Goal: Task Accomplishment & Management: Use online tool/utility

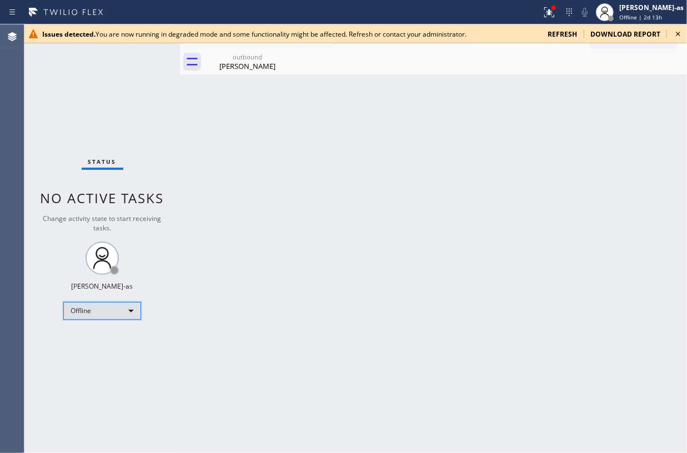
click at [94, 316] on div "Offline" at bounding box center [102, 311] width 78 height 18
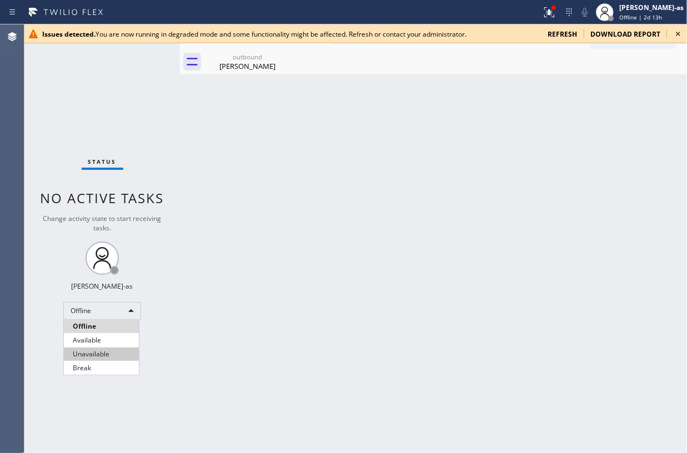
click at [101, 339] on li "Unavailable" at bounding box center [101, 354] width 75 height 13
click at [515, 32] on icon at bounding box center [678, 33] width 13 height 13
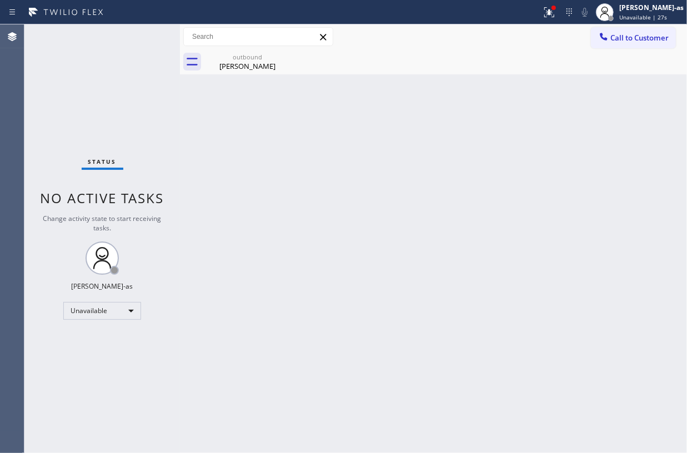
drag, startPoint x: 610, startPoint y: 132, endPoint x: 603, endPoint y: 129, distance: 7.2
click at [515, 132] on div "Back to Dashboard Change Sender ID Customers Technicians Select a contact Outbo…" at bounding box center [433, 238] width 507 height 429
click at [465, 339] on div "Back to Dashboard Change Sender ID Customers Technicians Select a contact Outbo…" at bounding box center [433, 238] width 507 height 429
click at [165, 132] on div "Status No active tasks Change activity state to start receiving tasks. Jesica J…" at bounding box center [102, 238] width 156 height 429
click at [172, 107] on div "Status No active tasks Change activity state to start receiving tasks. [PERSON_…" at bounding box center [102, 238] width 156 height 429
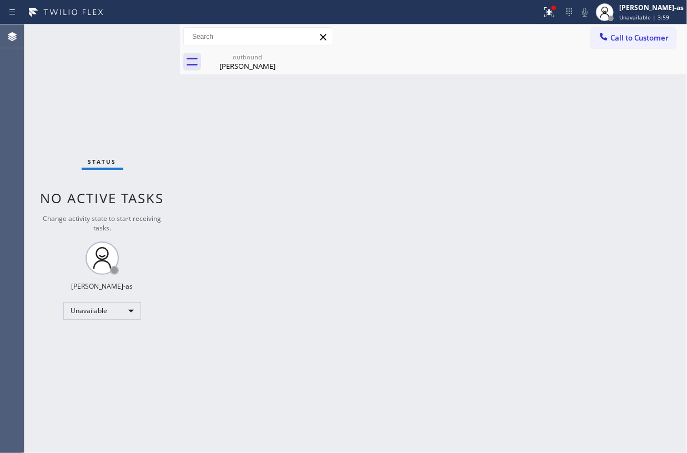
click at [183, 85] on div "Back to Dashboard Change Sender ID Customers Technicians Select a contact Outbo…" at bounding box center [433, 238] width 507 height 429
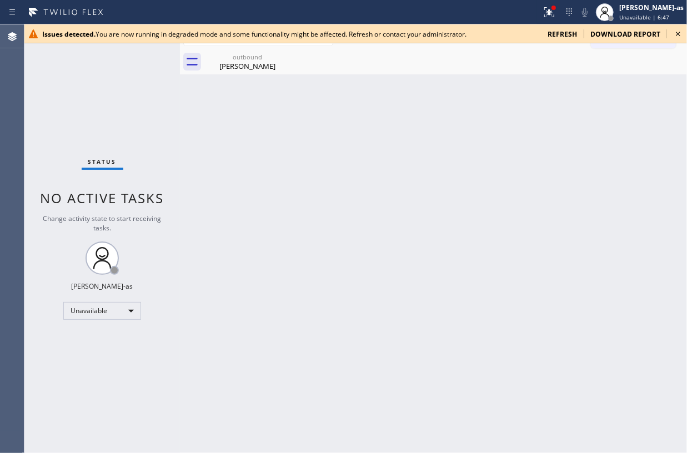
click at [73, 110] on div "Status No active tasks Change activity state to start receiving tasks. [PERSON_…" at bounding box center [102, 238] width 156 height 429
click at [515, 33] on span "download report" at bounding box center [625, 33] width 70 height 9
click at [515, 34] on span "refresh" at bounding box center [562, 33] width 29 height 9
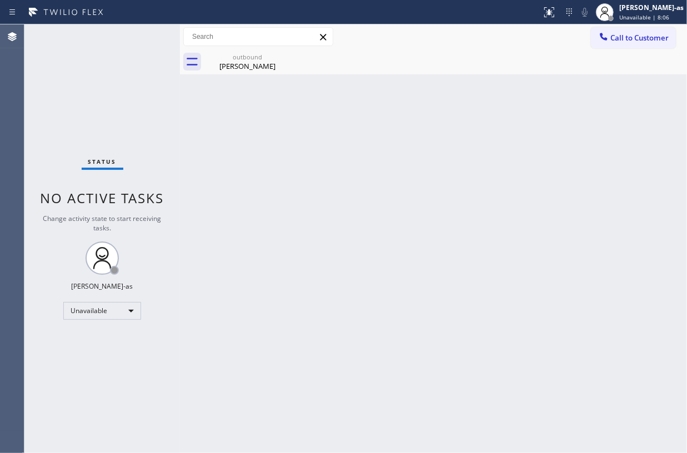
click at [494, 194] on div "Back to Dashboard Change Sender ID Customers Technicians Select a contact Outbo…" at bounding box center [433, 238] width 507 height 429
drag, startPoint x: 128, startPoint y: 393, endPoint x: 266, endPoint y: 438, distance: 144.7
click at [132, 392] on div "Status No active tasks Change activity state to start receiving tasks. [PERSON_…" at bounding box center [102, 238] width 156 height 429
click at [151, 137] on div "Status No active tasks Change activity state to start receiving tasks. [PERSON_…" at bounding box center [102, 238] width 156 height 429
click at [376, 306] on div "Back to Dashboard Change Sender ID Customers Technicians Select a contact Outbo…" at bounding box center [433, 238] width 507 height 429
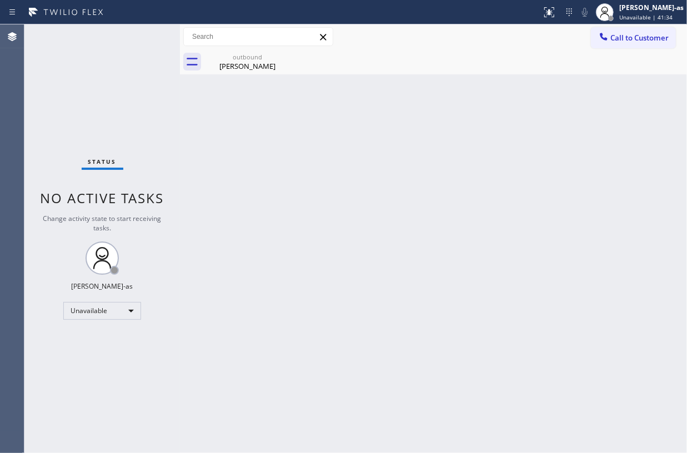
click at [472, 257] on div "Back to Dashboard Change Sender ID Customers Technicians Select a contact Outbo…" at bounding box center [433, 238] width 507 height 429
drag, startPoint x: 83, startPoint y: 346, endPoint x: 96, endPoint y: 322, distance: 26.9
click at [87, 341] on div "Status No active tasks Change activity state to start receiving tasks. [PERSON_…" at bounding box center [102, 238] width 156 height 429
click at [96, 309] on div "Unavailable" at bounding box center [102, 311] width 78 height 18
click at [87, 338] on li "Available" at bounding box center [101, 340] width 75 height 13
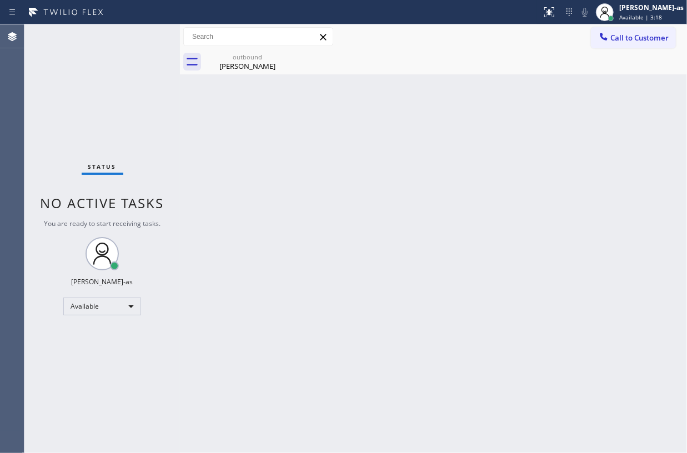
click at [187, 112] on div "Back to Dashboard Change Sender ID Customers Technicians Select a contact Outbo…" at bounding box center [433, 238] width 507 height 429
click at [292, 308] on div "Back to Dashboard Change Sender ID Customers Technicians Select a contact Outbo…" at bounding box center [433, 238] width 507 height 429
click at [256, 56] on div "outbound" at bounding box center [248, 57] width 84 height 8
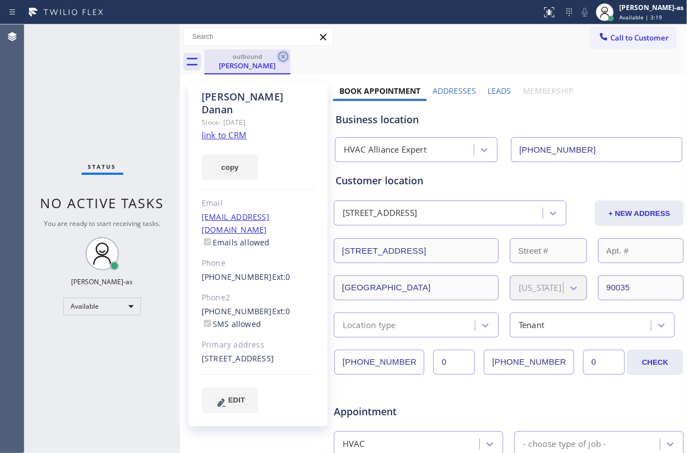
click at [278, 57] on icon at bounding box center [283, 57] width 10 height 10
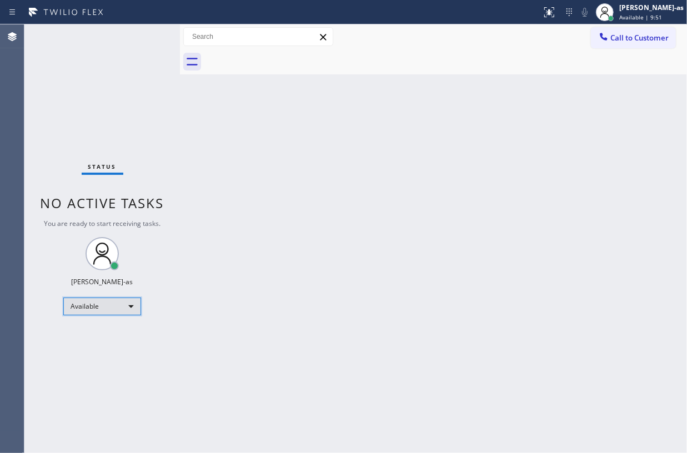
click at [106, 309] on div "Available" at bounding box center [102, 307] width 78 height 18
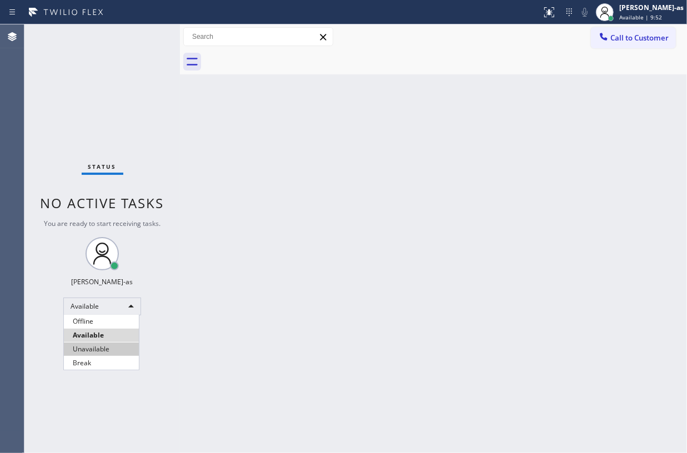
click at [103, 350] on li "Unavailable" at bounding box center [101, 349] width 75 height 13
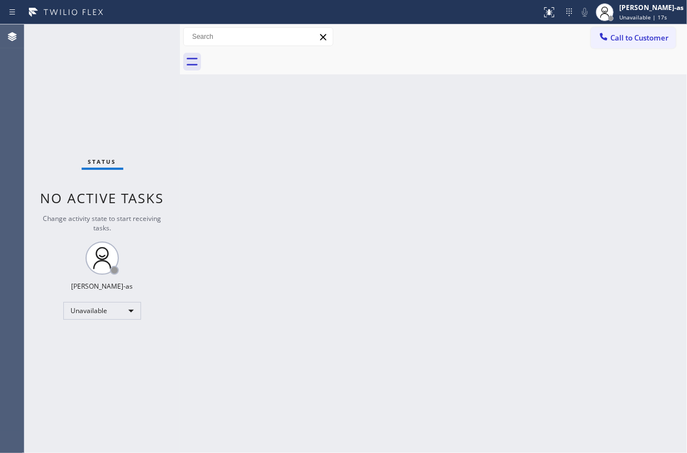
click at [129, 123] on div "Status No active tasks Change activity state to start receiving tasks. [PERSON_…" at bounding box center [102, 238] width 156 height 429
click at [98, 308] on div "Unavailable" at bounding box center [102, 311] width 78 height 18
click at [102, 341] on li "Available" at bounding box center [101, 340] width 75 height 13
click at [277, 344] on div "Back to Dashboard Change Sender ID Customers Technicians Select a contact Outbo…" at bounding box center [433, 238] width 507 height 429
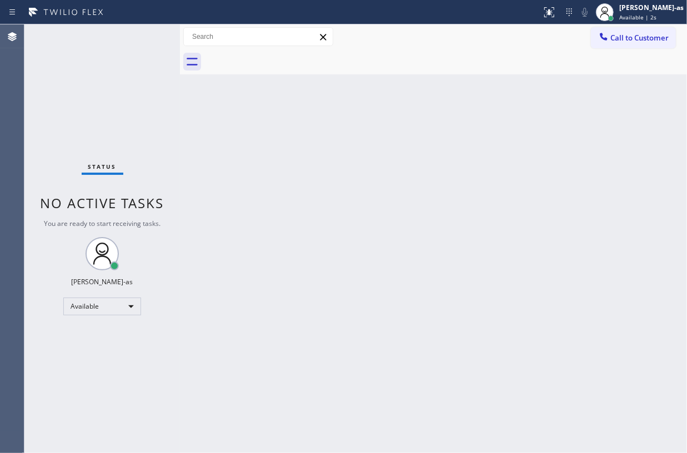
click at [474, 213] on div "Back to Dashboard Change Sender ID Customers Technicians Select a contact Outbo…" at bounding box center [433, 238] width 507 height 429
click at [185, 113] on div "Back to Dashboard Change Sender ID Customers Technicians Select a contact Outbo…" at bounding box center [433, 238] width 507 height 429
click at [478, 363] on div "Back to Dashboard Change Sender ID Customers Technicians Select a contact Outbo…" at bounding box center [433, 238] width 507 height 429
click at [369, 203] on div "Back to Dashboard Change Sender ID Customers Technicians Select a contact Outbo…" at bounding box center [433, 238] width 507 height 429
click at [364, 208] on div "Back to Dashboard Change Sender ID Customers Technicians Select a contact Outbo…" at bounding box center [433, 238] width 507 height 429
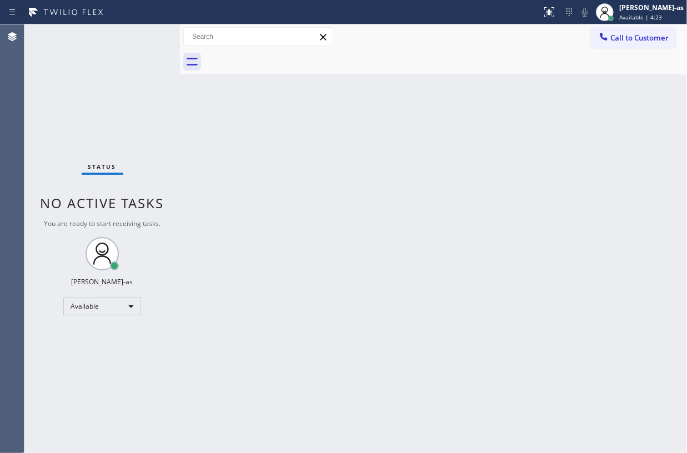
click at [97, 93] on div "Status No active tasks You are ready to start receiving tasks. [PERSON_NAME]-as…" at bounding box center [102, 238] width 156 height 429
drag, startPoint x: 245, startPoint y: 162, endPoint x: 260, endPoint y: 159, distance: 15.4
click at [249, 160] on div "Back to Dashboard Change Sender ID Customers Technicians Select a contact Outbo…" at bounding box center [433, 238] width 507 height 429
click at [643, 38] on span "Call to Customer" at bounding box center [639, 38] width 58 height 10
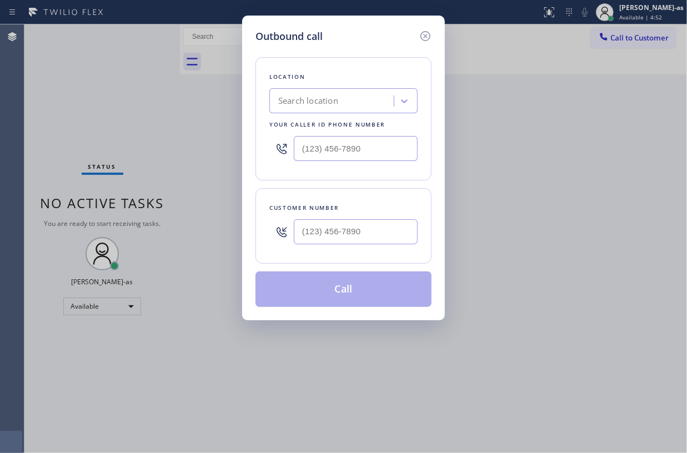
click at [353, 214] on div at bounding box center [356, 232] width 124 height 36
click at [377, 242] on input "(___) ___-____" at bounding box center [356, 231] width 124 height 25
paste input "646) 402-2851"
type input "[PHONE_NUMBER]"
click at [326, 123] on div "Your caller id phone number" at bounding box center [343, 125] width 148 height 12
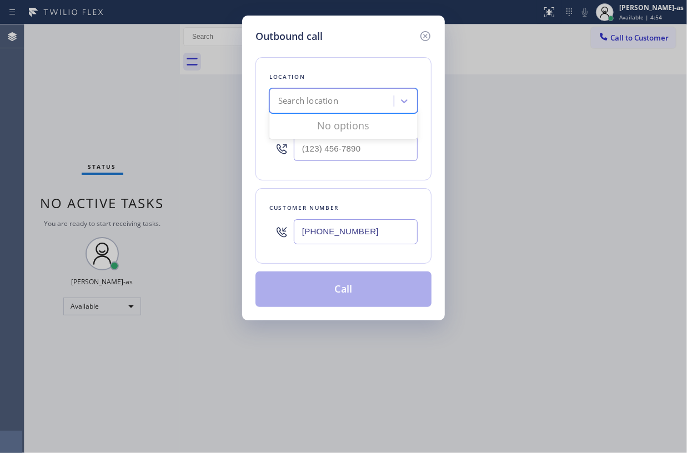
click at [327, 98] on div "Search location" at bounding box center [308, 101] width 60 height 13
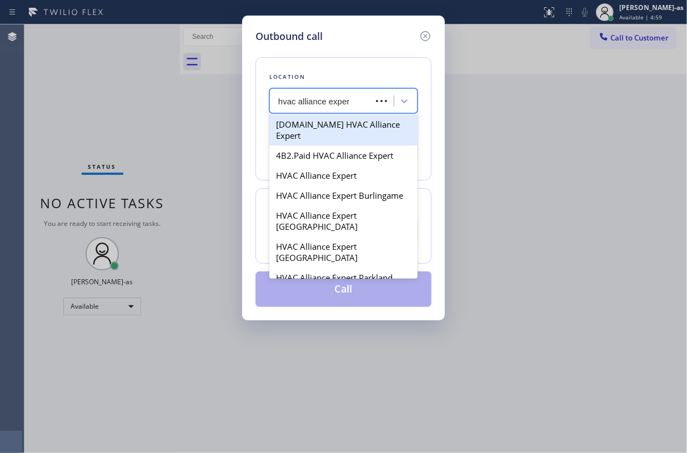
type input "hvac alliance expert"
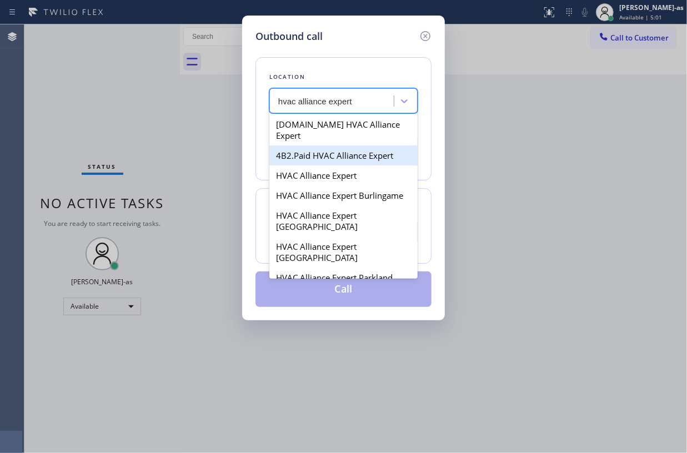
click at [303, 146] on div "4B2.Paid HVAC Alliance Expert" at bounding box center [343, 156] width 148 height 20
type input "[PHONE_NUMBER]"
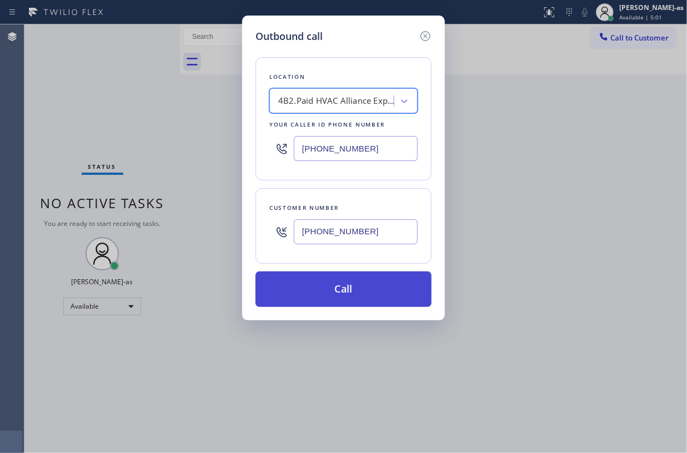
click at [381, 290] on button "Call" at bounding box center [344, 290] width 176 height 36
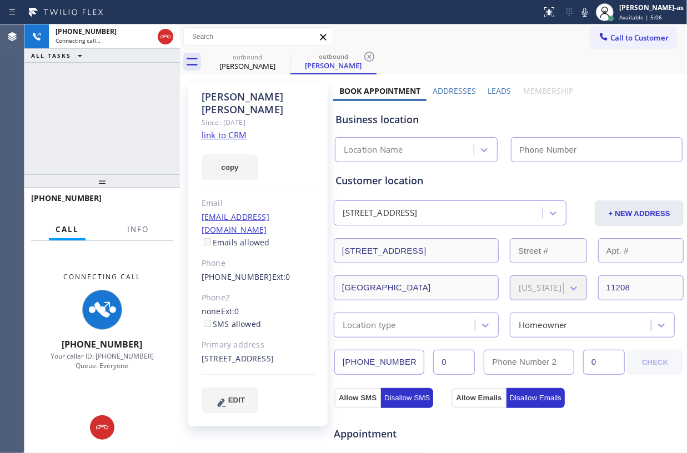
type input "[PHONE_NUMBER]"
click at [230, 129] on link "link to CRM" at bounding box center [224, 134] width 45 height 11
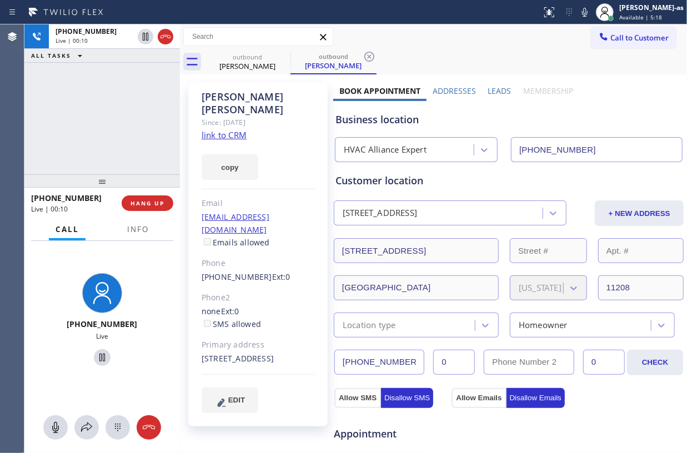
drag, startPoint x: 167, startPoint y: 143, endPoint x: 163, endPoint y: 64, distance: 78.9
click at [168, 140] on div "[PHONE_NUMBER] Live | 00:10 ALL TASKS ALL TASKS ACTIVE TASKS TASKS IN WRAP UP" at bounding box center [102, 99] width 156 height 150
click at [163, 37] on icon at bounding box center [165, 36] width 13 height 13
click at [132, 168] on div "[PHONE_NUMBER] Live | 00:11 ALL TASKS ALL TASKS ACTIVE TASKS TASKS IN WRAP UP" at bounding box center [102, 99] width 156 height 150
drag, startPoint x: 145, startPoint y: 203, endPoint x: 144, endPoint y: 184, distance: 18.3
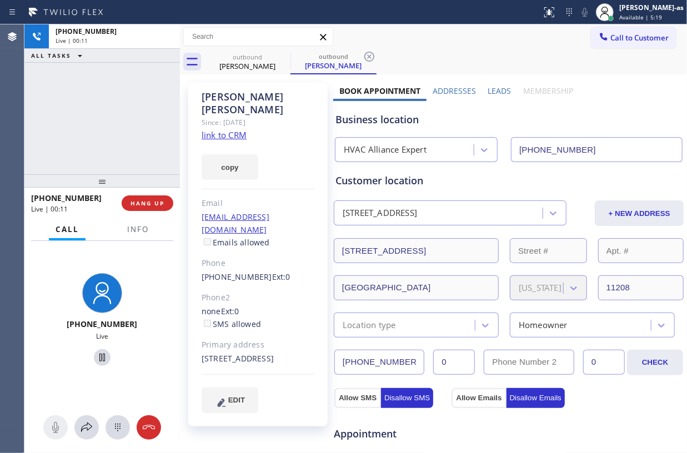
click at [146, 202] on span "HANG UP" at bounding box center [148, 203] width 34 height 8
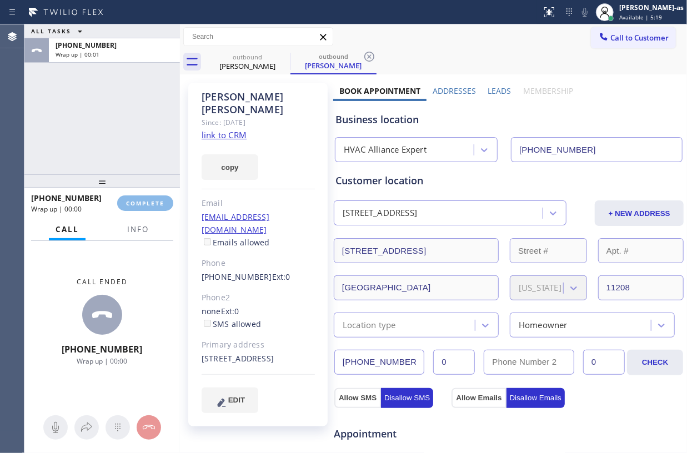
click at [136, 169] on div "ALL TASKS ALL TASKS ACTIVE TASKS TASKS IN WRAP UP [PHONE_NUMBER] Wrap up | 00:01" at bounding box center [102, 99] width 156 height 150
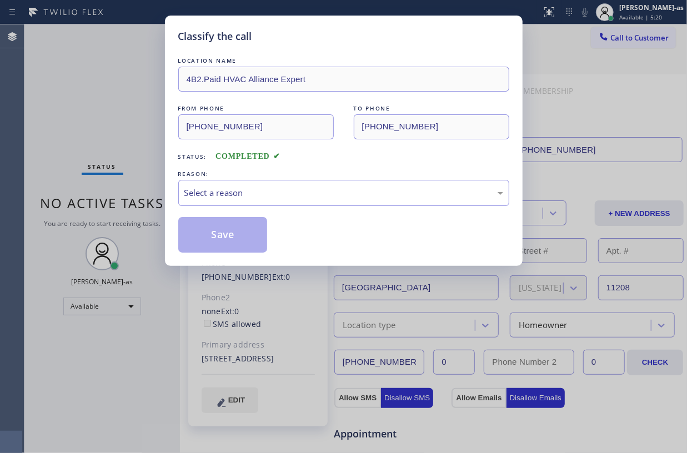
click at [284, 52] on div "LOCATION NAME 4B2.Paid HVAC Alliance Expert FROM PHONE [PHONE_NUMBER] TO PHONE …" at bounding box center [343, 148] width 331 height 209
click at [299, 197] on div "Select a reason" at bounding box center [343, 193] width 319 height 13
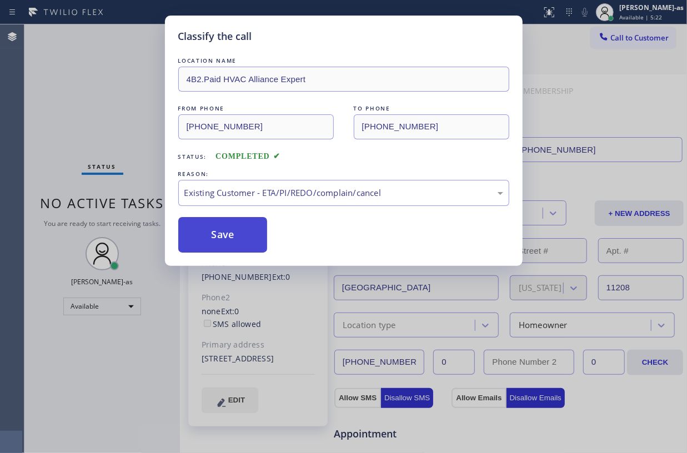
drag, startPoint x: 339, startPoint y: 254, endPoint x: 263, endPoint y: 239, distance: 77.6
click at [262, 239] on button "Save" at bounding box center [222, 235] width 89 height 36
drag, startPoint x: 238, startPoint y: 238, endPoint x: 189, endPoint y: 8, distance: 235.7
click at [238, 237] on button "Save" at bounding box center [222, 235] width 89 height 36
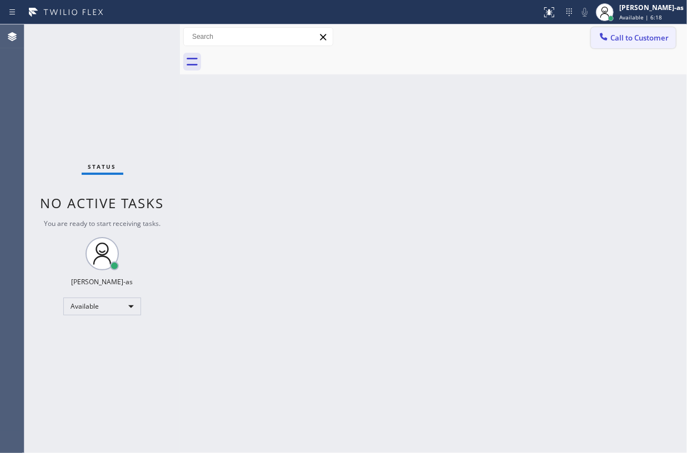
click at [602, 29] on button "Call to Customer" at bounding box center [633, 37] width 85 height 21
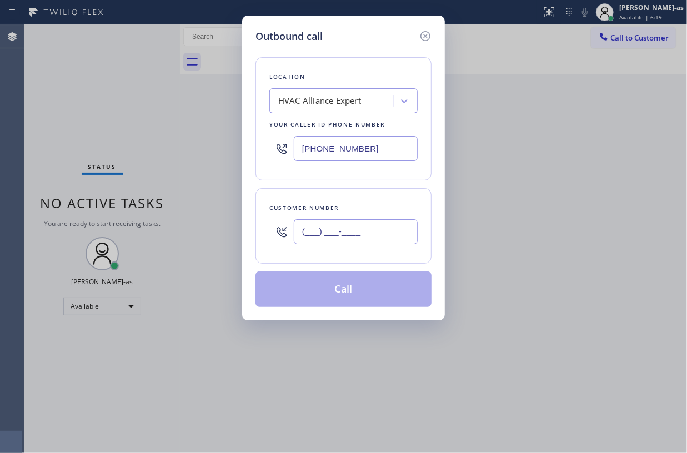
click at [384, 232] on input "(___) ___-____" at bounding box center [356, 231] width 124 height 25
paste input "562) 896-3662"
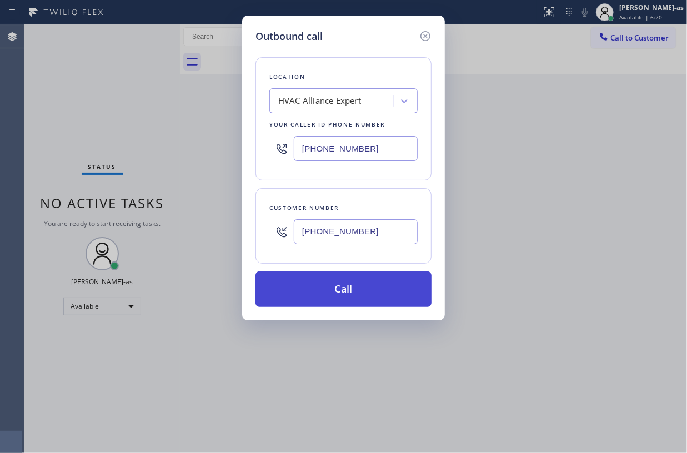
type input "[PHONE_NUMBER]"
click at [349, 292] on button "Call" at bounding box center [344, 290] width 176 height 36
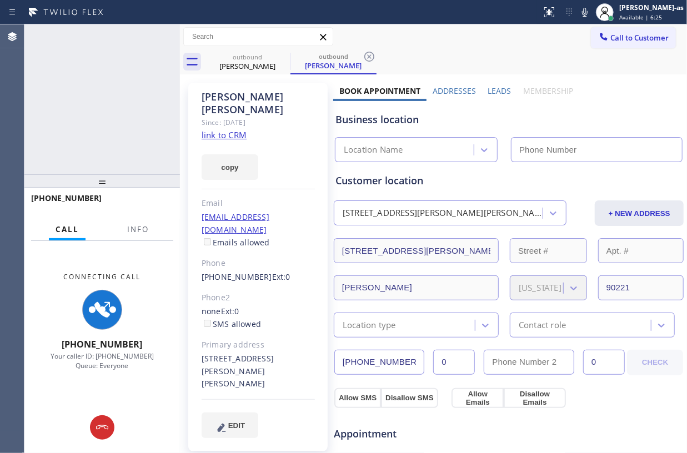
type input "[PHONE_NUMBER]"
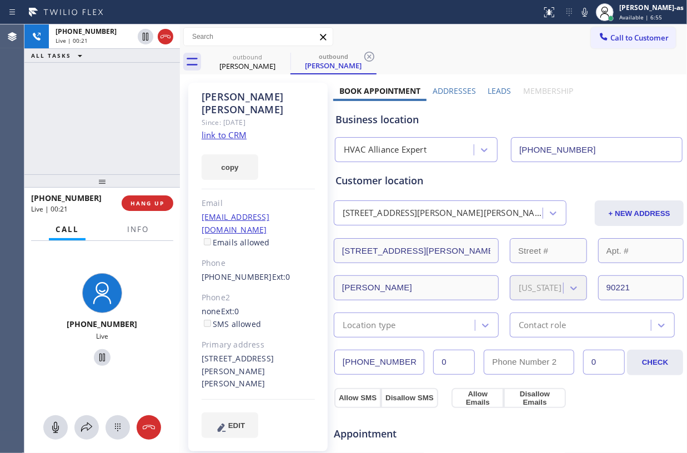
click at [118, 107] on div "[PHONE_NUMBER] Live | 00:21 ALL TASKS ALL TASKS ACTIVE TASKS TASKS IN WRAP UP" at bounding box center [102, 99] width 156 height 150
drag, startPoint x: 120, startPoint y: 110, endPoint x: 125, endPoint y: 96, distance: 14.8
click at [120, 102] on div "[PHONE_NUMBER] Live | 00:23 ALL TASKS ALL TASKS ACTIVE TASKS TASKS IN WRAP UP" at bounding box center [102, 99] width 156 height 150
click at [148, 145] on div "[PHONE_NUMBER] Live | 00:29 ALL TASKS ALL TASKS ACTIVE TASKS TASKS IN WRAP UP" at bounding box center [102, 99] width 156 height 150
click at [129, 129] on div "[PHONE_NUMBER] Live | 00:30 ALL TASKS ALL TASKS ACTIVE TASKS TASKS IN WRAP UP" at bounding box center [102, 99] width 156 height 150
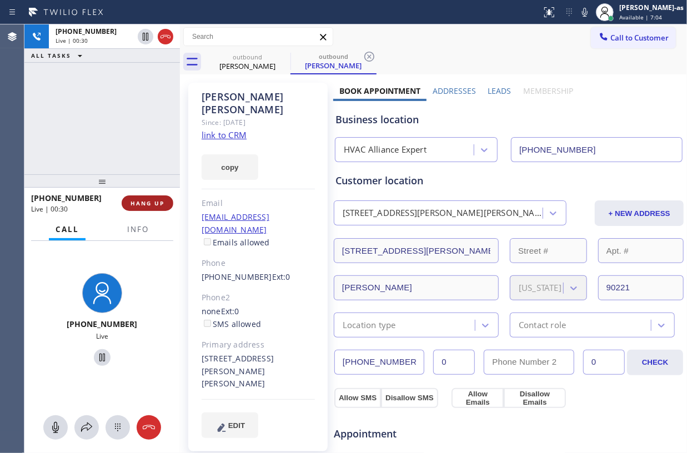
drag, startPoint x: 143, startPoint y: 197, endPoint x: 164, endPoint y: 200, distance: 21.4
click at [143, 200] on button "HANG UP" at bounding box center [148, 204] width 52 height 16
drag, startPoint x: 161, startPoint y: 203, endPoint x: 140, endPoint y: 205, distance: 21.2
click at [159, 204] on button "HANG UP" at bounding box center [148, 204] width 52 height 16
click at [137, 205] on span "HANG UP" at bounding box center [148, 203] width 34 height 8
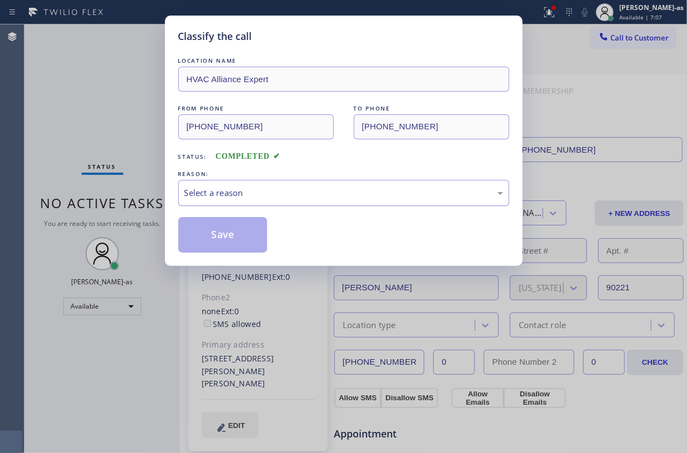
click at [294, 201] on div "Select a reason" at bounding box center [343, 193] width 331 height 26
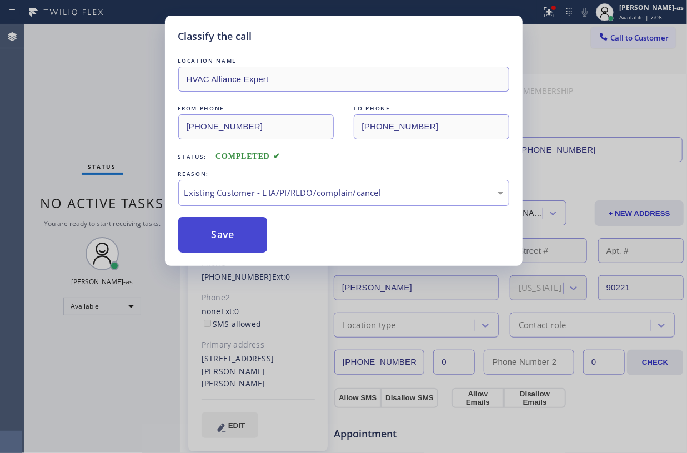
click at [218, 232] on button "Save" at bounding box center [222, 235] width 89 height 36
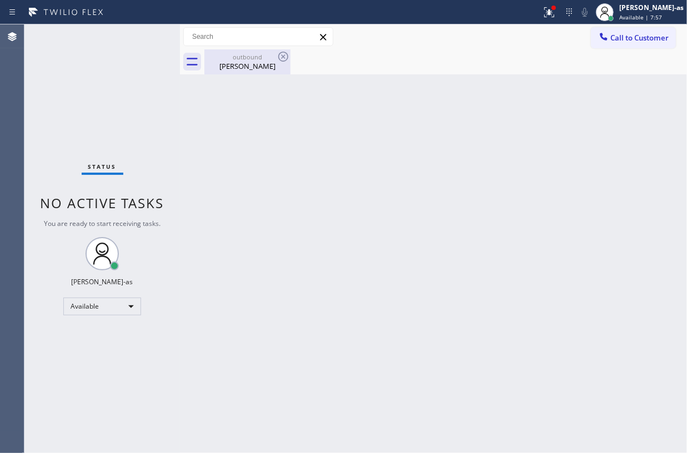
click at [240, 56] on div "outbound" at bounding box center [248, 57] width 84 height 8
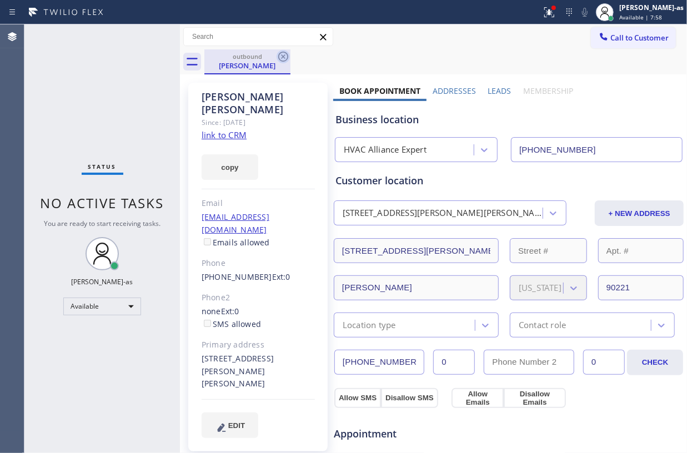
click at [282, 53] on icon at bounding box center [283, 56] width 13 height 13
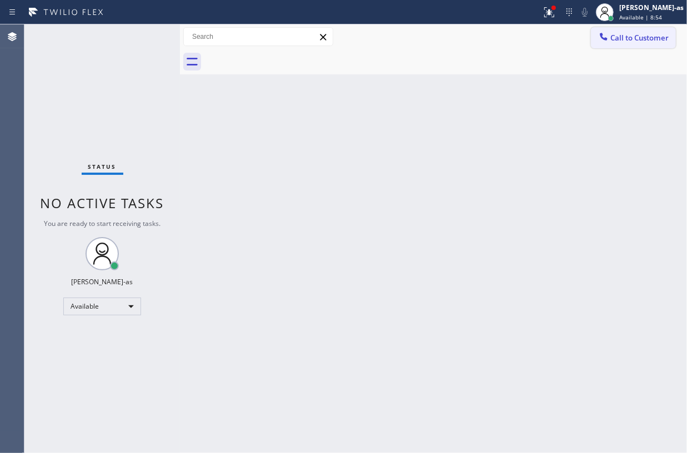
click at [620, 29] on button "Call to Customer" at bounding box center [633, 37] width 85 height 21
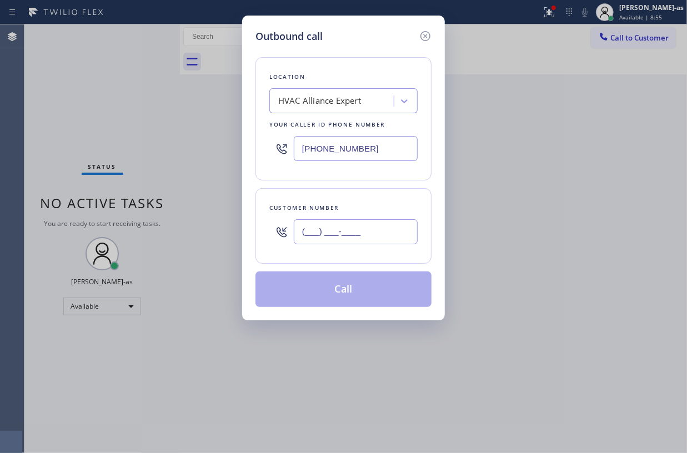
click at [351, 234] on input "(___) ___-____" at bounding box center [356, 231] width 124 height 25
paste input "347) 742-1499"
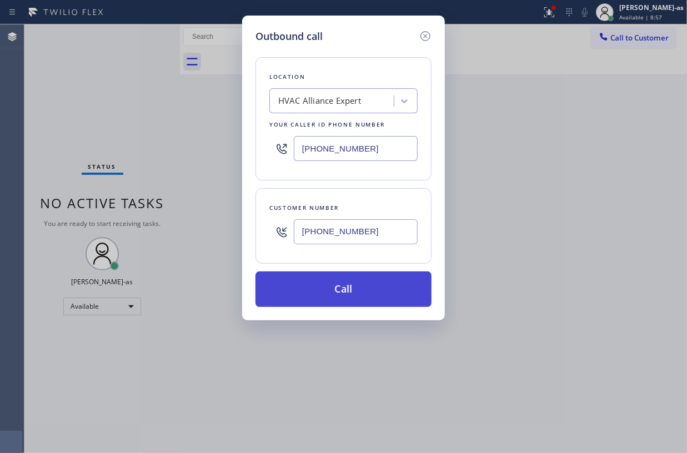
type input "[PHONE_NUMBER]"
click at [344, 291] on button "Call" at bounding box center [344, 290] width 176 height 36
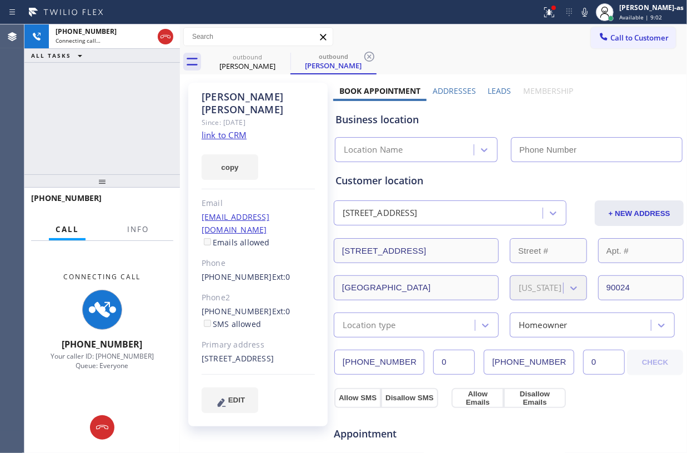
type input "[PHONE_NUMBER]"
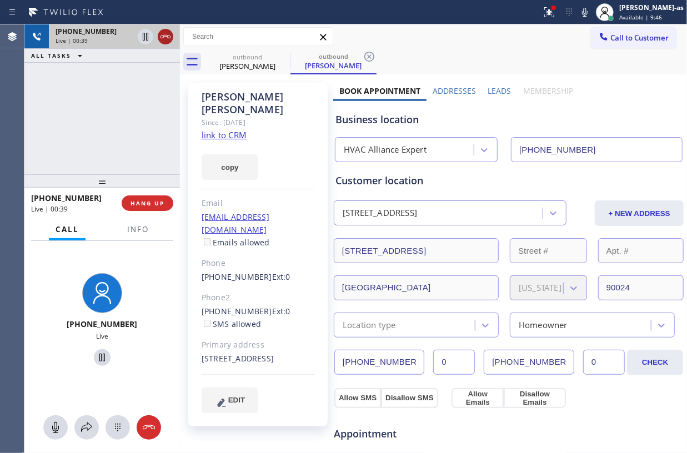
click at [172, 33] on div at bounding box center [166, 36] width 16 height 13
click at [124, 141] on div "[PHONE_NUMBER] Live | 00:40 ALL TASKS ALL TASKS ACTIVE TASKS TASKS IN WRAP UP" at bounding box center [102, 99] width 156 height 150
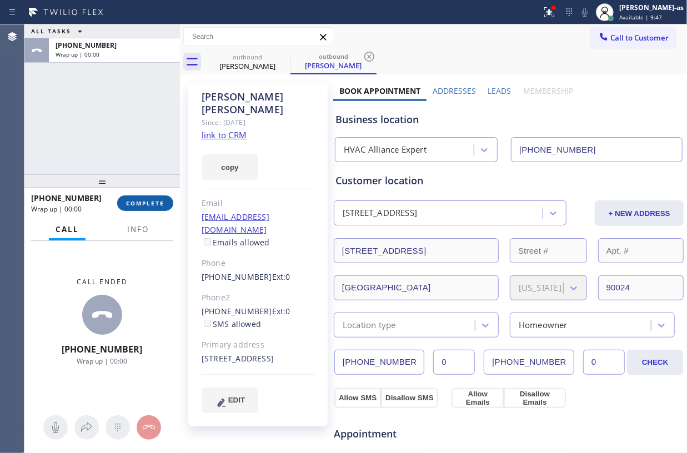
click at [165, 201] on button "COMPLETE" at bounding box center [145, 204] width 56 height 16
click at [133, 168] on div "ALL TASKS ALL TASKS ACTIVE TASKS TASKS IN WRAP UP [PHONE_NUMBER] Wrap up | 00:00" at bounding box center [102, 99] width 156 height 150
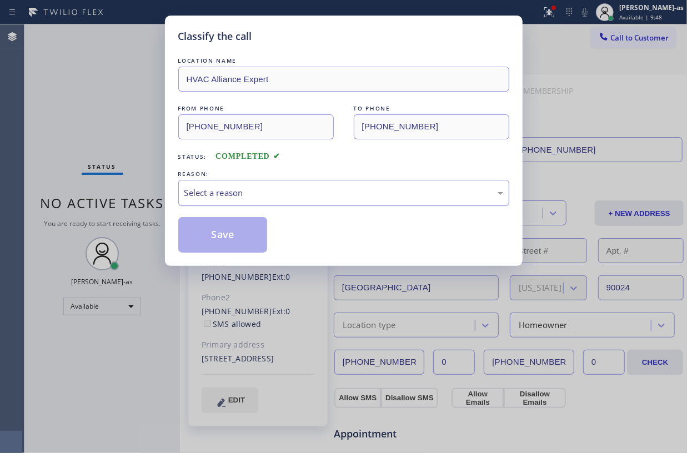
click at [294, 194] on div "Select a reason" at bounding box center [343, 193] width 319 height 13
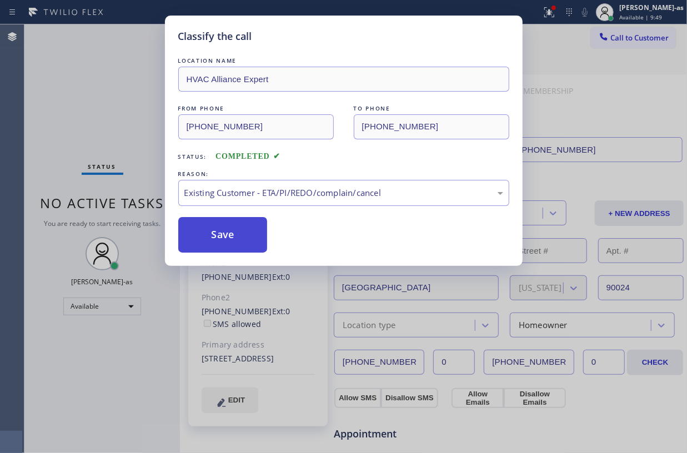
click at [241, 230] on button "Save" at bounding box center [222, 235] width 89 height 36
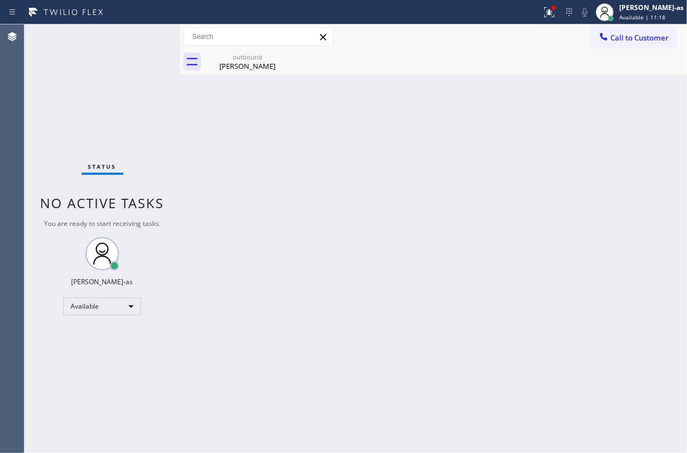
drag, startPoint x: 600, startPoint y: 42, endPoint x: 585, endPoint y: 52, distance: 18.0
click at [601, 41] on div at bounding box center [603, 37] width 13 height 13
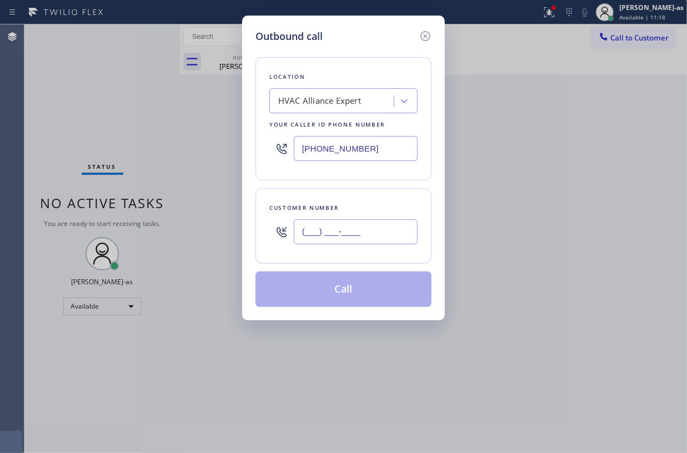
click at [344, 236] on input "(___) ___-____" at bounding box center [356, 231] width 124 height 25
paste input "347) 463-1523"
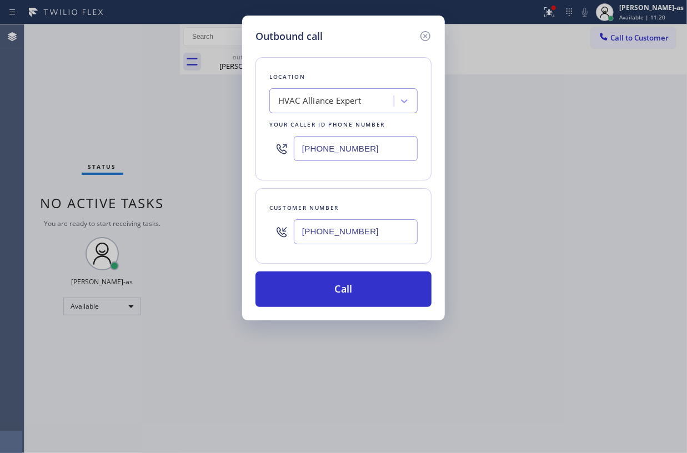
type input "[PHONE_NUMBER]"
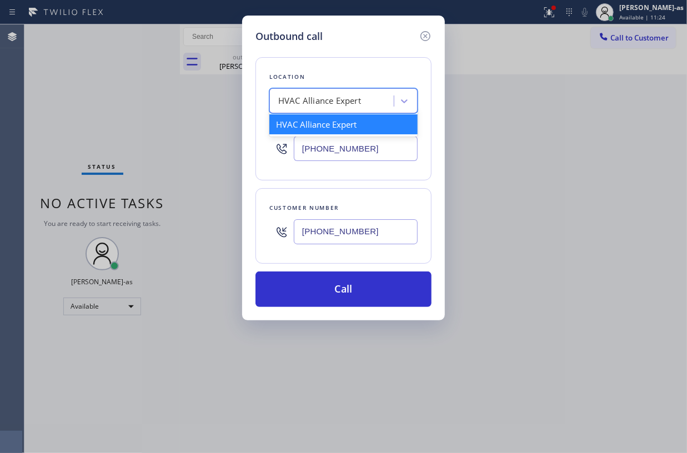
click at [352, 94] on div "HVAC Alliance Expert" at bounding box center [333, 101] width 121 height 19
paste input "Best Heating and AC Brooklyn Service"
type input "Best Heating and AC Brooklyn Service"
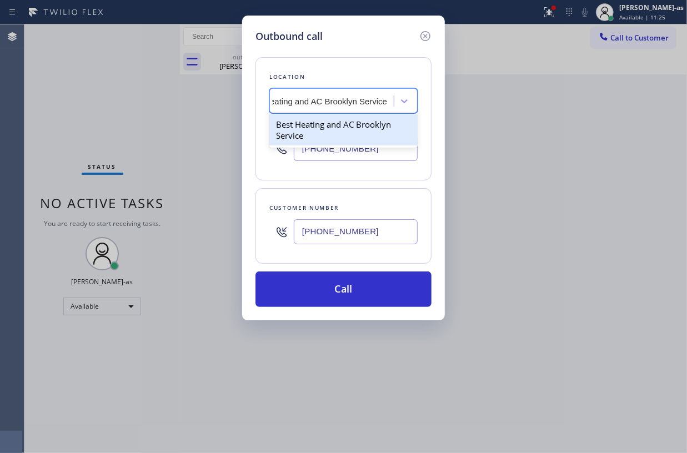
click at [336, 128] on div "Best Heating and AC Brooklyn Service" at bounding box center [343, 129] width 148 height 31
type input "[PHONE_NUMBER]"
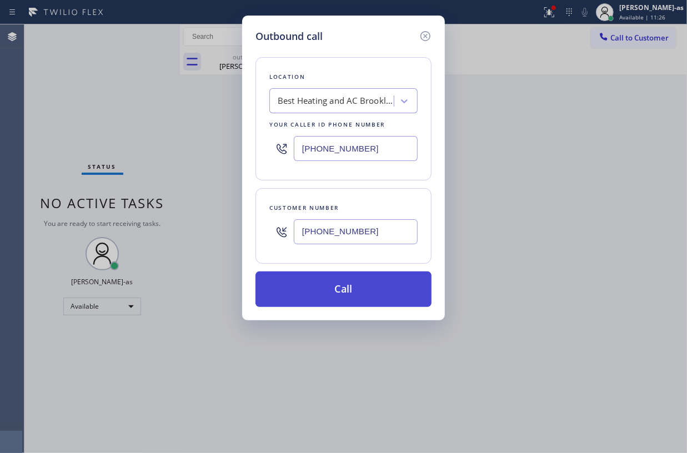
click at [365, 297] on button "Call" at bounding box center [344, 290] width 176 height 36
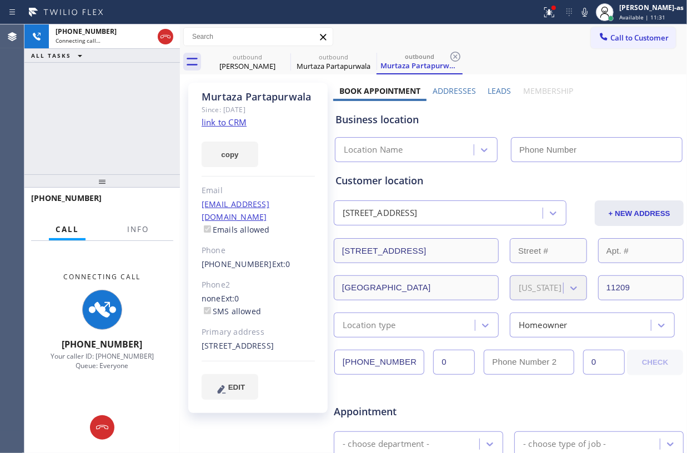
type input "[PHONE_NUMBER]"
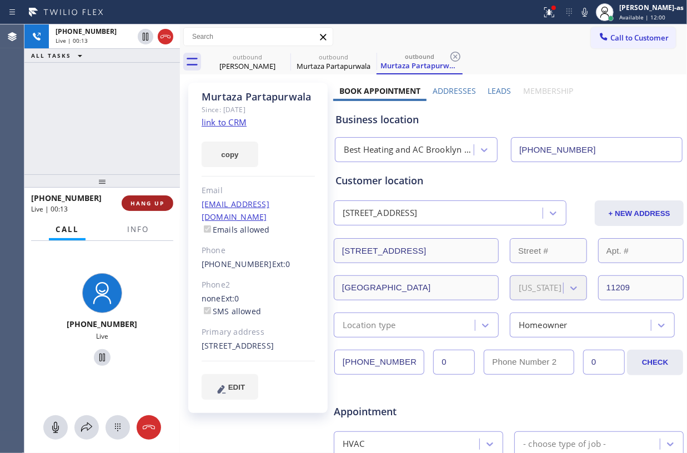
click at [152, 196] on button "HANG UP" at bounding box center [148, 204] width 52 height 16
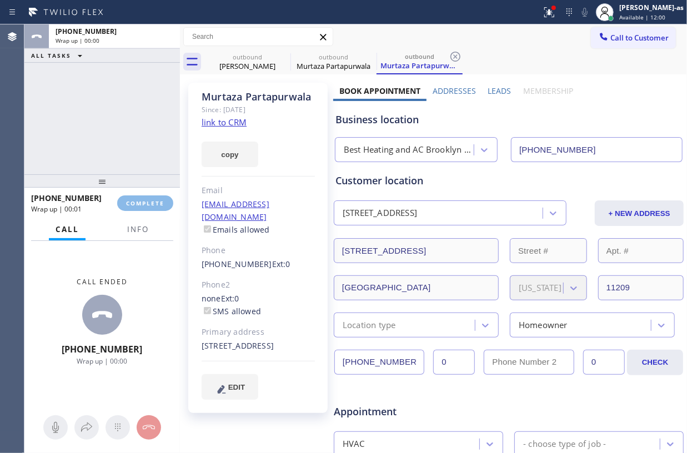
click at [152, 194] on div "[PHONE_NUMBER] Wrap up | 00:01 COMPLETE" at bounding box center [102, 203] width 142 height 29
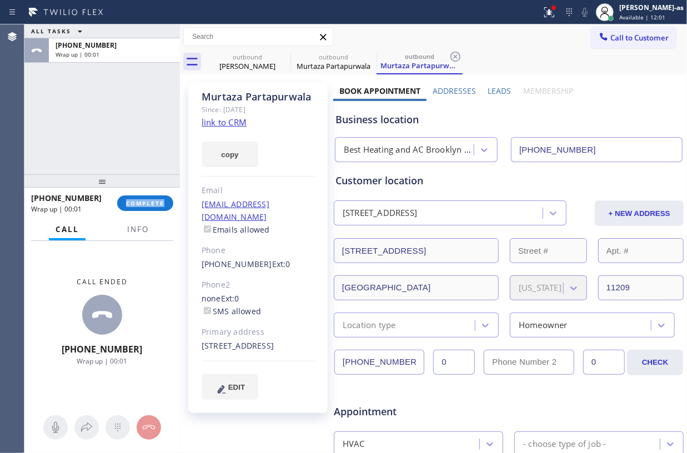
click at [152, 194] on div "[PHONE_NUMBER] Wrap up | 00:01 COMPLETE" at bounding box center [102, 203] width 142 height 29
click at [145, 192] on div "[PHONE_NUMBER] Wrap up | 00:02 COMPLETE" at bounding box center [102, 203] width 142 height 29
drag, startPoint x: 143, startPoint y: 221, endPoint x: 142, endPoint y: 205, distance: 16.1
click at [143, 219] on button "Info" at bounding box center [138, 230] width 35 height 22
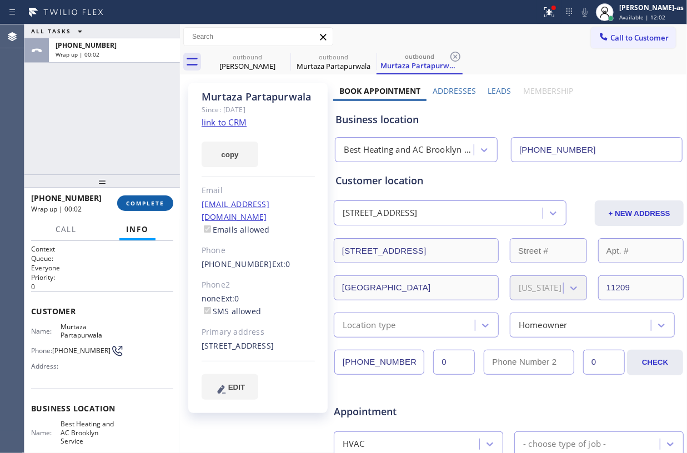
click at [141, 205] on span "COMPLETE" at bounding box center [145, 203] width 38 height 8
click at [117, 145] on div "ALL TASKS ALL TASKS ACTIVE TASKS TASKS IN WRAP UP [PHONE_NUMBER] Wrap up | 00:02" at bounding box center [102, 99] width 156 height 150
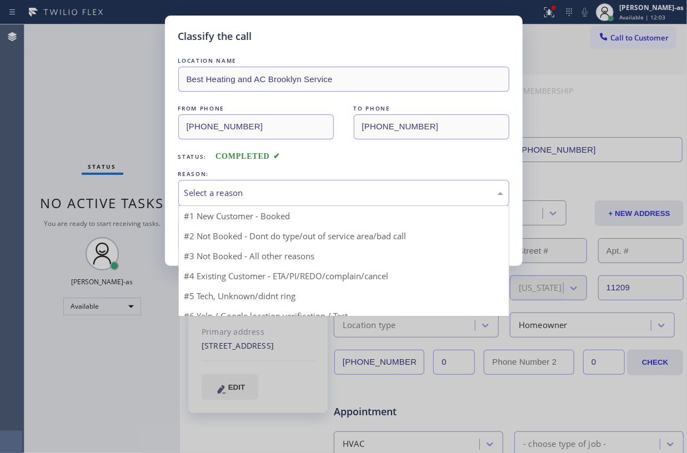
click at [278, 199] on div "Select a reason" at bounding box center [343, 193] width 319 height 13
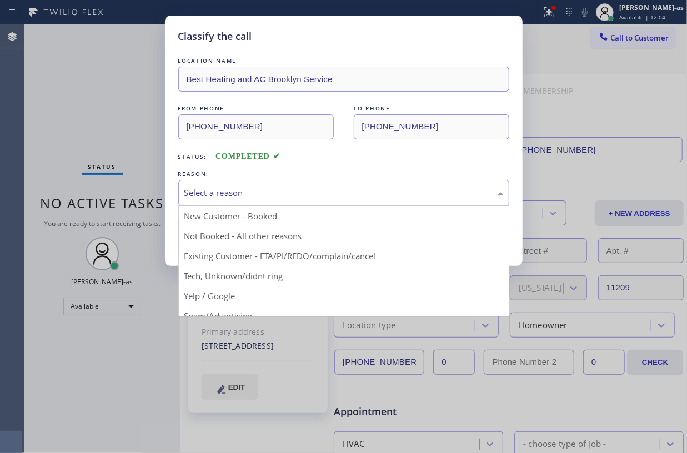
drag, startPoint x: 324, startPoint y: 257, endPoint x: 244, endPoint y: 242, distance: 81.3
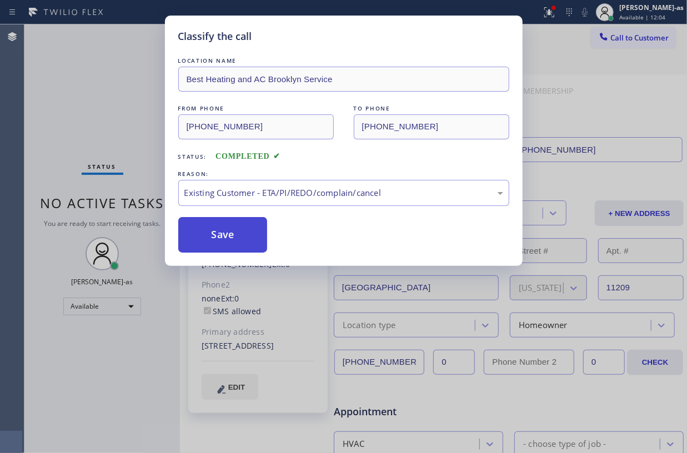
click at [241, 238] on button "Save" at bounding box center [222, 235] width 89 height 36
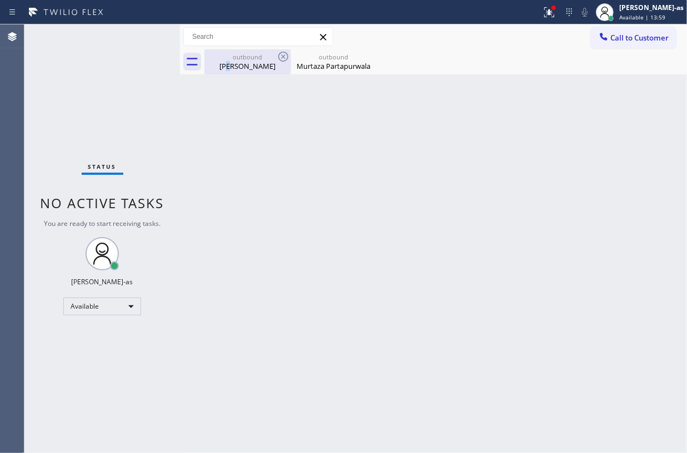
drag, startPoint x: 238, startPoint y: 64, endPoint x: 268, endPoint y: 60, distance: 30.3
click at [244, 64] on div "[PERSON_NAME]" at bounding box center [248, 66] width 84 height 10
type input "[PHONE_NUMBER]"
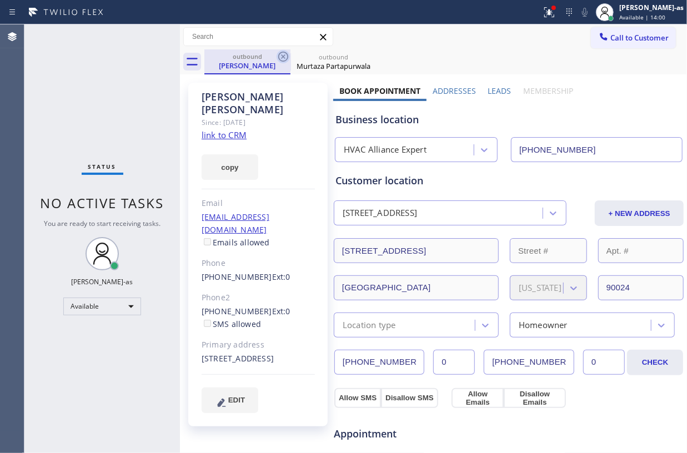
click at [278, 53] on icon at bounding box center [283, 56] width 13 height 13
click at [0, 0] on icon at bounding box center [0, 0] width 0 height 0
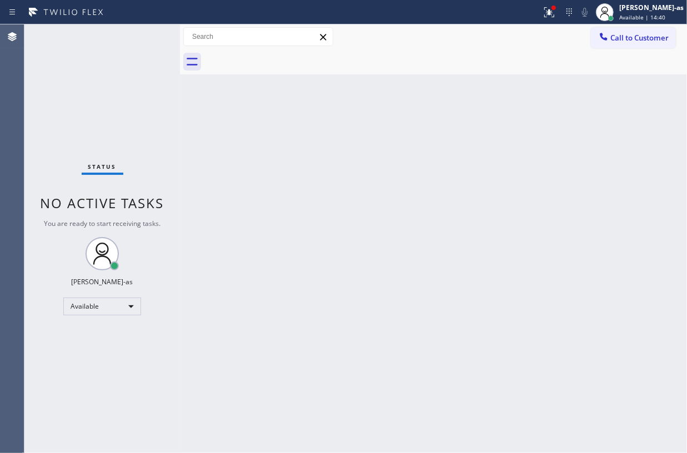
click at [354, 176] on div "Back to Dashboard Change Sender ID Customers Technicians Select a contact Outbo…" at bounding box center [433, 238] width 507 height 429
click at [634, 30] on button "Call to Customer" at bounding box center [633, 37] width 85 height 21
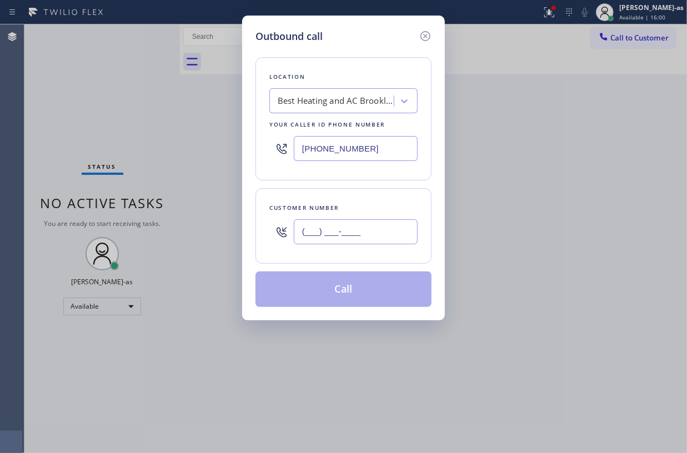
click at [329, 241] on input "(___) ___-____" at bounding box center [356, 231] width 124 height 25
paste input "408) 348-1937"
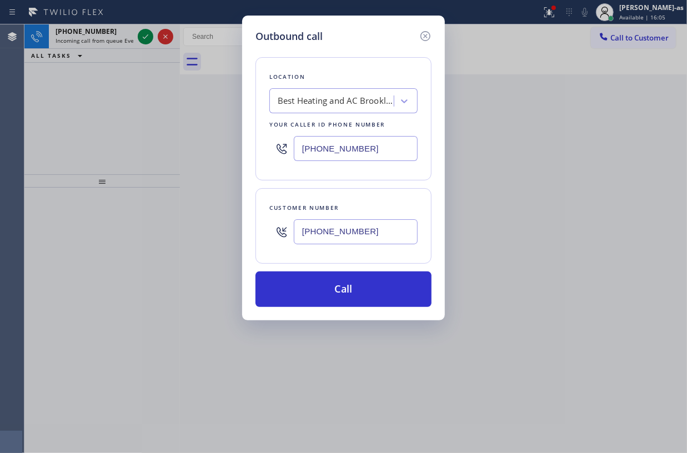
click at [152, 39] on div "Outbound call Location Best Heating and AC Brooklyn Service Your caller id phon…" at bounding box center [343, 226] width 687 height 453
click at [141, 38] on div "Outbound call Location Best Heating and AC Brooklyn Service Your caller id phon…" at bounding box center [343, 226] width 687 height 453
click at [141, 37] on div "Outbound call Location Best Heating and AC Brooklyn Service Your caller id phon…" at bounding box center [343, 226] width 687 height 453
click at [148, 34] on div "Outbound call Location Best Heating and AC Brooklyn Service Your caller id phon…" at bounding box center [343, 226] width 687 height 453
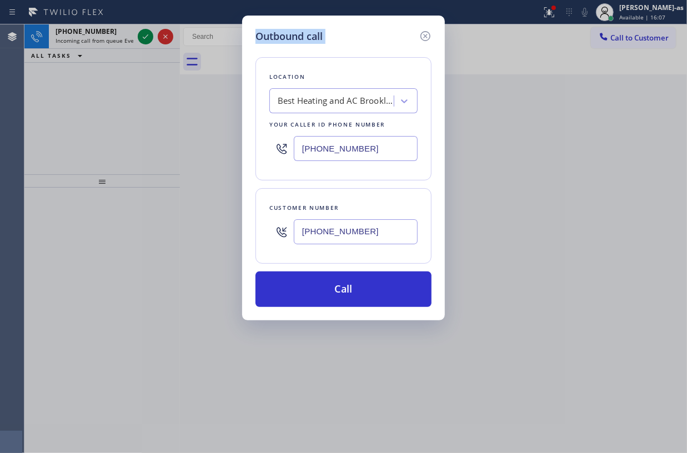
click at [148, 34] on div "Outbound call Location Best Heating and AC Brooklyn Service Your caller id phon…" at bounding box center [343, 226] width 687 height 453
click at [147, 36] on div "Outbound call Location Best Heating and AC Brooklyn Service Your caller id phon…" at bounding box center [343, 226] width 687 height 453
drag, startPoint x: 147, startPoint y: 36, endPoint x: 197, endPoint y: 38, distance: 49.5
click at [147, 36] on div "Outbound call Location Best Heating and AC Brooklyn Service Your caller id phon…" at bounding box center [343, 226] width 687 height 453
click at [419, 32] on icon at bounding box center [425, 35] width 13 height 13
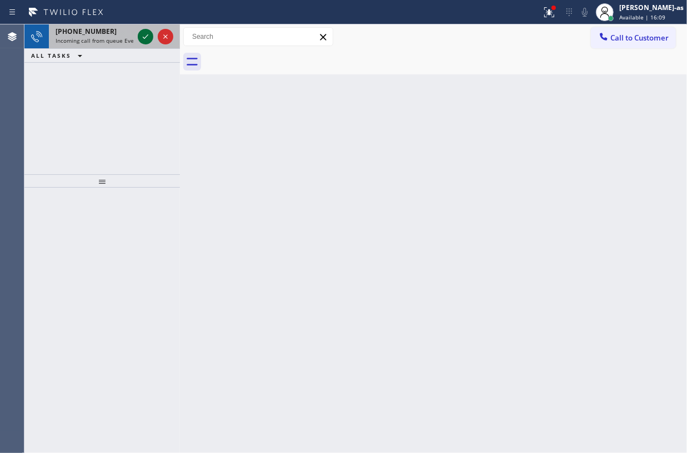
click at [149, 41] on icon at bounding box center [145, 36] width 13 height 13
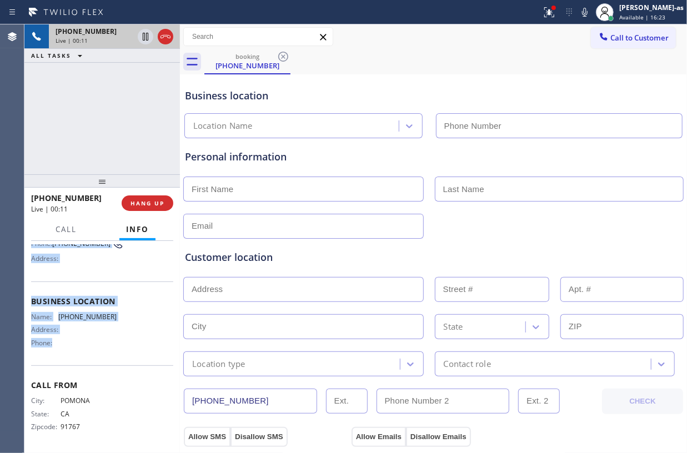
scroll to position [103, 0]
drag, startPoint x: 29, startPoint y: 308, endPoint x: 121, endPoint y: 363, distance: 106.7
click at [121, 363] on div "Context Queue: Everybody Priority: 2 Customer Name: [PHONE_NUMBER] Phone: [PHON…" at bounding box center [102, 347] width 156 height 212
copy div "Customer Name: [PHONE_NUMBER] Phone: [PHONE_NUMBER] Address: Business location …"
click at [91, 133] on div "[PHONE_NUMBER] Live | 00:37 ALL TASKS ALL TASKS ACTIVE TASKS TASKS IN WRAP UP" at bounding box center [102, 99] width 156 height 150
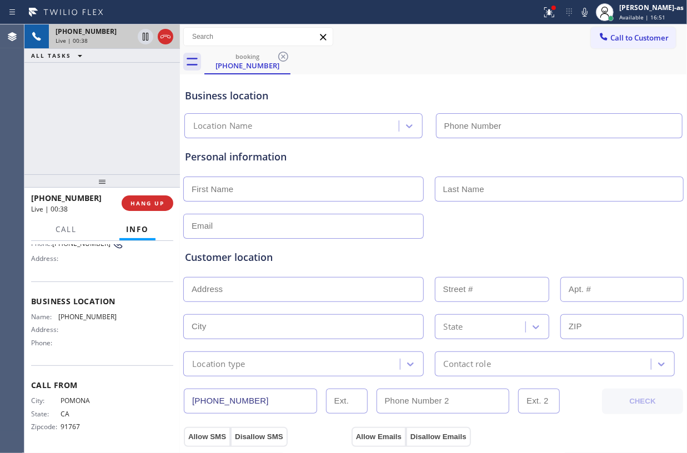
drag, startPoint x: 137, startPoint y: 120, endPoint x: 123, endPoint y: 117, distance: 13.7
click at [137, 116] on div "[PHONE_NUMBER] Live | 00:38 ALL TASKS ALL TASKS ACTIVE TASKS TASKS IN WRAP UP" at bounding box center [102, 99] width 156 height 150
click at [107, 136] on div "[PHONE_NUMBER] Live | 00:38 ALL TASKS ALL TASKS ACTIVE TASKS TASKS IN WRAP UP" at bounding box center [102, 99] width 156 height 150
click at [145, 201] on span "HANG UP" at bounding box center [148, 203] width 34 height 8
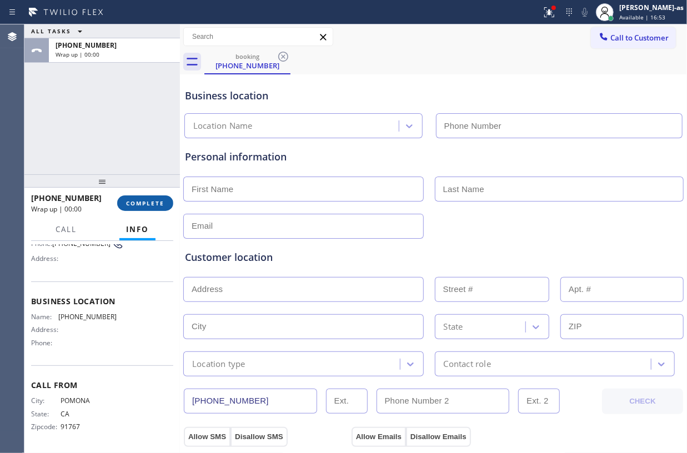
click at [145, 201] on span "COMPLETE" at bounding box center [145, 203] width 38 height 8
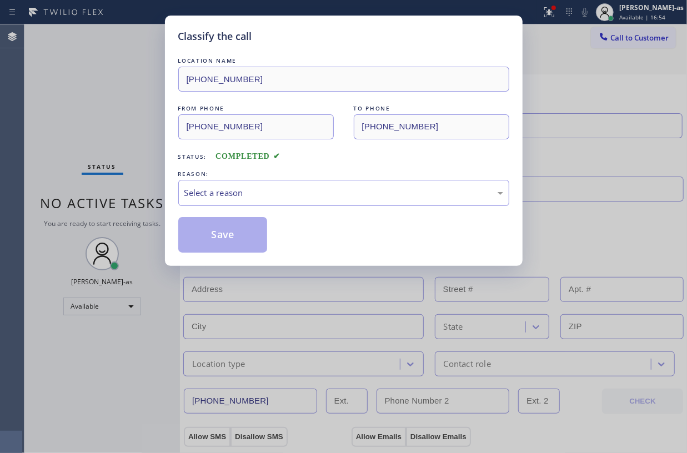
click at [145, 201] on div "Classify the call LOCATION NAME [PHONE_NUMBER] FROM PHONE [PHONE_NUMBER] TO PHO…" at bounding box center [343, 226] width 687 height 453
click at [278, 180] on div "Select a reason" at bounding box center [343, 193] width 331 height 26
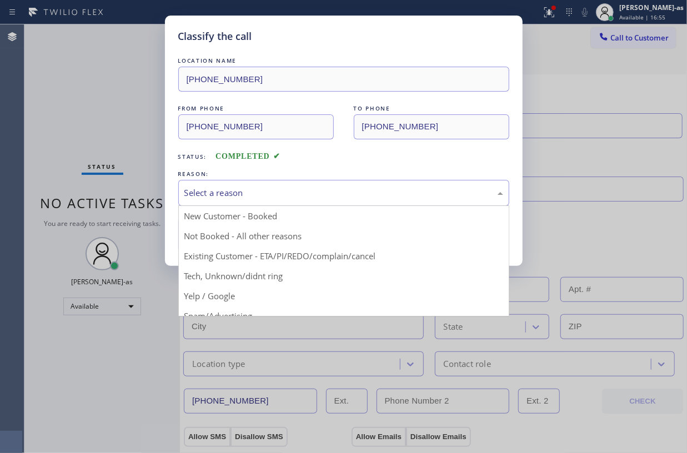
click at [294, 192] on div "Select a reason" at bounding box center [343, 193] width 319 height 13
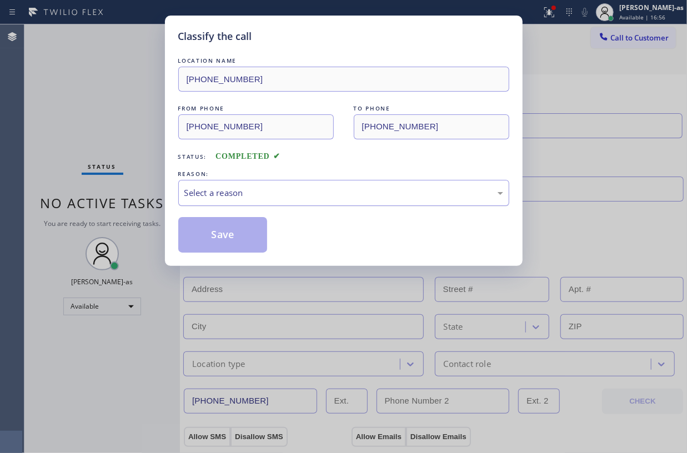
drag, startPoint x: 274, startPoint y: 190, endPoint x: 274, endPoint y: 198, distance: 7.8
click at [276, 190] on div "Select a reason" at bounding box center [343, 193] width 319 height 13
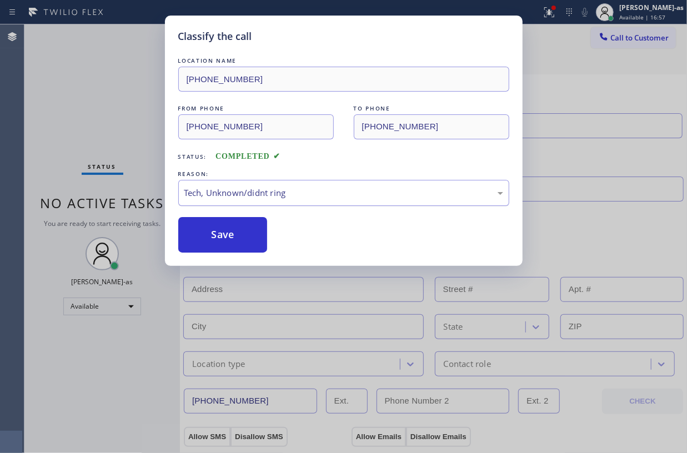
click at [252, 194] on div "Tech, Unknown/didnt ring" at bounding box center [343, 193] width 319 height 13
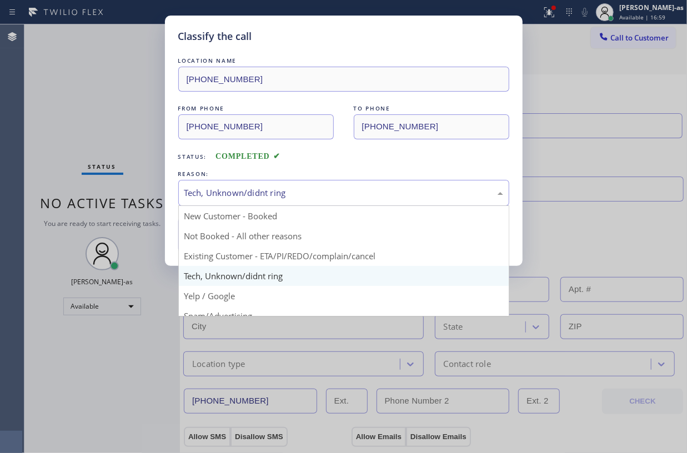
drag, startPoint x: 241, startPoint y: 233, endPoint x: 236, endPoint y: 227, distance: 8.3
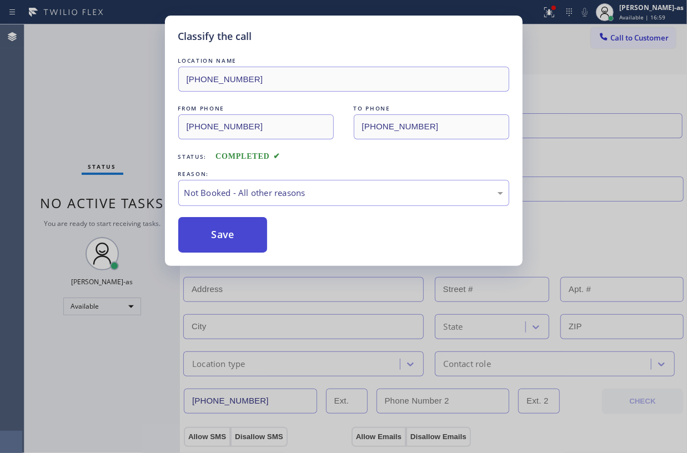
drag, startPoint x: 216, startPoint y: 224, endPoint x: 232, endPoint y: 228, distance: 17.0
click at [216, 223] on button "Save" at bounding box center [222, 235] width 89 height 36
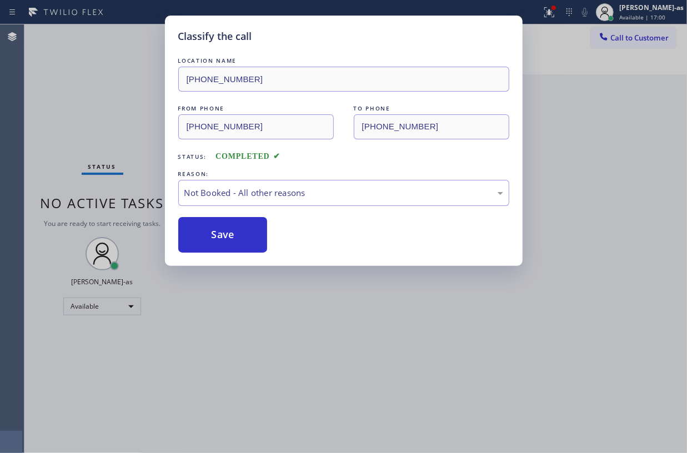
click at [119, 91] on div "Classify the call LOCATION NAME [PHONE_NUMBER] FROM PHONE [PHONE_NUMBER] TO PHO…" at bounding box center [343, 226] width 687 height 453
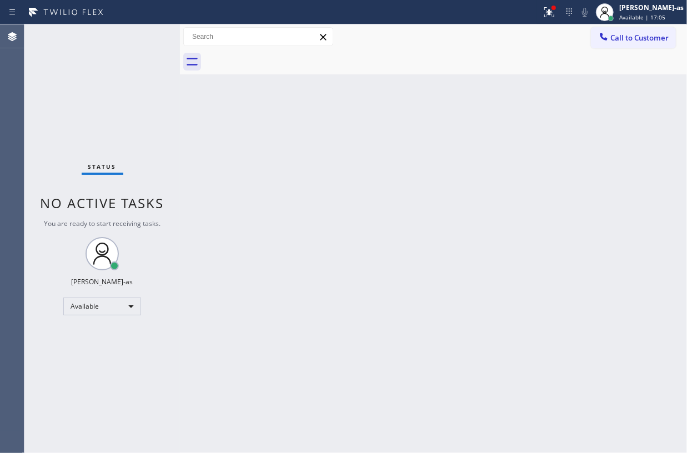
click at [640, 43] on button "Call to Customer" at bounding box center [633, 37] width 85 height 21
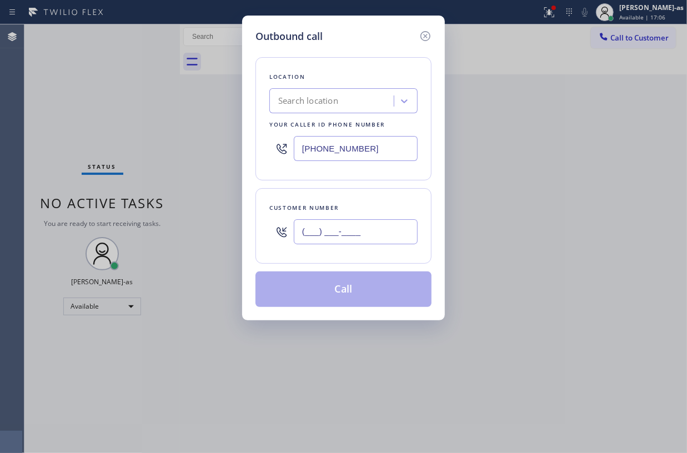
click at [396, 231] on input "(___) ___-____" at bounding box center [356, 231] width 124 height 25
paste input "408) 348-1937"
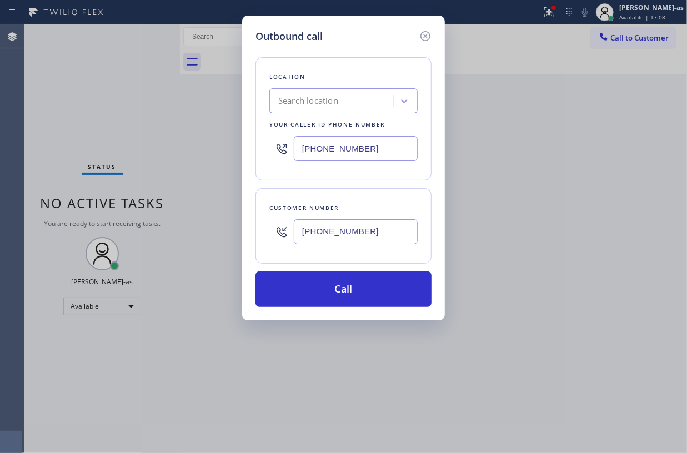
type input "[PHONE_NUMBER]"
click at [328, 97] on div "Search location" at bounding box center [308, 101] width 60 height 13
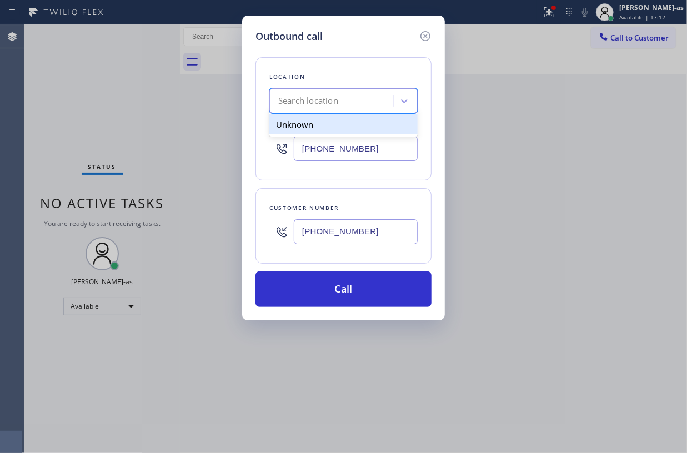
paste input "Rocket Heating AC Repair [GEOGRAPHIC_DATA]"
type input "Rocket Heating AC Repair [GEOGRAPHIC_DATA]"
click at [319, 127] on div "Rocket Heating AC Repair [GEOGRAPHIC_DATA]" at bounding box center [343, 129] width 148 height 31
type input "[PHONE_NUMBER]"
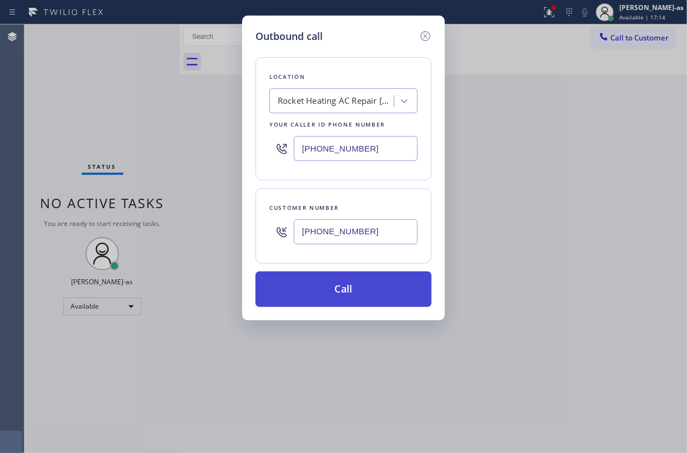
click at [347, 276] on button "Call" at bounding box center [344, 290] width 176 height 36
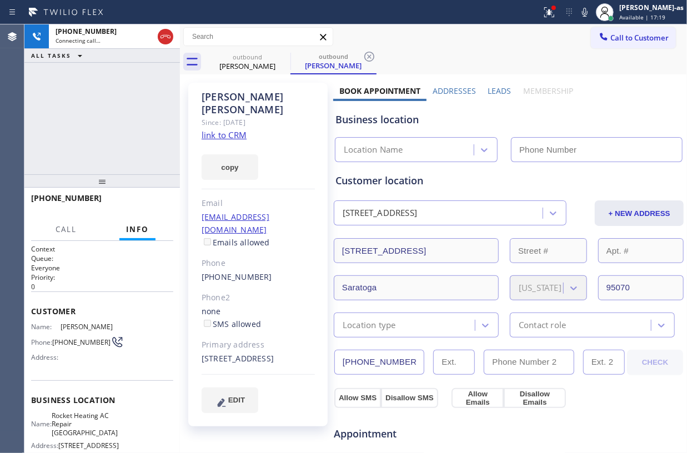
type input "[PHONE_NUMBER]"
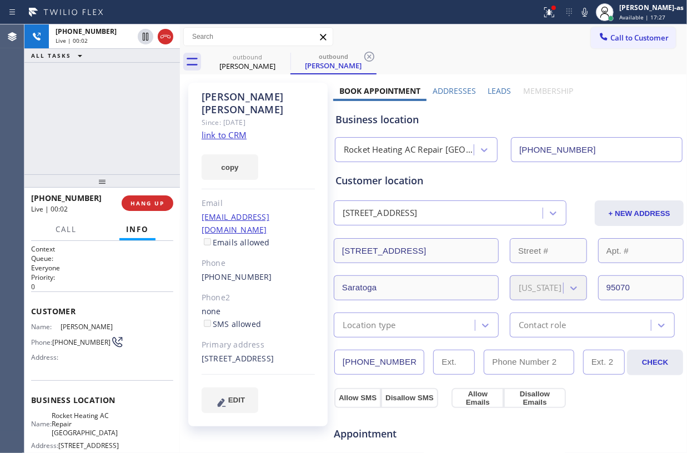
click at [87, 137] on div "[PHONE_NUMBER] Live | 00:02 ALL TASKS ALL TASKS ACTIVE TASKS TASKS IN WRAP UP" at bounding box center [102, 99] width 156 height 150
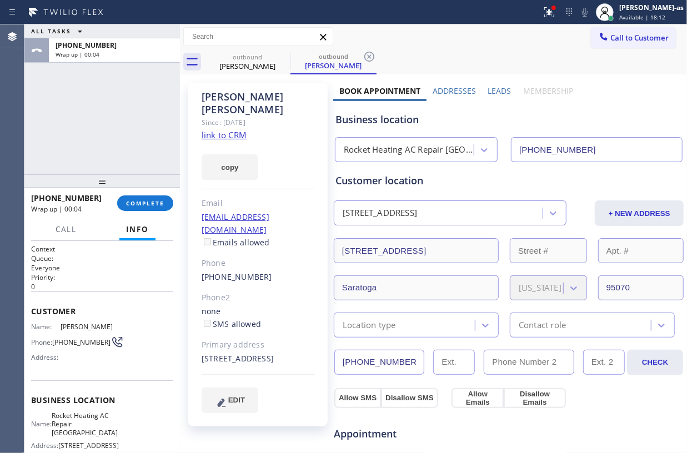
drag, startPoint x: 178, startPoint y: 127, endPoint x: 158, endPoint y: 180, distance: 56.6
click at [180, 127] on div at bounding box center [180, 238] width 0 height 429
drag, startPoint x: 154, startPoint y: 201, endPoint x: 127, endPoint y: 173, distance: 38.9
click at [154, 202] on span "COMPLETE" at bounding box center [145, 203] width 38 height 8
drag, startPoint x: 123, startPoint y: 169, endPoint x: 334, endPoint y: 174, distance: 211.1
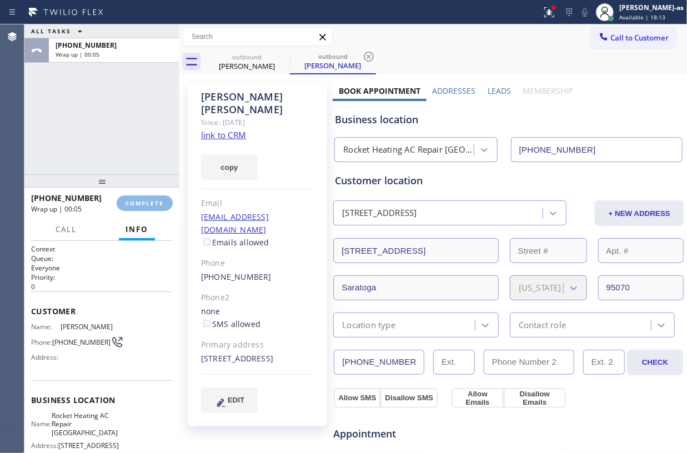
click at [126, 173] on div "ALL TASKS ALL TASKS ACTIVE TASKS TASKS IN WRAP UP [PHONE_NUMBER] Wrap up | 00:0…" at bounding box center [101, 238] width 155 height 429
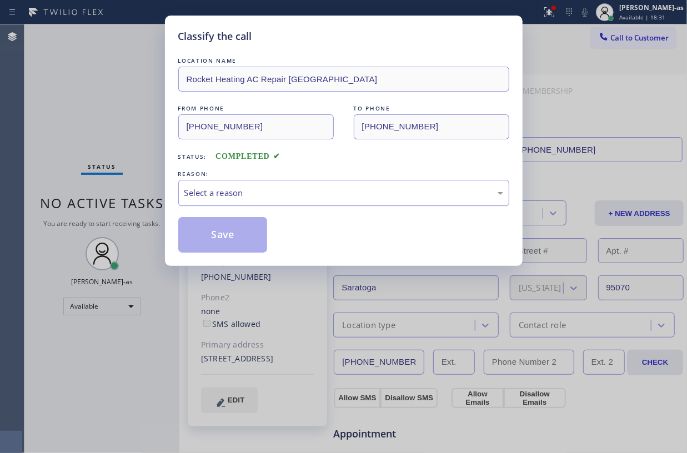
click at [324, 189] on div "Select a reason" at bounding box center [343, 193] width 331 height 26
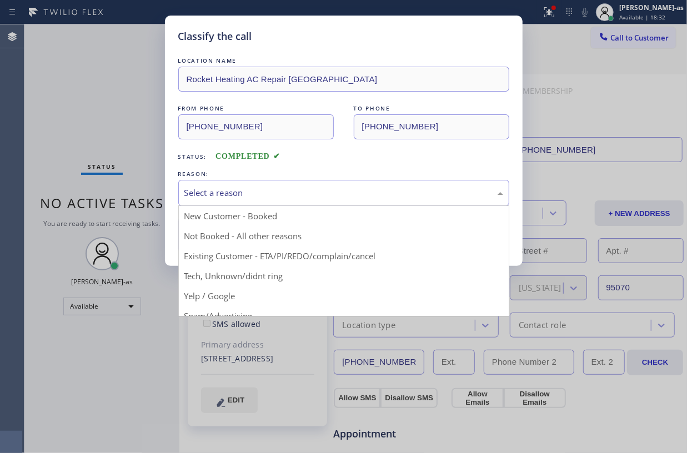
drag, startPoint x: 296, startPoint y: 254, endPoint x: 192, endPoint y: 230, distance: 106.2
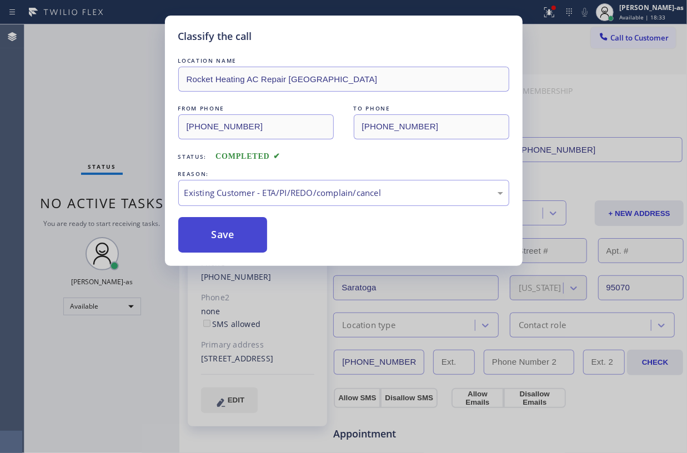
click at [192, 229] on button "Save" at bounding box center [222, 235] width 89 height 36
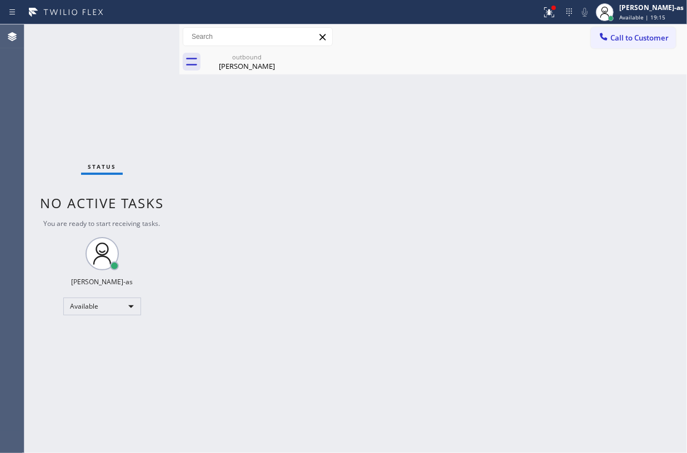
click at [620, 43] on button "Call to Customer" at bounding box center [633, 37] width 85 height 21
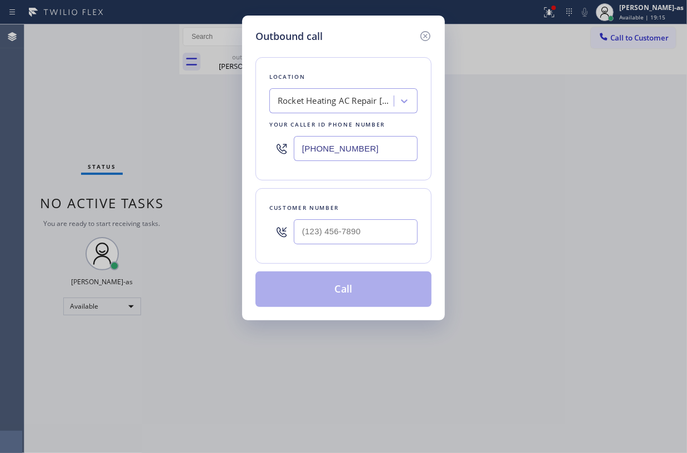
drag, startPoint x: 361, startPoint y: 209, endPoint x: 367, endPoint y: 212, distance: 6.7
click at [363, 212] on div "Customer number" at bounding box center [343, 208] width 148 height 12
click at [398, 228] on input "(___) ___-____" at bounding box center [356, 231] width 124 height 25
paste input "818) 974-1563"
type input "[PHONE_NUMBER]"
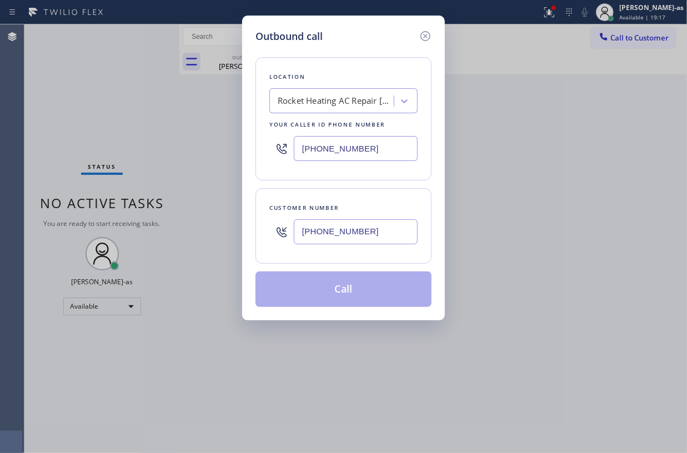
click at [310, 83] on div "Location Rocket Heating AC Repair Saratoga Your caller id phone number [PHONE_N…" at bounding box center [344, 118] width 176 height 123
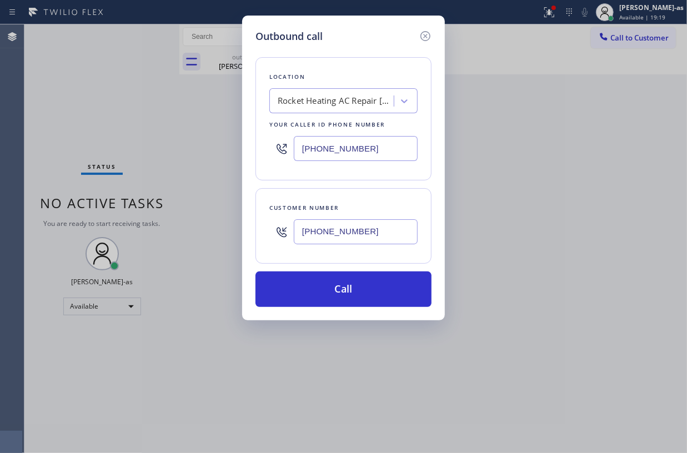
click at [312, 102] on div "Rocket Heating AC Repair [GEOGRAPHIC_DATA]" at bounding box center [336, 101] width 117 height 13
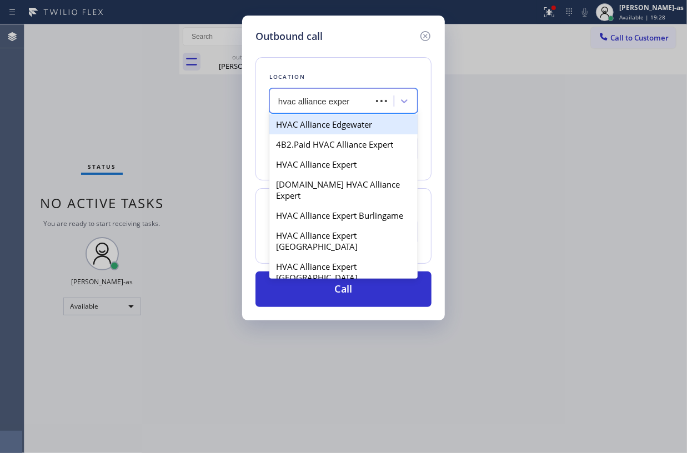
type input "hvac alliance expert"
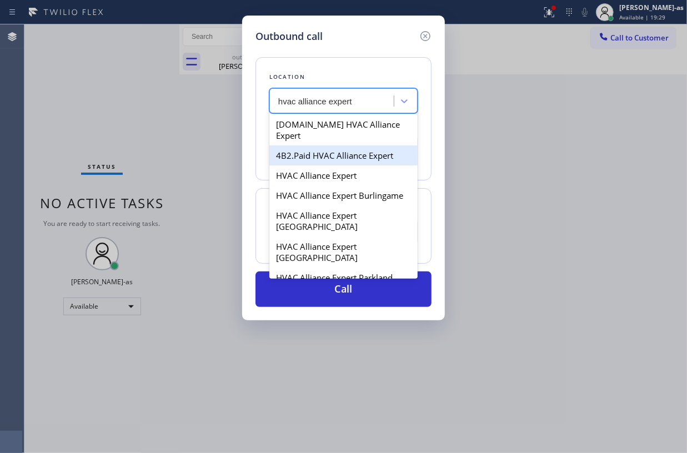
click at [312, 146] on div "4B2.Paid HVAC Alliance Expert" at bounding box center [343, 156] width 148 height 20
type input "[PHONE_NUMBER]"
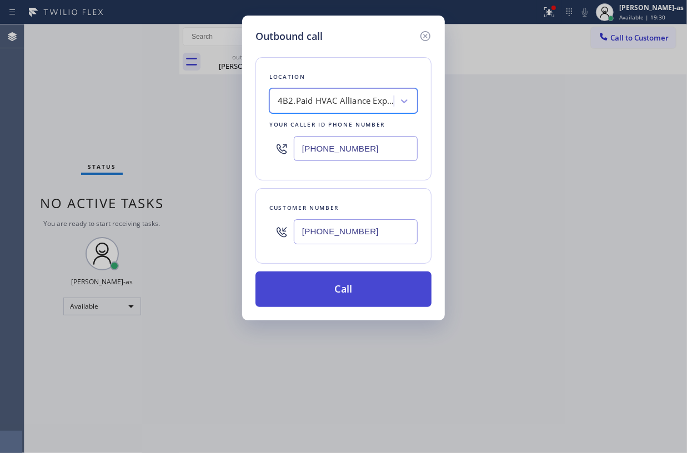
click at [340, 293] on button "Call" at bounding box center [344, 290] width 176 height 36
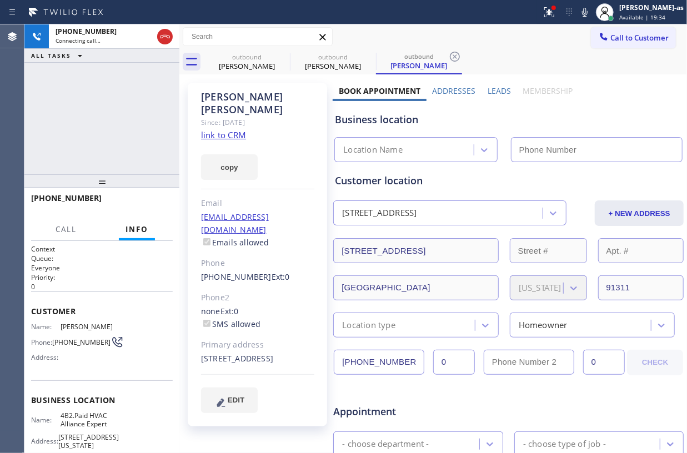
type input "[PHONE_NUMBER]"
click at [161, 103] on div "[PHONE_NUMBER] Connecting call… ALL TASKS ALL TASKS ACTIVE TASKS TASKS IN WRAP …" at bounding box center [101, 99] width 155 height 150
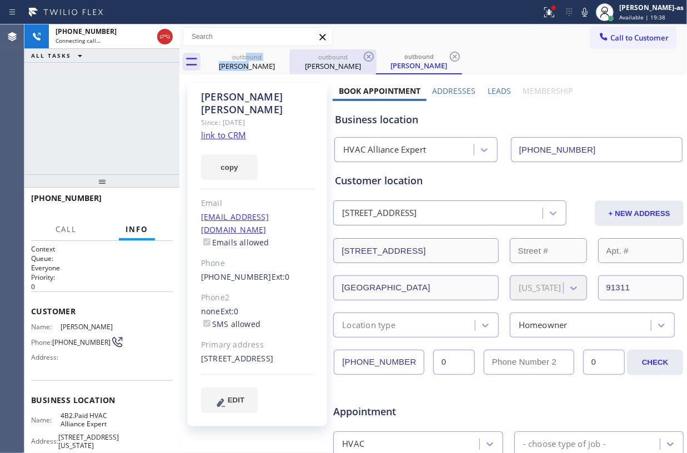
drag, startPoint x: 246, startPoint y: 60, endPoint x: 297, endPoint y: 54, distance: 51.4
click at [253, 60] on div "outbound" at bounding box center [247, 57] width 84 height 8
type input "[PHONE_NUMBER]"
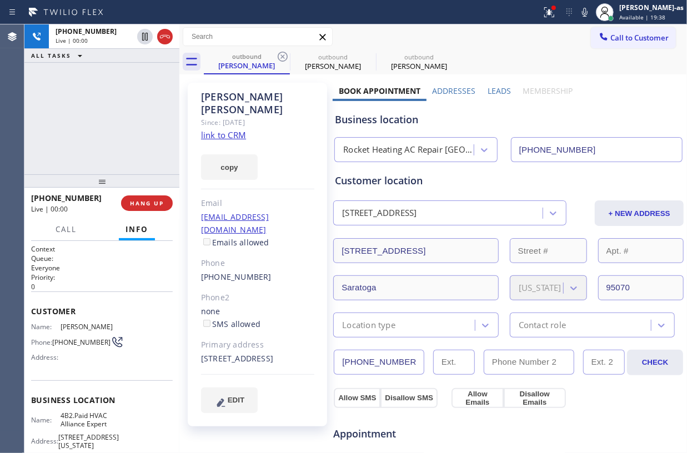
click at [288, 54] on icon at bounding box center [282, 56] width 13 height 13
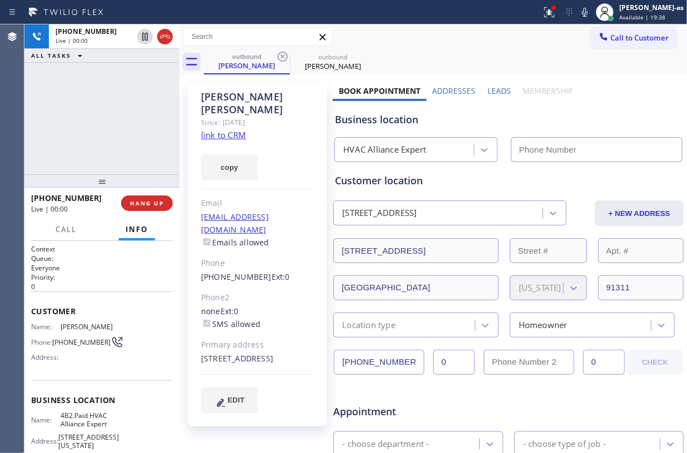
type input "[PHONE_NUMBER]"
drag, startPoint x: 122, startPoint y: 106, endPoint x: 134, endPoint y: 112, distance: 13.2
click at [125, 110] on div "[PHONE_NUMBER] Live | 00:01 ALL TASKS ALL TASKS ACTIVE TASKS TASKS IN WRAP UP" at bounding box center [101, 99] width 155 height 150
drag, startPoint x: 112, startPoint y: 166, endPoint x: 145, endPoint y: 217, distance: 60.7
click at [112, 172] on div "[PHONE_NUMBER] Live | 00:01 ALL TASKS ALL TASKS ACTIVE TASKS TASKS IN WRAP UP […" at bounding box center [101, 238] width 155 height 429
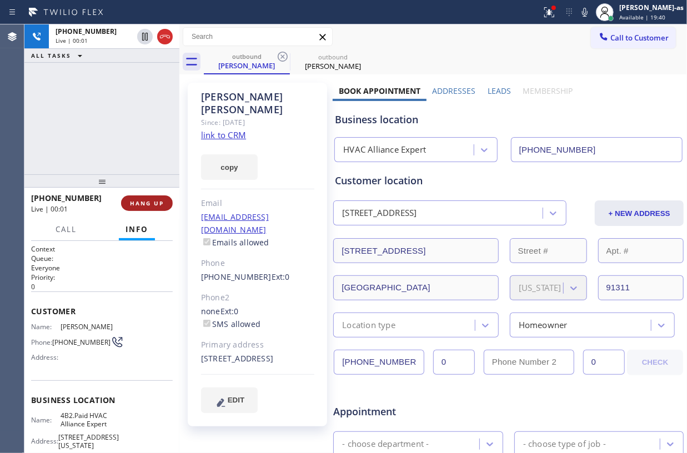
click at [144, 204] on span "HANG UP" at bounding box center [147, 203] width 34 height 8
click at [117, 172] on div "[PHONE_NUMBER] Live | 00:01 ALL TASKS ALL TASKS ACTIVE TASKS TASKS IN WRAP UP […" at bounding box center [101, 238] width 155 height 429
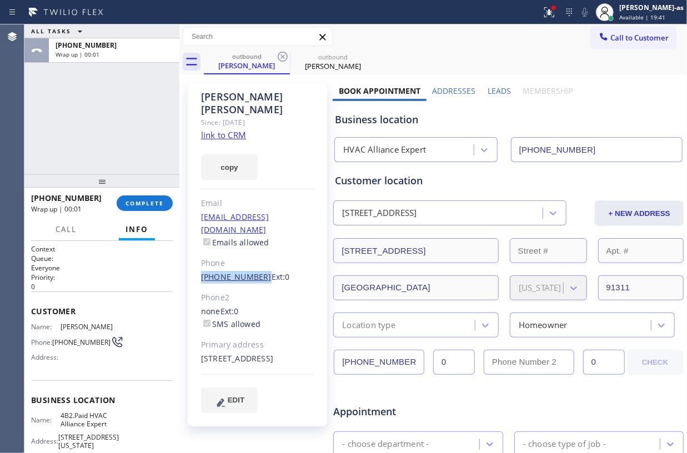
drag, startPoint x: 198, startPoint y: 256, endPoint x: 254, endPoint y: 256, distance: 56.7
click at [254, 256] on div "[PERSON_NAME] Since: [DATE] link to CRM copy Email [EMAIL_ADDRESS][DOMAIN_NAME]…" at bounding box center [257, 255] width 139 height 344
copy link "[PHONE_NUMBER]"
click at [138, 201] on span "COMPLETE" at bounding box center [145, 203] width 38 height 8
click at [116, 156] on div "ALL TASKS ALL TASKS ACTIVE TASKS TASKS IN WRAP UP [PHONE_NUMBER] Wrap up | 00:02" at bounding box center [101, 99] width 155 height 150
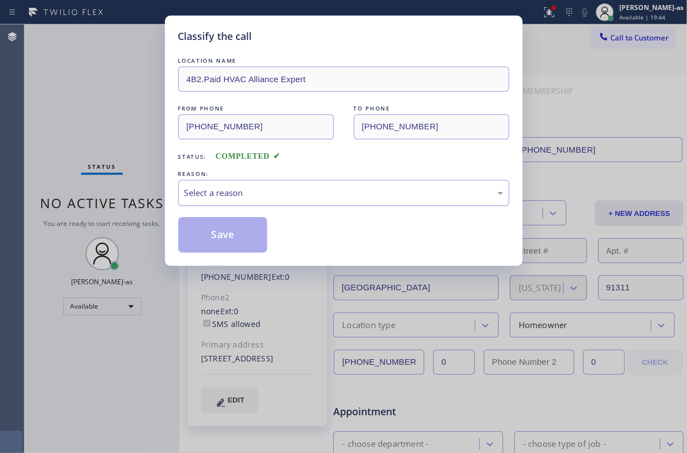
click at [234, 194] on div "Select a reason" at bounding box center [343, 193] width 319 height 13
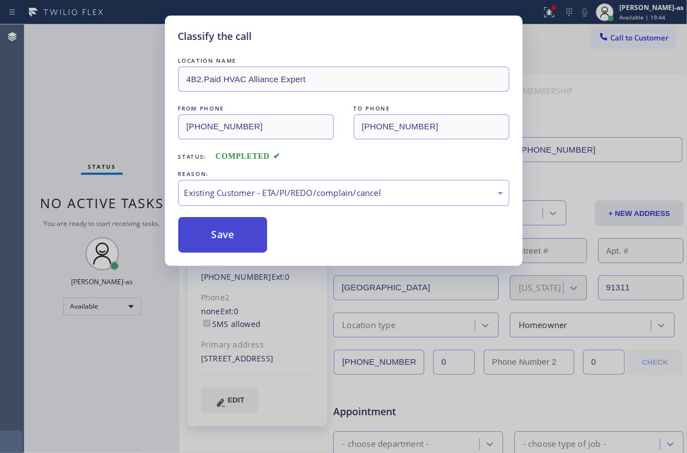
drag, startPoint x: 337, startPoint y: 262, endPoint x: 233, endPoint y: 247, distance: 104.4
drag, startPoint x: 223, startPoint y: 247, endPoint x: 583, endPoint y: 13, distance: 429.7
click at [227, 247] on button "Save" at bounding box center [222, 235] width 89 height 36
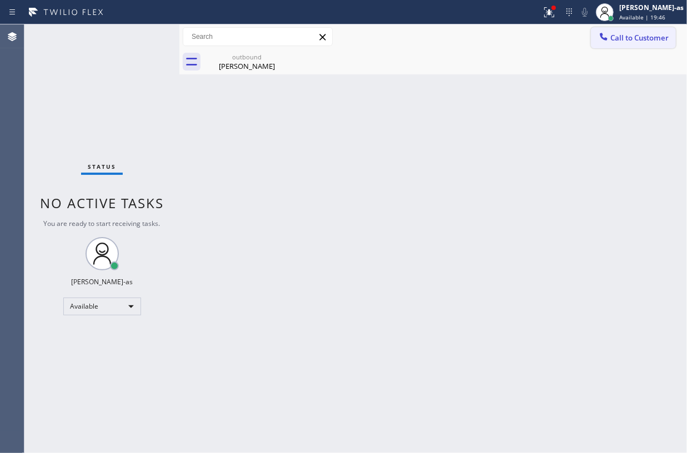
click at [624, 43] on button "Call to Customer" at bounding box center [633, 37] width 85 height 21
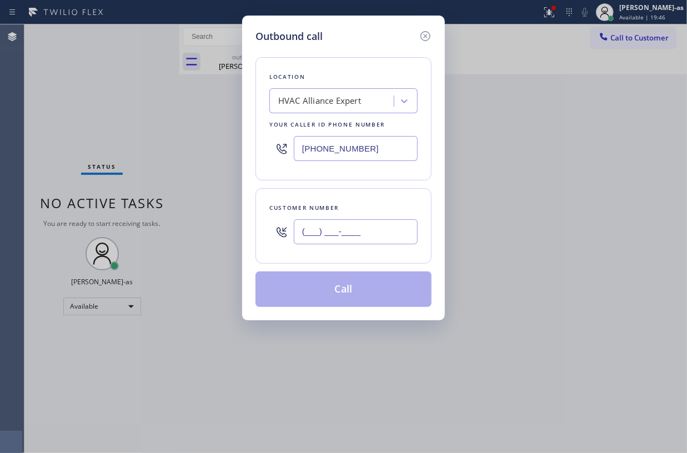
click at [380, 230] on input "(___) ___-____" at bounding box center [356, 231] width 124 height 25
paste input "818) 974-1563"
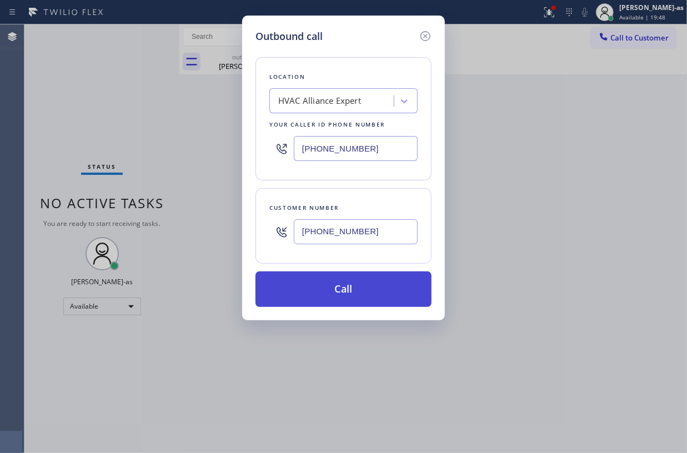
type input "[PHONE_NUMBER]"
click at [372, 292] on button "Call" at bounding box center [344, 290] width 176 height 36
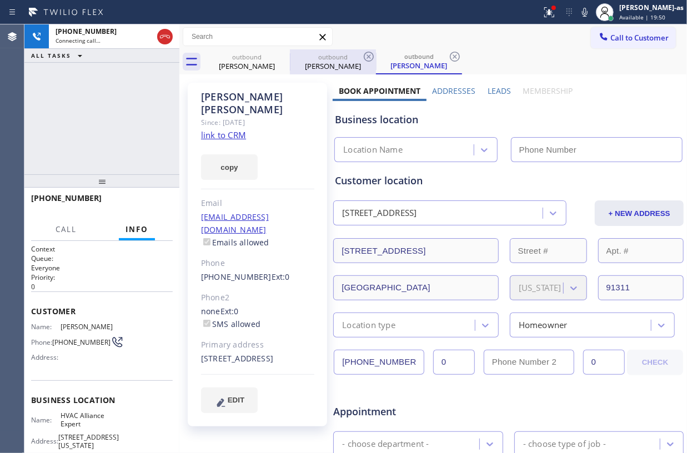
drag, startPoint x: 247, startPoint y: 66, endPoint x: 312, endPoint y: 53, distance: 66.7
click at [248, 66] on div "[PERSON_NAME]" at bounding box center [247, 66] width 84 height 10
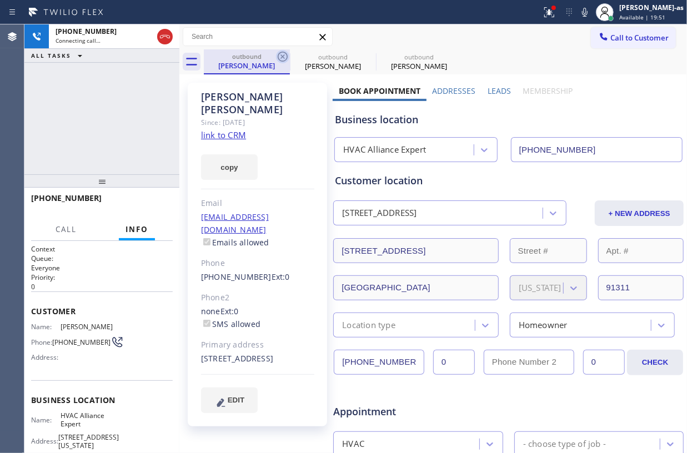
click at [282, 58] on icon at bounding box center [283, 57] width 10 height 10
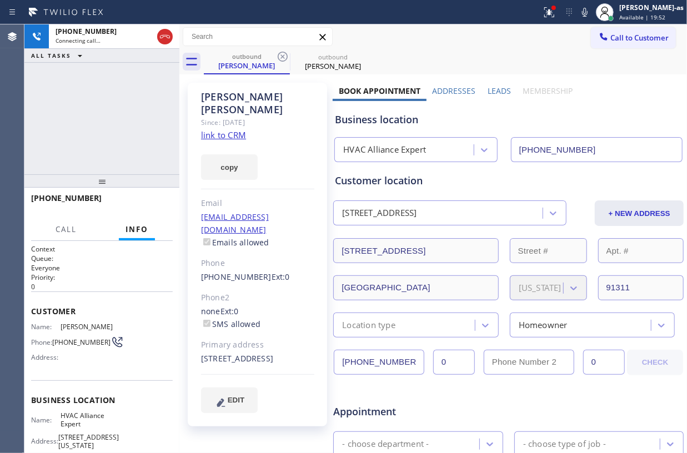
click at [282, 58] on icon at bounding box center [283, 57] width 10 height 10
type input "[PHONE_NUMBER]"
click at [109, 93] on div "[PHONE_NUMBER] Connecting call… ALL TASKS ALL TASKS ACTIVE TASKS TASKS IN WRAP …" at bounding box center [101, 99] width 155 height 150
drag, startPoint x: 82, startPoint y: 105, endPoint x: 313, endPoint y: 78, distance: 232.6
click at [83, 105] on div "[PHONE_NUMBER] Connecting call… ALL TASKS ALL TASKS ACTIVE TASKS TASKS IN WRAP …" at bounding box center [101, 99] width 155 height 150
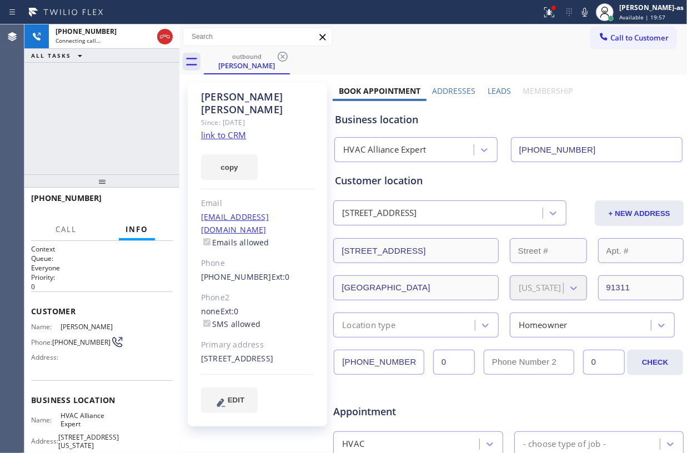
click at [150, 87] on div "[PHONE_NUMBER] Connecting call… ALL TASKS ALL TASKS ACTIVE TASKS TASKS IN WRAP …" at bounding box center [101, 99] width 155 height 150
click at [167, 37] on icon at bounding box center [164, 36] width 13 height 13
click at [234, 129] on link "link to CRM" at bounding box center [223, 134] width 45 height 11
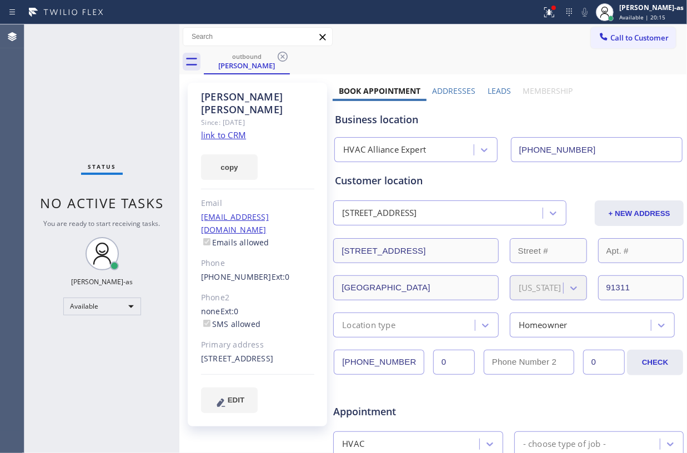
click at [623, 32] on button "Call to Customer" at bounding box center [633, 37] width 85 height 21
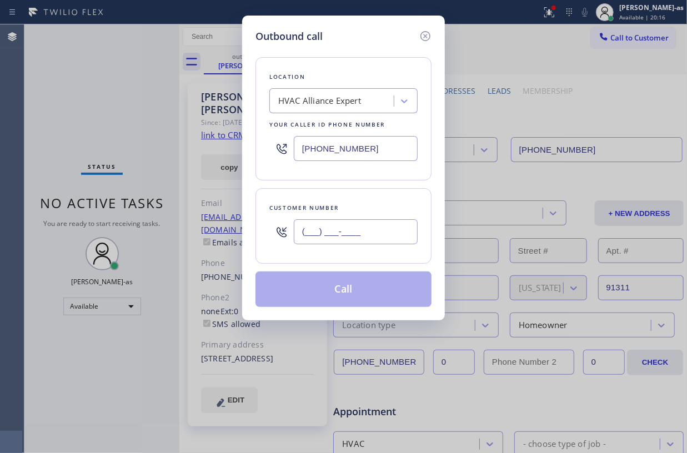
click at [380, 223] on input "(___) ___-____" at bounding box center [356, 231] width 124 height 25
paste input "310) 866-1276"
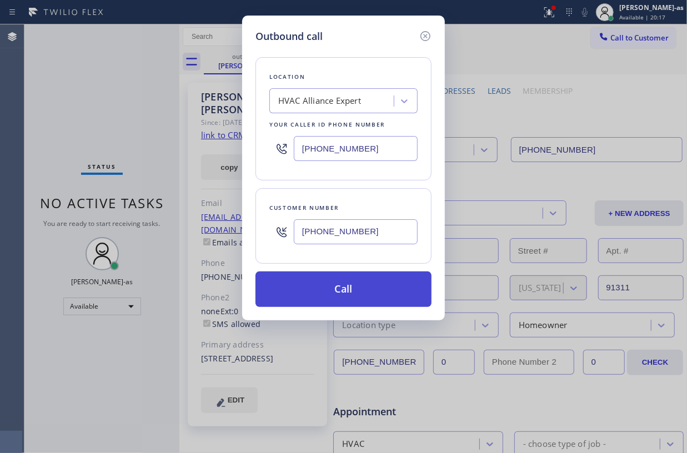
type input "[PHONE_NUMBER]"
click at [358, 291] on button "Call" at bounding box center [344, 290] width 176 height 36
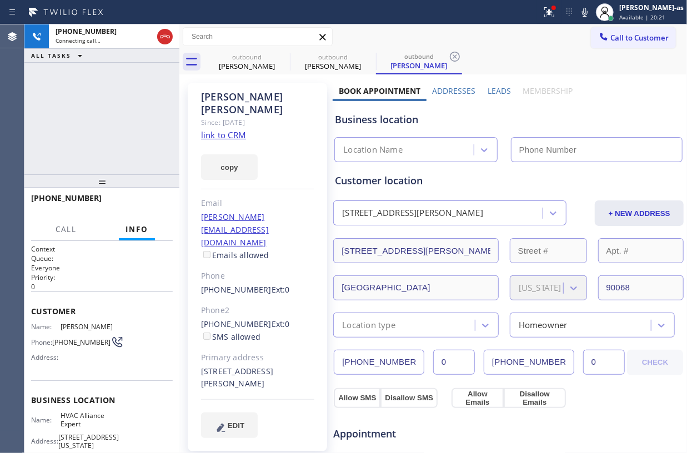
type input "[PHONE_NUMBER]"
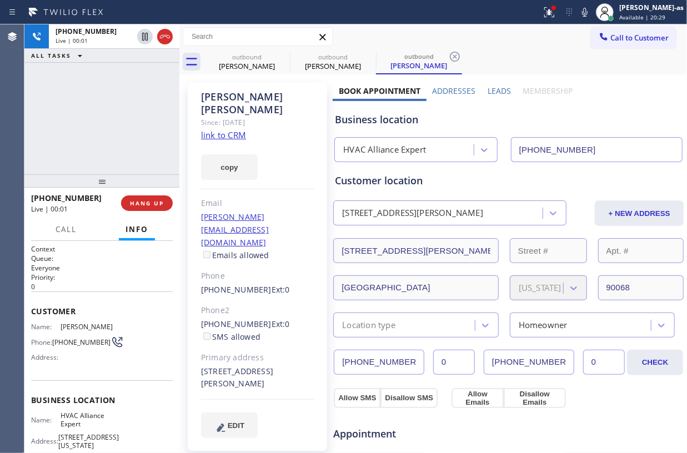
click at [143, 107] on div "[PHONE_NUMBER] Live | 00:01 ALL TASKS ALL TASKS ACTIVE TASKS TASKS IN WRAP UP" at bounding box center [101, 99] width 155 height 150
drag, startPoint x: 72, startPoint y: 167, endPoint x: 107, endPoint y: 203, distance: 51.1
click at [74, 171] on div "[PHONE_NUMBER] Live | 00:01 ALL TASKS ALL TASKS ACTIVE TASKS TASKS IN WRAP UP […" at bounding box center [101, 238] width 155 height 429
drag, startPoint x: 132, startPoint y: 200, endPoint x: 121, endPoint y: 157, distance: 44.9
click at [133, 200] on span "HANG UP" at bounding box center [147, 203] width 34 height 8
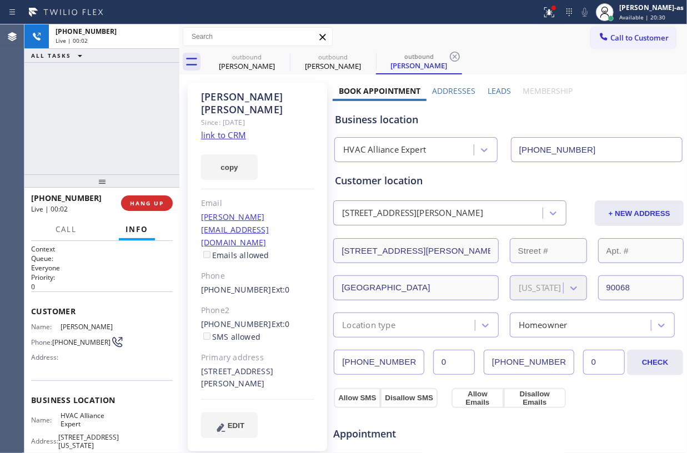
drag, startPoint x: 121, startPoint y: 157, endPoint x: 283, endPoint y: 264, distance: 195.2
click at [121, 158] on div "[PHONE_NUMBER] Live | 00:02 ALL TASKS ALL TASKS ACTIVE TASKS TASKS IN WRAP UP" at bounding box center [101, 99] width 155 height 150
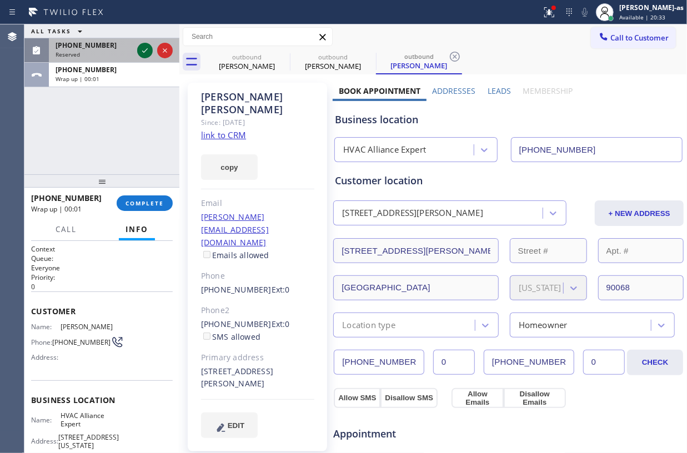
click at [137, 45] on div at bounding box center [145, 50] width 16 height 13
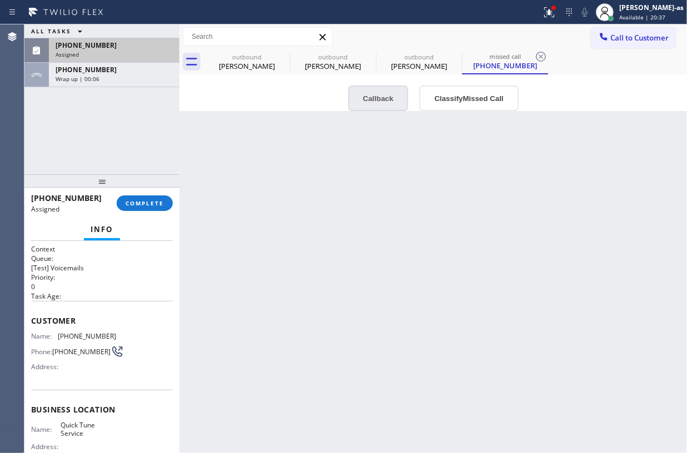
click at [384, 96] on button "Callback" at bounding box center [378, 99] width 61 height 26
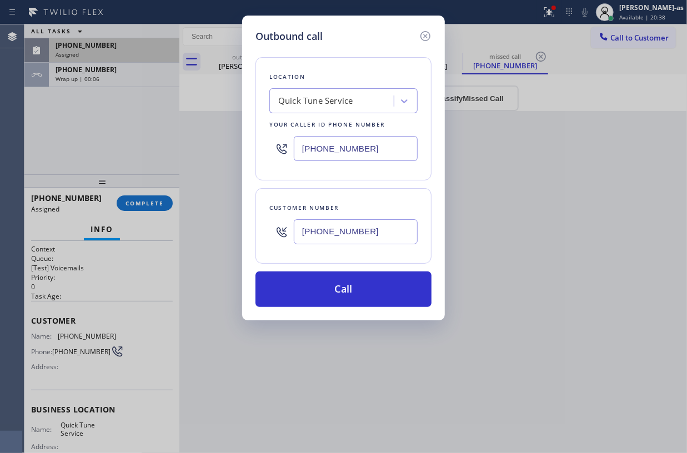
click at [425, 36] on icon at bounding box center [426, 36] width 10 height 10
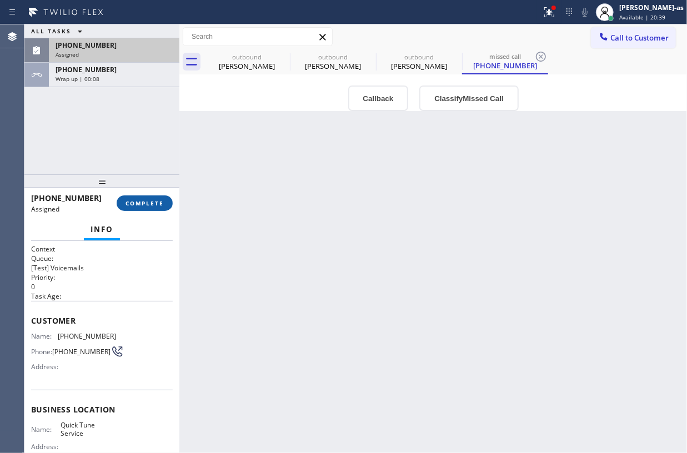
click at [149, 201] on span "COMPLETE" at bounding box center [145, 203] width 38 height 8
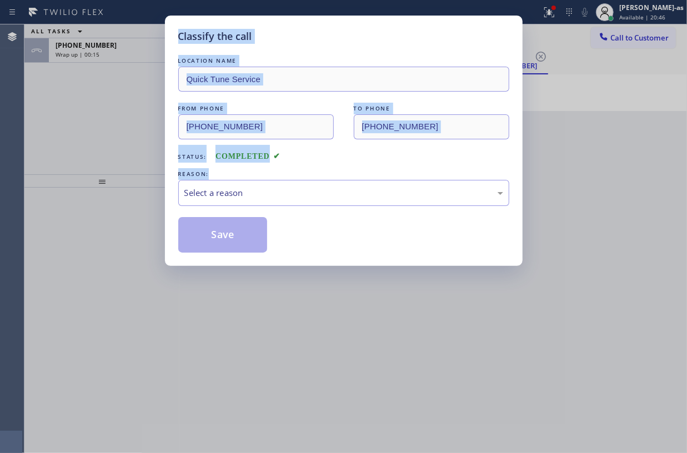
drag, startPoint x: 165, startPoint y: 27, endPoint x: 534, endPoint y: 176, distance: 398.0
click at [534, 176] on div "Classify the call LOCATION NAME Quick Tune Service FROM PHONE [PHONE_NUMBER] TO…" at bounding box center [343, 226] width 687 height 453
copy div "Classify the call LOCATION NAME FROM PHONE TO PHONE Status: COMPLETED REASON:"
click at [241, 205] on div "Select a reason" at bounding box center [343, 193] width 331 height 26
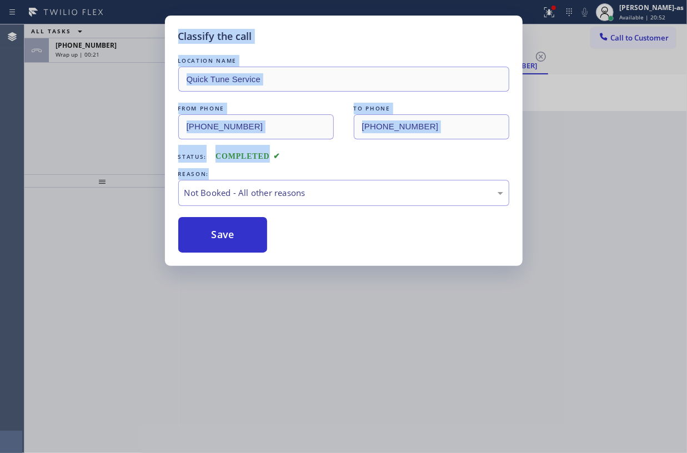
click at [227, 237] on button "Save" at bounding box center [222, 235] width 89 height 36
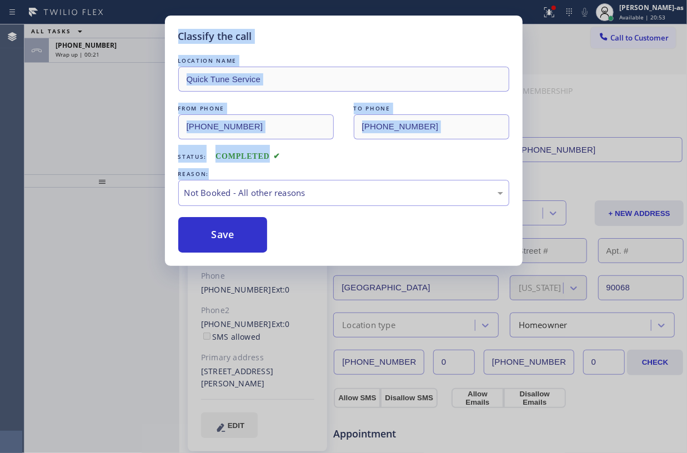
click at [72, 121] on div "Classify the call LOCATION NAME Quick Tune Service FROM PHONE [PHONE_NUMBER] TO…" at bounding box center [343, 226] width 687 height 453
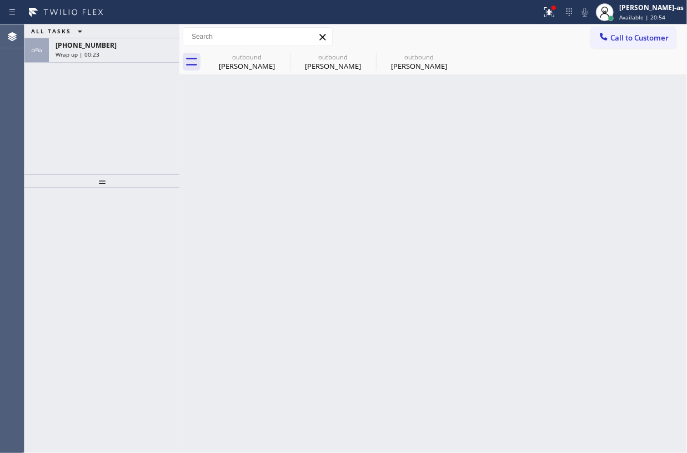
click at [69, 43] on span "[PHONE_NUMBER]" at bounding box center [86, 45] width 61 height 9
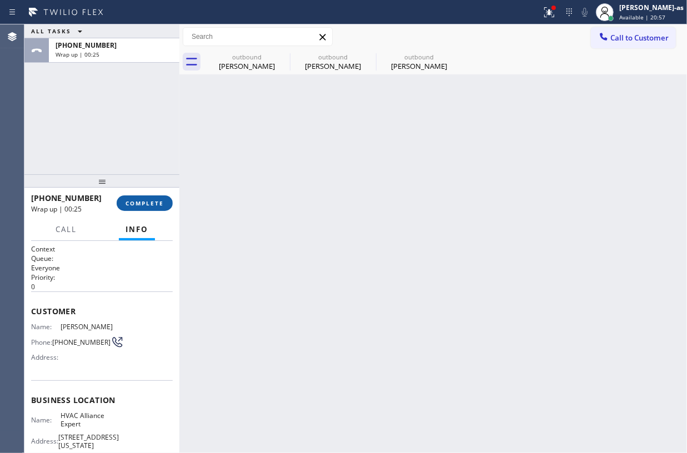
click at [153, 207] on button "COMPLETE" at bounding box center [145, 204] width 56 height 16
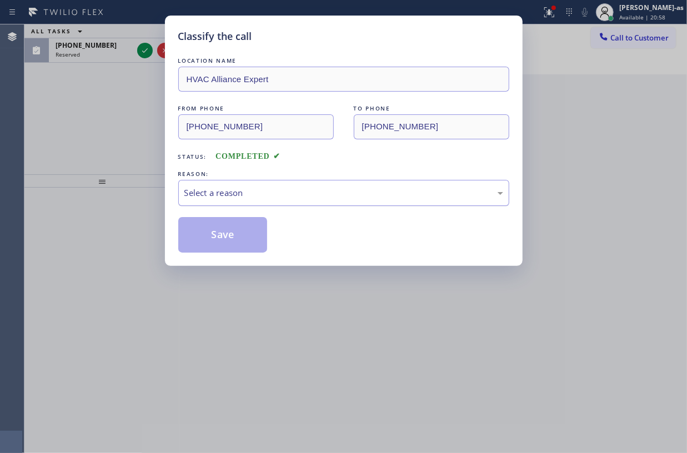
click at [221, 192] on div "Select a reason" at bounding box center [343, 193] width 319 height 13
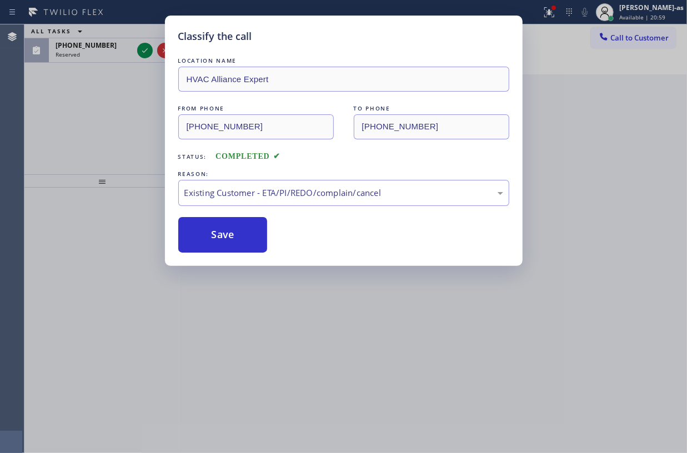
click at [233, 236] on button "Save" at bounding box center [222, 235] width 89 height 36
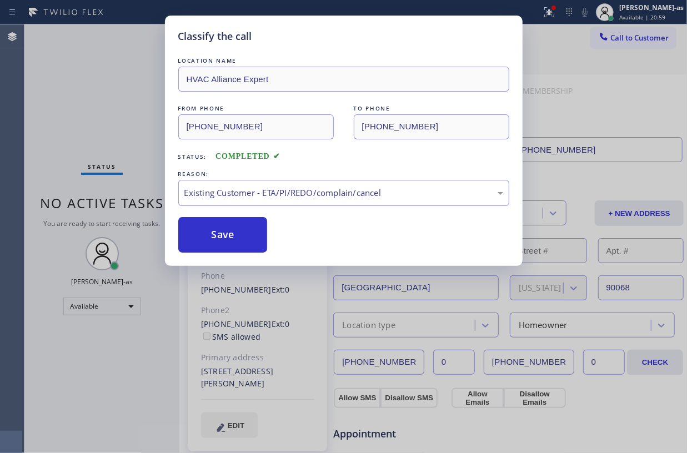
drag, startPoint x: 132, startPoint y: 105, endPoint x: 129, endPoint y: 74, distance: 31.2
click at [129, 102] on div "Classify the call LOCATION NAME HVAC Alliance Expert FROM PHONE [PHONE_NUMBER] …" at bounding box center [343, 226] width 687 height 453
drag, startPoint x: 88, startPoint y: 71, endPoint x: 83, endPoint y: 138, distance: 66.8
click at [88, 72] on div "Classify the call LOCATION NAME HVAC Alliance Expert FROM PHONE [PHONE_NUMBER] …" at bounding box center [343, 226] width 687 height 453
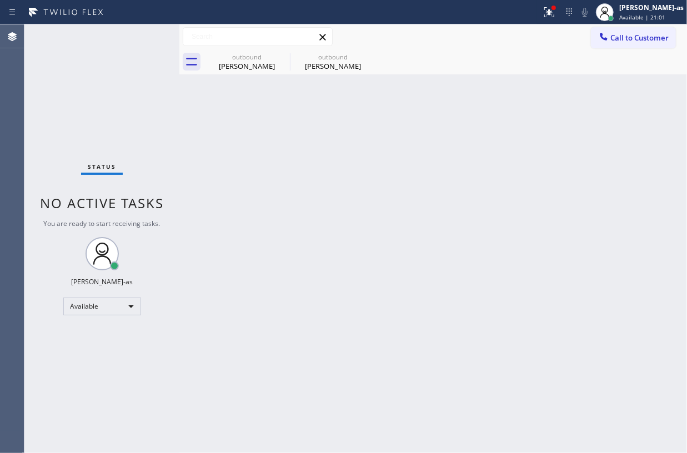
click at [276, 42] on input "text" at bounding box center [257, 37] width 149 height 18
drag, startPoint x: 254, startPoint y: 58, endPoint x: 276, endPoint y: 58, distance: 22.2
click at [257, 58] on div "outbound" at bounding box center [247, 57] width 84 height 8
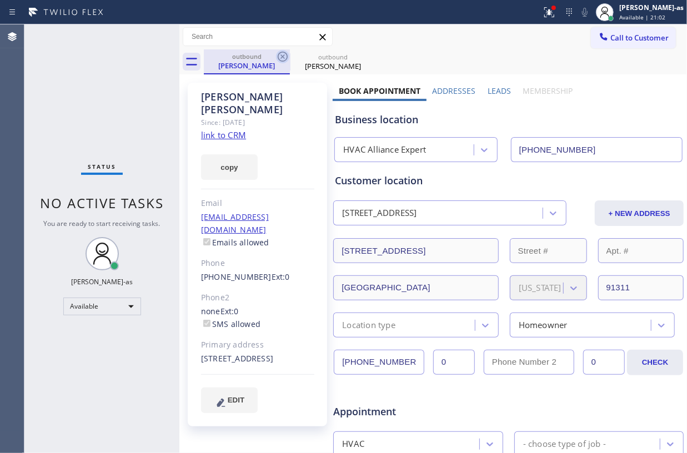
click at [278, 58] on icon at bounding box center [282, 56] width 13 height 13
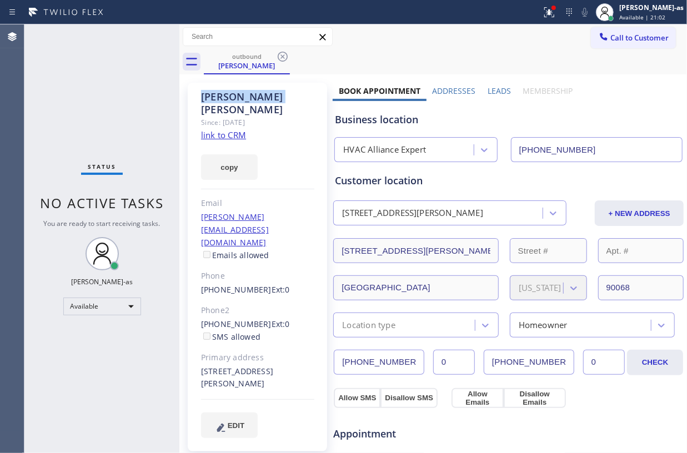
click at [278, 58] on icon at bounding box center [282, 56] width 13 height 13
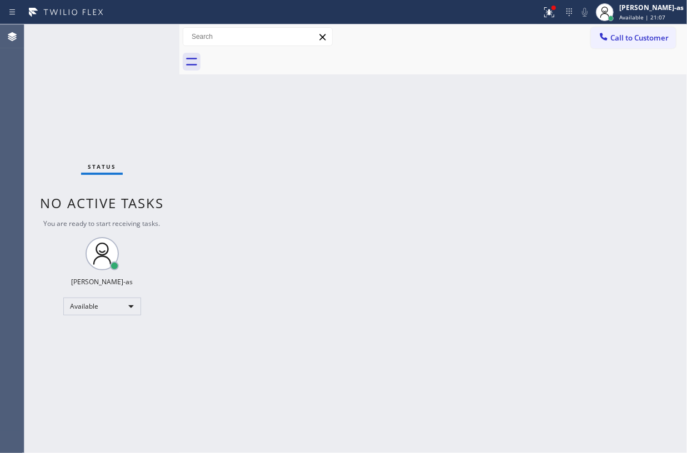
drag, startPoint x: 601, startPoint y: 29, endPoint x: 595, endPoint y: 32, distance: 6.5
click at [600, 29] on button "Call to Customer" at bounding box center [633, 37] width 85 height 21
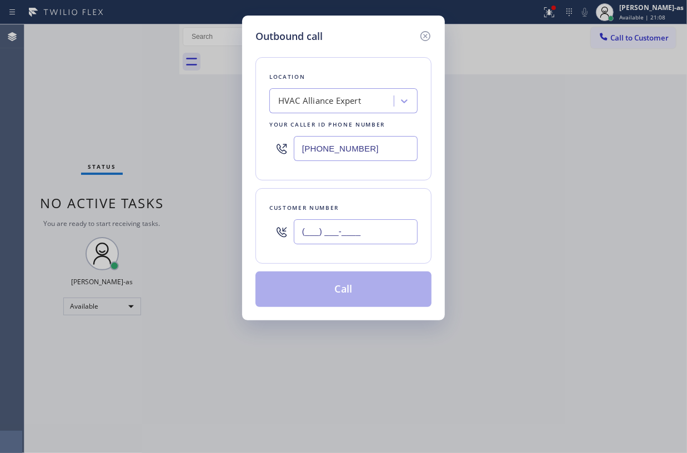
click at [307, 243] on input "(___) ___-____" at bounding box center [356, 231] width 124 height 25
paste input "480) 245-2649"
type input "[PHONE_NUMBER]"
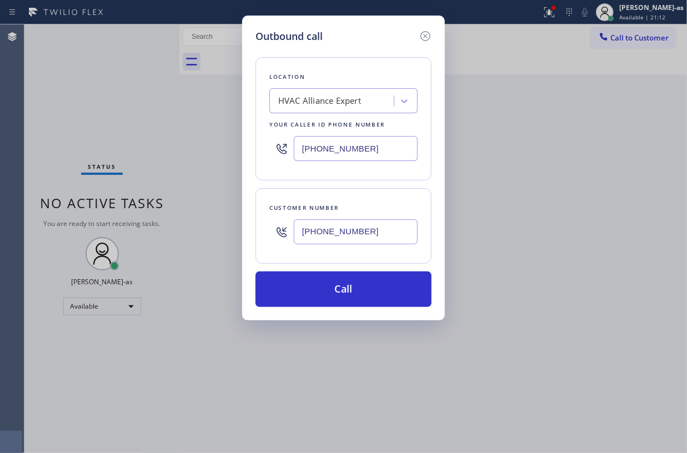
click at [383, 151] on input "[PHONE_NUMBER]" at bounding box center [356, 148] width 124 height 25
paste input "480) 680-8134"
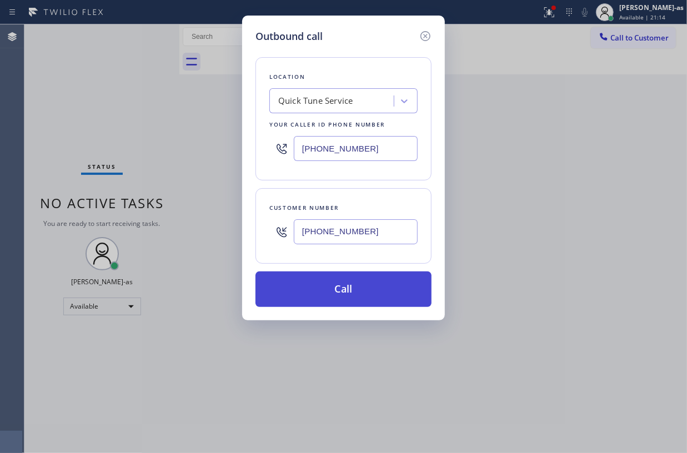
type input "[PHONE_NUMBER]"
click at [352, 288] on button "Call" at bounding box center [344, 290] width 176 height 36
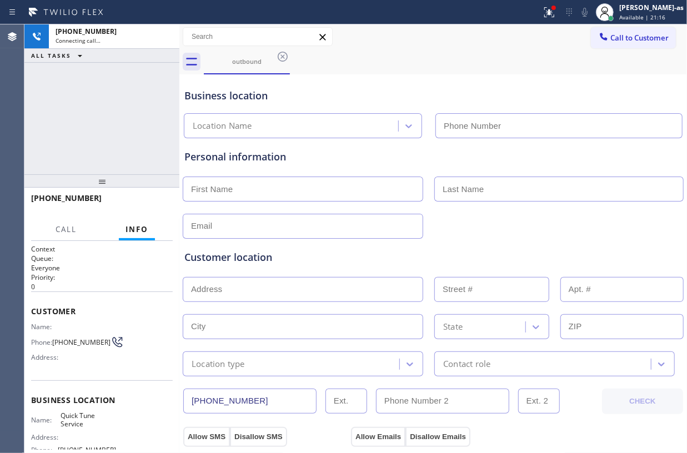
type input "[PHONE_NUMBER]"
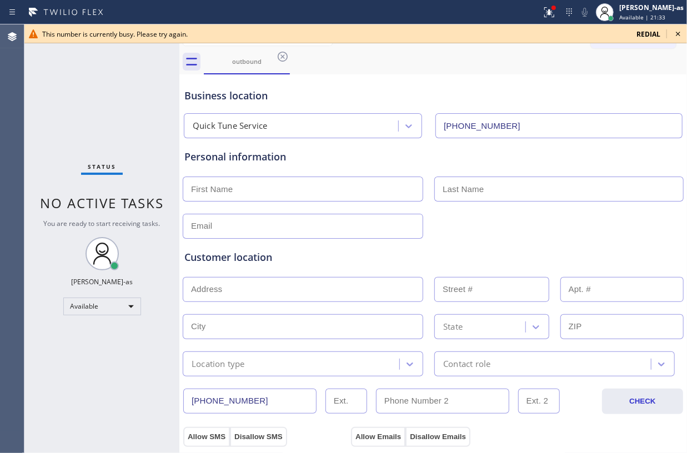
click at [112, 99] on div "Status No active tasks You are ready to start receiving tasks. [PERSON_NAME]-as…" at bounding box center [101, 238] width 155 height 429
click at [243, 63] on div "outbound" at bounding box center [247, 61] width 84 height 8
click at [287, 58] on icon at bounding box center [282, 56] width 13 height 13
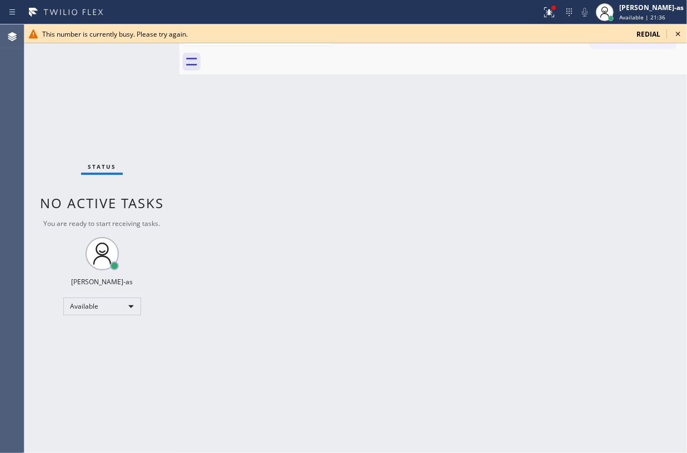
click at [287, 58] on div at bounding box center [445, 61] width 483 height 25
click at [677, 31] on icon at bounding box center [678, 33] width 13 height 13
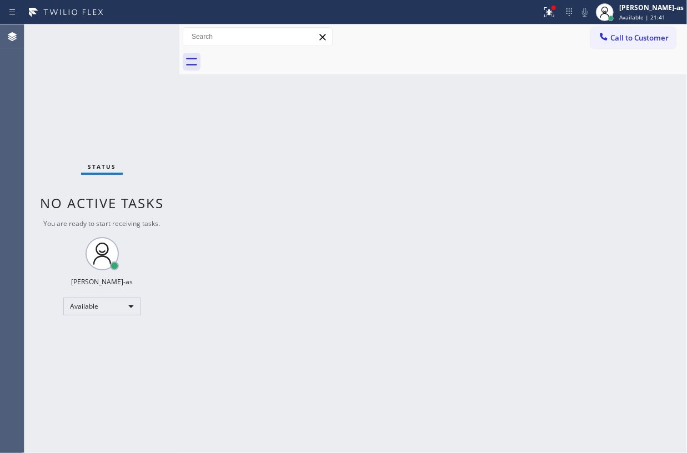
click at [629, 41] on span "Call to Customer" at bounding box center [639, 38] width 58 height 10
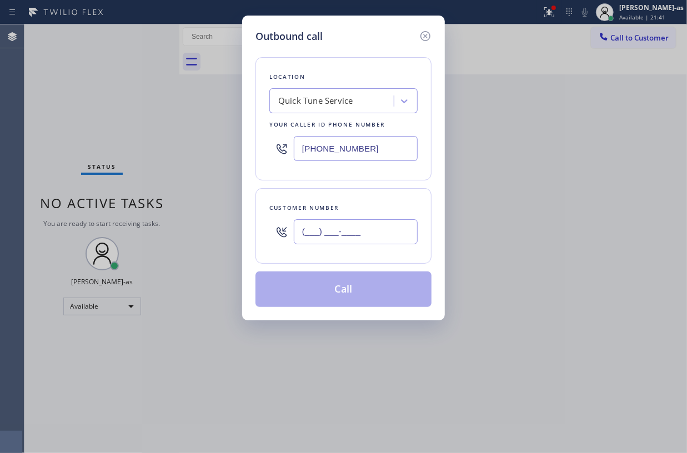
click at [372, 233] on input "(___) ___-____" at bounding box center [356, 231] width 124 height 25
paste input "480) 245-2649"
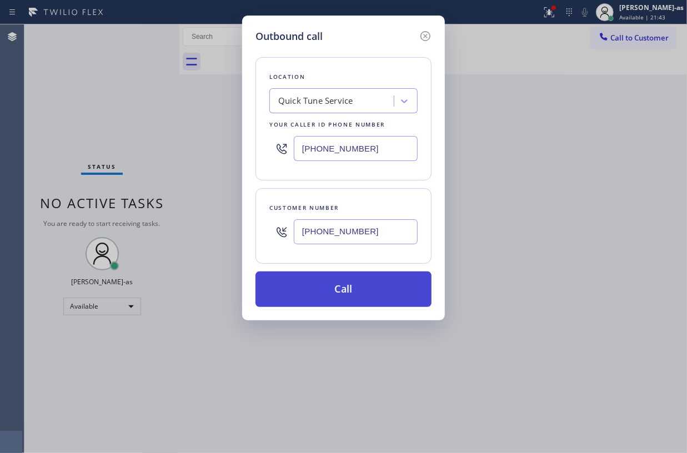
type input "[PHONE_NUMBER]"
click at [372, 299] on button "Call" at bounding box center [344, 290] width 176 height 36
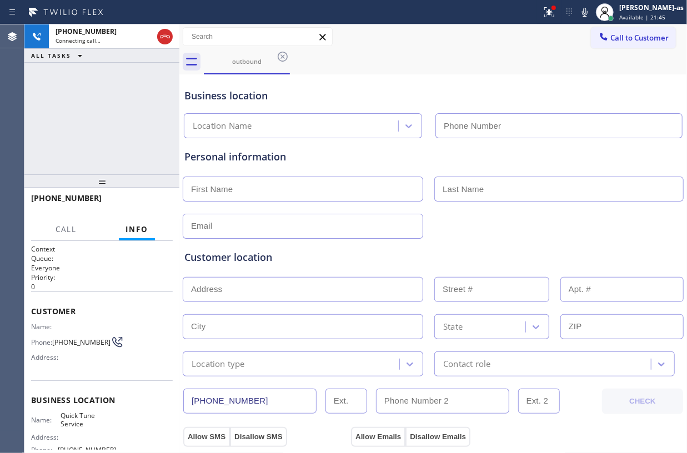
type input "[PHONE_NUMBER]"
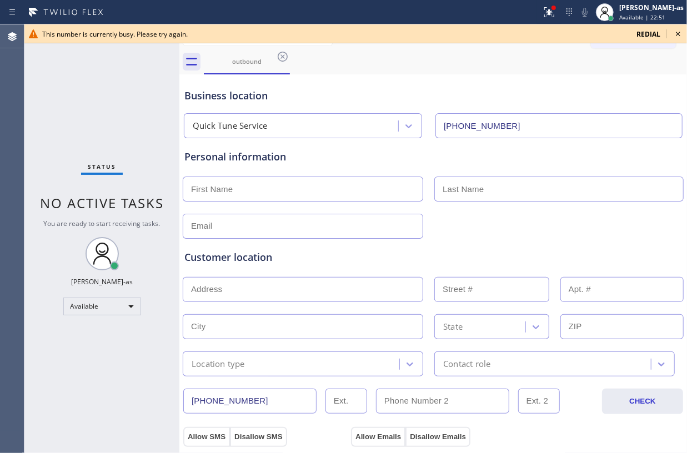
click at [134, 116] on div "Status No active tasks You are ready to start receiving tasks. [PERSON_NAME]-as…" at bounding box center [101, 238] width 155 height 429
click at [679, 31] on icon at bounding box center [678, 33] width 13 height 13
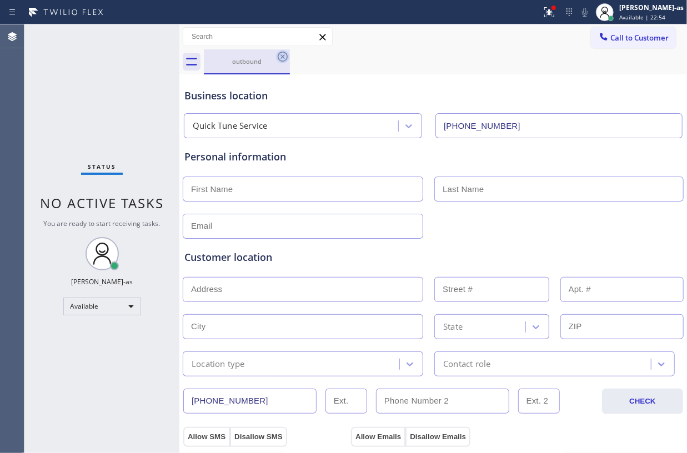
click at [284, 56] on icon at bounding box center [283, 57] width 10 height 10
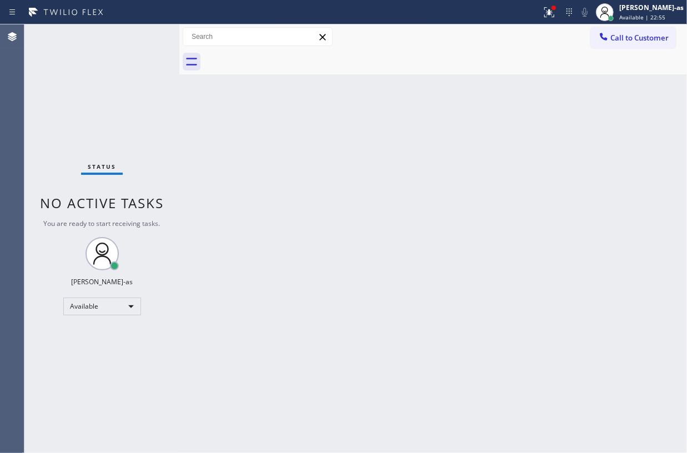
drag, startPoint x: 384, startPoint y: 194, endPoint x: 409, endPoint y: 192, distance: 25.1
click at [387, 194] on div "Back to Dashboard Change Sender ID Customers Technicians Select a contact Outbo…" at bounding box center [433, 238] width 508 height 429
click at [263, 123] on div "Back to Dashboard Change Sender ID Customers Technicians Select a contact Outbo…" at bounding box center [433, 238] width 508 height 429
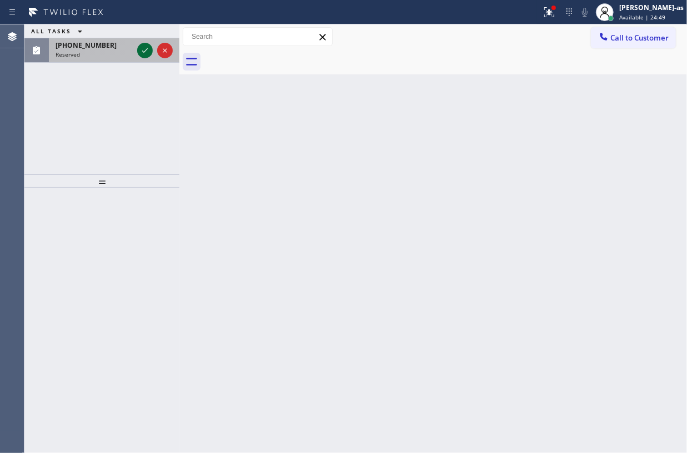
click at [141, 46] on icon at bounding box center [144, 50] width 13 height 13
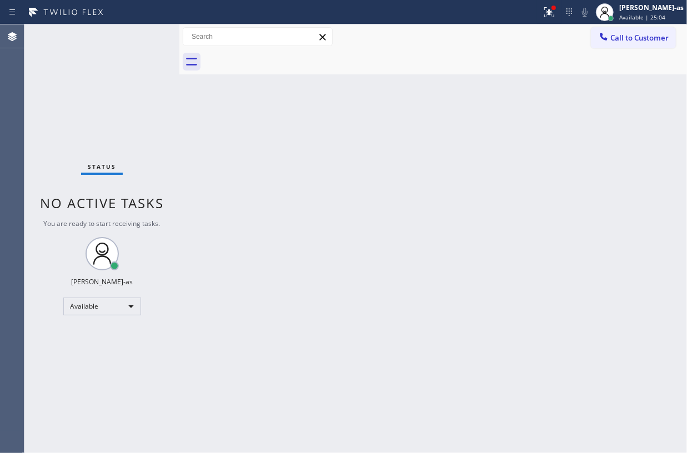
click at [149, 133] on div "Status No active tasks You are ready to start receiving tasks. [PERSON_NAME]-as…" at bounding box center [101, 238] width 155 height 429
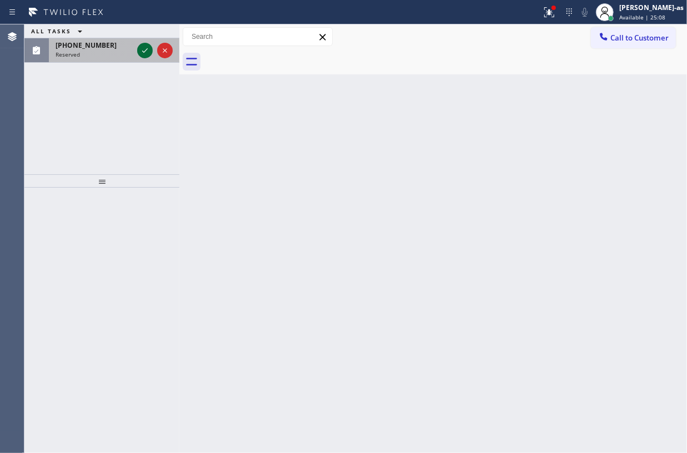
click at [143, 52] on icon at bounding box center [144, 50] width 13 height 13
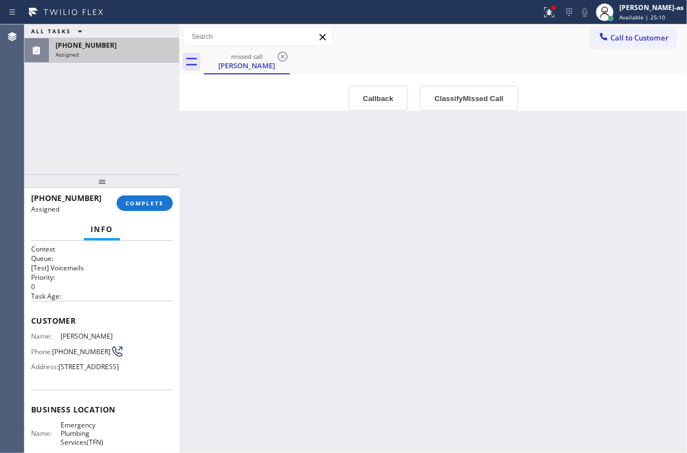
type input "[PHONE_NUMBER]"
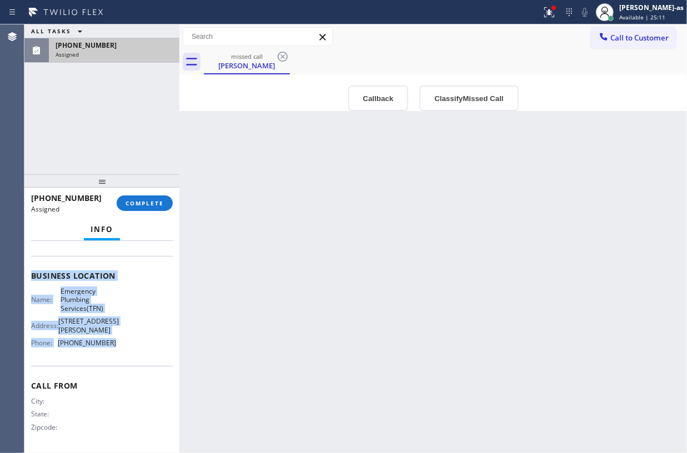
scroll to position [148, 0]
drag, startPoint x: 27, startPoint y: 247, endPoint x: 132, endPoint y: 348, distance: 145.7
click at [132, 348] on div "Context Queue: [Test] Voicemails Priority: 0 Task Age: Customer Name: [PERSON_N…" at bounding box center [101, 347] width 155 height 212
copy div "Context Queue: [Test] Voicemails Priority: 0 Task Age: Customer Name: [PERSON_N…"
click at [381, 89] on button "Callback" at bounding box center [378, 99] width 61 height 26
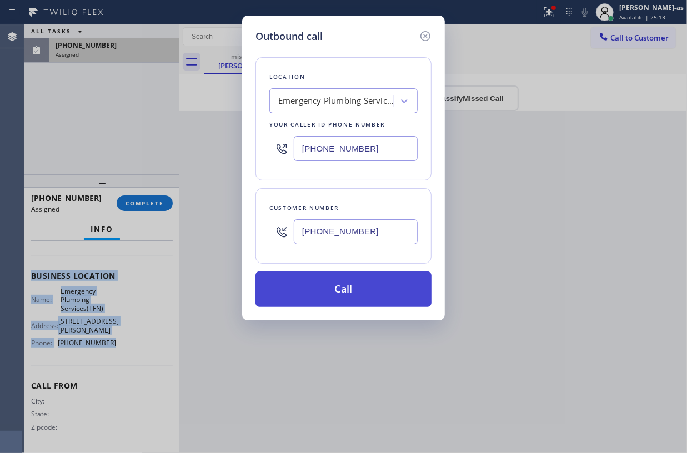
click at [378, 296] on button "Call" at bounding box center [344, 290] width 176 height 36
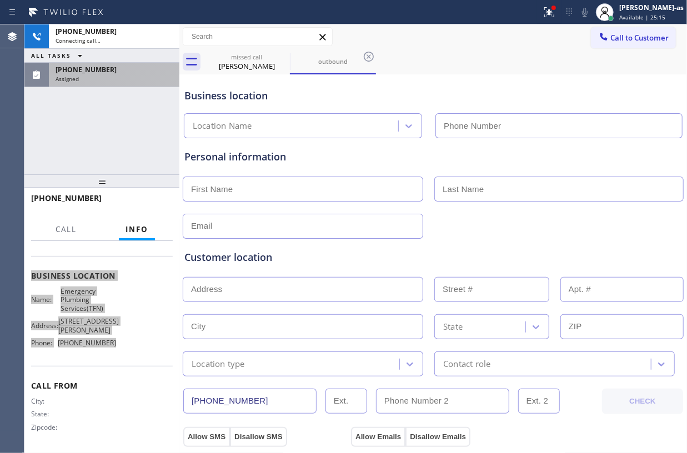
scroll to position [121, 0]
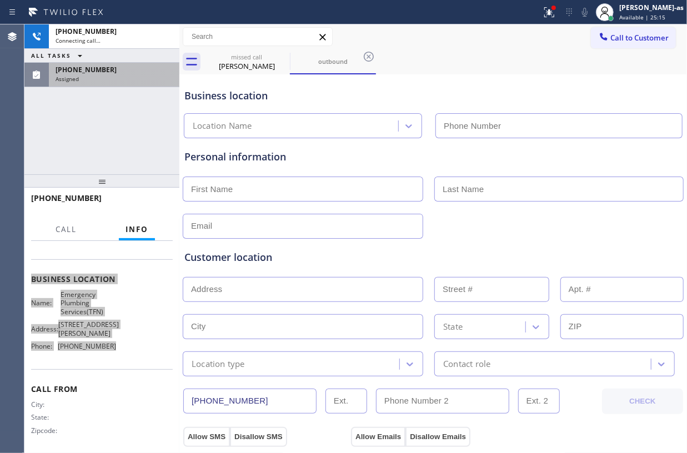
type input "[PHONE_NUMBER]"
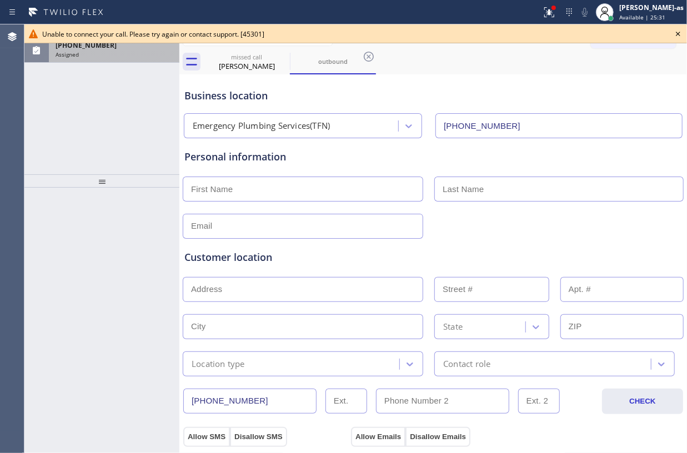
drag, startPoint x: 70, startPoint y: 103, endPoint x: 131, endPoint y: 79, distance: 65.8
click at [76, 103] on div "ALL TASKS ALL TASKS ACTIVE TASKS TASKS IN WRAP UP [PHONE_NUMBER] Assigned" at bounding box center [101, 99] width 155 height 150
click at [121, 58] on div "[PHONE_NUMBER] Assigned" at bounding box center [112, 50] width 126 height 24
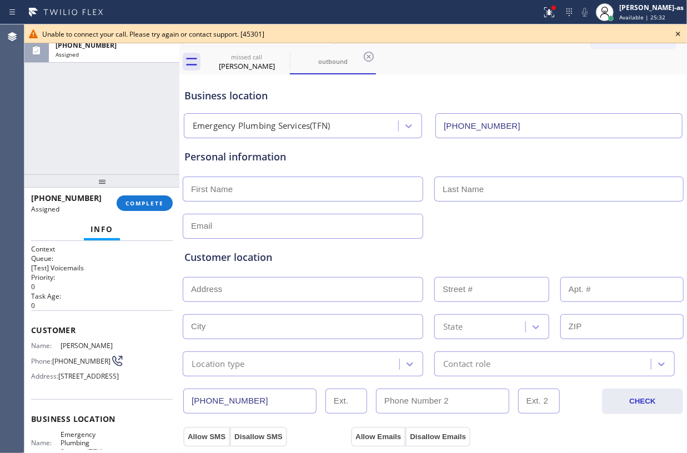
click at [676, 30] on icon at bounding box center [678, 33] width 13 height 13
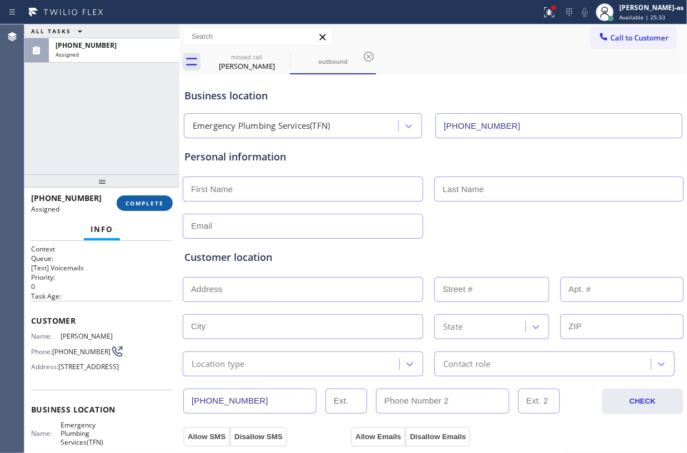
click at [148, 207] on span "COMPLETE" at bounding box center [145, 203] width 38 height 8
drag, startPoint x: 112, startPoint y: 171, endPoint x: 196, endPoint y: 169, distance: 83.3
click at [122, 174] on div at bounding box center [101, 180] width 155 height 13
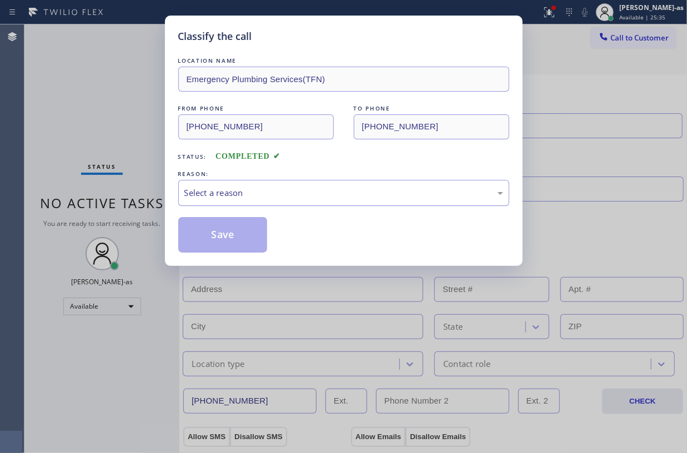
click at [229, 198] on div "Select a reason" at bounding box center [343, 193] width 319 height 13
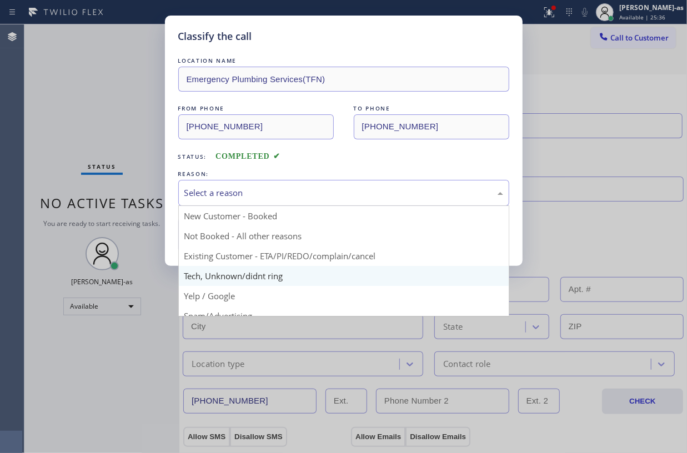
scroll to position [70, 0]
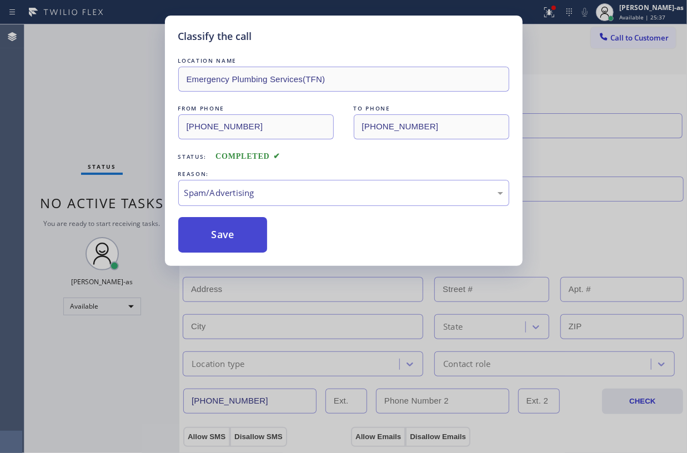
drag, startPoint x: 246, startPoint y: 247, endPoint x: 207, endPoint y: 243, distance: 39.1
drag, startPoint x: 207, startPoint y: 243, endPoint x: 629, endPoint y: 186, distance: 426.0
click at [211, 241] on button "Save" at bounding box center [222, 235] width 89 height 36
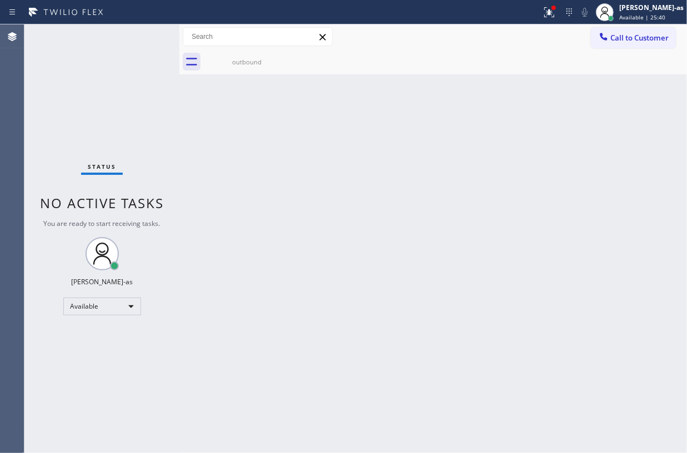
click at [623, 38] on span "Call to Customer" at bounding box center [639, 38] width 58 height 10
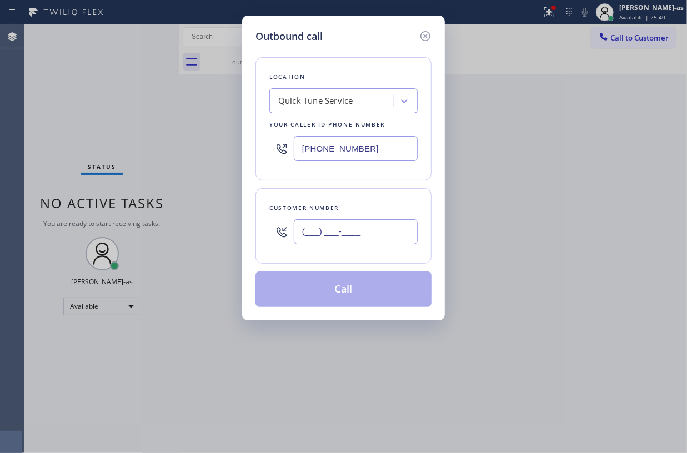
click at [376, 229] on input "(___) ___-____" at bounding box center [356, 231] width 124 height 25
paste input "323) 332-8462"
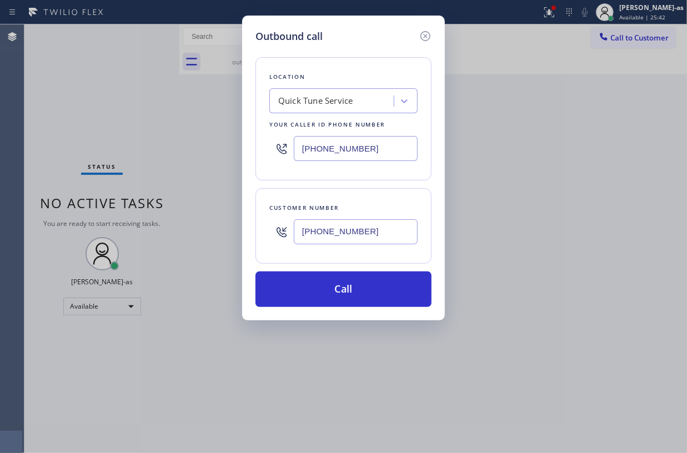
type input "[PHONE_NUMBER]"
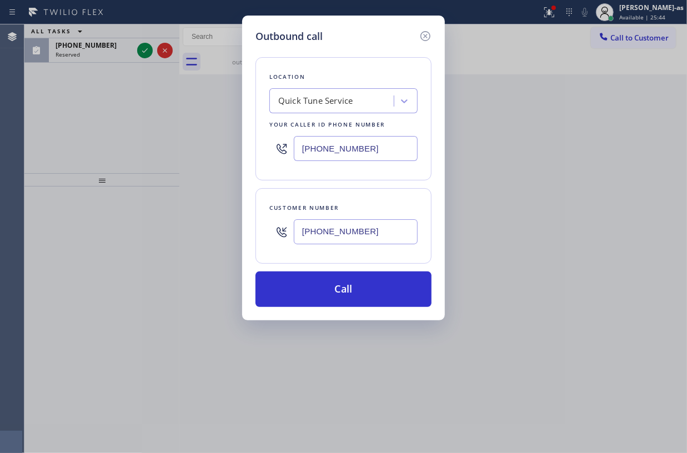
click at [376, 152] on input "[PHONE_NUMBER]" at bounding box center [356, 148] width 124 height 25
paste input "877) 786-0677"
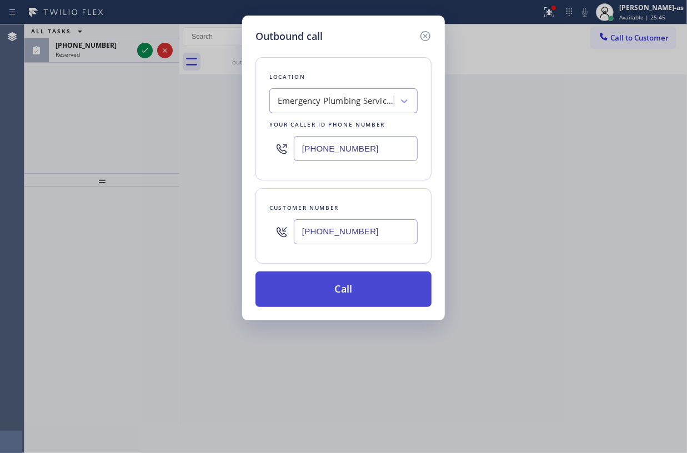
type input "[PHONE_NUMBER]"
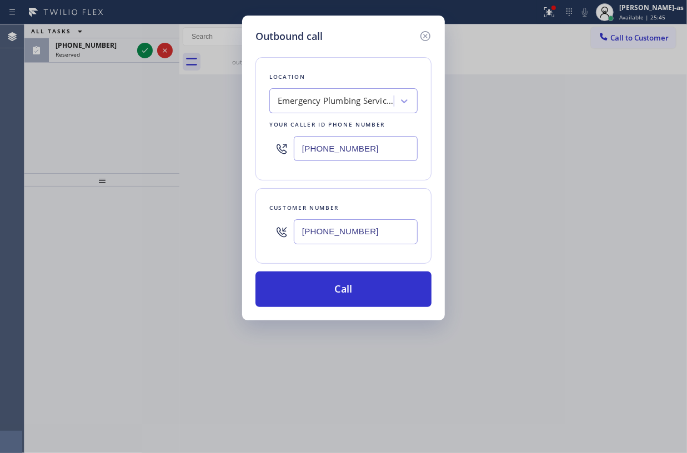
drag, startPoint x: 404, startPoint y: 282, endPoint x: 394, endPoint y: 265, distance: 20.2
click at [404, 281] on button "Call" at bounding box center [344, 290] width 176 height 36
drag, startPoint x: 137, startPoint y: 49, endPoint x: 149, endPoint y: 49, distance: 12.2
click at [143, 49] on div "Outbound call Location Emergency Plumbing Services(TFN) Your caller id phone nu…" at bounding box center [343, 226] width 687 height 453
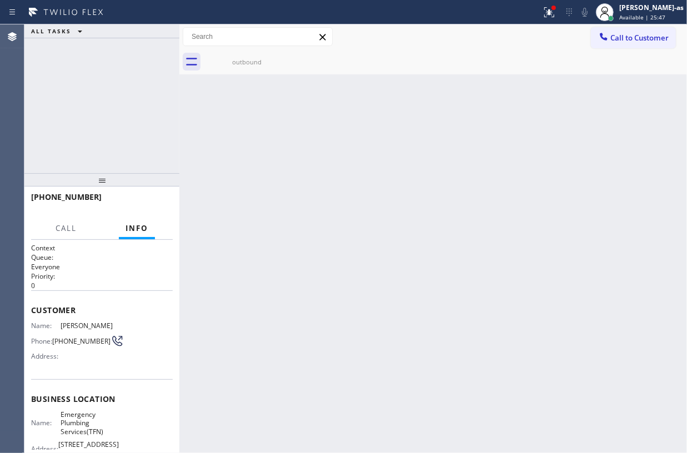
click at [138, 48] on div "[PHONE_NUMBER] Connecting call… ALL TASKS ALL TASKS ACTIVE TASKS TASKS IN WRAP …" at bounding box center [101, 43] width 155 height 38
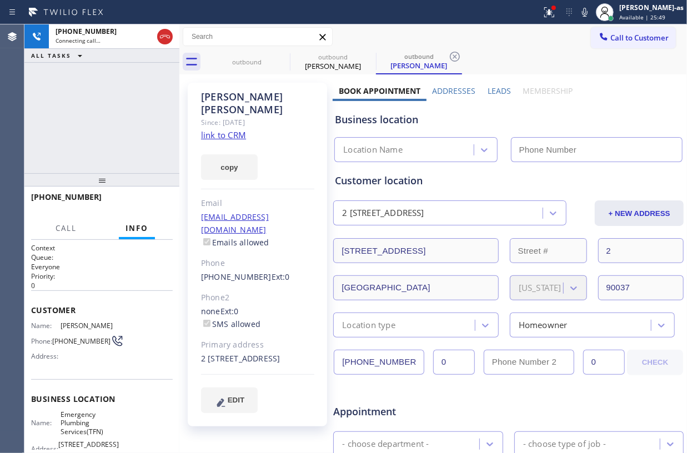
click at [225, 129] on link "link to CRM" at bounding box center [223, 134] width 45 height 11
type input "[PHONE_NUMBER]"
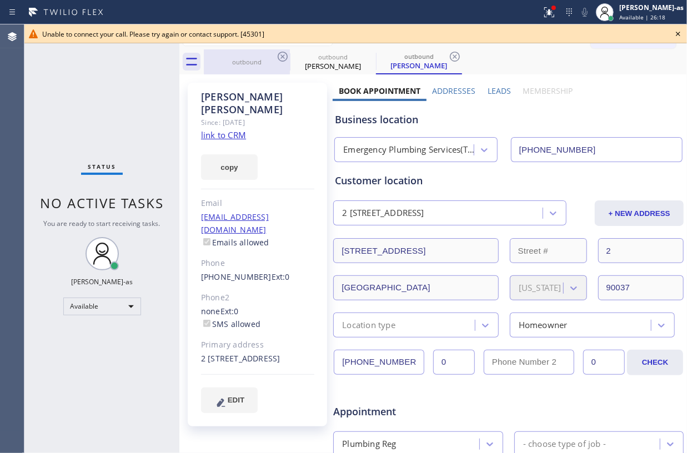
drag, startPoint x: 238, startPoint y: 63, endPoint x: 274, endPoint y: 61, distance: 36.2
click at [238, 63] on div "outbound" at bounding box center [247, 62] width 84 height 8
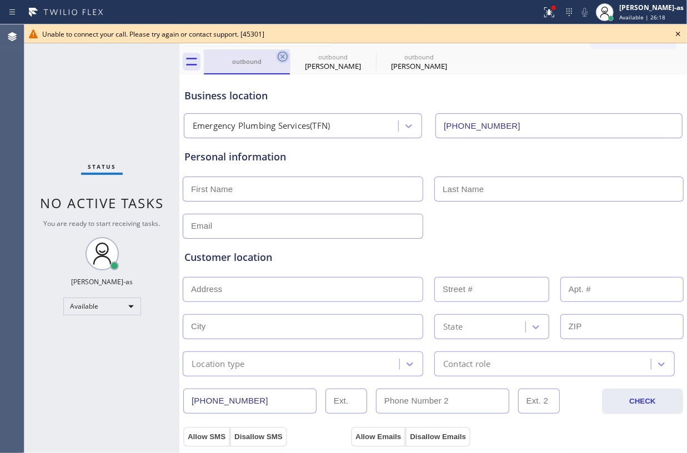
click at [286, 56] on icon at bounding box center [282, 56] width 13 height 13
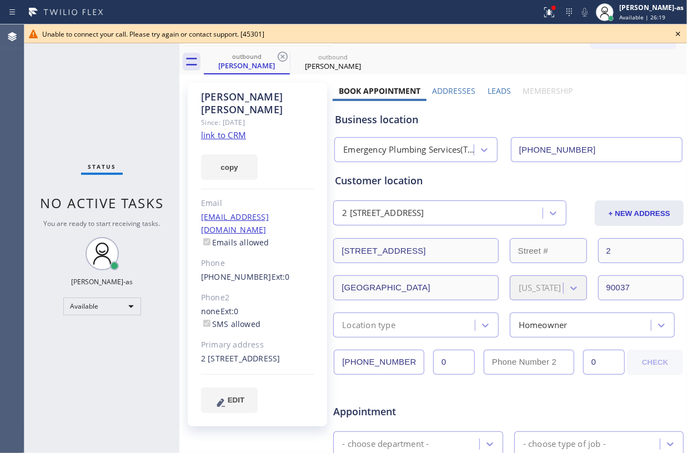
click at [286, 56] on icon at bounding box center [282, 56] width 13 height 13
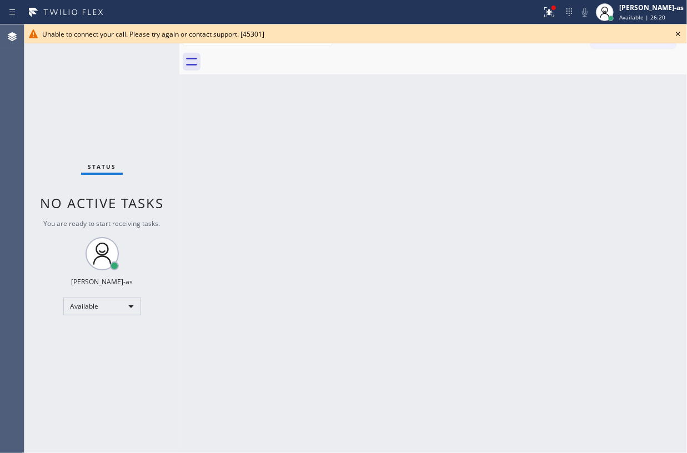
click at [341, 138] on div "Back to Dashboard Change Sender ID Customers Technicians Select a contact Outbo…" at bounding box center [433, 238] width 508 height 429
drag, startPoint x: 221, startPoint y: 161, endPoint x: 247, endPoint y: 113, distance: 54.0
click at [224, 153] on div "Back to Dashboard Change Sender ID Customers Technicians Select a contact Outbo…" at bounding box center [433, 238] width 508 height 429
click at [677, 32] on icon at bounding box center [678, 33] width 13 height 13
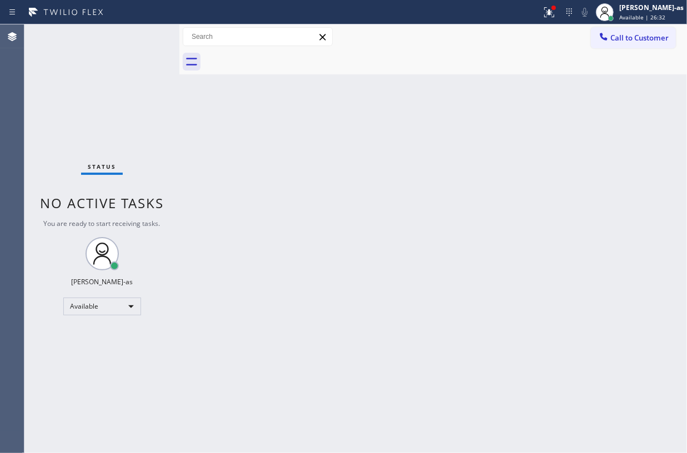
click at [329, 247] on div "Back to Dashboard Change Sender ID Customers Technicians Select a contact Outbo…" at bounding box center [433, 238] width 508 height 429
click at [140, 105] on div "Status No active tasks You are ready to start receiving tasks. [PERSON_NAME]-as…" at bounding box center [101, 238] width 155 height 429
click at [301, 181] on div "Back to Dashboard Change Sender ID Customers Technicians Select a contact Outbo…" at bounding box center [433, 238] width 508 height 429
click at [609, 30] on button "Call to Customer" at bounding box center [633, 37] width 85 height 21
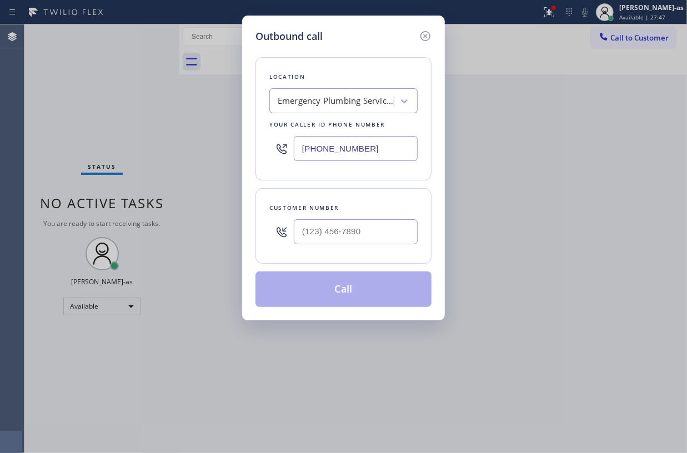
click at [328, 214] on div at bounding box center [356, 232] width 124 height 36
click at [348, 224] on input "(___) ___-____" at bounding box center [356, 231] width 124 height 25
paste input "415) 285-2070"
drag, startPoint x: 381, startPoint y: 238, endPoint x: 332, endPoint y: 101, distance: 145.7
click at [336, 104] on div "Location Emergency Plumbing Services(TFN) Your caller id phone number [PHONE_NU…" at bounding box center [344, 175] width 176 height 263
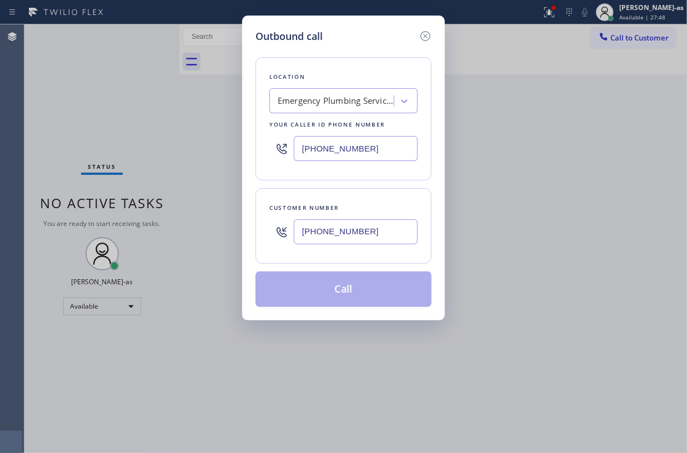
type input "[PHONE_NUMBER]"
click at [325, 97] on div "Emergency Plumbing Services(TFN)" at bounding box center [336, 101] width 117 height 13
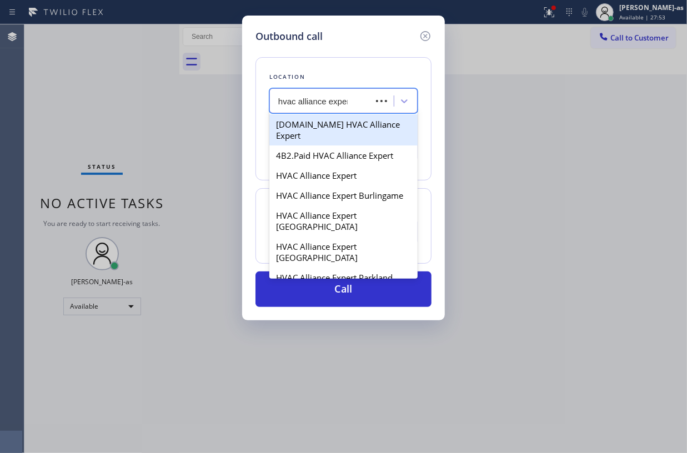
type input "hvac alliance expert"
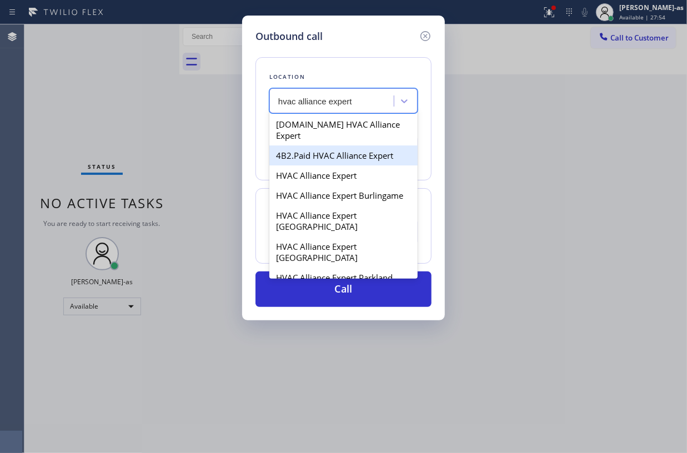
click at [310, 149] on div "4B2.Paid HVAC Alliance Expert" at bounding box center [343, 156] width 148 height 20
type input "[PHONE_NUMBER]"
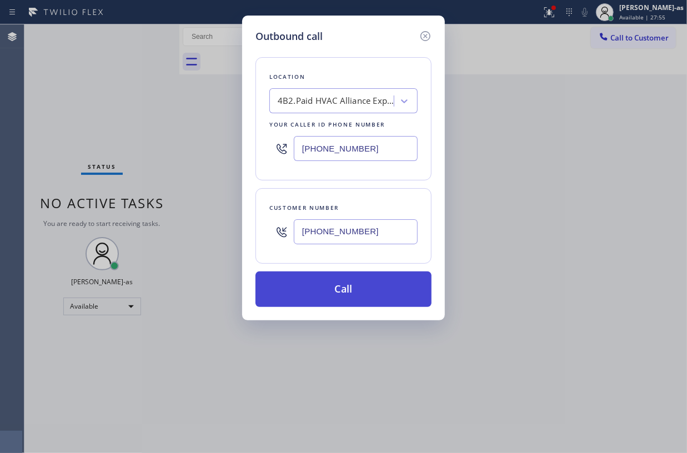
drag, startPoint x: 361, startPoint y: 294, endPoint x: 462, endPoint y: 422, distance: 162.9
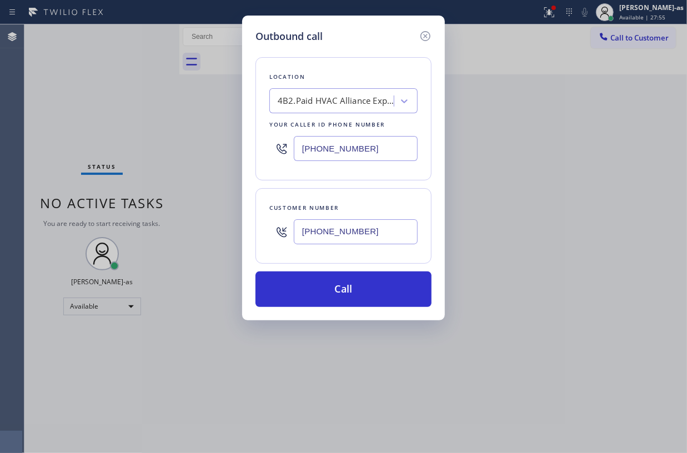
click at [362, 294] on button "Call" at bounding box center [344, 290] width 176 height 36
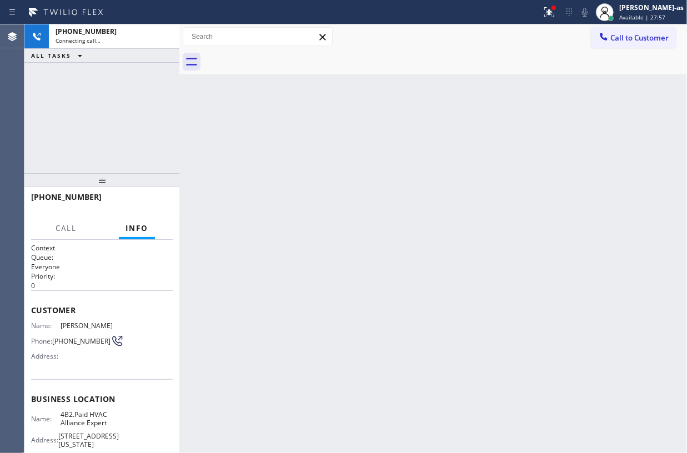
click at [132, 117] on div "[PHONE_NUMBER] Connecting call… ALL TASKS ALL TASKS ACTIVE TASKS TASKS IN WRAP …" at bounding box center [101, 98] width 155 height 149
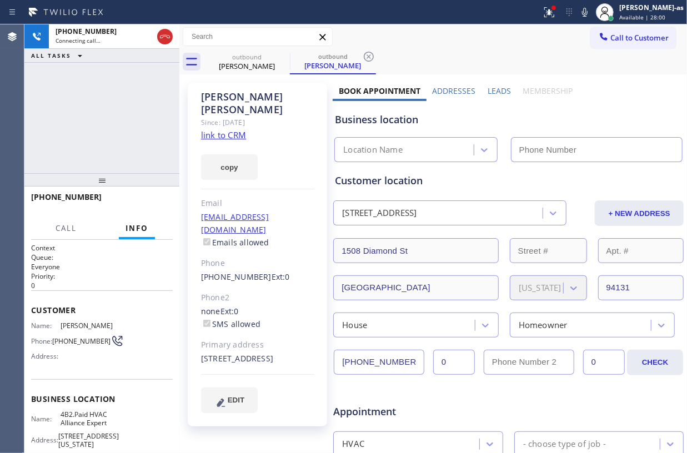
type input "[PHONE_NUMBER]"
click at [116, 106] on div "[PHONE_NUMBER] Live | 00:01 ALL TASKS ALL TASKS ACTIVE TASKS TASKS IN WRAP UP" at bounding box center [101, 98] width 155 height 149
click at [124, 143] on div "[PHONE_NUMBER] Live | 00:03 ALL TASKS ALL TASKS ACTIVE TASKS TASKS IN WRAP UP" at bounding box center [101, 98] width 155 height 149
drag, startPoint x: 146, startPoint y: 200, endPoint x: 124, endPoint y: 144, distance: 59.4
click at [146, 199] on span "HANG UP" at bounding box center [147, 202] width 34 height 8
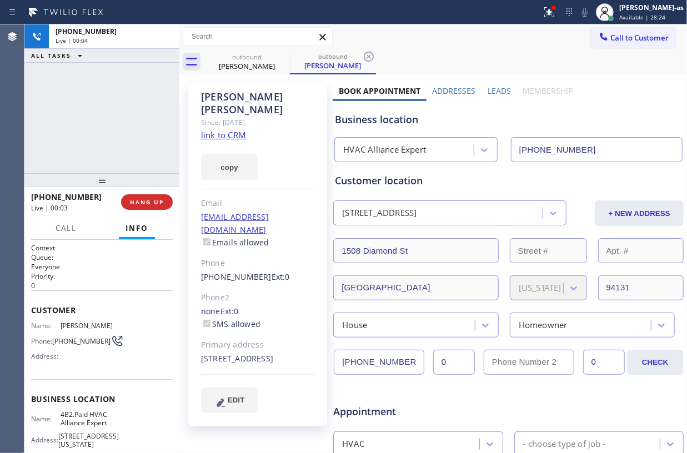
drag, startPoint x: 114, startPoint y: 132, endPoint x: 128, endPoint y: 150, distance: 22.2
click at [116, 133] on div "[PHONE_NUMBER] Live | 00:04 ALL TASKS ALL TASKS ACTIVE TASKS TASKS IN WRAP UP" at bounding box center [101, 98] width 155 height 149
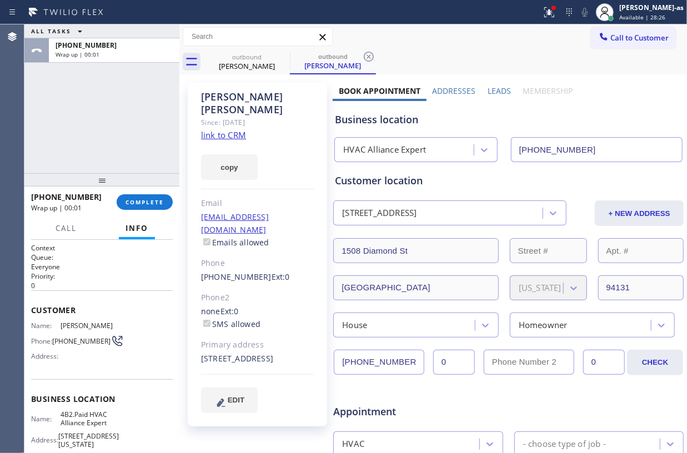
drag, startPoint x: 226, startPoint y: 123, endPoint x: 220, endPoint y: 123, distance: 5.6
click at [227, 129] on link "link to CRM" at bounding box center [223, 134] width 45 height 11
click at [123, 147] on div "ALL TASKS ALL TASKS ACTIVE TASKS TASKS IN WRAP UP [PHONE_NUMBER] Wrap up | 00:14" at bounding box center [101, 98] width 155 height 149
click at [153, 198] on span "COMPLETE" at bounding box center [145, 202] width 38 height 8
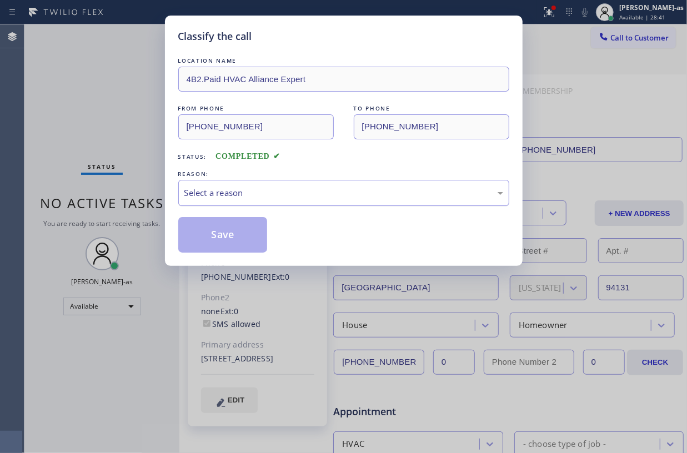
click at [308, 188] on div "Select a reason" at bounding box center [343, 193] width 319 height 13
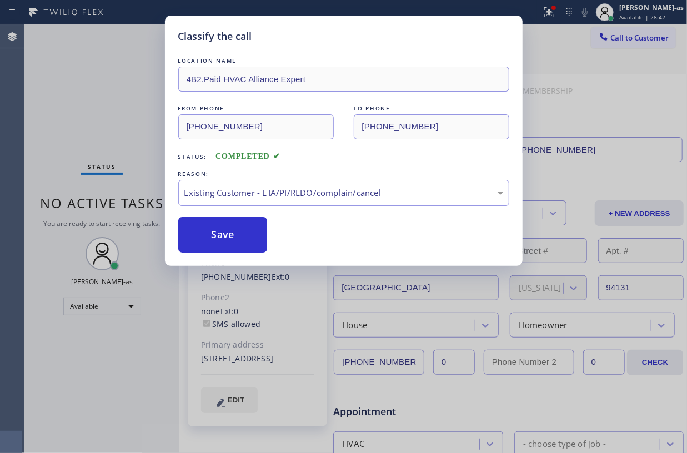
drag, startPoint x: 229, startPoint y: 227, endPoint x: 265, endPoint y: 68, distance: 163.5
click at [229, 227] on button "Save" at bounding box center [222, 235] width 89 height 36
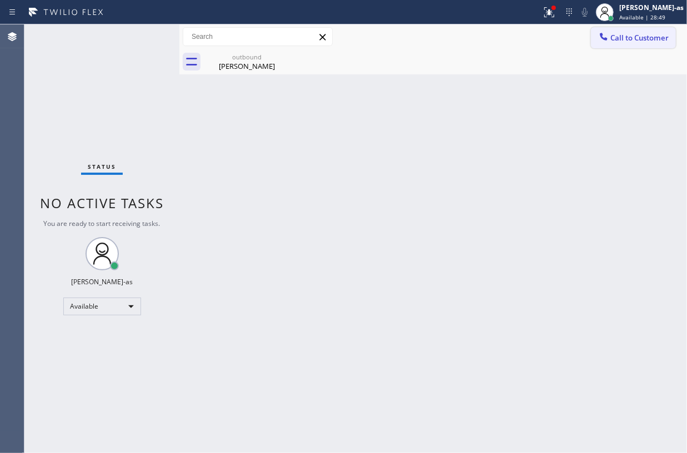
click at [623, 43] on button "Call to Customer" at bounding box center [633, 37] width 85 height 21
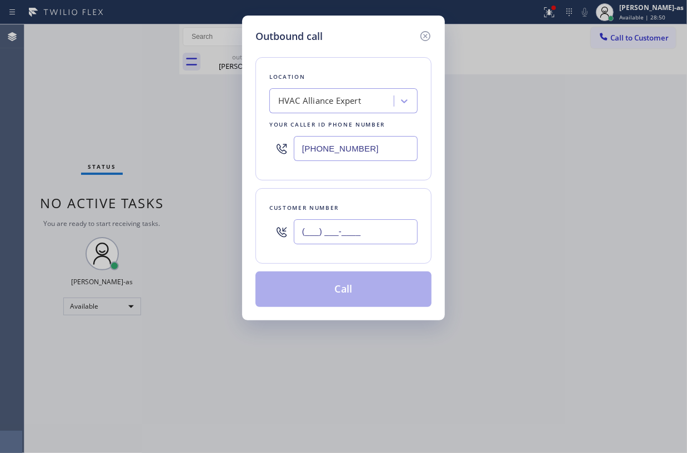
click at [351, 238] on input "(___) ___-____" at bounding box center [356, 231] width 124 height 25
paste input "626) 482-0085"
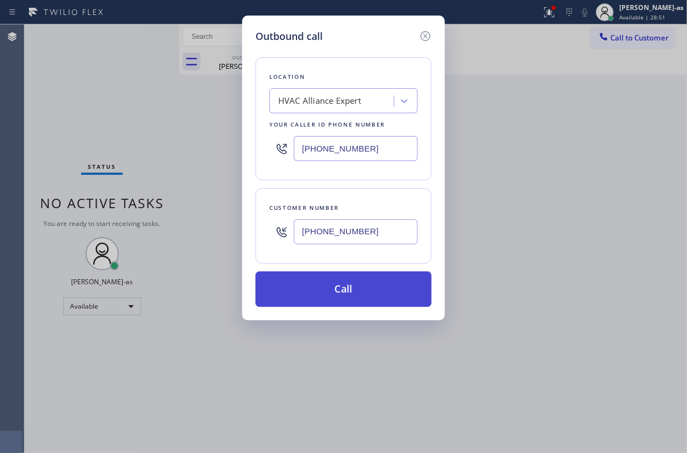
type input "[PHONE_NUMBER]"
click at [373, 294] on button "Call" at bounding box center [344, 290] width 176 height 36
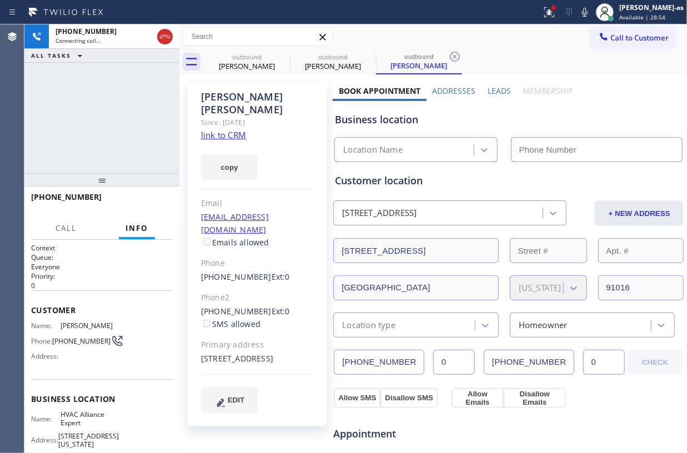
click at [249, 65] on div "[PERSON_NAME]" at bounding box center [247, 66] width 84 height 10
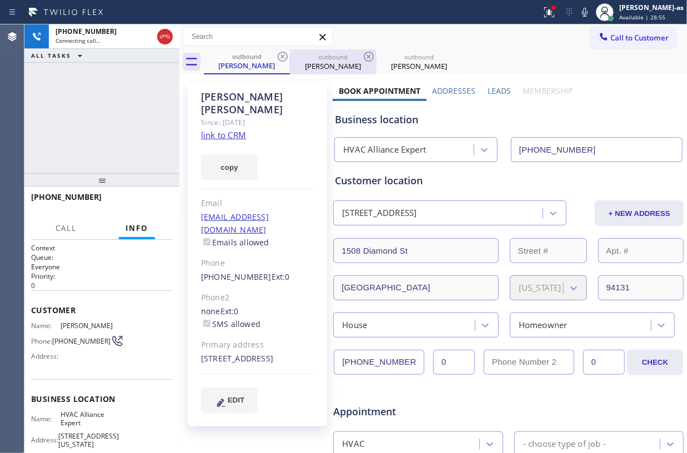
click at [290, 51] on div "outbound [PERSON_NAME]" at bounding box center [333, 61] width 86 height 25
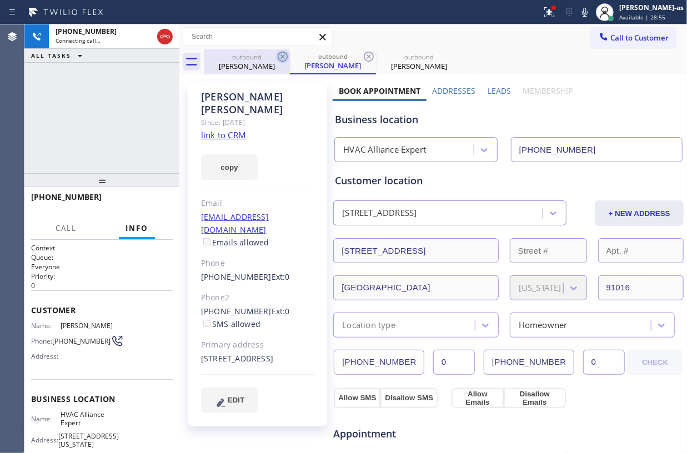
click at [281, 56] on icon at bounding box center [282, 56] width 13 height 13
type input "[PHONE_NUMBER]"
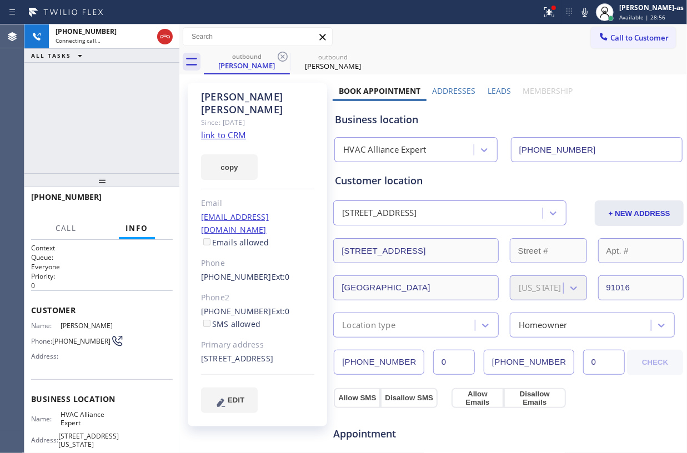
click at [136, 92] on div "[PHONE_NUMBER] Connecting call… ALL TASKS ALL TASKS ACTIVE TASKS TASKS IN WRAP …" at bounding box center [101, 98] width 155 height 149
click at [283, 56] on icon at bounding box center [282, 56] width 13 height 13
click at [90, 127] on div "[PHONE_NUMBER] Connecting call… ALL TASKS ALL TASKS ACTIVE TASKS TASKS IN WRAP …" at bounding box center [101, 98] width 155 height 149
click at [220, 129] on link "link to CRM" at bounding box center [223, 134] width 45 height 11
click at [114, 100] on div "[PHONE_NUMBER] Live | 00:00 ALL TASKS ALL TASKS ACTIVE TASKS TASKS IN WRAP UP" at bounding box center [101, 98] width 155 height 149
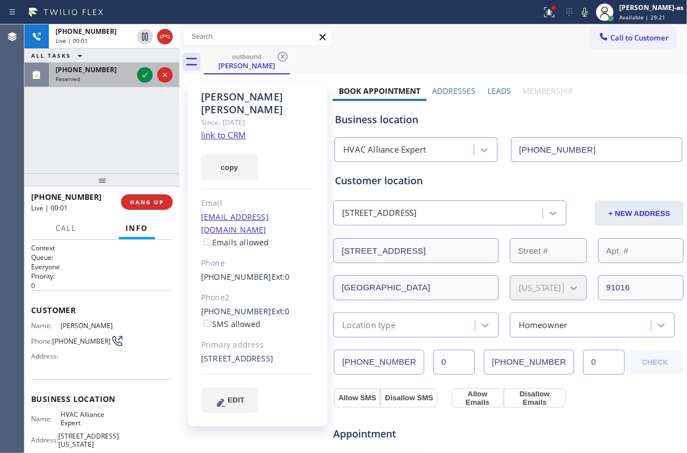
click at [136, 67] on div at bounding box center [155, 75] width 40 height 24
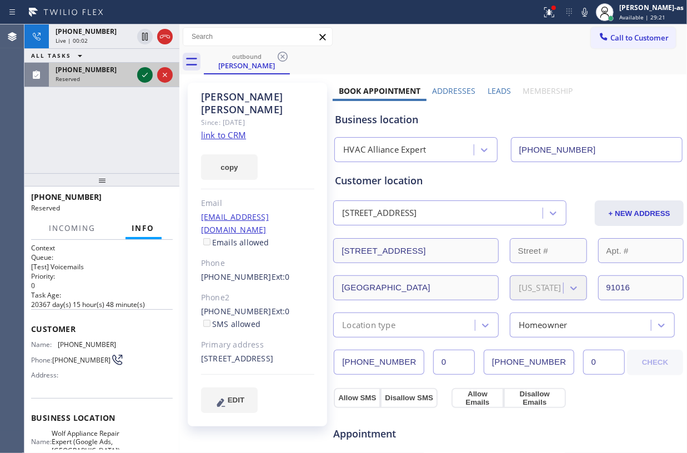
click at [144, 74] on icon at bounding box center [144, 74] width 13 height 13
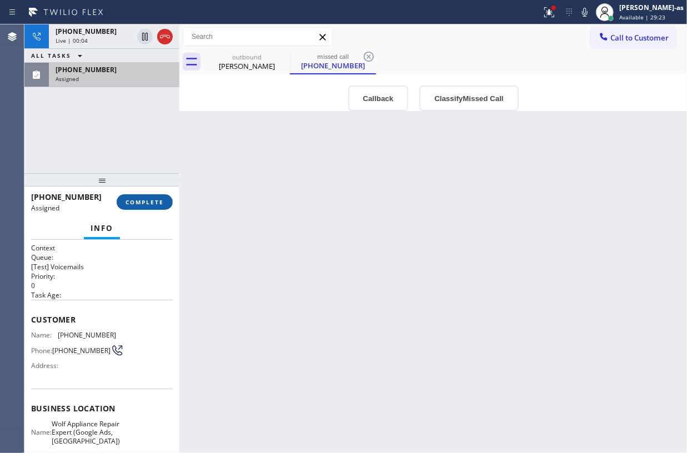
click at [146, 197] on button "COMPLETE" at bounding box center [145, 202] width 56 height 16
click at [118, 156] on div "[PHONE_NUMBER] Live | 00:04 ALL TASKS ALL TASKS ACTIVE TASKS TASKS IN WRAP UP […" at bounding box center [101, 98] width 155 height 149
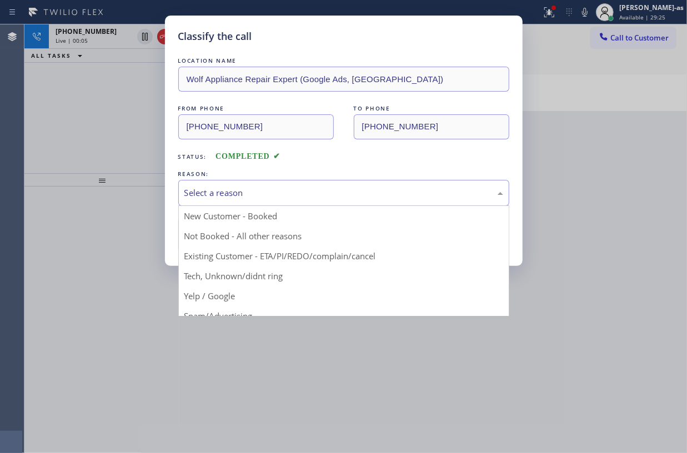
drag, startPoint x: 203, startPoint y: 201, endPoint x: 216, endPoint y: 201, distance: 13.3
click at [207, 201] on div "Select a reason" at bounding box center [343, 193] width 331 height 26
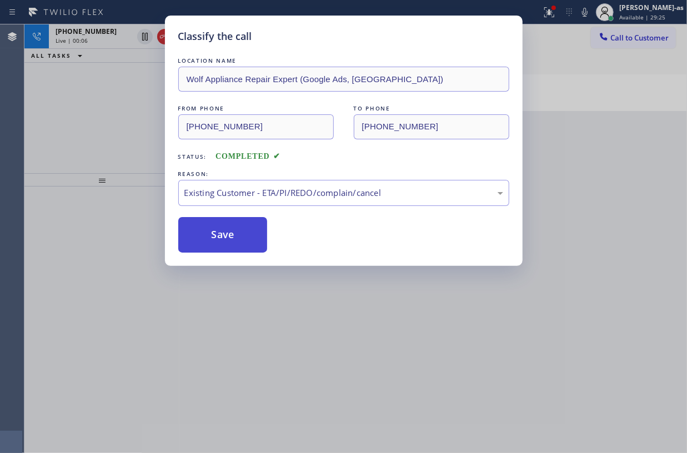
click at [226, 239] on button "Save" at bounding box center [222, 235] width 89 height 36
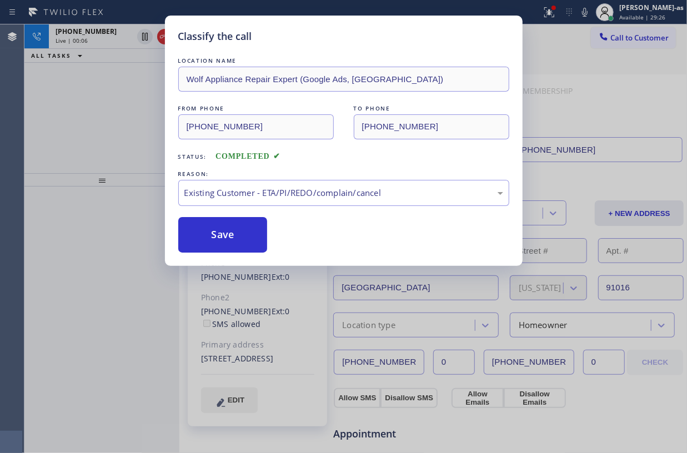
drag, startPoint x: 67, startPoint y: 102, endPoint x: 76, endPoint y: 99, distance: 10.0
click at [67, 102] on div "Classify the call LOCATION NAME Wolf Appliance Repair Expert (Google Ads, [GEOG…" at bounding box center [343, 226] width 687 height 453
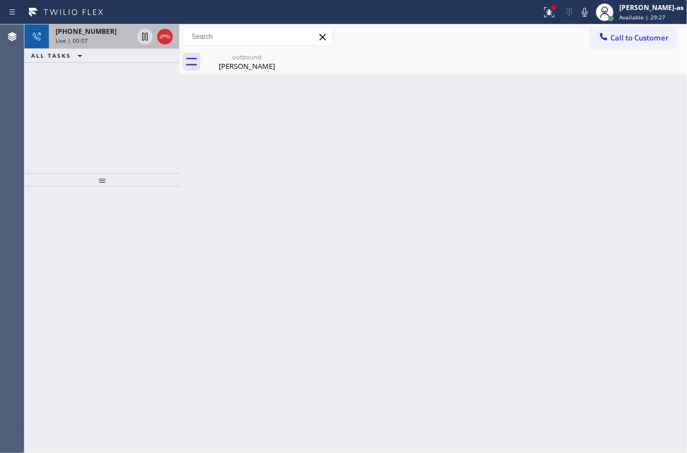
click at [78, 36] on span "[PHONE_NUMBER]" at bounding box center [86, 31] width 61 height 9
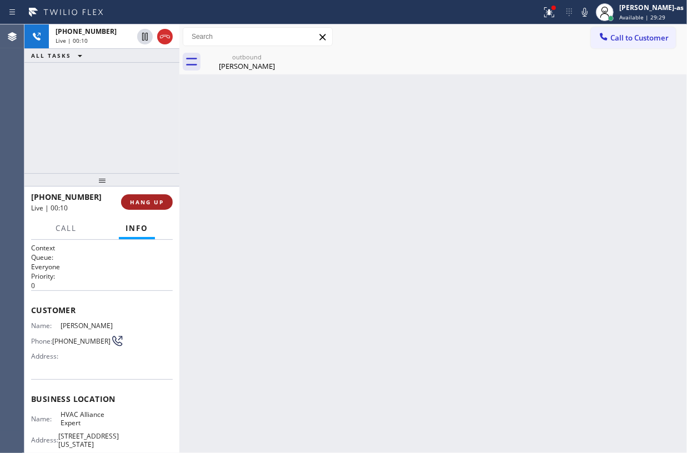
click at [143, 204] on span "HANG UP" at bounding box center [147, 202] width 34 height 8
click at [104, 119] on div "[PHONE_NUMBER] Live | 00:11 ALL TASKS ALL TASKS ACTIVE TASKS TASKS IN WRAP UP" at bounding box center [101, 98] width 155 height 149
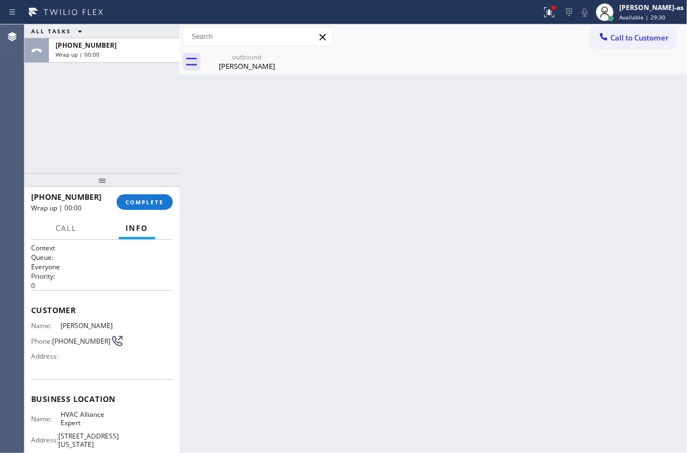
drag, startPoint x: 153, startPoint y: 199, endPoint x: 167, endPoint y: 191, distance: 15.4
click at [156, 198] on span "COMPLETE" at bounding box center [145, 202] width 38 height 8
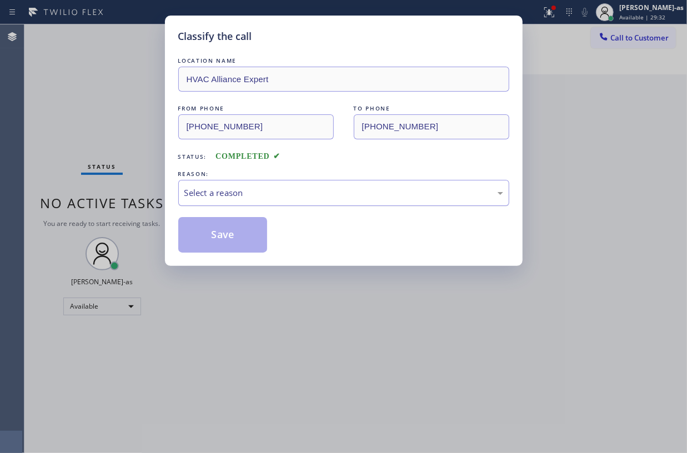
click at [306, 197] on div "Select a reason" at bounding box center [343, 193] width 319 height 13
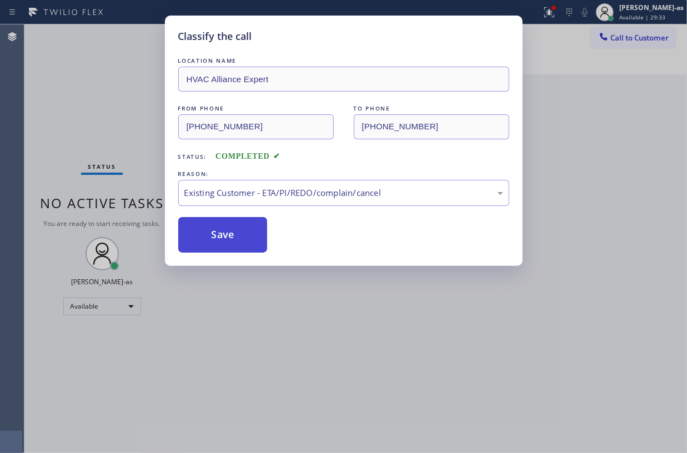
click at [230, 238] on button "Save" at bounding box center [222, 235] width 89 height 36
click at [74, 79] on div "Classify the call LOCATION NAME HVAC Alliance Expert FROM PHONE [PHONE_NUMBER] …" at bounding box center [343, 226] width 687 height 453
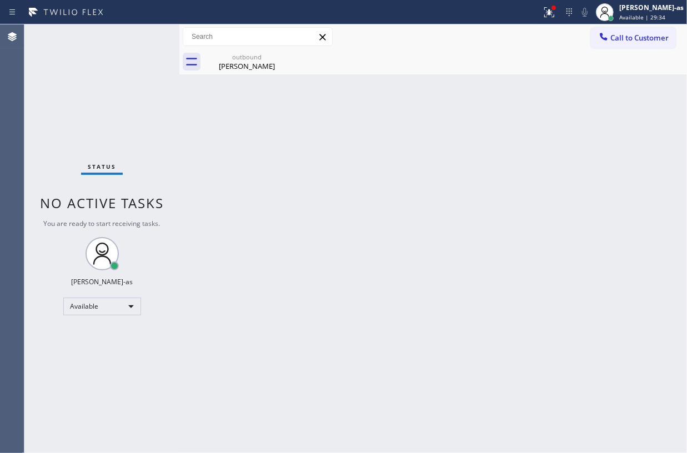
click at [365, 293] on div "Back to Dashboard Change Sender ID Customers Technicians Select a contact Outbo…" at bounding box center [433, 238] width 508 height 429
click at [144, 106] on div "Status No active tasks You are ready to start receiving tasks. [PERSON_NAME]-as…" at bounding box center [101, 238] width 155 height 429
click at [254, 67] on div "[PERSON_NAME]" at bounding box center [247, 66] width 84 height 10
click at [192, 62] on icon at bounding box center [192, 62] width 18 height 18
click at [127, 106] on div "Status No active tasks You are ready to start receiving tasks. [PERSON_NAME]-as…" at bounding box center [101, 238] width 155 height 429
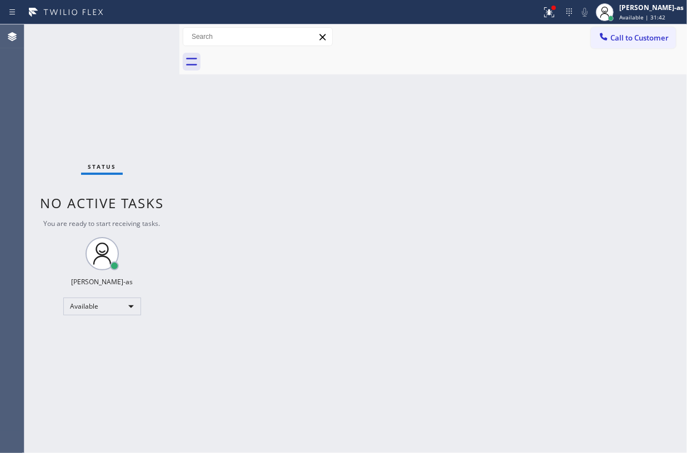
drag, startPoint x: 117, startPoint y: 107, endPoint x: 210, endPoint y: 66, distance: 102.0
click at [123, 105] on div "Status No active tasks You are ready to start receiving tasks. [PERSON_NAME]-as…" at bounding box center [101, 238] width 155 height 429
click at [133, 85] on div "Status No active tasks You are ready to start receiving tasks. [PERSON_NAME]-as…" at bounding box center [101, 238] width 155 height 429
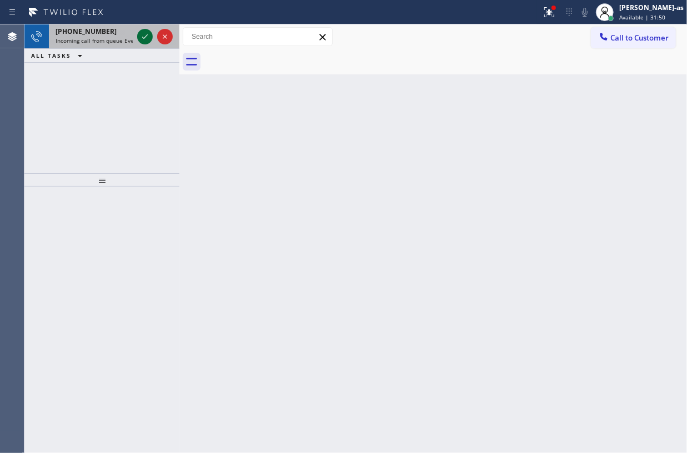
click at [143, 36] on icon at bounding box center [144, 36] width 13 height 13
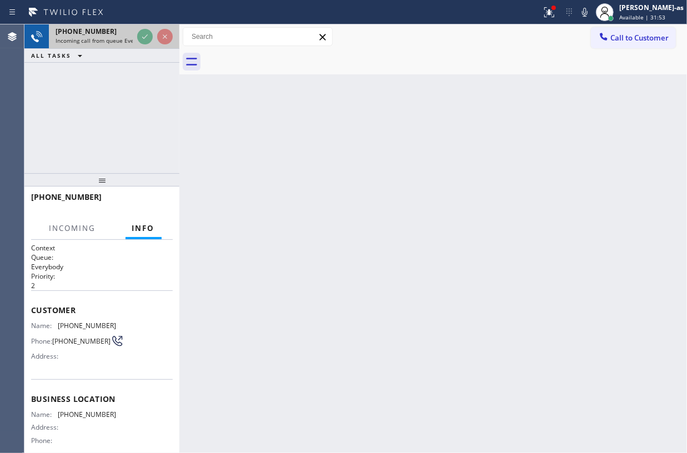
click at [145, 34] on icon at bounding box center [144, 36] width 13 height 13
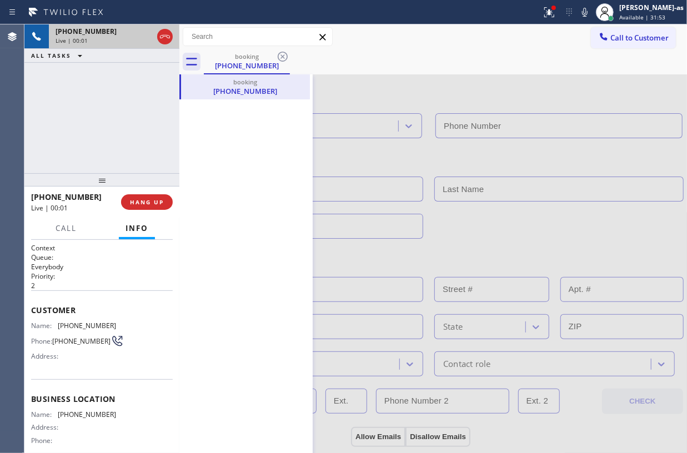
click at [145, 34] on div "[PHONE_NUMBER]" at bounding box center [104, 31] width 97 height 9
drag, startPoint x: 143, startPoint y: 36, endPoint x: 134, endPoint y: 43, distance: 11.0
click at [143, 36] on icon at bounding box center [144, 36] width 13 height 13
click at [141, 34] on icon at bounding box center [144, 36] width 13 height 13
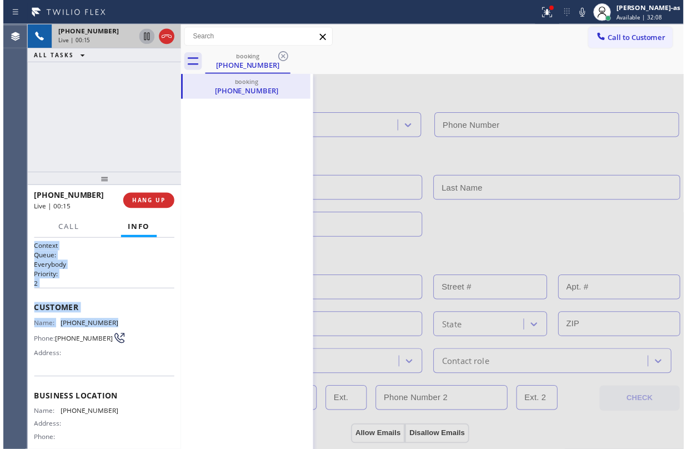
scroll to position [74, 0]
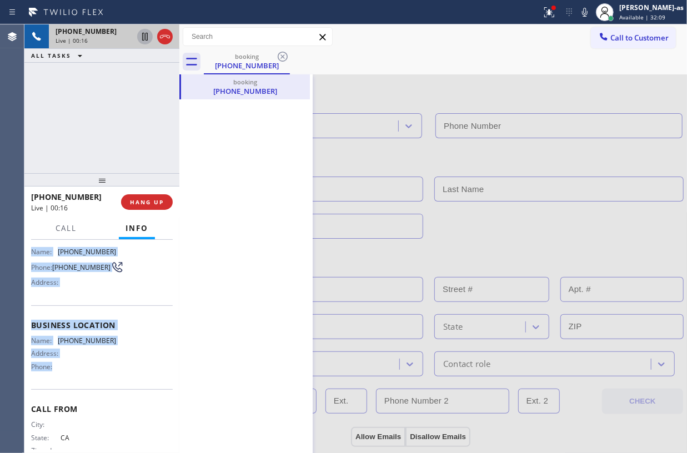
drag, startPoint x: 31, startPoint y: 248, endPoint x: 125, endPoint y: 379, distance: 161.2
click at [125, 379] on div "Context Queue: Everybody Priority: 2 Customer Name: [PHONE_NUMBER] Phone: [PHON…" at bounding box center [102, 321] width 142 height 304
copy div "Context Queue: Everybody Priority: 2 Customer Name: [PHONE_NUMBER] Phone: [PHON…"
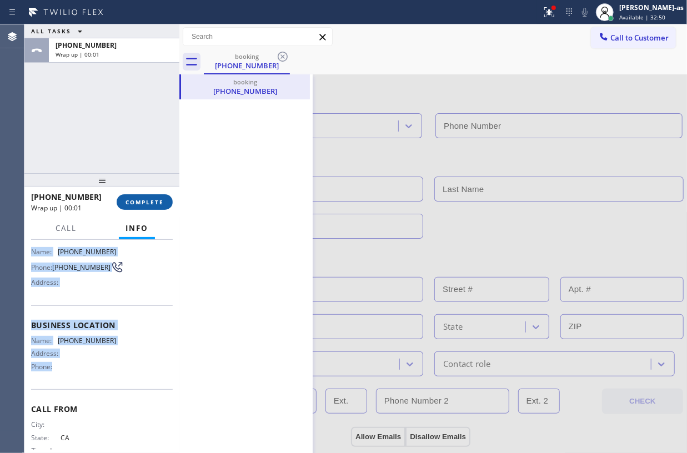
click at [147, 201] on span "COMPLETE" at bounding box center [145, 202] width 38 height 8
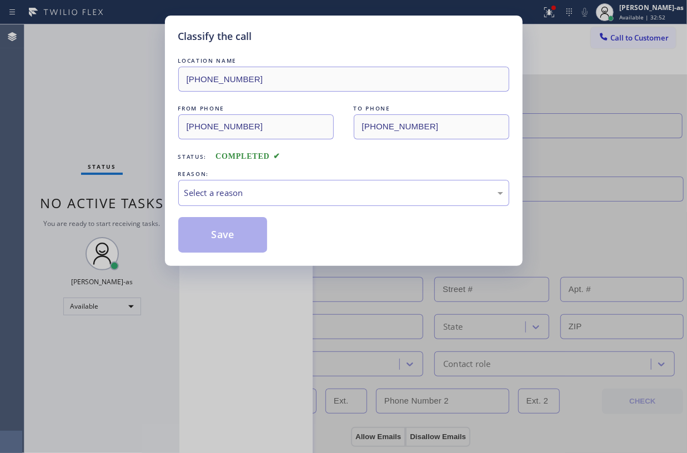
click at [147, 201] on div "Classify the call LOCATION NAME [PHONE_NUMBER] FROM PHONE [PHONE_NUMBER] TO PHO…" at bounding box center [343, 226] width 687 height 453
click at [311, 179] on div "REASON:" at bounding box center [343, 174] width 331 height 12
click at [285, 196] on div "Select a reason" at bounding box center [343, 193] width 319 height 13
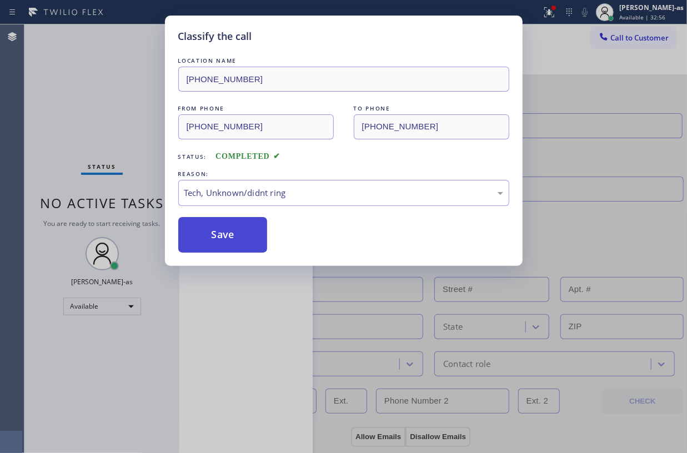
drag, startPoint x: 228, startPoint y: 244, endPoint x: 224, endPoint y: 237, distance: 8.5
click at [225, 241] on button "Save" at bounding box center [222, 235] width 89 height 36
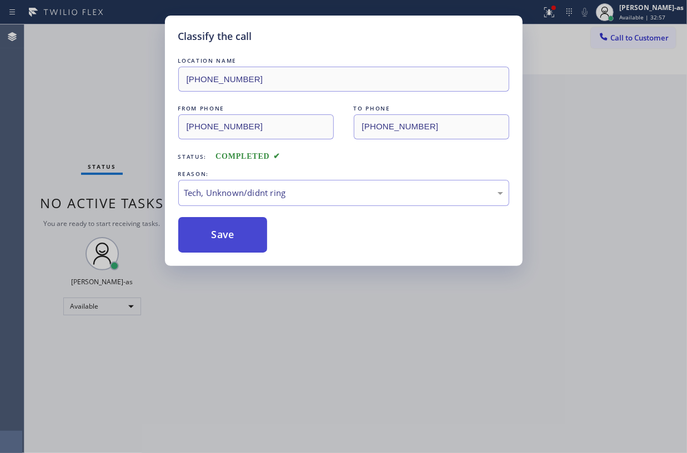
click at [224, 237] on button "Save" at bounding box center [222, 235] width 89 height 36
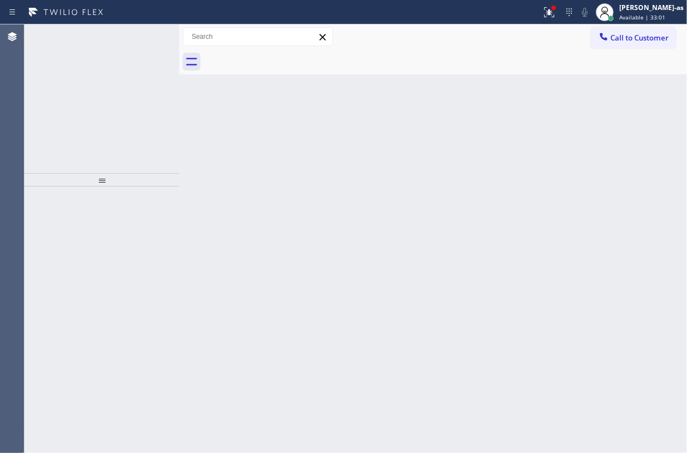
click at [131, 89] on div "ALL TASKS ALL TASKS ACTIVE TASKS TASKS IN WRAP UP [PHONE_NUMBER] Reserved" at bounding box center [101, 98] width 155 height 149
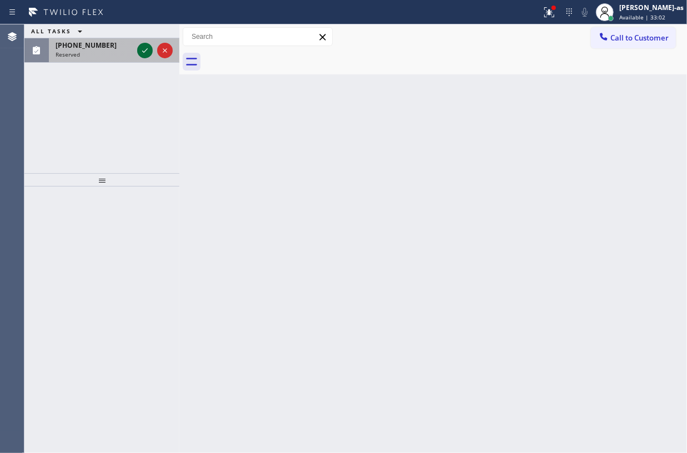
click at [136, 54] on div at bounding box center [155, 50] width 40 height 24
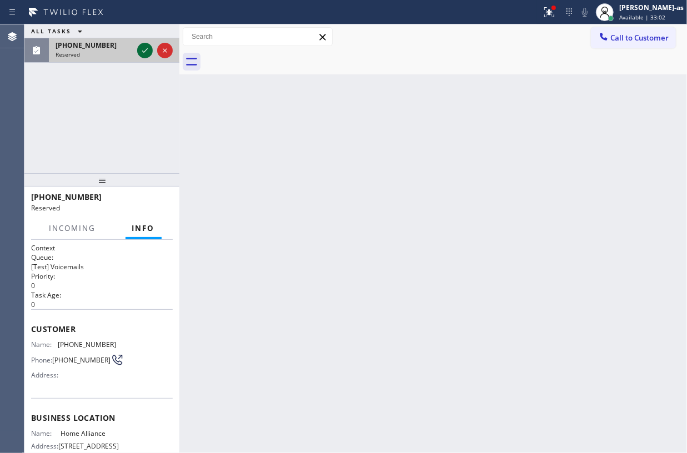
click at [141, 53] on icon at bounding box center [144, 50] width 13 height 13
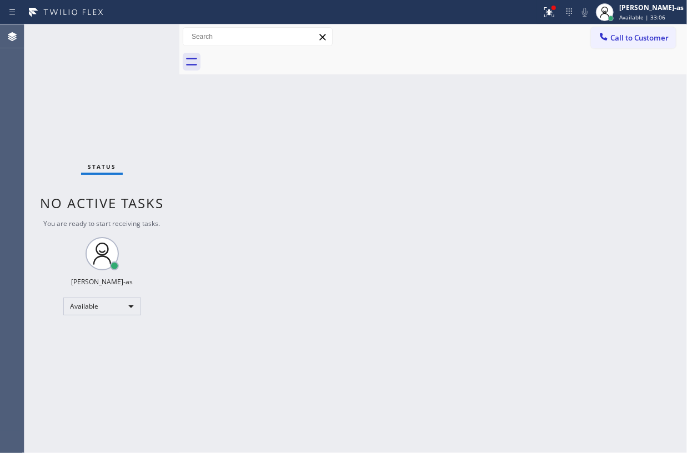
click at [423, 196] on div "Back to Dashboard Change Sender ID Customers Technicians Select a contact Outbo…" at bounding box center [433, 238] width 508 height 429
click at [78, 118] on div "Status No active tasks You are ready to start receiving tasks. [PERSON_NAME]-as…" at bounding box center [101, 238] width 155 height 429
drag, startPoint x: 122, startPoint y: 73, endPoint x: 134, endPoint y: 70, distance: 12.1
click at [125, 70] on div "Status No active tasks You are ready to start receiving tasks. [PERSON_NAME]-as…" at bounding box center [101, 238] width 155 height 429
drag, startPoint x: 129, startPoint y: 129, endPoint x: 164, endPoint y: 116, distance: 37.7
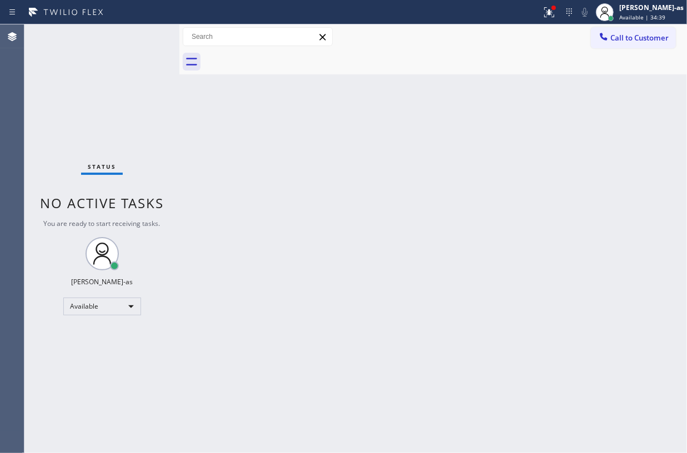
click at [143, 121] on div "Status No active tasks You are ready to start receiving tasks. [PERSON_NAME]-as…" at bounding box center [101, 238] width 155 height 429
drag, startPoint x: 107, startPoint y: 107, endPoint x: 118, endPoint y: 101, distance: 13.4
click at [110, 108] on div "Status No active tasks You are ready to start receiving tasks. [PERSON_NAME]-as…" at bounding box center [101, 238] width 155 height 429
drag, startPoint x: 101, startPoint y: 39, endPoint x: 107, endPoint y: 41, distance: 5.8
click at [106, 41] on div "Status No active tasks You are ready to start receiving tasks. [PERSON_NAME]-as…" at bounding box center [101, 238] width 155 height 429
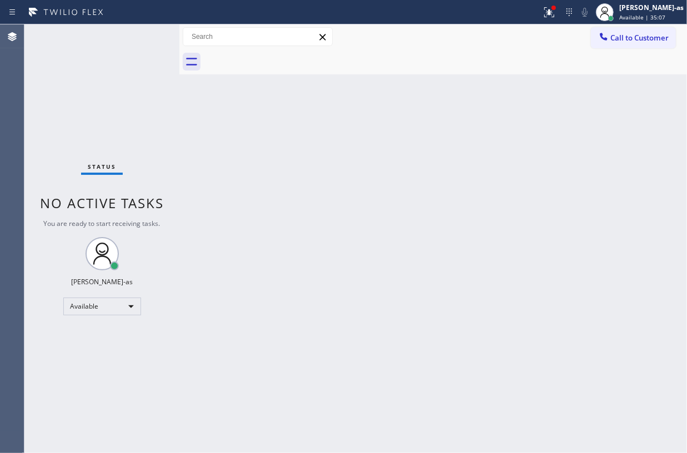
click at [149, 127] on div "Status No active tasks You are ready to start receiving tasks. [PERSON_NAME]-as…" at bounding box center [101, 238] width 155 height 429
drag, startPoint x: 180, startPoint y: 121, endPoint x: 174, endPoint y: 113, distance: 9.6
click at [179, 121] on div at bounding box center [179, 238] width 0 height 429
click at [274, 120] on div "Back to Dashboard Change Sender ID Customers Technicians Select a contact Outbo…" at bounding box center [433, 238] width 508 height 429
click at [615, 37] on span "Call to Customer" at bounding box center [639, 38] width 58 height 10
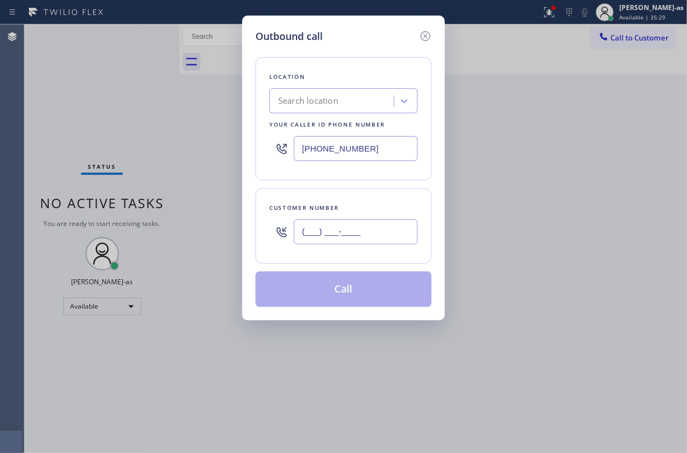
click at [374, 229] on input "(___) ___-____" at bounding box center [356, 231] width 124 height 25
paste input "760) 396-6090"
type input "[PHONE_NUMBER]"
click at [334, 98] on div "Search location" at bounding box center [308, 101] width 60 height 13
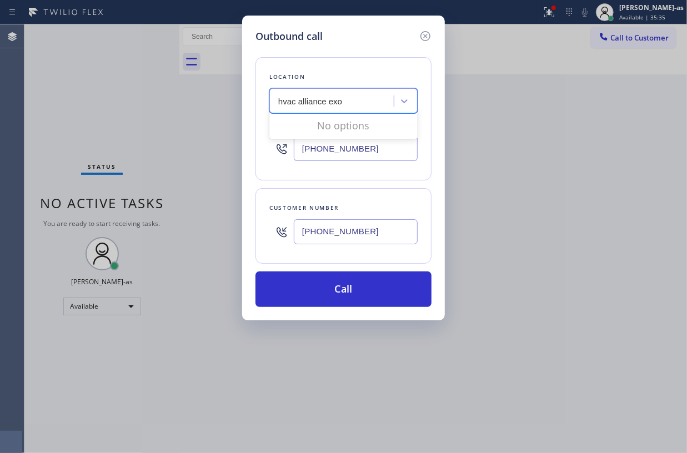
type input "hvac alliance ex"
type input "[PHONE_NUMBER]"
type input "hvac alliance expert"
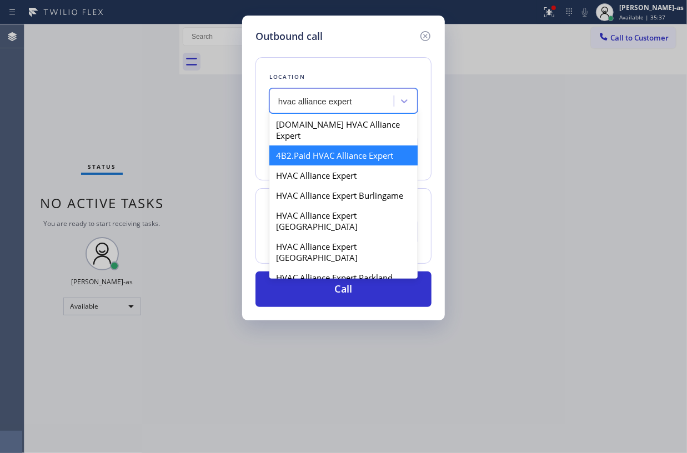
click at [344, 146] on div "4B2.Paid HVAC Alliance Expert" at bounding box center [343, 156] width 148 height 20
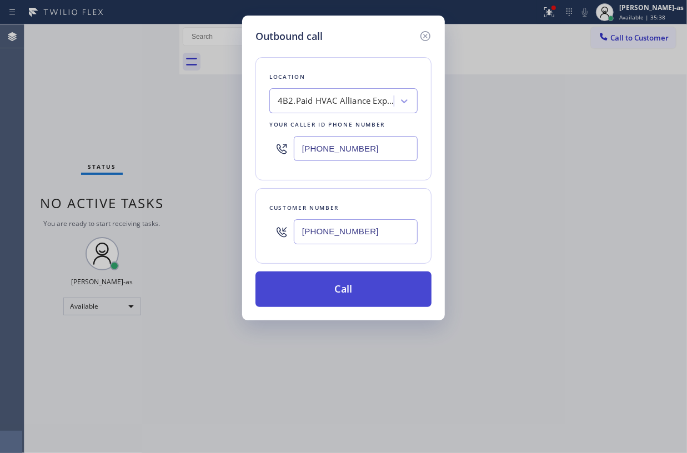
click at [383, 291] on button "Call" at bounding box center [344, 290] width 176 height 36
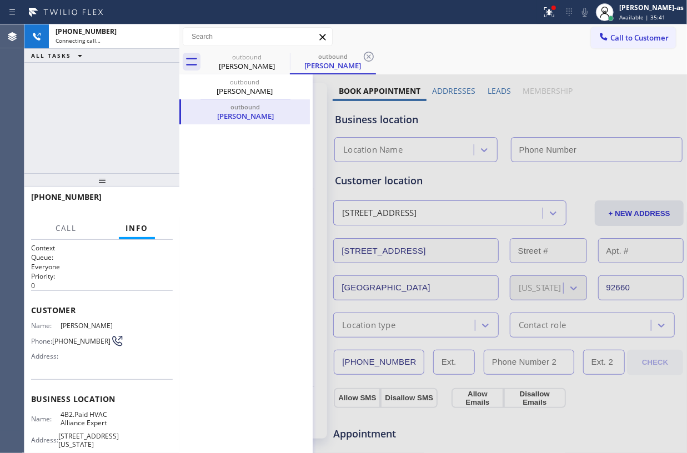
click at [154, 121] on div "[PHONE_NUMBER] Connecting call… ALL TASKS ALL TASKS ACTIVE TASKS TASKS IN WRAP …" at bounding box center [101, 98] width 155 height 149
click at [186, 58] on icon at bounding box center [192, 62] width 18 height 18
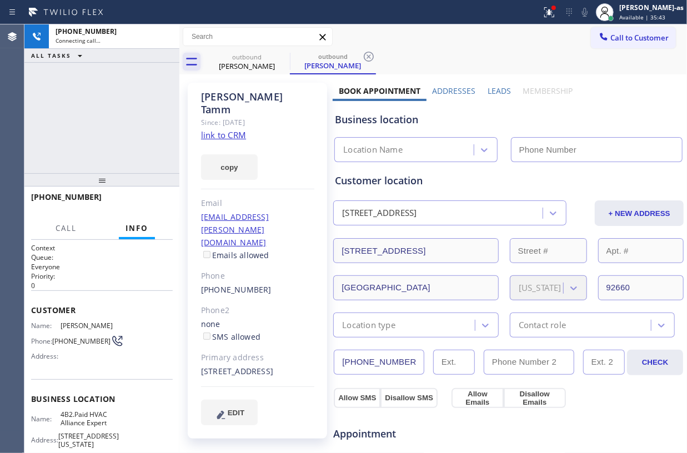
type input "[PHONE_NUMBER]"
click at [236, 129] on link "link to CRM" at bounding box center [223, 134] width 45 height 11
click at [102, 136] on div "[PHONE_NUMBER] Live | 00:03 ALL TASKS ALL TASKS ACTIVE TASKS TASKS IN WRAP UP" at bounding box center [101, 98] width 155 height 149
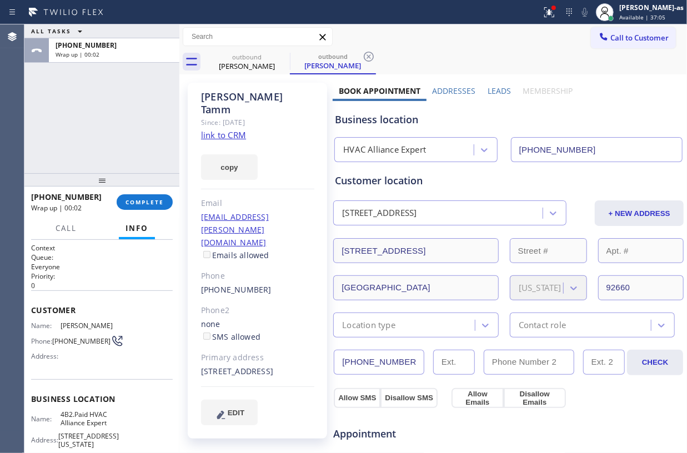
click at [188, 139] on div "[PERSON_NAME] Since: [DATE] link to CRM copy Email [EMAIL_ADDRESS][PERSON_NAME]…" at bounding box center [257, 261] width 139 height 356
drag, startPoint x: 78, startPoint y: 127, endPoint x: 141, endPoint y: 166, distance: 73.5
click at [96, 129] on div "ALL TASKS ALL TASKS ACTIVE TASKS TASKS IN WRAP UP [PHONE_NUMBER] Wrap up | 00:02" at bounding box center [101, 98] width 155 height 149
click at [136, 201] on span "COMPLETE" at bounding box center [145, 202] width 38 height 8
click at [127, 169] on div "ALL TASKS ALL TASKS ACTIVE TASKS TASKS IN WRAP UP [PHONE_NUMBER] Wrap up | 00:04" at bounding box center [101, 98] width 155 height 149
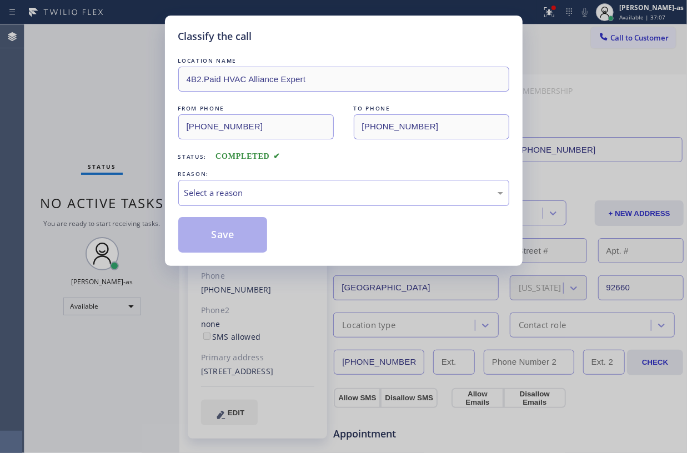
click at [103, 162] on div "Classify the call LOCATION NAME 4B2.Paid HVAC Alliance Expert FROM PHONE [PHONE…" at bounding box center [343, 226] width 687 height 453
click at [250, 201] on div "Select a reason" at bounding box center [343, 193] width 331 height 26
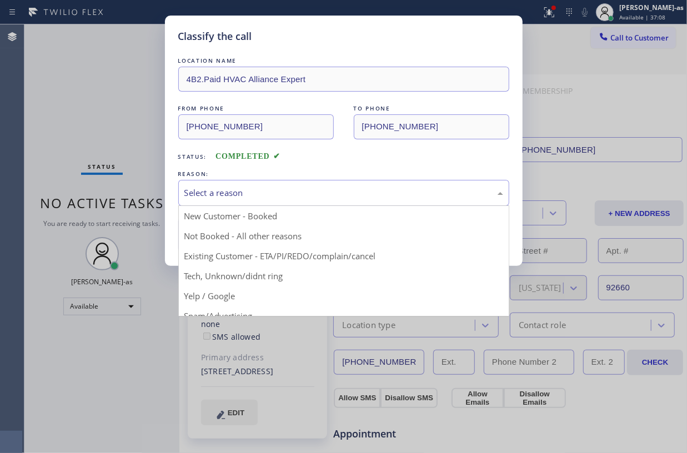
drag, startPoint x: 329, startPoint y: 254, endPoint x: 284, endPoint y: 238, distance: 47.8
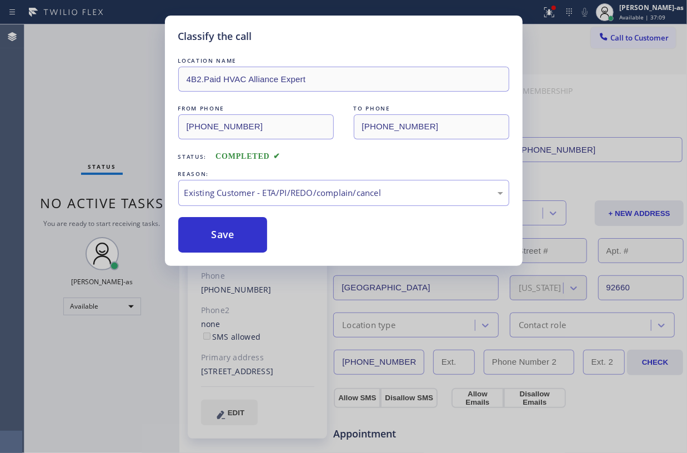
drag, startPoint x: 231, startPoint y: 227, endPoint x: 675, endPoint y: 143, distance: 452.1
click at [239, 223] on button "Save" at bounding box center [222, 235] width 89 height 36
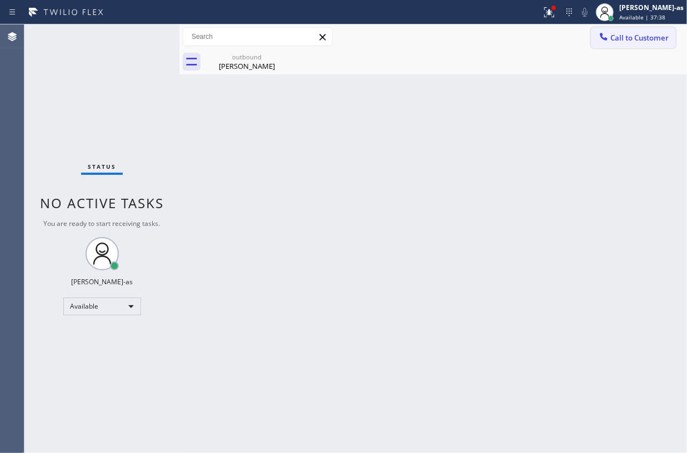
click at [622, 33] on span "Call to Customer" at bounding box center [639, 38] width 58 height 10
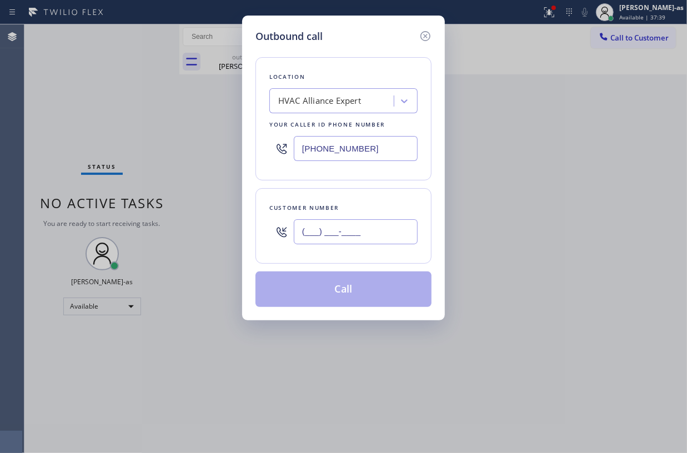
click at [372, 224] on input "(___) ___-____" at bounding box center [356, 231] width 124 height 25
paste input "858) 752-3223"
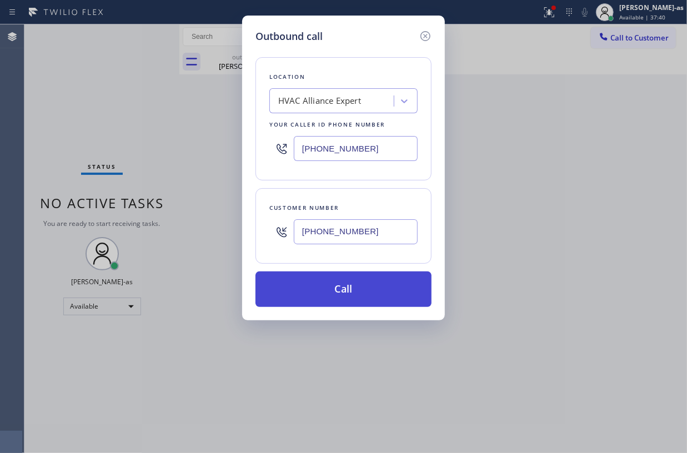
type input "[PHONE_NUMBER]"
drag, startPoint x: 368, startPoint y: 279, endPoint x: 471, endPoint y: 431, distance: 184.0
click at [369, 278] on button "Call" at bounding box center [344, 290] width 176 height 36
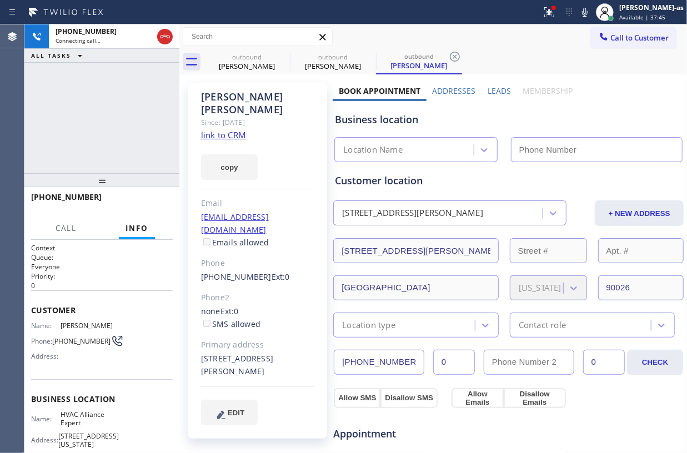
type input "[PHONE_NUMBER]"
drag, startPoint x: 83, startPoint y: 118, endPoint x: 418, endPoint y: 28, distance: 347.4
click at [89, 116] on div "[PHONE_NUMBER] Connecting call… ALL TASKS ALL TASKS ACTIVE TASKS TASKS IN WRAP …" at bounding box center [101, 98] width 155 height 149
drag, startPoint x: 77, startPoint y: 66, endPoint x: 156, endPoint y: 61, distance: 79.6
click at [83, 64] on div "[PHONE_NUMBER] Connecting call… ALL TASKS ALL TASKS ACTIVE TASKS TASKS IN WRAP …" at bounding box center [101, 98] width 155 height 149
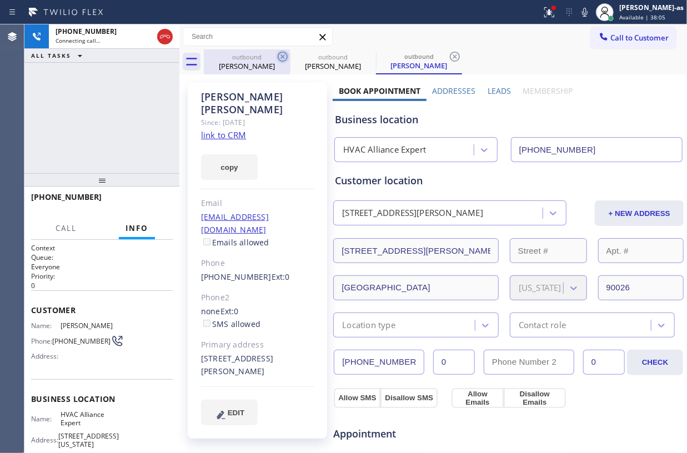
drag, startPoint x: 248, startPoint y: 56, endPoint x: 279, endPoint y: 58, distance: 31.2
click at [252, 56] on div "outbound" at bounding box center [247, 57] width 84 height 8
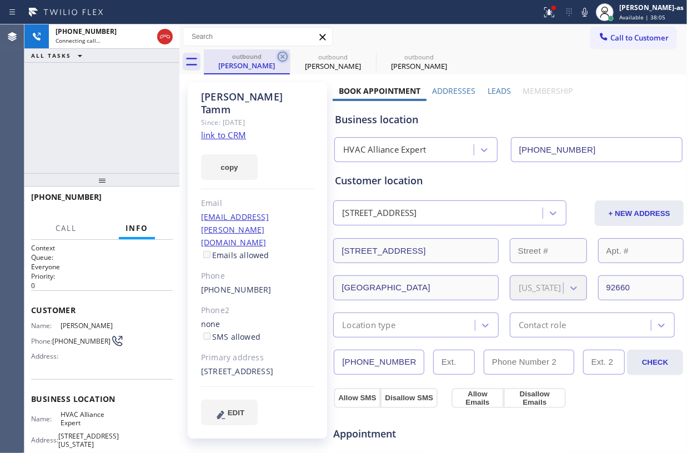
click at [279, 58] on icon at bounding box center [282, 56] width 13 height 13
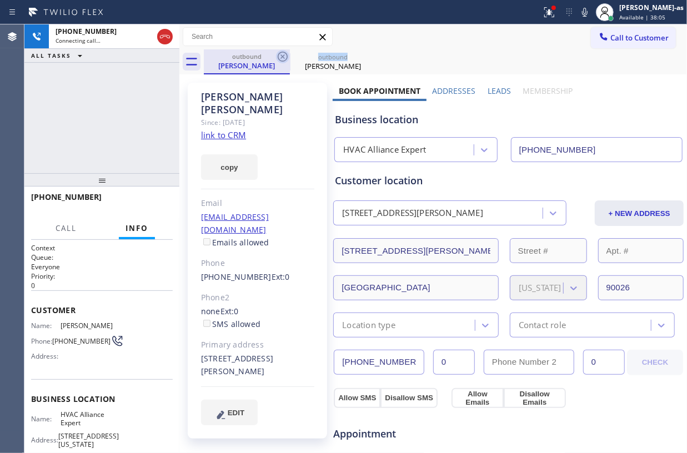
click at [280, 57] on icon at bounding box center [282, 56] width 13 height 13
click at [102, 91] on div "[PHONE_NUMBER] Connecting call… ALL TASKS ALL TASKS ACTIVE TASKS TASKS IN WRAP …" at bounding box center [101, 98] width 155 height 149
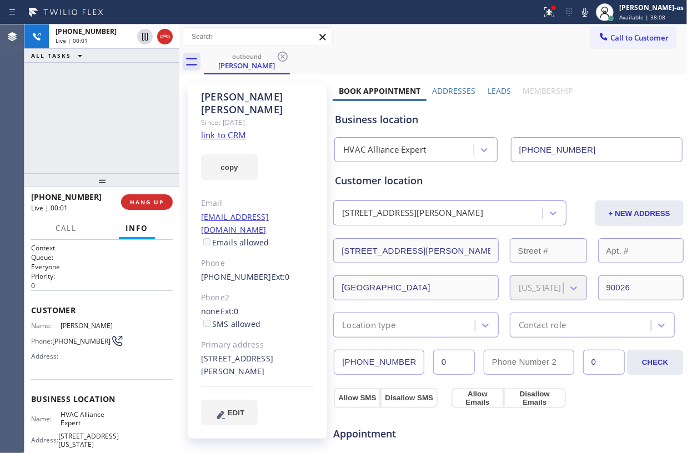
drag, startPoint x: 107, startPoint y: 100, endPoint x: 112, endPoint y: 98, distance: 6.0
click at [109, 98] on div "[PHONE_NUMBER] Live | 00:01 ALL TASKS ALL TASKS ACTIVE TASKS TASKS IN WRAP UP" at bounding box center [101, 98] width 155 height 149
drag, startPoint x: 84, startPoint y: 139, endPoint x: 90, endPoint y: 140, distance: 5.7
click at [90, 140] on div "[PHONE_NUMBER] Live | 00:01 ALL TASKS ALL TASKS ACTIVE TASKS TASKS IN WRAP UP" at bounding box center [101, 98] width 155 height 149
drag, startPoint x: 144, startPoint y: 201, endPoint x: 253, endPoint y: 178, distance: 111.1
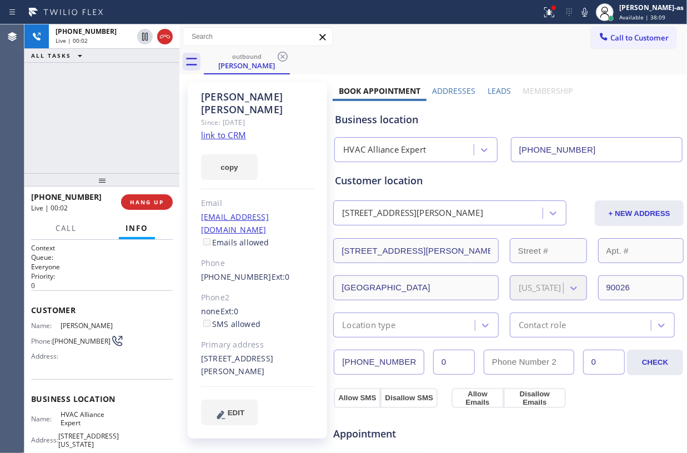
click at [144, 198] on button "HANG UP" at bounding box center [147, 202] width 52 height 16
click at [106, 148] on div "[PHONE_NUMBER] Live | 00:02 ALL TASKS ALL TASKS ACTIVE TASKS TASKS IN WRAP UP" at bounding box center [101, 98] width 155 height 149
click at [233, 129] on link "link to CRM" at bounding box center [223, 134] width 45 height 11
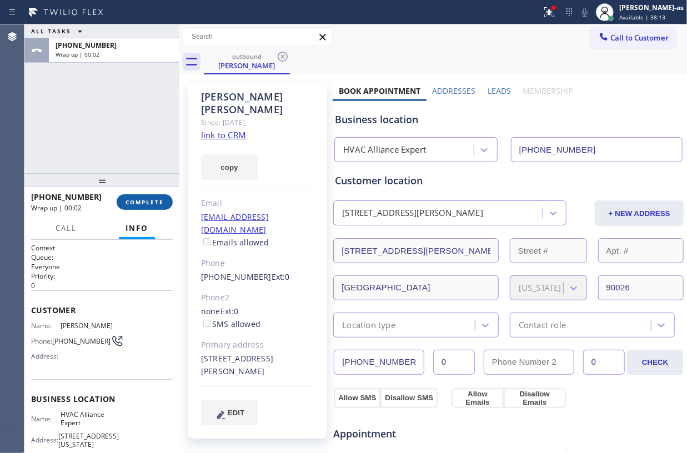
click at [147, 201] on span "COMPLETE" at bounding box center [145, 202] width 38 height 8
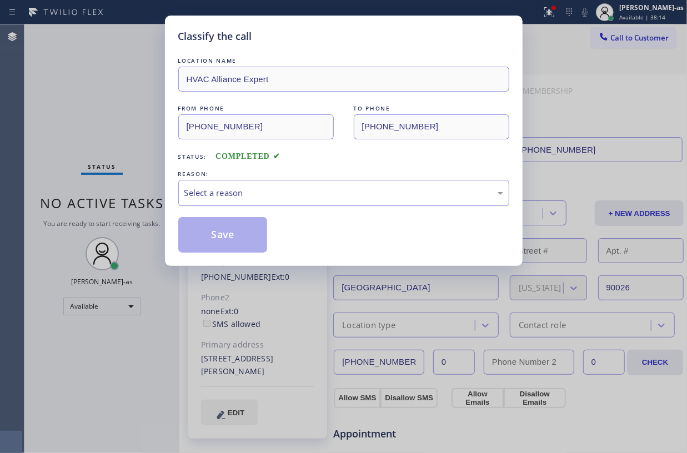
click at [292, 200] on div "Select a reason" at bounding box center [343, 193] width 331 height 26
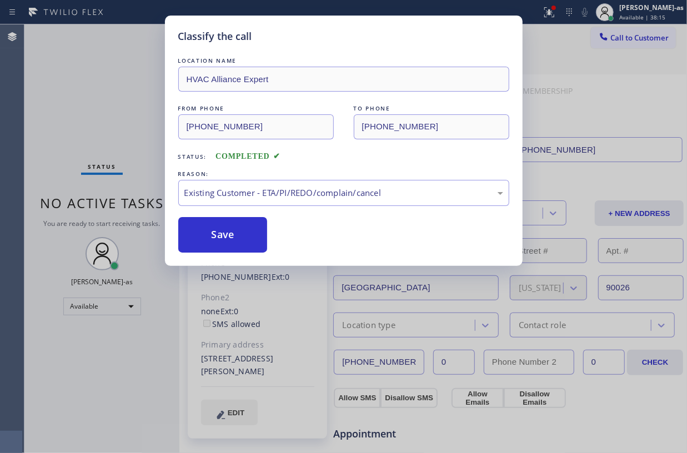
drag, startPoint x: 238, startPoint y: 236, endPoint x: 163, endPoint y: 14, distance: 233.5
click at [238, 233] on button "Save" at bounding box center [222, 235] width 89 height 36
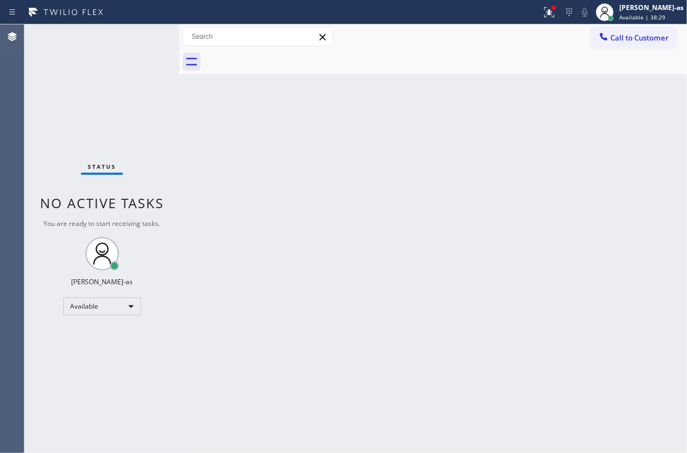
drag, startPoint x: 229, startPoint y: 187, endPoint x: 237, endPoint y: 178, distance: 11.0
click at [230, 185] on div "Back to Dashboard Change Sender ID Customers Technicians Select a contact Outbo…" at bounding box center [433, 238] width 508 height 429
drag, startPoint x: 201, startPoint y: 151, endPoint x: 553, endPoint y: 89, distance: 357.5
click at [227, 147] on div "Back to Dashboard Change Sender ID Customers Technicians Select a contact Outbo…" at bounding box center [433, 238] width 508 height 429
click at [623, 29] on button "Call to Customer" at bounding box center [633, 37] width 85 height 21
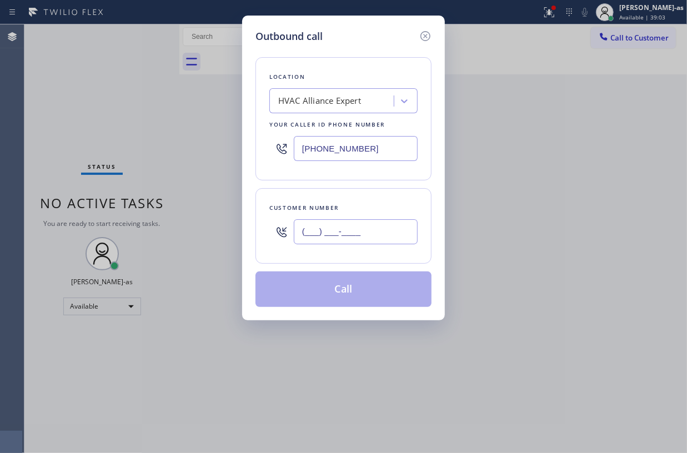
click at [367, 221] on input "(___) ___-____" at bounding box center [356, 231] width 124 height 25
paste input "323) 244-0098"
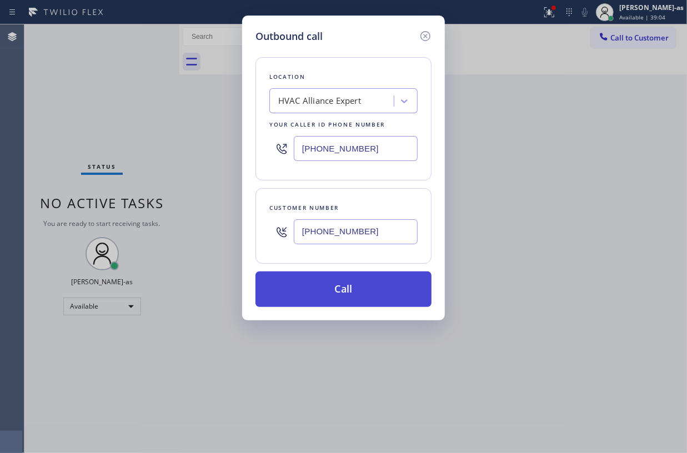
type input "[PHONE_NUMBER]"
click at [358, 294] on button "Call" at bounding box center [344, 290] width 176 height 36
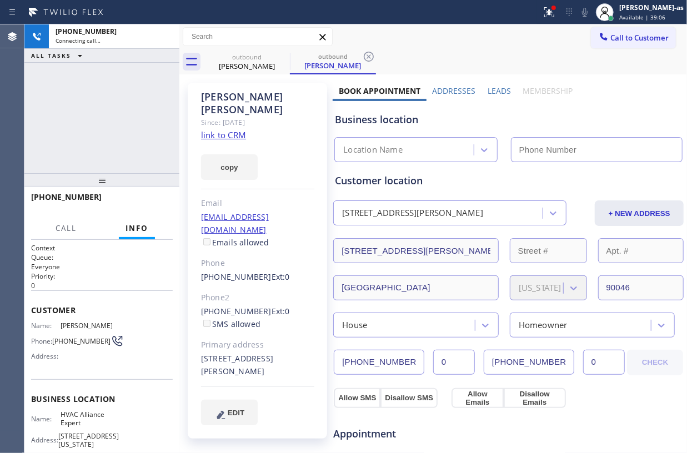
click at [230, 129] on link "link to CRM" at bounding box center [223, 134] width 45 height 11
type input "[PHONE_NUMBER]"
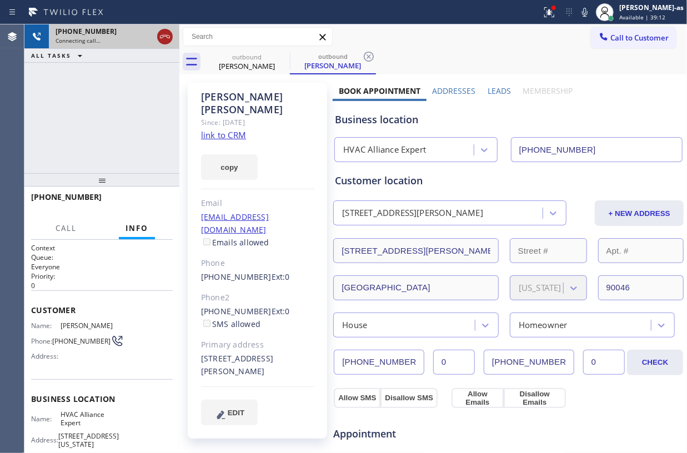
click at [164, 31] on icon at bounding box center [164, 36] width 13 height 13
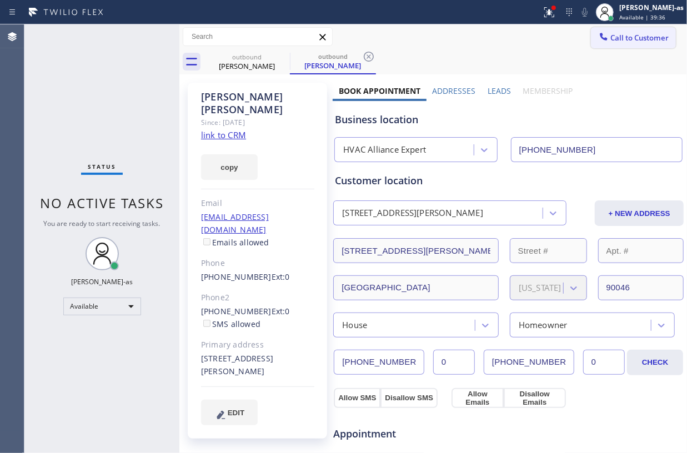
click at [614, 28] on button "Call to Customer" at bounding box center [633, 37] width 85 height 21
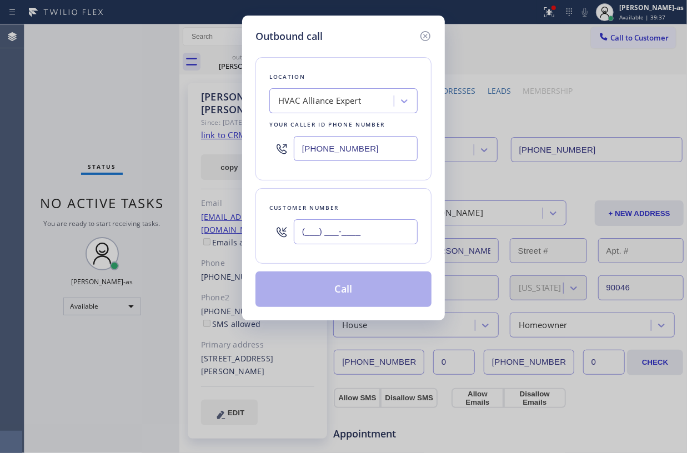
click at [346, 232] on input "(___) ___-____" at bounding box center [356, 231] width 124 height 25
paste input "202) 285-6119"
click at [346, 278] on div "Location HVAC Alliance Expert Your caller id phone number [PHONE_NUMBER] Custom…" at bounding box center [344, 175] width 176 height 263
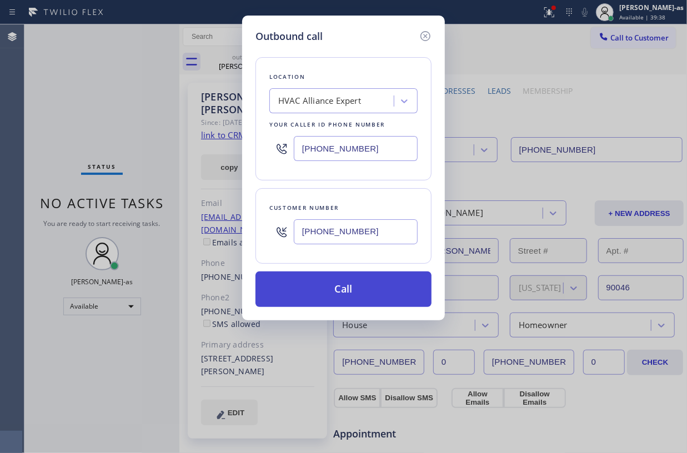
type input "[PHONE_NUMBER]"
click at [349, 278] on button "Call" at bounding box center [344, 290] width 176 height 36
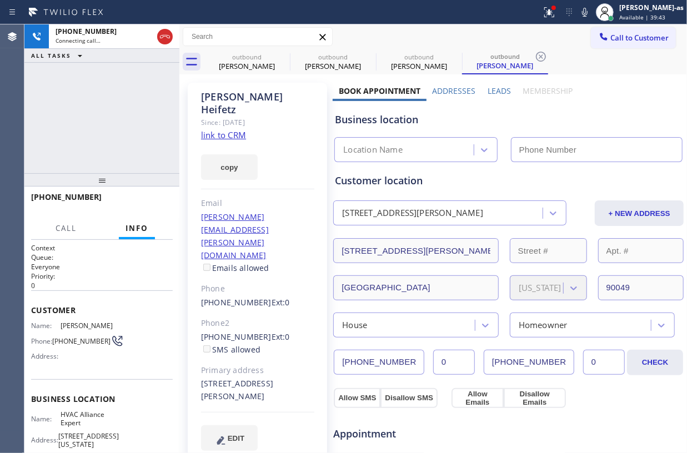
type input "[PHONE_NUMBER]"
drag, startPoint x: 111, startPoint y: 96, endPoint x: 139, endPoint y: 72, distance: 36.6
click at [112, 94] on div "[PHONE_NUMBER] Connecting call… ALL TASKS ALL TASKS ACTIVE TASKS TASKS IN WRAP …" at bounding box center [101, 98] width 155 height 149
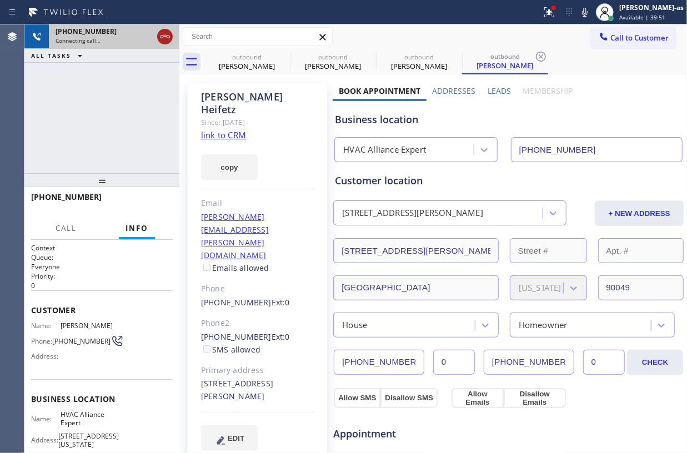
click at [163, 36] on icon at bounding box center [165, 36] width 10 height 3
drag, startPoint x: 250, startPoint y: 57, endPoint x: 287, endPoint y: 56, distance: 37.2
click at [258, 57] on div "outbound" at bounding box center [247, 57] width 84 height 8
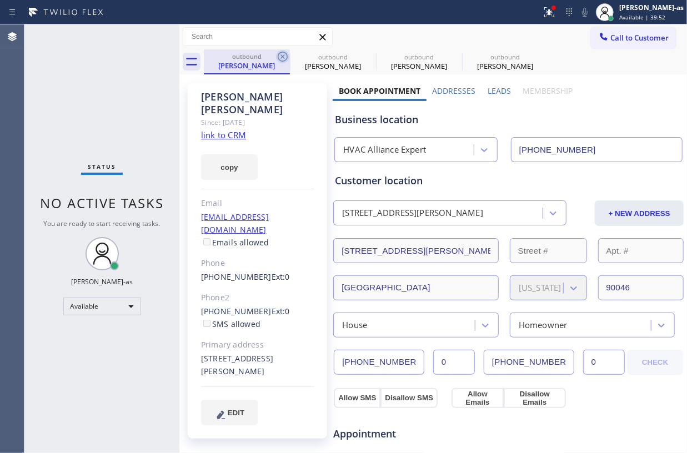
click at [278, 53] on icon at bounding box center [282, 56] width 13 height 13
click at [0, 0] on icon at bounding box center [0, 0] width 0 height 0
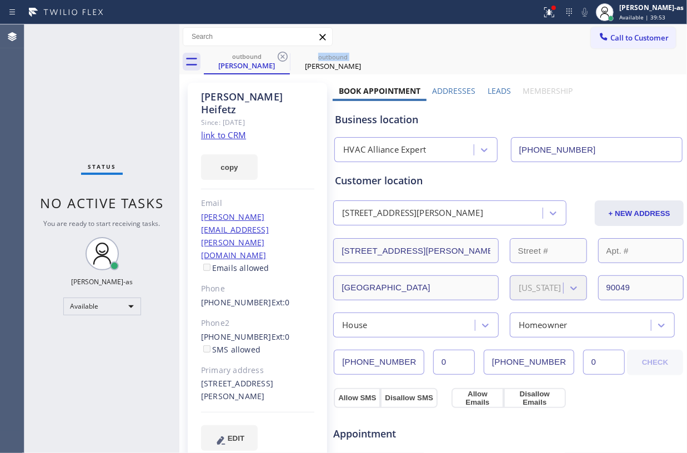
click at [278, 53] on icon at bounding box center [282, 56] width 13 height 13
click at [278, 53] on div "outbound [PERSON_NAME]" at bounding box center [445, 61] width 483 height 25
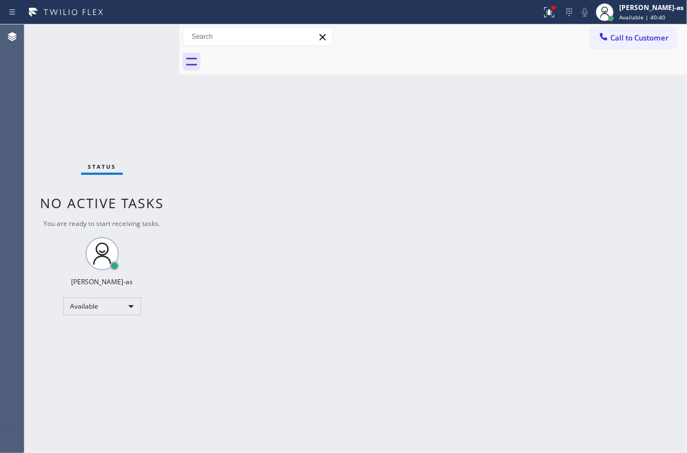
click at [129, 109] on div "Status No active tasks You are ready to start receiving tasks. [PERSON_NAME]-as…" at bounding box center [101, 238] width 155 height 429
click at [616, 33] on span "Call to Customer" at bounding box center [639, 38] width 58 height 10
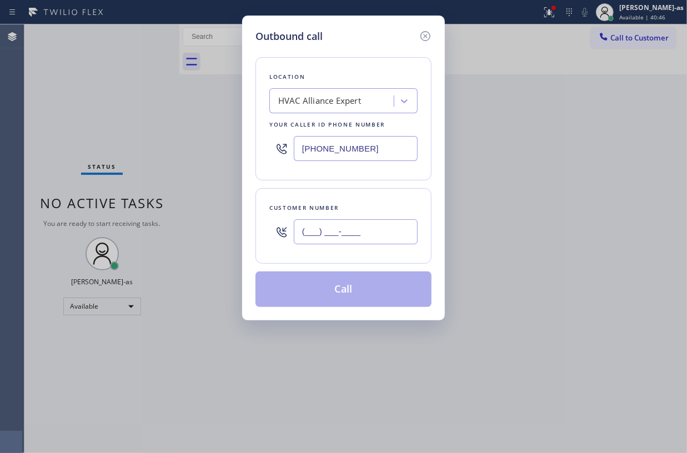
click at [338, 221] on input "(___) ___-____" at bounding box center [356, 231] width 124 height 25
paste input "310) 403-7293"
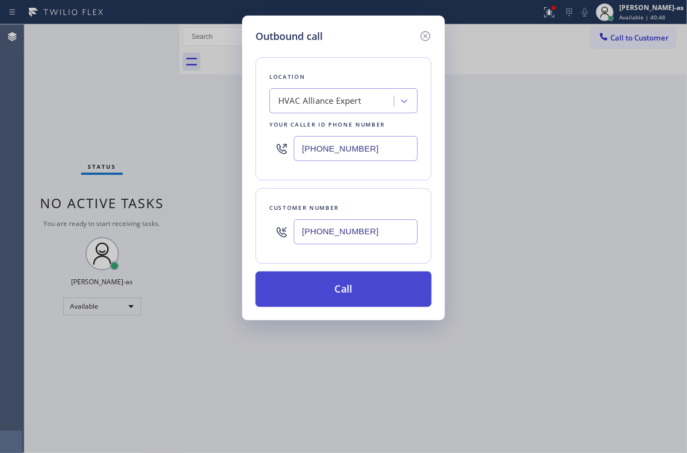
type input "[PHONE_NUMBER]"
click at [357, 283] on button "Call" at bounding box center [344, 290] width 176 height 36
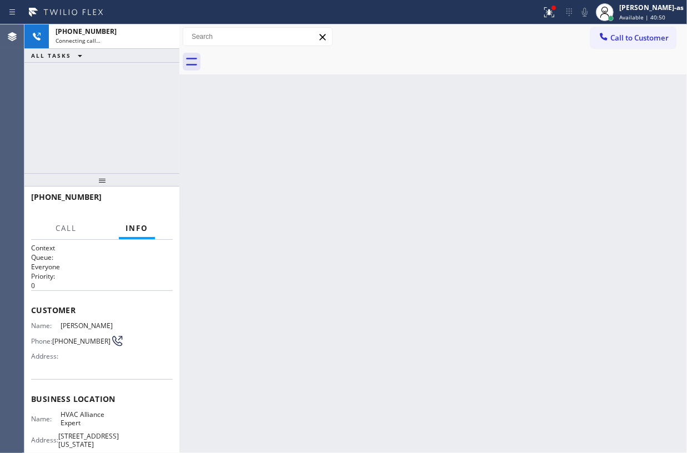
click at [76, 130] on div "[PHONE_NUMBER] Connecting call… ALL TASKS ALL TASKS ACTIVE TASKS TASKS IN WRAP …" at bounding box center [101, 98] width 155 height 149
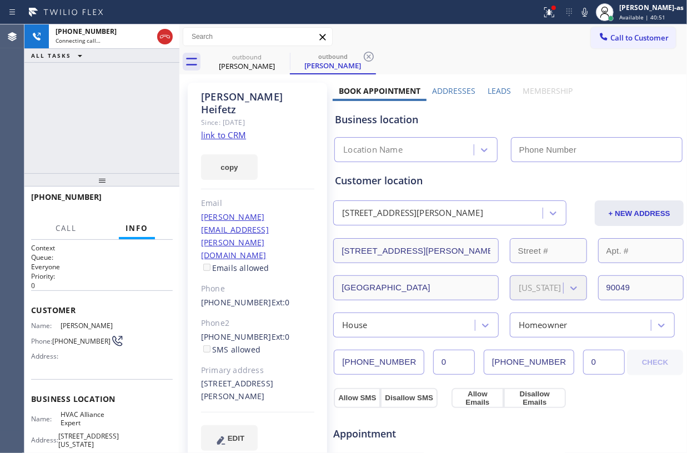
click at [236, 129] on link "link to CRM" at bounding box center [223, 134] width 45 height 11
type input "[PHONE_NUMBER]"
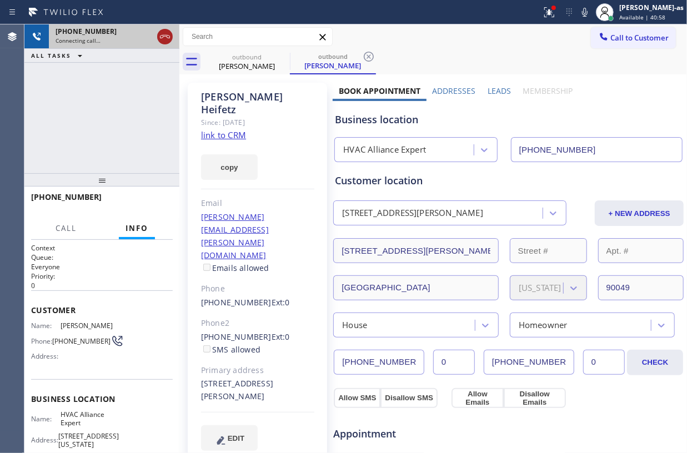
click at [161, 32] on icon at bounding box center [164, 36] width 13 height 13
drag, startPoint x: 252, startPoint y: 61, endPoint x: 278, endPoint y: 61, distance: 26.7
click at [256, 60] on div "outbound [PERSON_NAME]" at bounding box center [247, 61] width 84 height 25
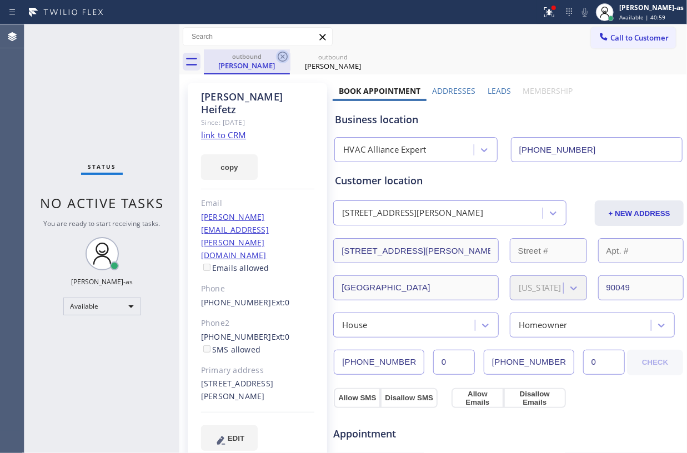
click at [278, 61] on icon at bounding box center [282, 56] width 13 height 13
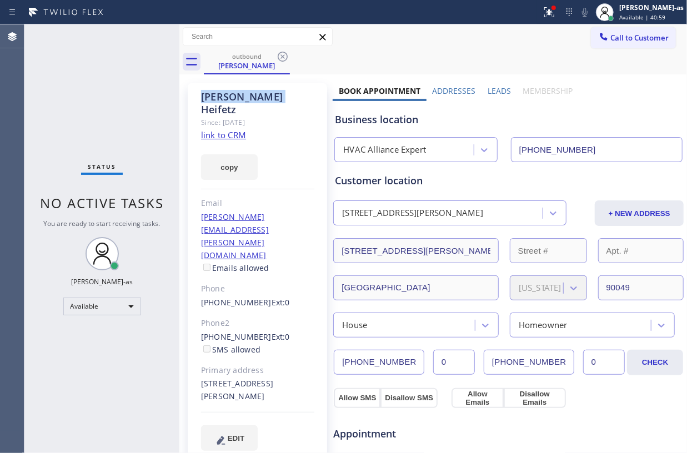
click at [279, 61] on icon at bounding box center [282, 56] width 13 height 13
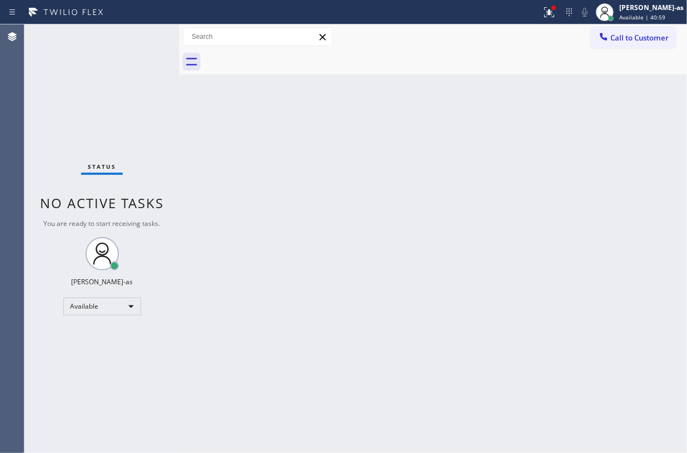
click at [281, 59] on div at bounding box center [445, 61] width 483 height 25
click at [635, 34] on span "Call to Customer" at bounding box center [639, 38] width 58 height 10
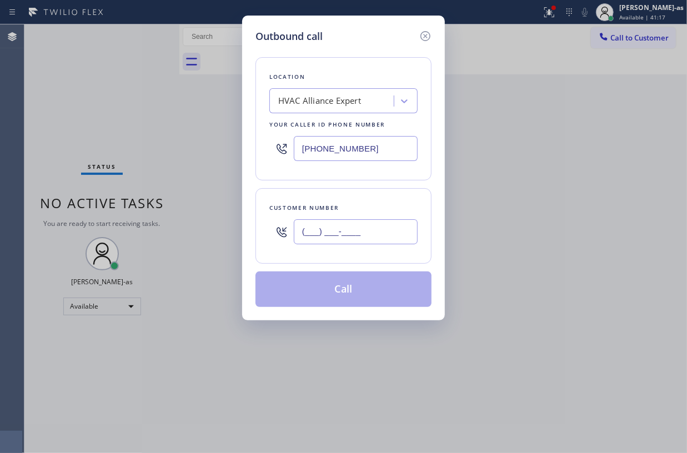
click at [367, 229] on input "(___) ___-____" at bounding box center [356, 231] width 124 height 25
paste input "818) 929-1528"
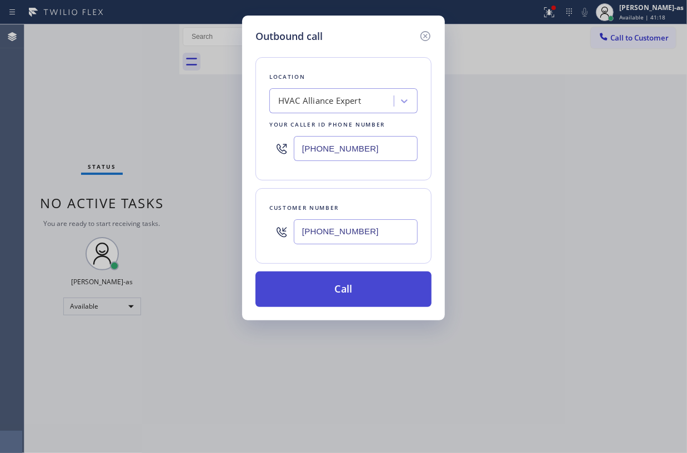
type input "[PHONE_NUMBER]"
click at [342, 292] on button "Call" at bounding box center [344, 290] width 176 height 36
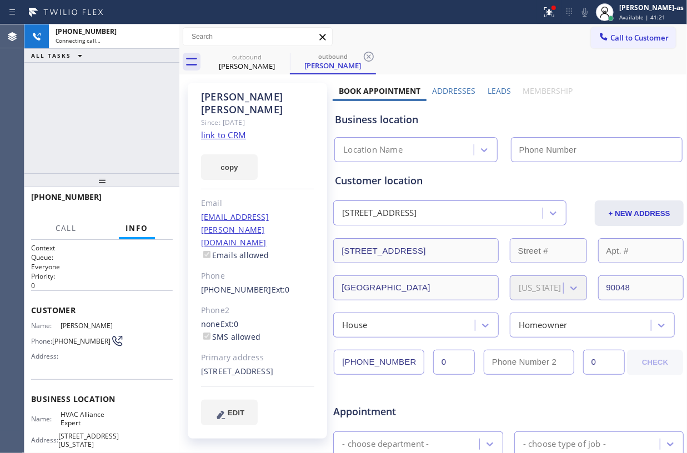
click at [238, 129] on link "link to CRM" at bounding box center [223, 134] width 45 height 11
type input "[PHONE_NUMBER]"
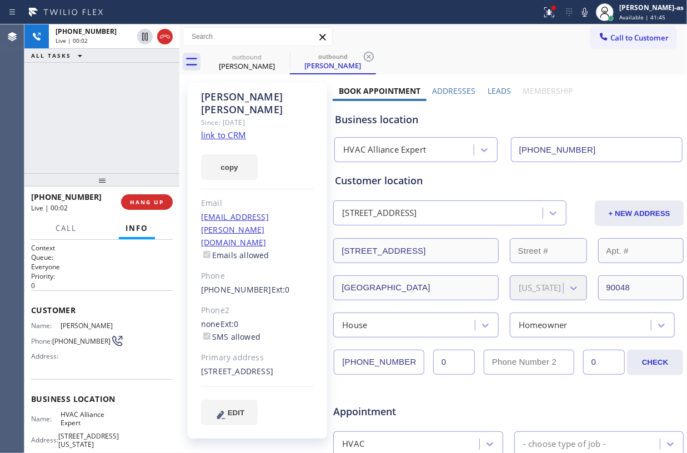
drag, startPoint x: 112, startPoint y: 139, endPoint x: 166, endPoint y: 130, distance: 54.1
click at [116, 138] on div "[PHONE_NUMBER] Live | 00:02 ALL TASKS ALL TASKS ACTIVE TASKS TASKS IN WRAP UP" at bounding box center [101, 98] width 155 height 149
click at [149, 193] on div "[PHONE_NUMBER] Live | 00:03 HANG UP" at bounding box center [102, 202] width 142 height 29
click at [120, 160] on div "[PHONE_NUMBER] Live | 00:03 ALL TASKS ALL TASKS ACTIVE TASKS TASKS IN WRAP UP" at bounding box center [101, 98] width 155 height 149
drag, startPoint x: 121, startPoint y: 192, endPoint x: 156, endPoint y: 237, distance: 56.7
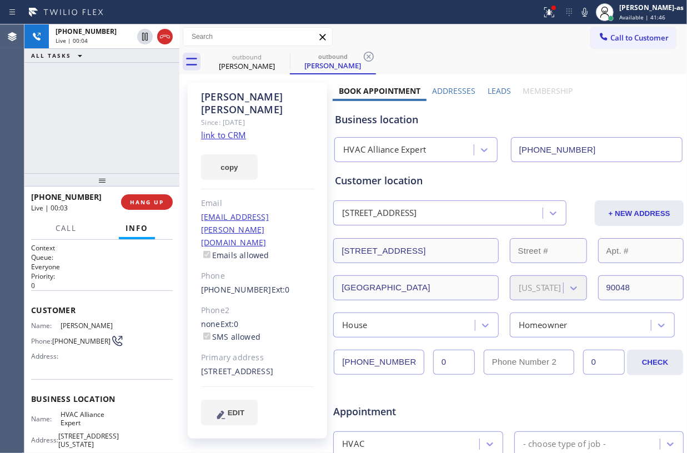
click at [123, 194] on div "[PHONE_NUMBER] Live | 00:03 HANG UP" at bounding box center [102, 202] width 142 height 29
click at [141, 201] on span "HANG UP" at bounding box center [147, 202] width 34 height 8
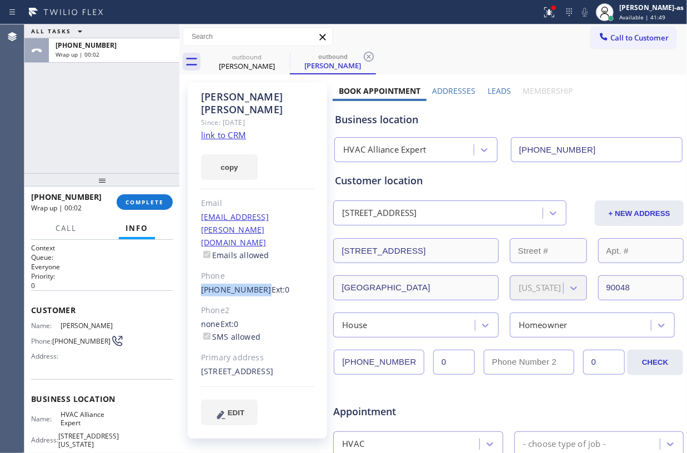
drag, startPoint x: 192, startPoint y: 250, endPoint x: 256, endPoint y: 254, distance: 64.6
click at [256, 254] on div "[PERSON_NAME] Since: [DATE] link to CRM copy Email [EMAIL_ADDRESS][PERSON_NAME]…" at bounding box center [257, 261] width 139 height 356
copy link "[PHONE_NUMBER]"
click at [152, 198] on button "COMPLETE" at bounding box center [145, 202] width 56 height 16
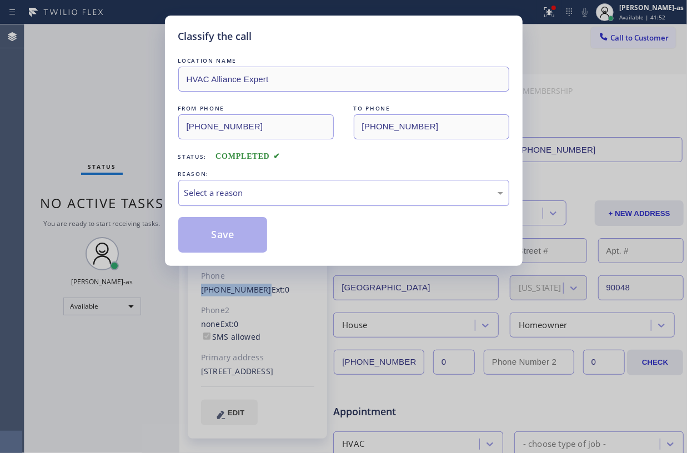
click at [300, 201] on div "Select a reason" at bounding box center [343, 193] width 331 height 26
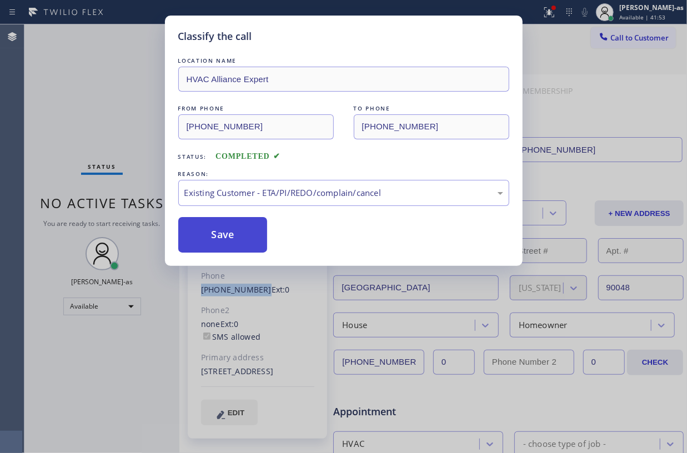
click at [261, 243] on button "Save" at bounding box center [222, 235] width 89 height 36
drag, startPoint x: 247, startPoint y: 238, endPoint x: 460, endPoint y: 190, distance: 218.7
click at [247, 238] on button "Save" at bounding box center [222, 235] width 89 height 36
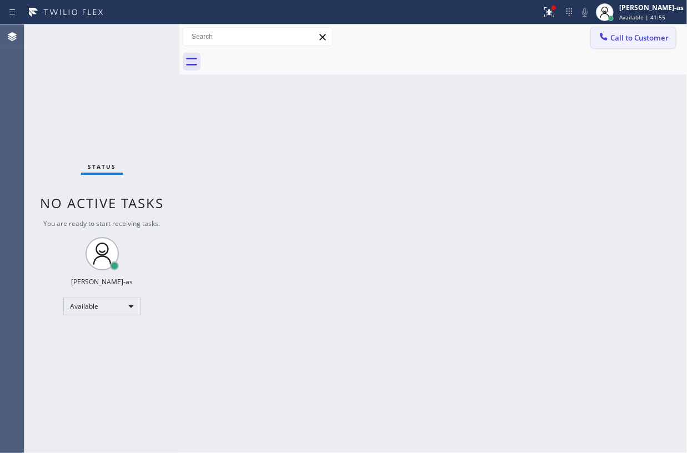
click at [629, 33] on span "Call to Customer" at bounding box center [639, 38] width 58 height 10
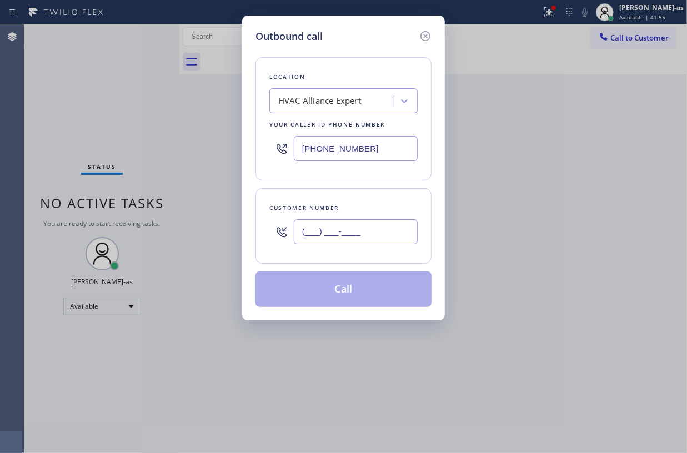
click at [373, 228] on input "(___) ___-____" at bounding box center [356, 231] width 124 height 25
paste input "818) 929-1528"
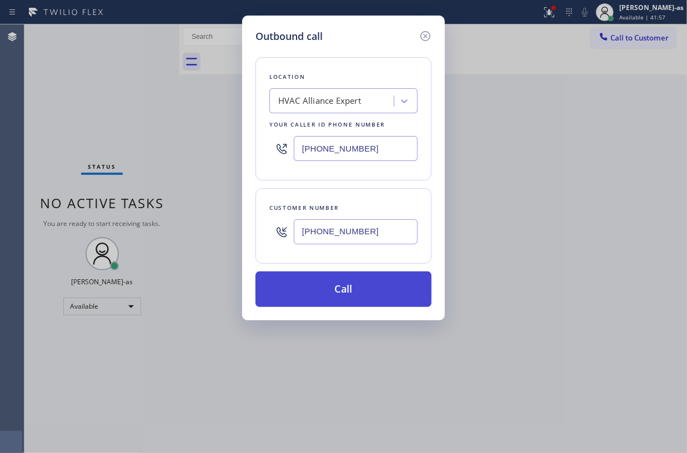
type input "[PHONE_NUMBER]"
click at [351, 292] on button "Call" at bounding box center [344, 290] width 176 height 36
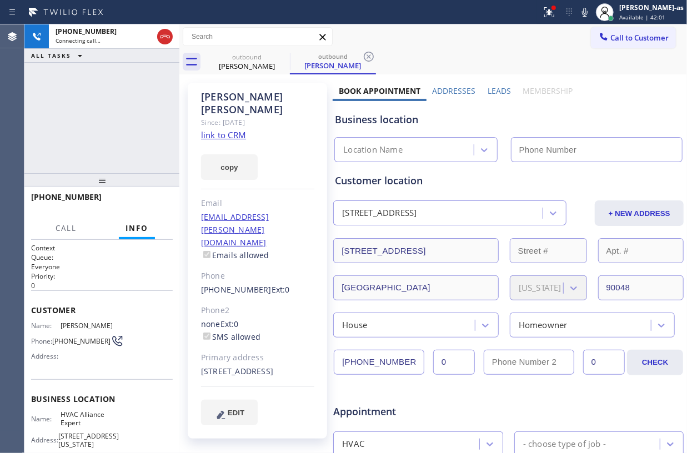
type input "[PHONE_NUMBER]"
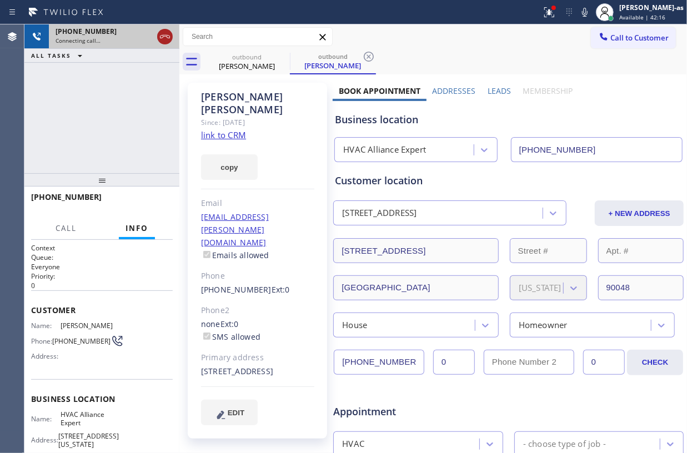
click at [167, 39] on icon at bounding box center [164, 36] width 13 height 13
drag, startPoint x: 260, startPoint y: 54, endPoint x: 291, endPoint y: 62, distance: 32.1
click at [261, 54] on div "outbound" at bounding box center [247, 57] width 84 height 8
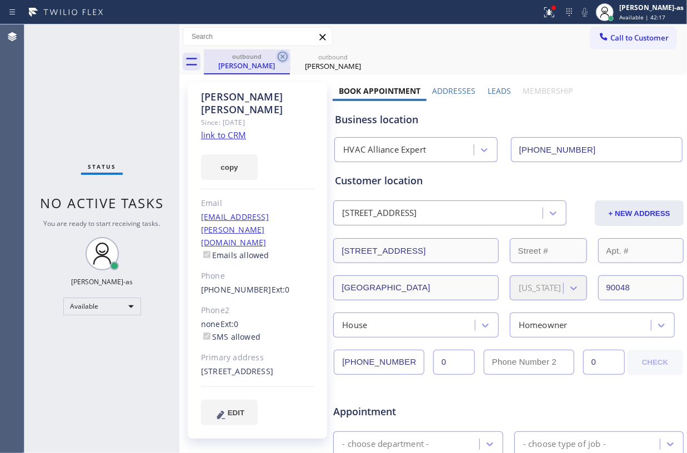
click at [287, 58] on icon at bounding box center [282, 56] width 13 height 13
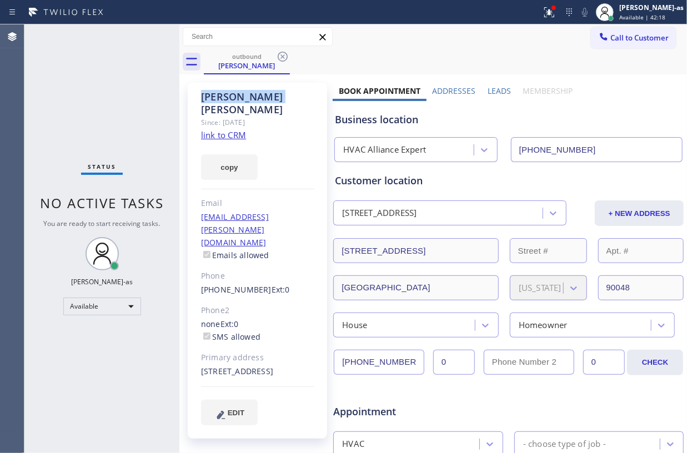
click at [287, 58] on icon at bounding box center [282, 56] width 13 height 13
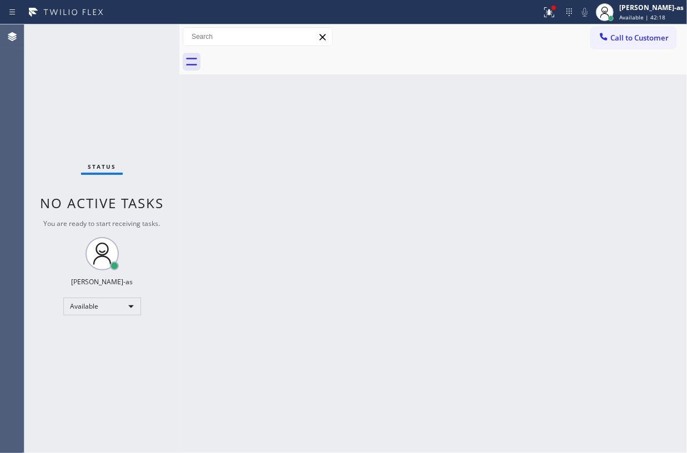
click at [287, 58] on div at bounding box center [445, 61] width 483 height 25
click at [632, 38] on span "Call to Customer" at bounding box center [639, 38] width 58 height 10
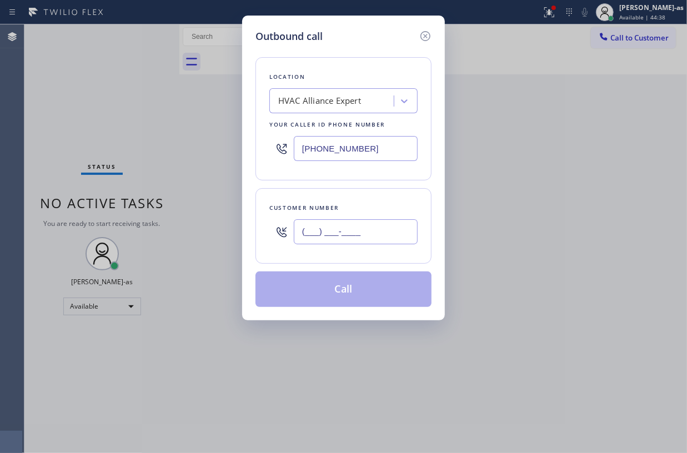
click at [381, 230] on input "(___) ___-____" at bounding box center [356, 231] width 124 height 25
paste input "626) 216-5478"
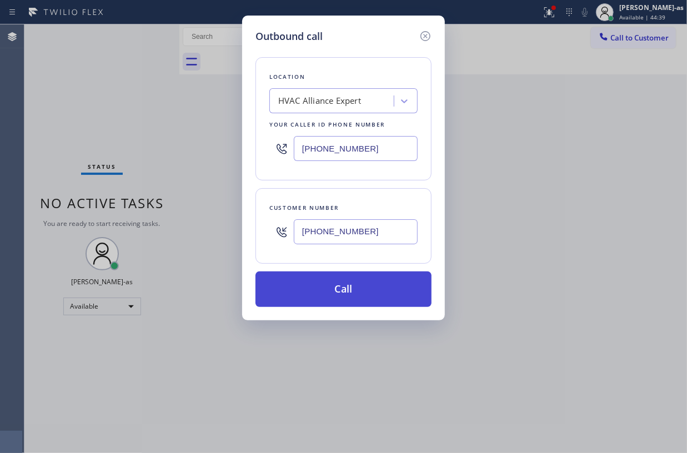
type input "[PHONE_NUMBER]"
click at [363, 294] on button "Call" at bounding box center [344, 290] width 176 height 36
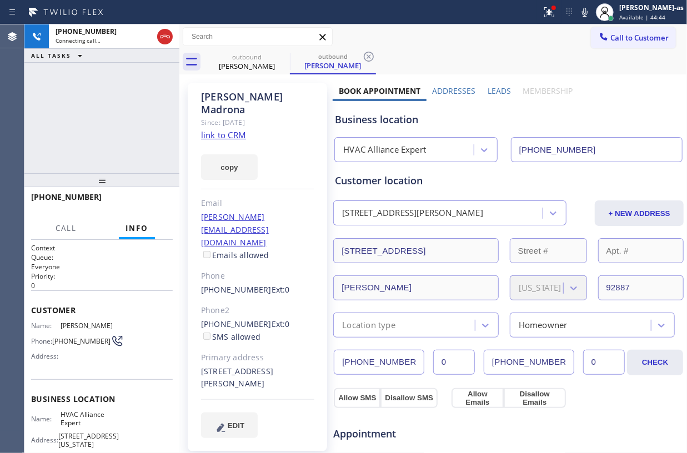
type input "[PHONE_NUMBER]"
drag, startPoint x: 126, startPoint y: 143, endPoint x: 132, endPoint y: 181, distance: 38.3
click at [126, 143] on div "[PHONE_NUMBER] Live | 00:00 ALL TASKS ALL TASKS ACTIVE TASKS TASKS IN WRAP UP" at bounding box center [101, 98] width 155 height 149
drag, startPoint x: 157, startPoint y: 201, endPoint x: 99, endPoint y: 138, distance: 85.3
click at [158, 201] on span "HANG UP" at bounding box center [147, 202] width 34 height 8
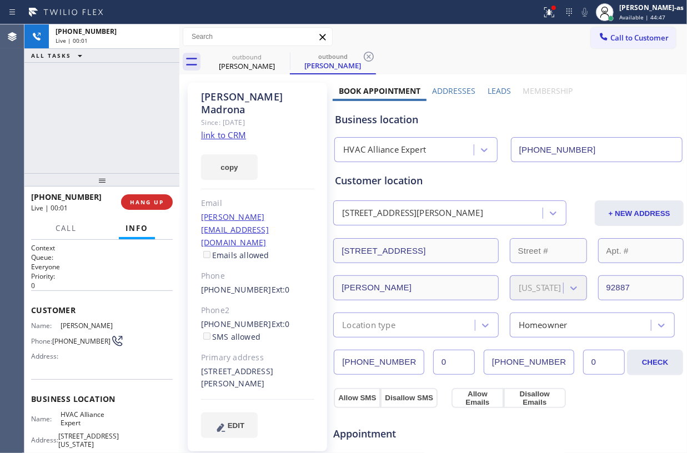
click at [99, 138] on div "[PHONE_NUMBER] Live | 00:01 ALL TASKS ALL TASKS ACTIVE TASKS TASKS IN WRAP UP" at bounding box center [101, 98] width 155 height 149
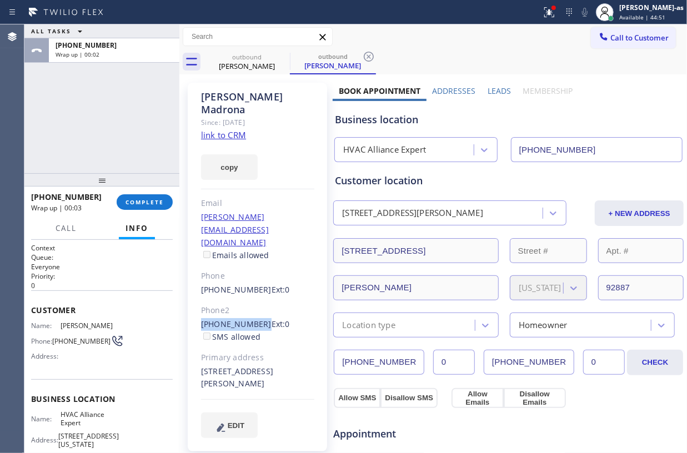
drag, startPoint x: 197, startPoint y: 289, endPoint x: 256, endPoint y: 291, distance: 58.9
click at [256, 291] on div "[PERSON_NAME] Since: [DATE] link to CRM copy Email [PERSON_NAME][EMAIL_ADDRESS]…" at bounding box center [257, 267] width 139 height 369
copy link "[PHONE_NUMBER]"
drag, startPoint x: 152, startPoint y: 204, endPoint x: 146, endPoint y: 177, distance: 28.4
click at [152, 203] on span "COMPLETE" at bounding box center [145, 202] width 38 height 8
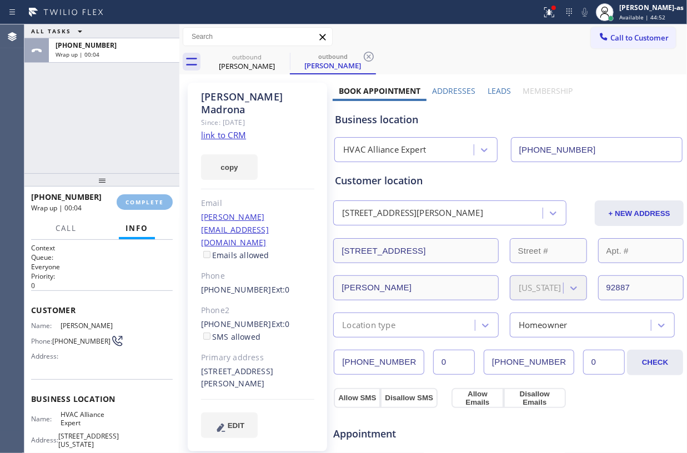
drag, startPoint x: 142, startPoint y: 172, endPoint x: 136, endPoint y: 179, distance: 9.5
click at [141, 173] on div at bounding box center [101, 179] width 155 height 13
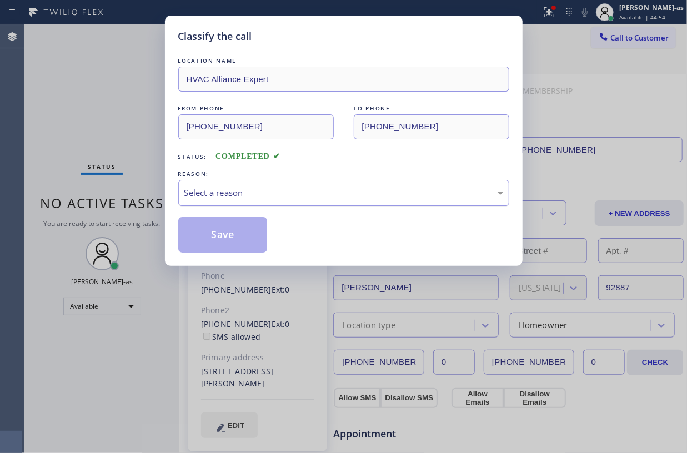
drag, startPoint x: 316, startPoint y: 196, endPoint x: 334, endPoint y: 202, distance: 19.5
click at [321, 196] on div "Select a reason" at bounding box center [343, 193] width 319 height 13
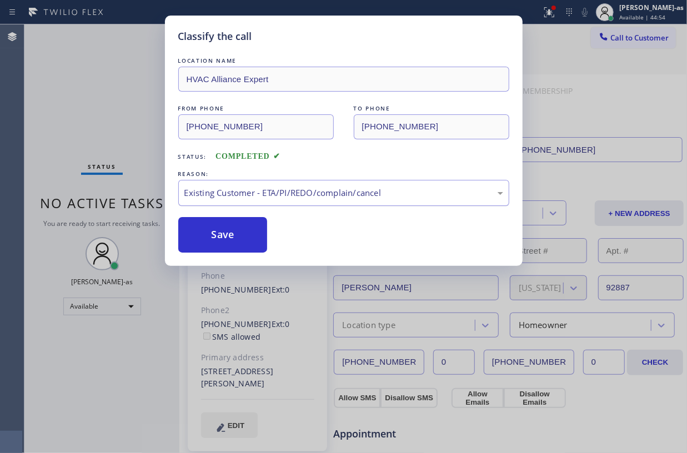
click at [247, 224] on button "Save" at bounding box center [222, 235] width 89 height 36
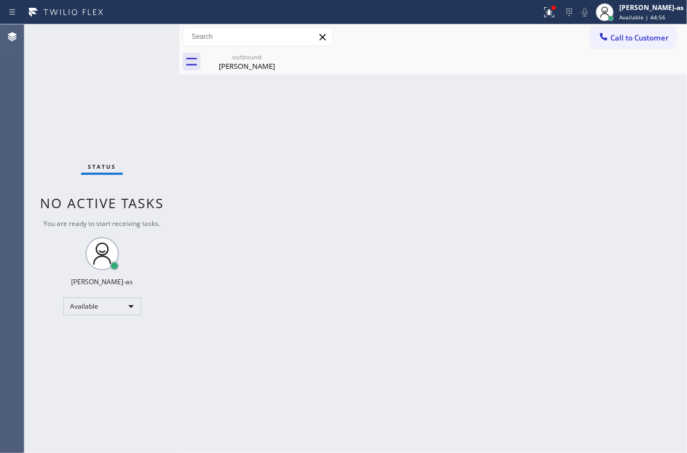
drag, startPoint x: 635, startPoint y: 34, endPoint x: 598, endPoint y: 56, distance: 43.5
click at [635, 36] on span "Call to Customer" at bounding box center [639, 38] width 58 height 10
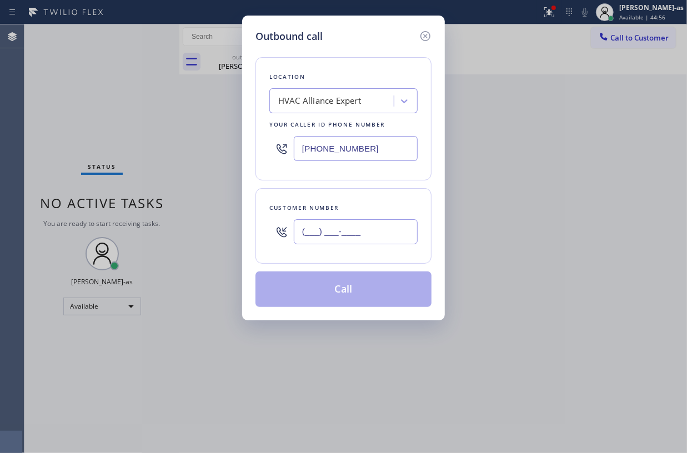
click at [371, 223] on input "(___) ___-____" at bounding box center [356, 231] width 124 height 25
paste input "626) 665-1070"
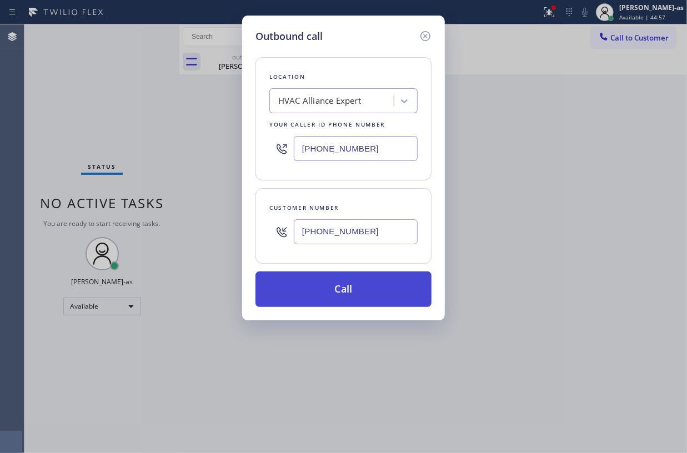
type input "[PHONE_NUMBER]"
click at [361, 285] on button "Call" at bounding box center [344, 290] width 176 height 36
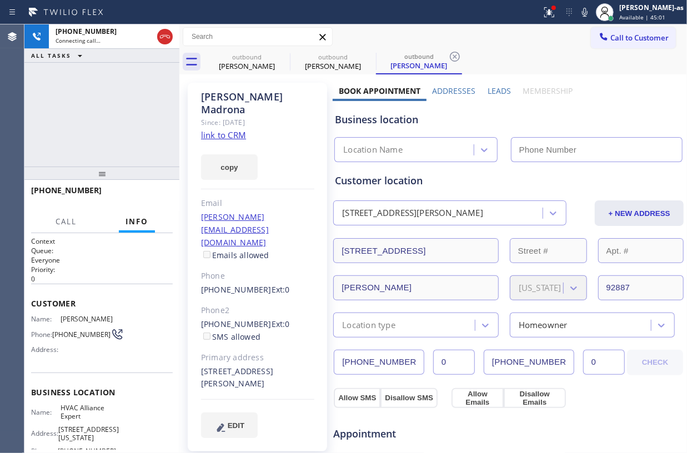
type input "[PHONE_NUMBER]"
click at [136, 82] on div "[PHONE_NUMBER] Connecting call… ALL TASKS ALL TASKS ACTIVE TASKS TASKS IN WRAP …" at bounding box center [101, 95] width 155 height 142
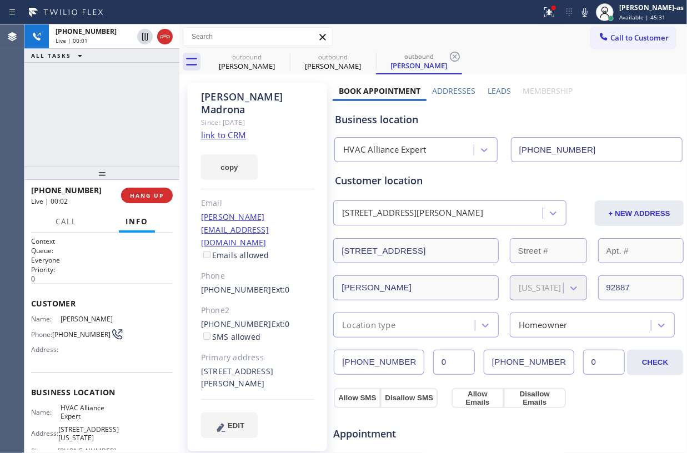
drag, startPoint x: 114, startPoint y: 121, endPoint x: 120, endPoint y: 123, distance: 6.2
click at [116, 121] on div "[PHONE_NUMBER] Live | 00:01 ALL TASKS ALL TASKS ACTIVE TASKS TASKS IN WRAP UP" at bounding box center [101, 95] width 155 height 142
drag, startPoint x: 152, startPoint y: 194, endPoint x: 144, endPoint y: 159, distance: 35.7
click at [152, 192] on span "HANG UP" at bounding box center [147, 196] width 34 height 8
click at [140, 167] on div at bounding box center [101, 173] width 155 height 13
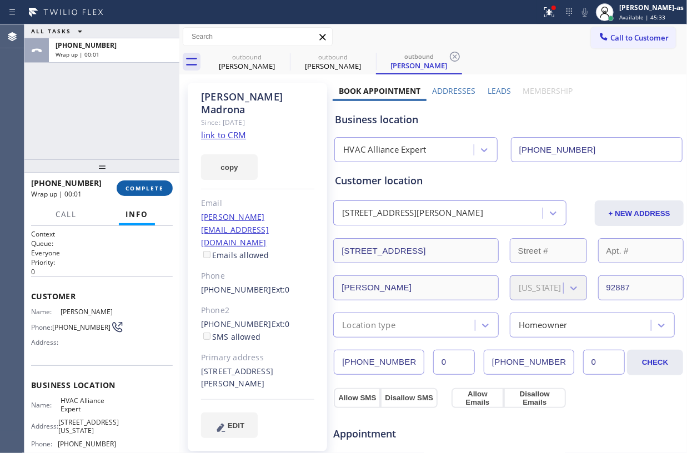
drag, startPoint x: 152, startPoint y: 189, endPoint x: 154, endPoint y: 183, distance: 6.0
click at [152, 188] on span "COMPLETE" at bounding box center [145, 188] width 38 height 8
click at [129, 148] on div "ALL TASKS ALL TASKS ACTIVE TASKS TASKS IN WRAP UP [PHONE_NUMBER] Wrap up | 00:01" at bounding box center [101, 91] width 155 height 135
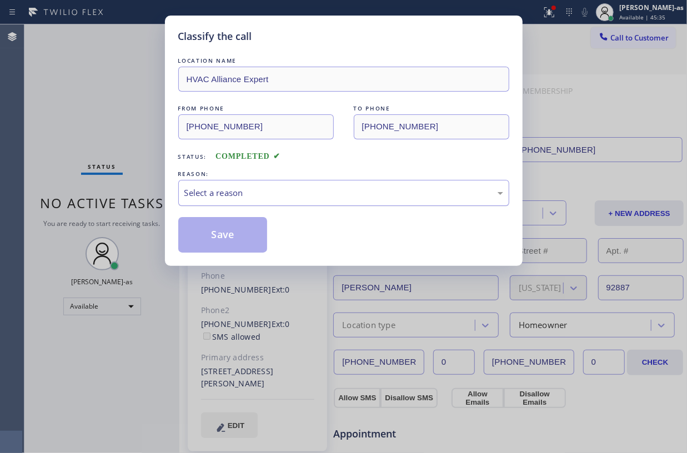
click at [310, 196] on div "Select a reason" at bounding box center [343, 193] width 319 height 13
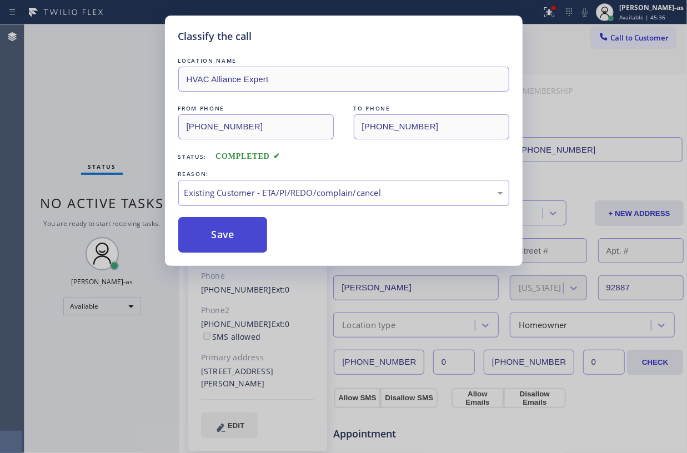
drag, startPoint x: 236, startPoint y: 241, endPoint x: 211, endPoint y: 240, distance: 24.4
click at [236, 239] on button "Save" at bounding box center [222, 235] width 89 height 36
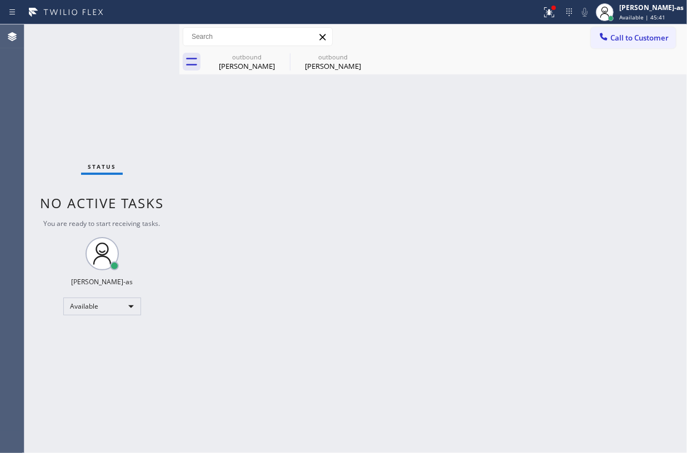
click at [114, 128] on div "Status No active tasks You are ready to start receiving tasks. [PERSON_NAME]-as…" at bounding box center [101, 238] width 155 height 429
click at [336, 65] on div "[PERSON_NAME]" at bounding box center [333, 66] width 84 height 10
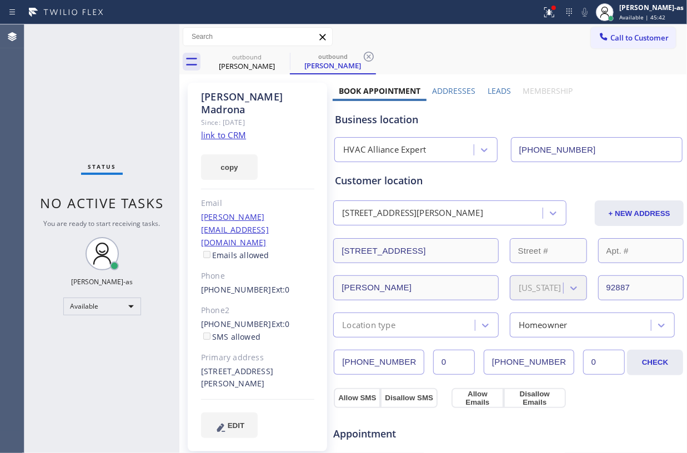
click at [224, 129] on link "link to CRM" at bounding box center [223, 134] width 45 height 11
click at [158, 129] on div "Status No active tasks You are ready to start receiving tasks. [PERSON_NAME]-as…" at bounding box center [101, 238] width 155 height 429
drag, startPoint x: 254, startPoint y: 73, endPoint x: 262, endPoint y: 67, distance: 9.9
click at [256, 72] on div "outbound [PERSON_NAME]" at bounding box center [247, 61] width 84 height 25
click at [276, 57] on icon at bounding box center [282, 56] width 13 height 13
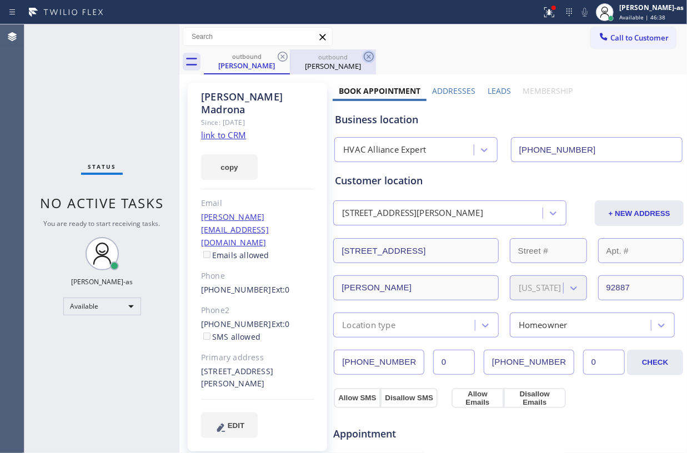
click at [362, 56] on icon at bounding box center [368, 56] width 13 height 13
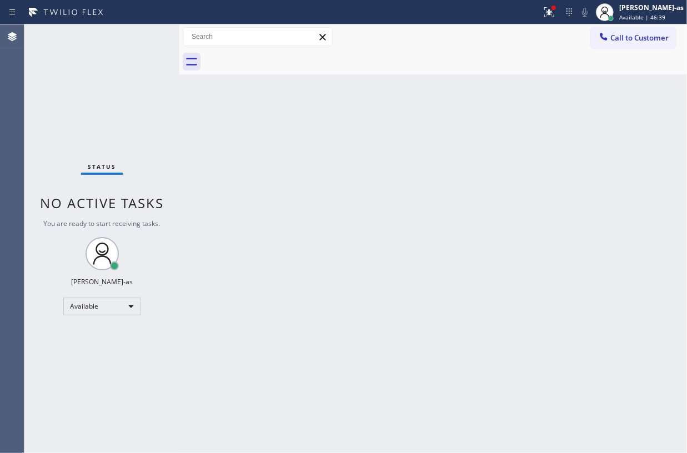
drag, startPoint x: 250, startPoint y: 260, endPoint x: 253, endPoint y: 232, distance: 28.5
click at [250, 250] on div "Back to Dashboard Change Sender ID Customers Technicians Select a contact Outbo…" at bounding box center [433, 238] width 508 height 429
click at [648, 34] on span "Call to Customer" at bounding box center [639, 38] width 58 height 10
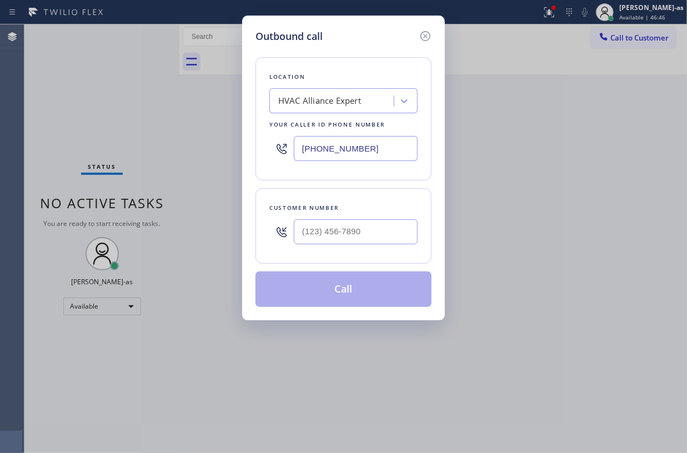
click at [387, 221] on div "Customer number" at bounding box center [344, 226] width 176 height 76
click at [387, 221] on input "(___) ___-____" at bounding box center [356, 231] width 124 height 25
paste input "917) 549-4985"
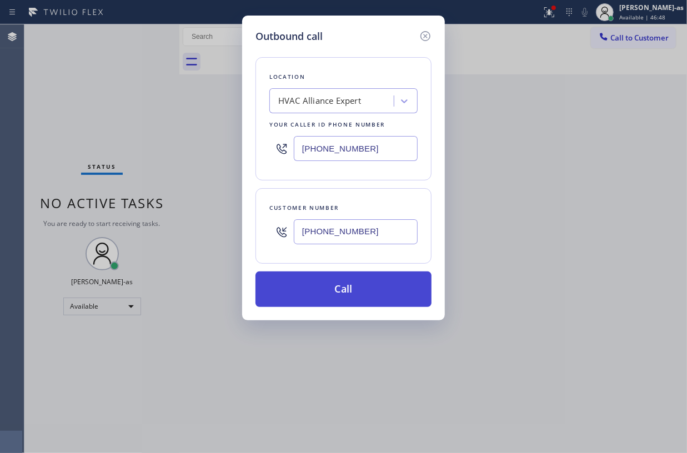
type input "[PHONE_NUMBER]"
click at [330, 289] on button "Call" at bounding box center [344, 290] width 176 height 36
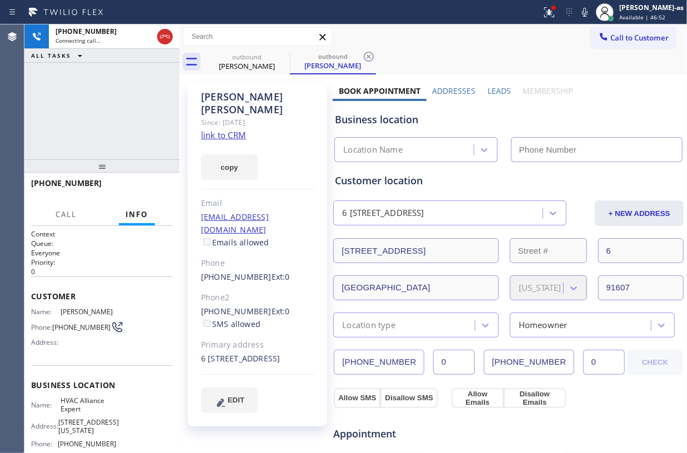
drag, startPoint x: 233, startPoint y: 124, endPoint x: 236, endPoint y: 103, distance: 21.3
click at [233, 129] on link "link to CRM" at bounding box center [223, 134] width 45 height 11
type input "[PHONE_NUMBER]"
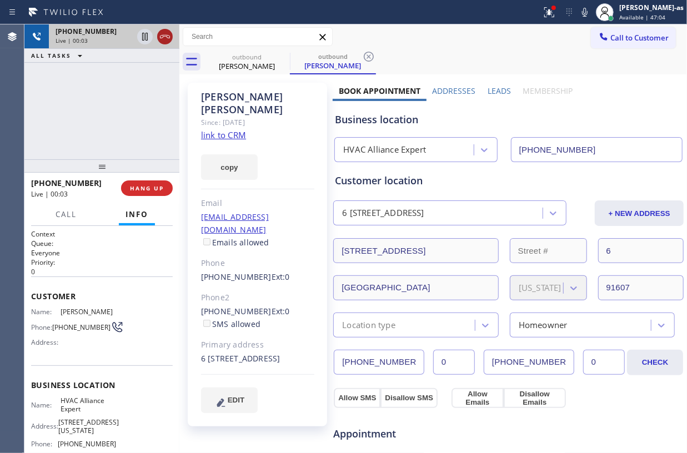
click at [169, 38] on icon at bounding box center [164, 36] width 13 height 13
drag, startPoint x: 143, startPoint y: 121, endPoint x: 157, endPoint y: 169, distance: 50.1
click at [145, 143] on div "[PHONE_NUMBER] Live | 00:03 ALL TASKS ALL TASKS ACTIVE TASKS TASKS IN WRAP UP" at bounding box center [101, 91] width 155 height 135
click at [152, 187] on span "HANG UP" at bounding box center [147, 188] width 34 height 8
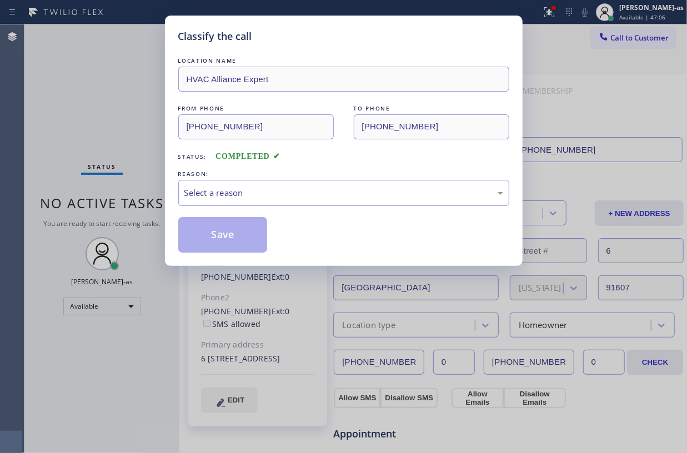
click at [123, 138] on div "Classify the call LOCATION NAME HVAC Alliance Expert FROM PHONE [PHONE_NUMBER] …" at bounding box center [343, 226] width 687 height 453
drag, startPoint x: 250, startPoint y: 191, endPoint x: 258, endPoint y: 192, distance: 8.4
click at [256, 192] on div "Select a reason" at bounding box center [343, 193] width 319 height 13
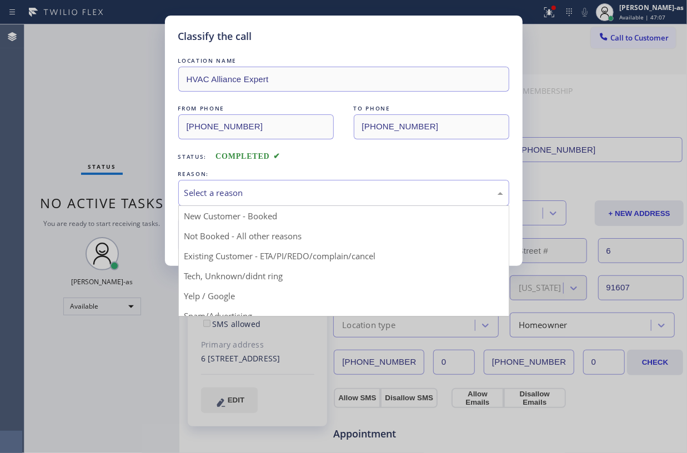
drag, startPoint x: 307, startPoint y: 251, endPoint x: 296, endPoint y: 247, distance: 11.5
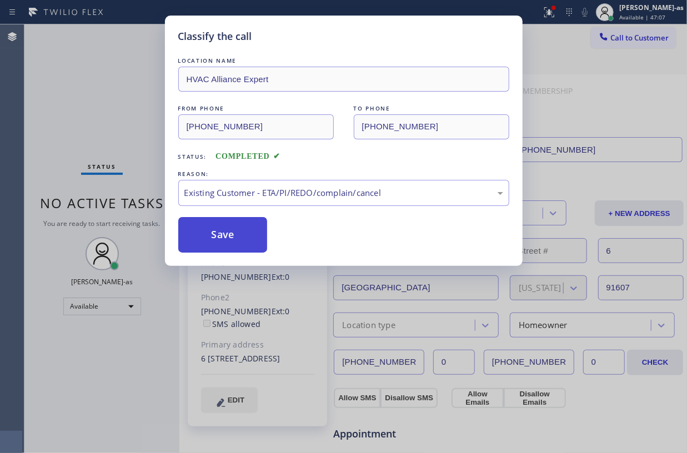
click at [236, 225] on button "Save" at bounding box center [222, 235] width 89 height 36
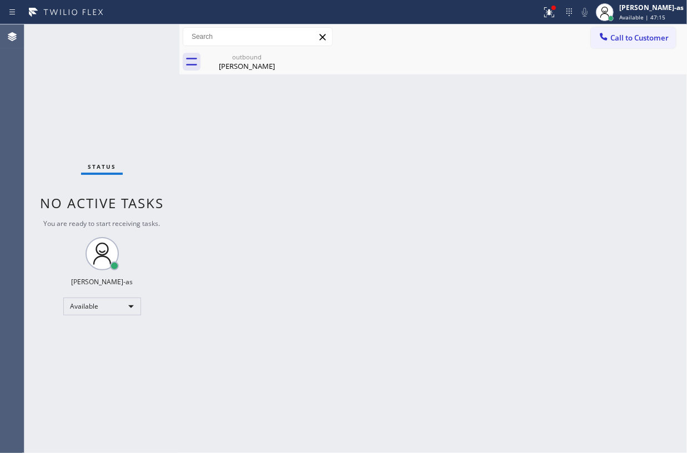
click at [141, 87] on div "Status No active tasks You are ready to start receiving tasks. [PERSON_NAME]-as…" at bounding box center [101, 238] width 155 height 429
click at [621, 37] on button "Call to Customer" at bounding box center [633, 37] width 85 height 21
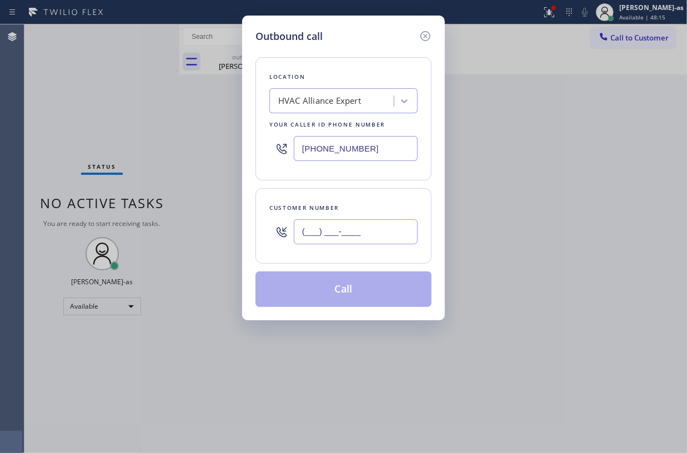
click at [358, 241] on input "(___) ___-____" at bounding box center [356, 231] width 124 height 25
paste input "424) 324-0664"
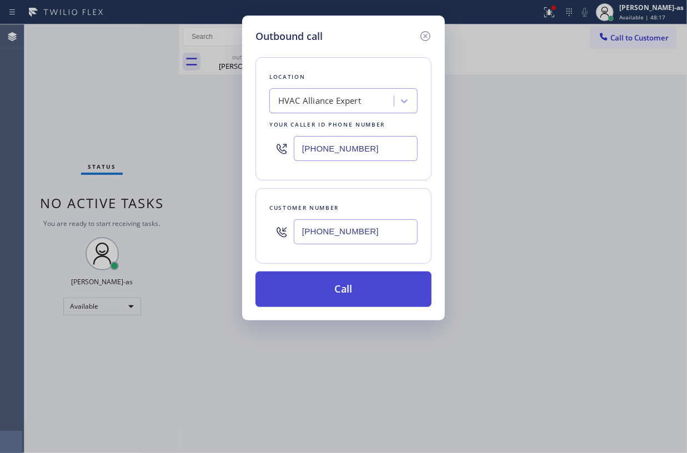
type input "[PHONE_NUMBER]"
click at [360, 296] on button "Call" at bounding box center [344, 290] width 176 height 36
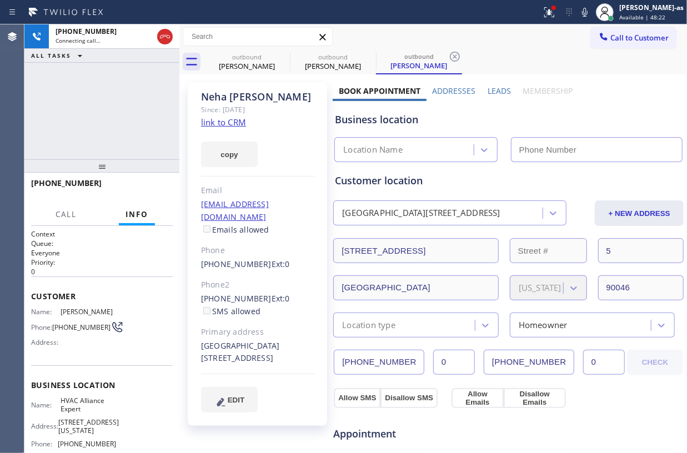
type input "[PHONE_NUMBER]"
click at [127, 117] on div "[PHONE_NUMBER] Connecting call… ALL TASKS ALL TASKS ACTIVE TASKS TASKS IN WRAP …" at bounding box center [101, 91] width 155 height 135
click at [227, 124] on link "link to CRM" at bounding box center [223, 122] width 45 height 11
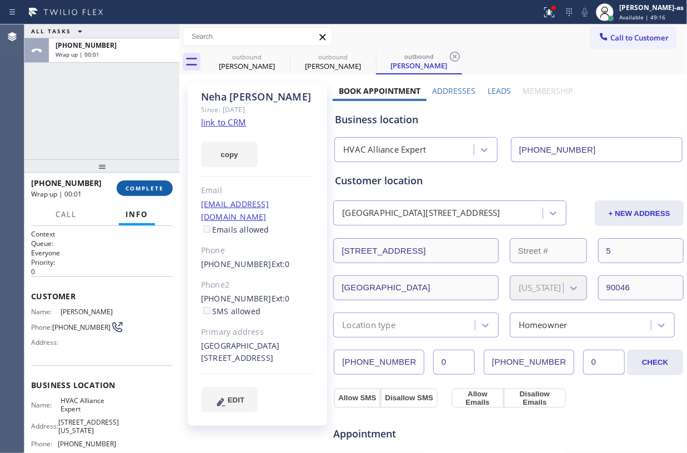
click at [141, 189] on span "COMPLETE" at bounding box center [145, 188] width 38 height 8
click at [141, 159] on div at bounding box center [101, 165] width 155 height 13
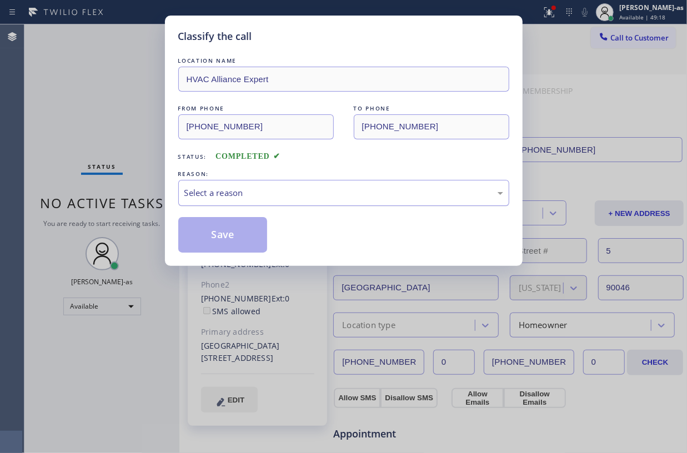
drag, startPoint x: 281, startPoint y: 190, endPoint x: 286, endPoint y: 193, distance: 6.0
click at [286, 193] on div "Select a reason" at bounding box center [343, 193] width 319 height 13
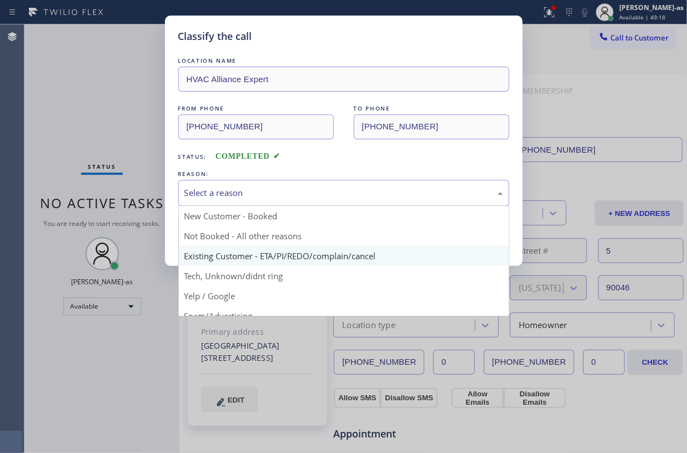
drag, startPoint x: 301, startPoint y: 260, endPoint x: 240, endPoint y: 228, distance: 69.1
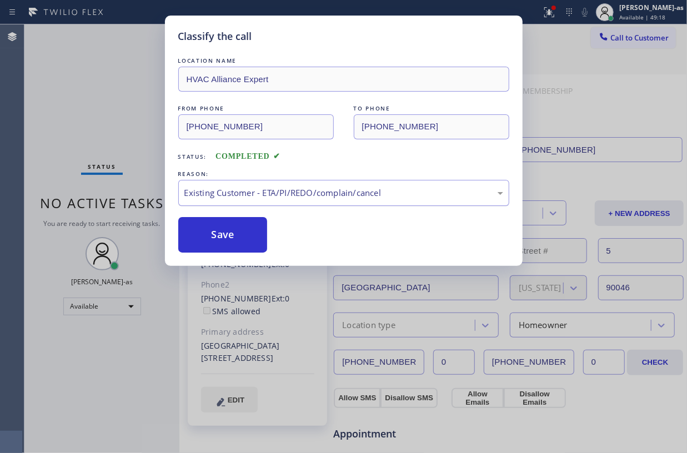
click at [224, 222] on button "Save" at bounding box center [222, 235] width 89 height 36
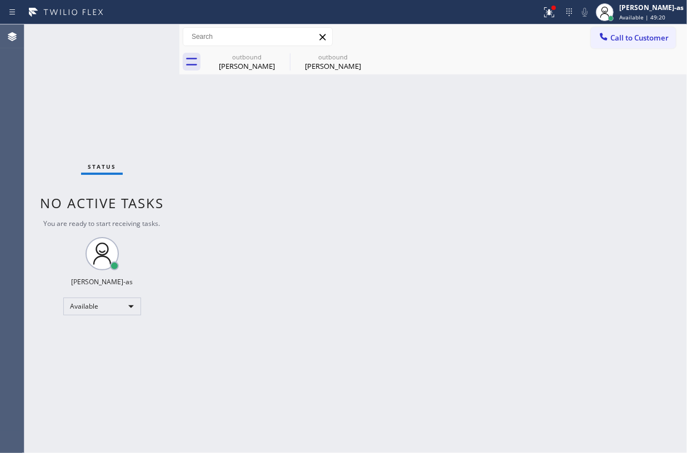
drag, startPoint x: 620, startPoint y: 40, endPoint x: 352, endPoint y: 223, distance: 324.6
click at [620, 40] on span "Call to Customer" at bounding box center [639, 38] width 58 height 10
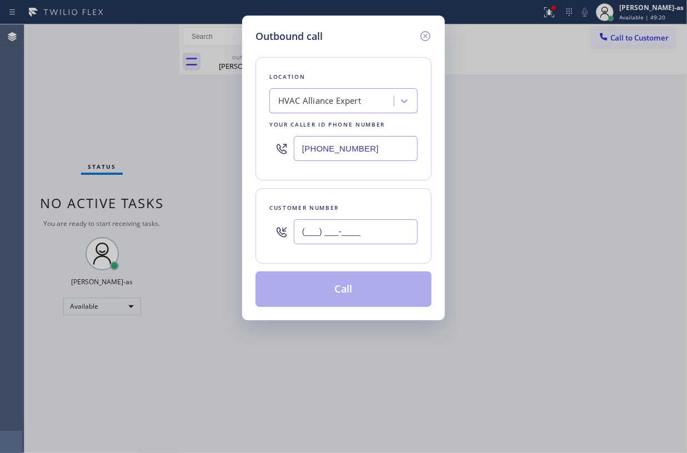
click at [350, 234] on input "(___) ___-____" at bounding box center [356, 231] width 124 height 25
paste input "424) 419-2744"
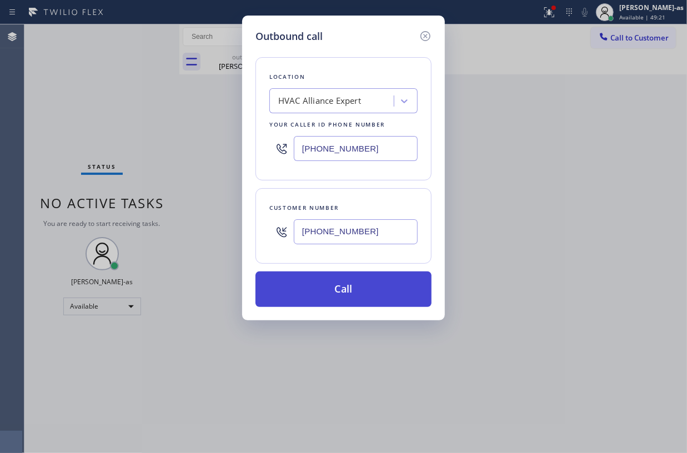
type input "[PHONE_NUMBER]"
click at [339, 292] on button "Call" at bounding box center [344, 290] width 176 height 36
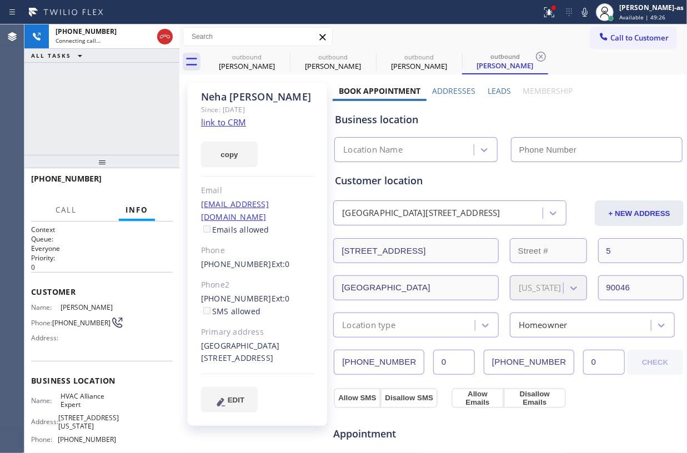
type input "[PHONE_NUMBER]"
drag, startPoint x: 131, startPoint y: 88, endPoint x: 209, endPoint y: 108, distance: 80.8
click at [138, 87] on div "[PHONE_NUMBER] Live | 00:01 ALL TASKS ALL TASKS ACTIVE TASKS TASKS IN WRAP UP" at bounding box center [101, 89] width 155 height 131
drag, startPoint x: 143, startPoint y: 151, endPoint x: 145, endPoint y: 146, distance: 6.0
click at [143, 149] on div "[PHONE_NUMBER] Live | 00:01 ALL TASKS ALL TASKS ACTIVE TASKS TASKS IN WRAP UP" at bounding box center [101, 89] width 155 height 131
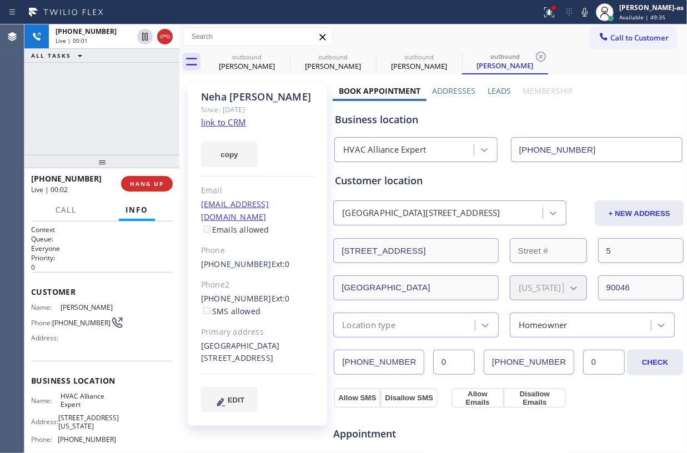
click at [124, 140] on div "[PHONE_NUMBER] Live | 00:01 ALL TASKS ALL TASKS ACTIVE TASKS TASKS IN WRAP UP" at bounding box center [101, 89] width 155 height 131
drag, startPoint x: 103, startPoint y: 128, endPoint x: 118, endPoint y: 127, distance: 15.0
click at [110, 129] on div "[PHONE_NUMBER] Live | 00:12 ALL TASKS ALL TASKS ACTIVE TASKS TASKS IN WRAP UP" at bounding box center [101, 89] width 155 height 131
click at [150, 160] on div at bounding box center [101, 161] width 155 height 13
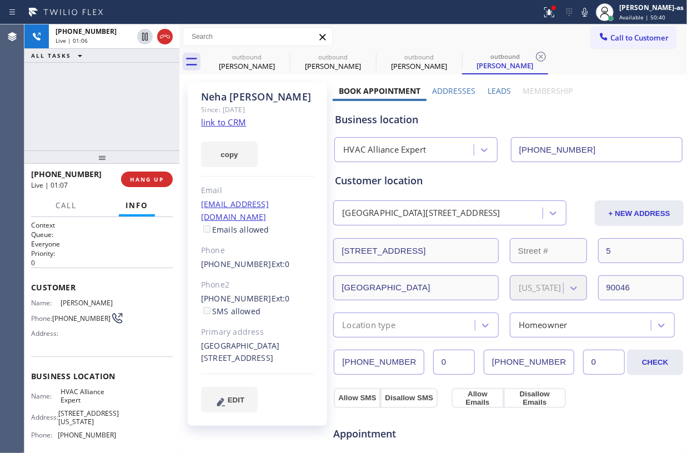
drag, startPoint x: 141, startPoint y: 152, endPoint x: 165, endPoint y: 193, distance: 48.3
click at [145, 151] on div at bounding box center [101, 157] width 155 height 13
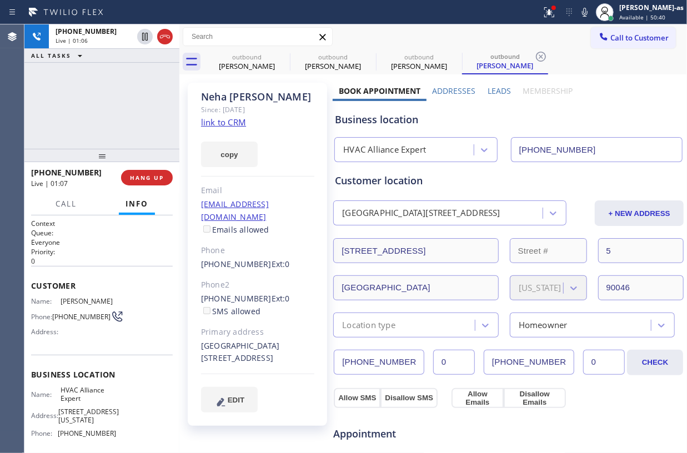
click at [151, 176] on span "HANG UP" at bounding box center [147, 178] width 34 height 8
click at [172, 184] on div "[PHONE_NUMBER] Live | 01:08 HANG UP" at bounding box center [101, 177] width 155 height 31
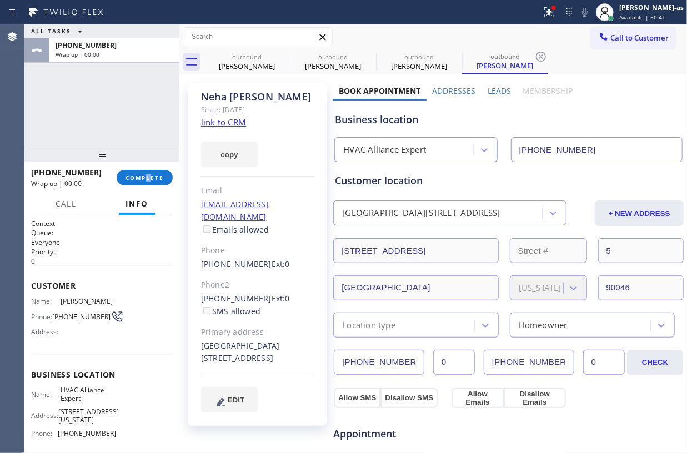
click at [154, 188] on div "[PHONE_NUMBER] Wrap up | 00:00 COMPLETE" at bounding box center [102, 177] width 142 height 29
drag, startPoint x: 152, startPoint y: 183, endPoint x: 245, endPoint y: 129, distance: 108.0
click at [153, 183] on button "COMPLETE" at bounding box center [145, 178] width 56 height 16
click at [116, 118] on div "ALL TASKS ALL TASKS ACTIVE TASKS TASKS IN WRAP UP [PHONE_NUMBER] Wrap up | 00:01" at bounding box center [101, 86] width 155 height 124
drag, startPoint x: 140, startPoint y: 109, endPoint x: 194, endPoint y: 143, distance: 63.4
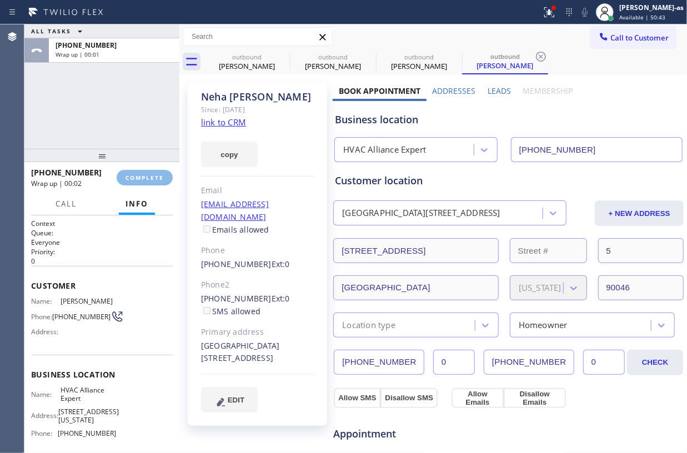
click at [152, 107] on div "ALL TASKS ALL TASKS ACTIVE TASKS TASKS IN WRAP UP [PHONE_NUMBER] Wrap up | 00:01" at bounding box center [101, 86] width 155 height 124
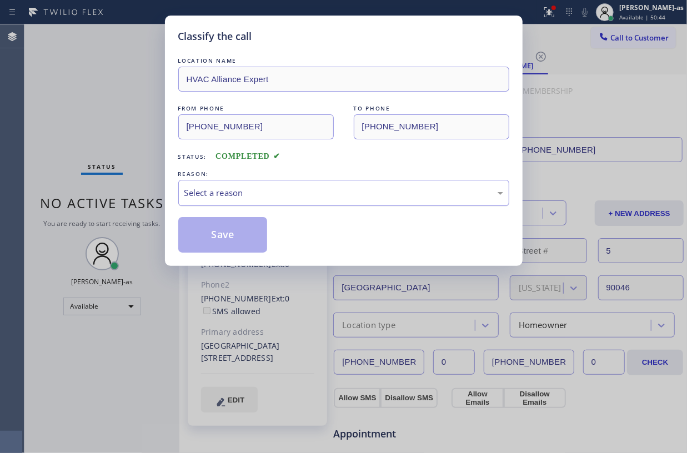
drag, startPoint x: 268, startPoint y: 191, endPoint x: 303, endPoint y: 196, distance: 35.4
click at [293, 196] on div "Select a reason" at bounding box center [343, 193] width 319 height 13
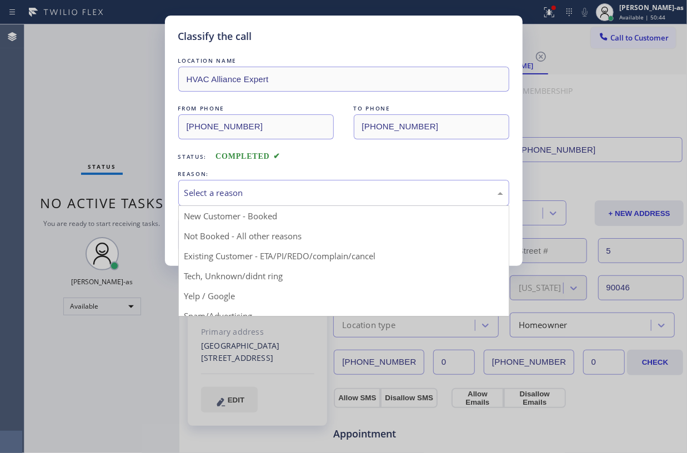
drag, startPoint x: 351, startPoint y: 246, endPoint x: 342, endPoint y: 248, distance: 9.2
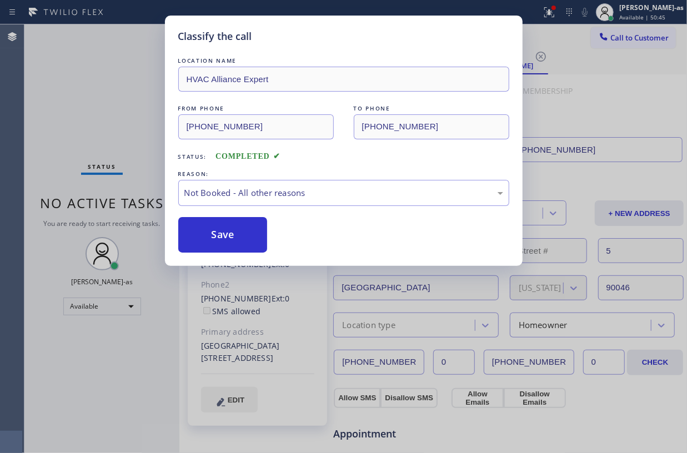
click at [232, 230] on button "Save" at bounding box center [222, 235] width 89 height 36
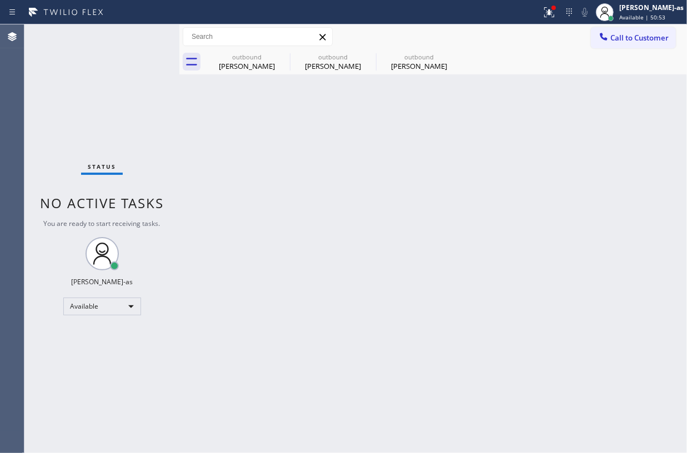
click at [142, 106] on div "Status No active tasks You are ready to start receiving tasks. [PERSON_NAME]-as…" at bounding box center [101, 238] width 155 height 429
drag, startPoint x: 232, startPoint y: 61, endPoint x: 286, endPoint y: 62, distance: 53.3
click at [254, 62] on div "[PERSON_NAME]" at bounding box center [247, 66] width 84 height 10
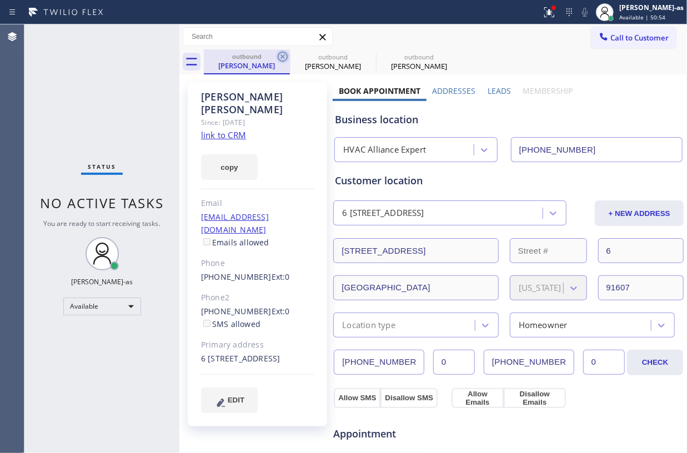
click at [285, 58] on icon at bounding box center [282, 56] width 13 height 13
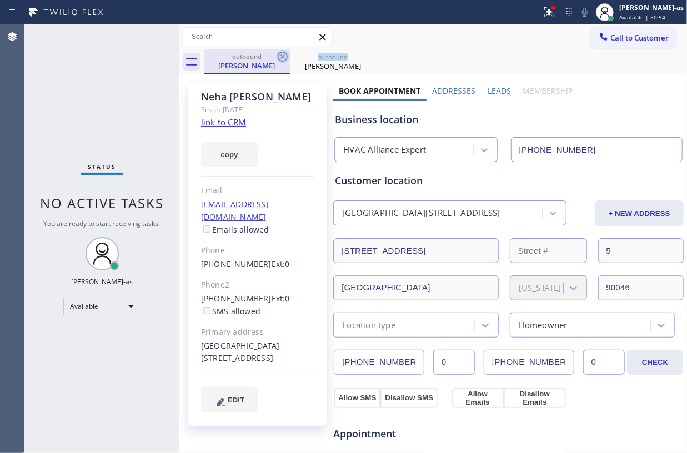
click at [287, 57] on icon at bounding box center [282, 56] width 13 height 13
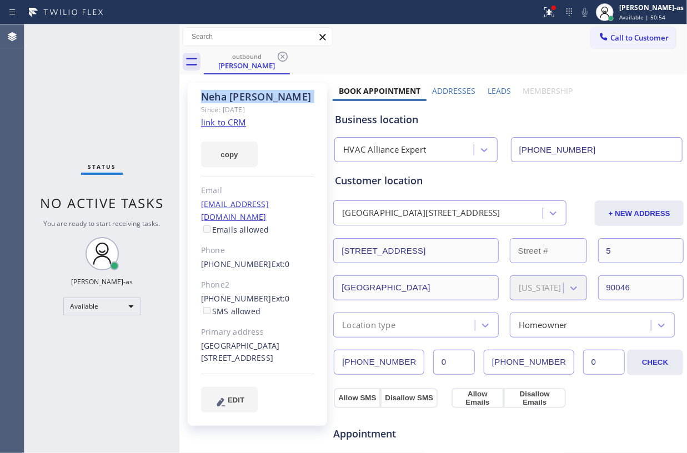
click at [287, 57] on icon at bounding box center [282, 56] width 13 height 13
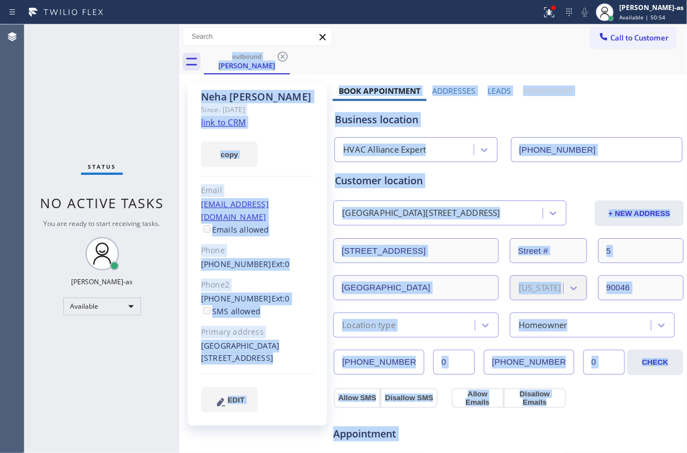
click at [287, 57] on div "outbound [PERSON_NAME]" at bounding box center [445, 61] width 483 height 25
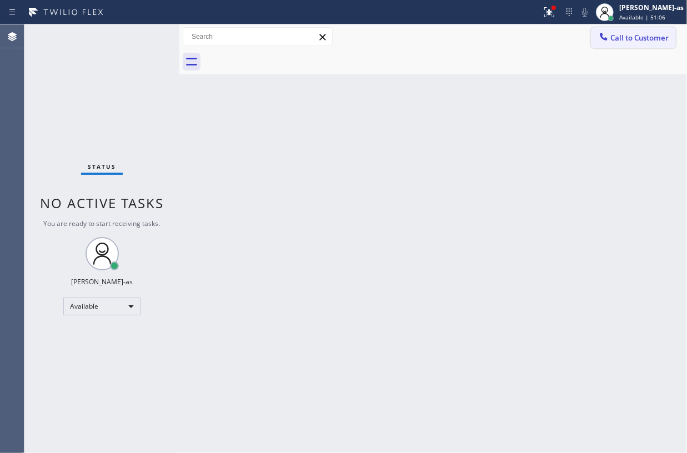
click at [630, 33] on span "Call to Customer" at bounding box center [639, 38] width 58 height 10
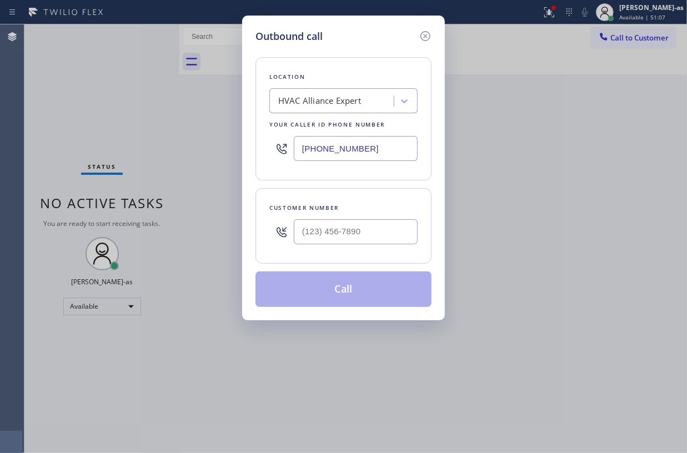
click at [331, 219] on div at bounding box center [356, 232] width 124 height 36
click at [383, 238] on input "(___) ___-____" at bounding box center [356, 231] width 124 height 25
paste input "310) 770-5689"
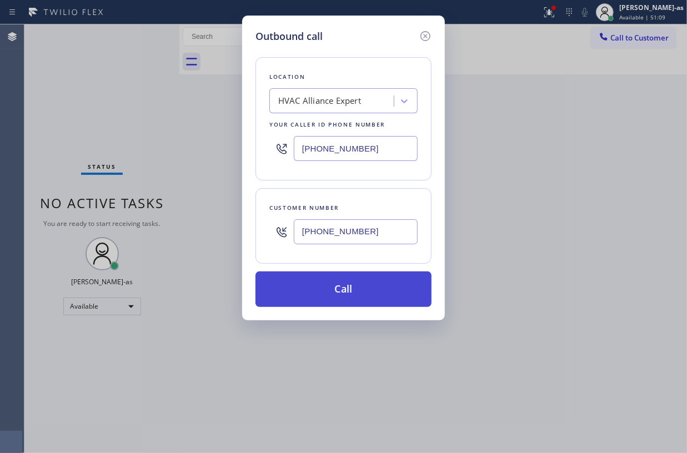
type input "[PHONE_NUMBER]"
click at [350, 290] on button "Call" at bounding box center [344, 290] width 176 height 36
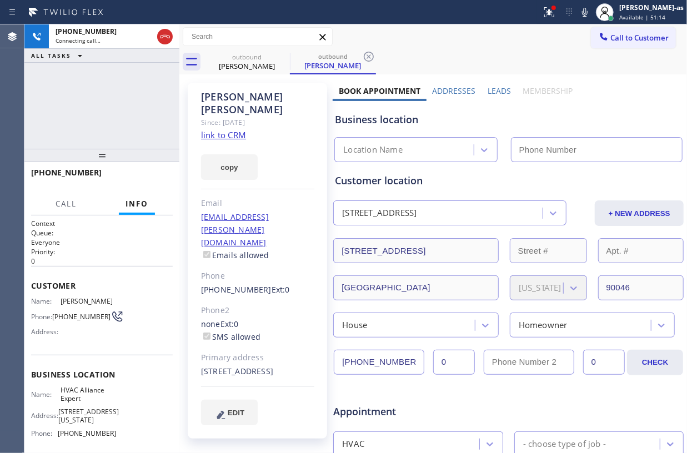
type input "[PHONE_NUMBER]"
drag, startPoint x: 138, startPoint y: 74, endPoint x: 199, endPoint y: 84, distance: 61.9
click at [138, 73] on div "[PHONE_NUMBER] Live | 00:02 ALL TASKS ALL TASKS ACTIVE TASKS TASKS IN WRAP UP" at bounding box center [101, 86] width 155 height 124
click at [228, 129] on link "link to CRM" at bounding box center [223, 134] width 45 height 11
drag, startPoint x: 61, startPoint y: 59, endPoint x: 132, endPoint y: 51, distance: 72.1
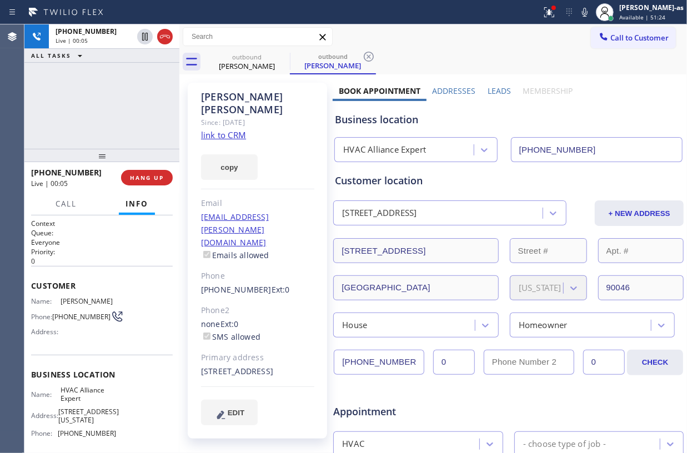
click at [87, 64] on div "[PHONE_NUMBER] Live | 00:05 ALL TASKS ALL TASKS ACTIVE TASKS TASKS IN WRAP UP" at bounding box center [101, 86] width 155 height 124
click at [171, 29] on div at bounding box center [155, 36] width 40 height 24
click at [167, 34] on icon at bounding box center [164, 36] width 13 height 13
click at [134, 114] on div "[PHONE_NUMBER] Live | 00:07 ALL TASKS ALL TASKS ACTIVE TASKS TASKS IN WRAP UP" at bounding box center [101, 86] width 155 height 124
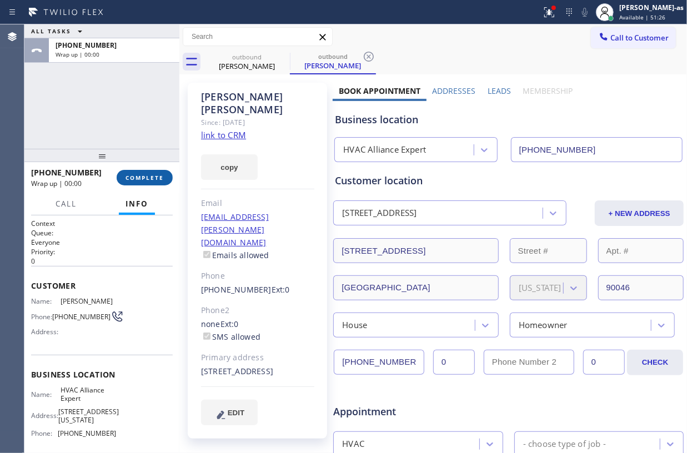
click at [144, 176] on span "COMPLETE" at bounding box center [145, 178] width 38 height 8
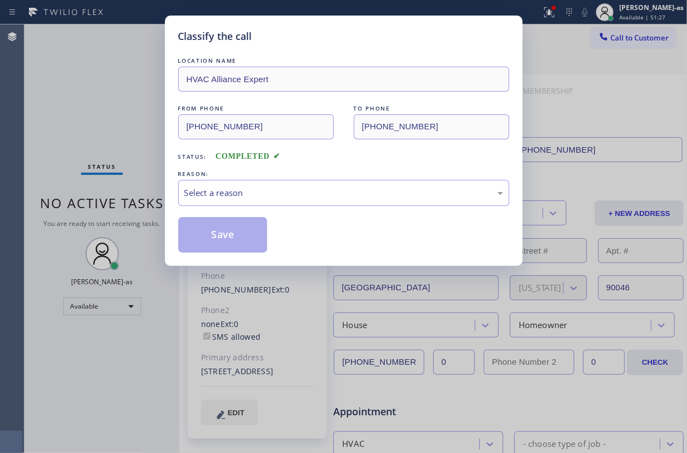
click at [145, 174] on div "Classify the call LOCATION NAME HVAC Alliance Expert FROM PHONE [PHONE_NUMBER] …" at bounding box center [343, 226] width 687 height 453
click at [283, 198] on div "Select a reason" at bounding box center [343, 193] width 319 height 13
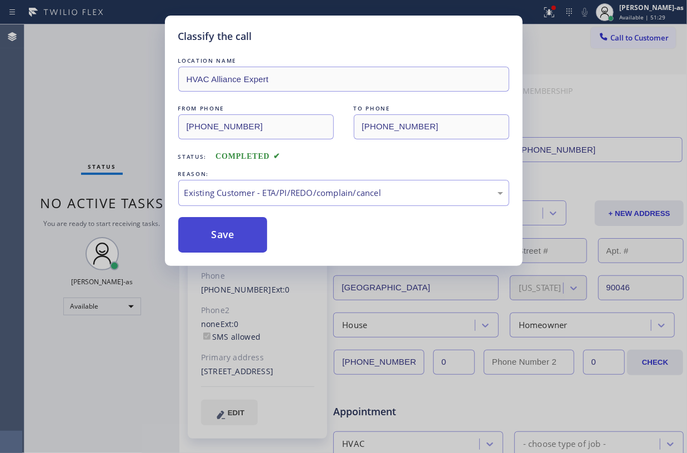
click at [216, 234] on button "Save" at bounding box center [222, 235] width 89 height 36
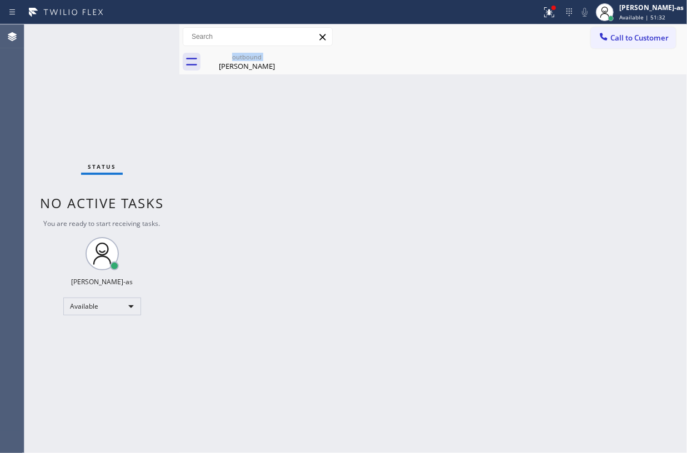
click at [204, 109] on div "Back to Dashboard Change Sender ID Customers Technicians Select a contact Outbo…" at bounding box center [433, 238] width 508 height 429
drag, startPoint x: 233, startPoint y: 64, endPoint x: 279, endPoint y: 65, distance: 45.6
click at [238, 63] on div "[PERSON_NAME]" at bounding box center [247, 66] width 84 height 10
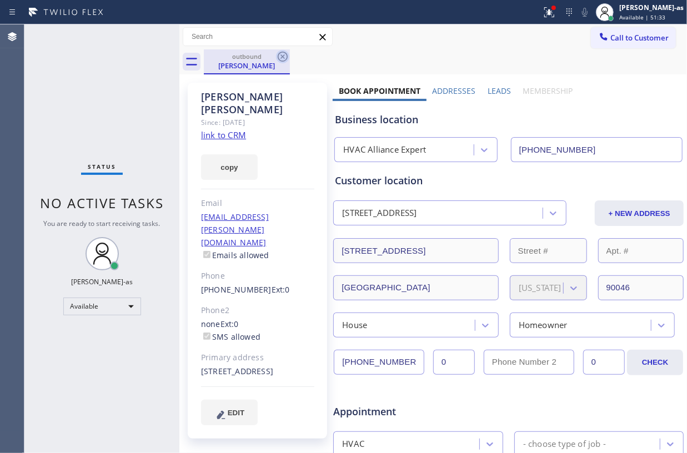
click at [283, 58] on icon at bounding box center [283, 57] width 10 height 10
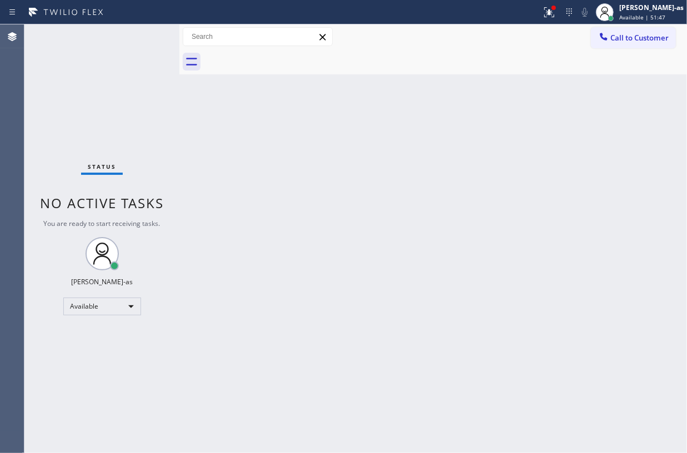
click at [132, 76] on div "Status No active tasks You are ready to start receiving tasks. [PERSON_NAME]-as…" at bounding box center [101, 238] width 155 height 429
click at [627, 38] on span "Call to Customer" at bounding box center [639, 38] width 58 height 10
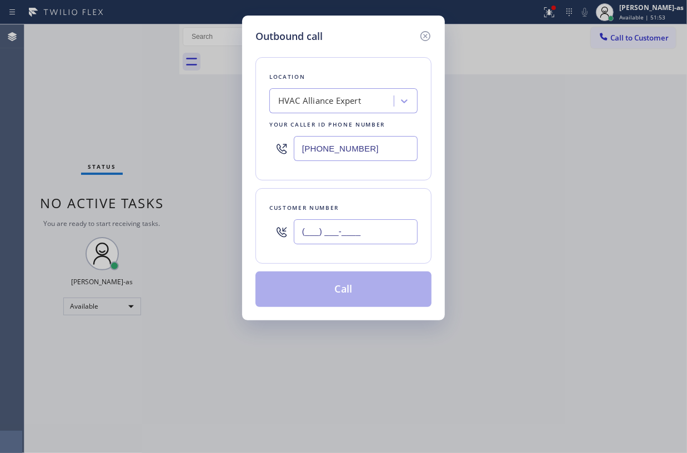
click at [356, 229] on input "(___) ___-____" at bounding box center [356, 231] width 124 height 25
paste input "323) 229-2223"
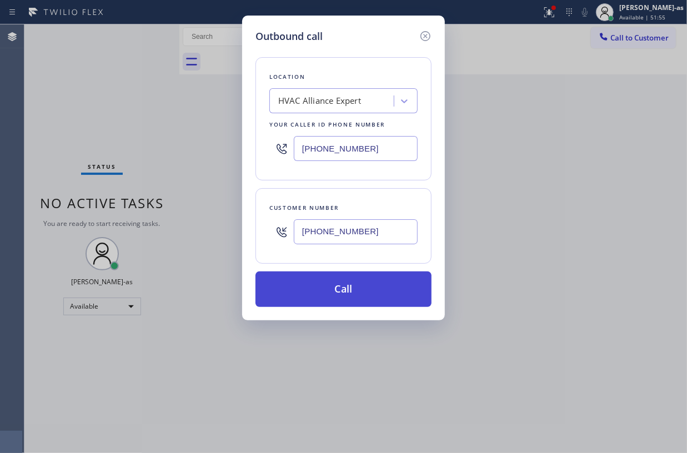
type input "[PHONE_NUMBER]"
click at [371, 293] on button "Call" at bounding box center [344, 290] width 176 height 36
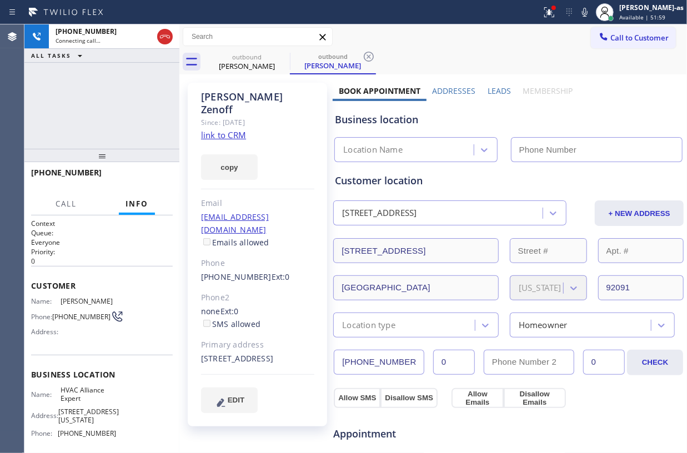
type input "[PHONE_NUMBER]"
drag, startPoint x: 147, startPoint y: 103, endPoint x: 232, endPoint y: 97, distance: 85.8
click at [147, 103] on div "[PHONE_NUMBER] Connecting call… ALL TASKS ALL TASKS ACTIVE TASKS TASKS IN WRAP …" at bounding box center [101, 86] width 155 height 124
click at [229, 129] on link "link to CRM" at bounding box center [223, 134] width 45 height 11
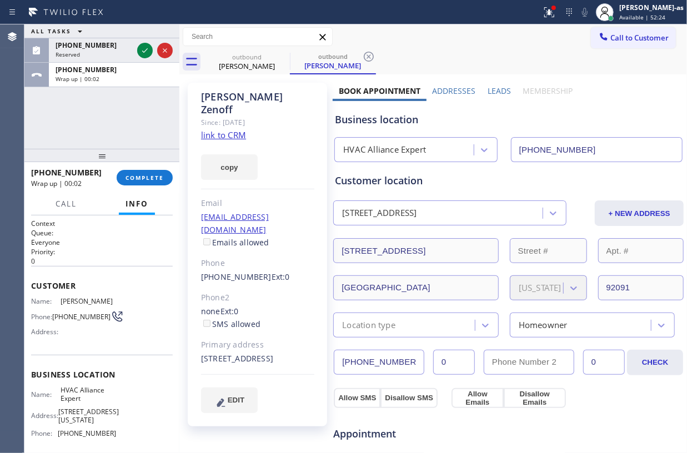
drag, startPoint x: 86, startPoint y: 193, endPoint x: 140, endPoint y: 154, distance: 67.2
click at [99, 184] on div "[PHONE_NUMBER] Wrap up | 00:02 COMPLETE Call Info Call ended [PHONE_NUMBER] Wra…" at bounding box center [101, 307] width 155 height 291
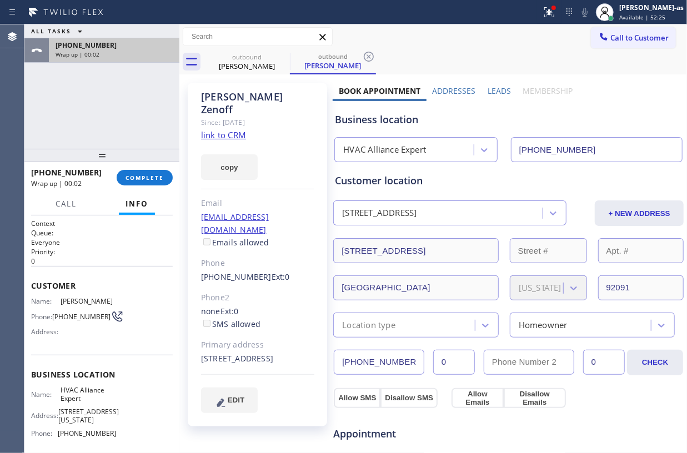
click at [101, 63] on div "ALL TASKS ALL TASKS ACTIVE TASKS TASKS IN WRAP UP [PHONE_NUMBER] Wrap up | 00:02" at bounding box center [101, 86] width 155 height 124
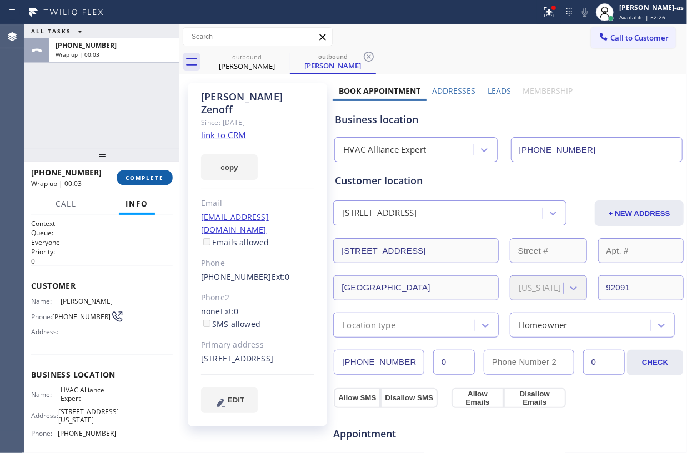
click at [145, 174] on span "COMPLETE" at bounding box center [145, 178] width 38 height 8
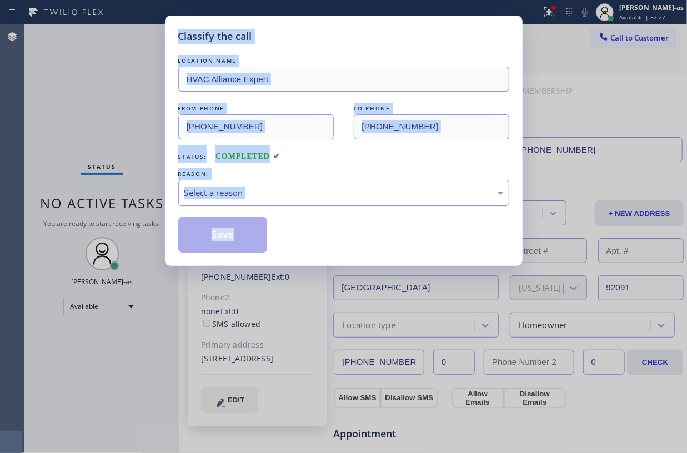
click at [294, 199] on div "Select a reason" at bounding box center [343, 193] width 319 height 13
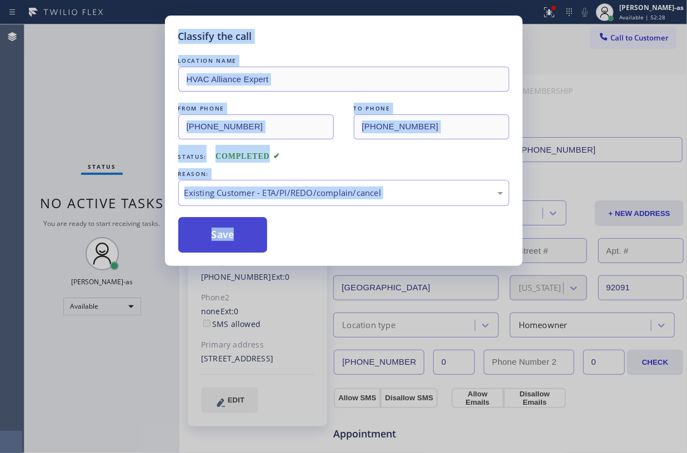
drag, startPoint x: 232, startPoint y: 238, endPoint x: 159, endPoint y: 38, distance: 212.5
click at [232, 238] on button "Save" at bounding box center [222, 235] width 89 height 36
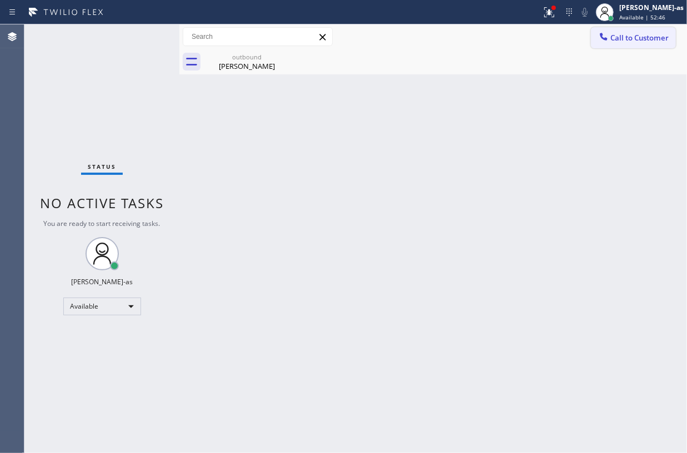
click at [628, 39] on span "Call to Customer" at bounding box center [639, 38] width 58 height 10
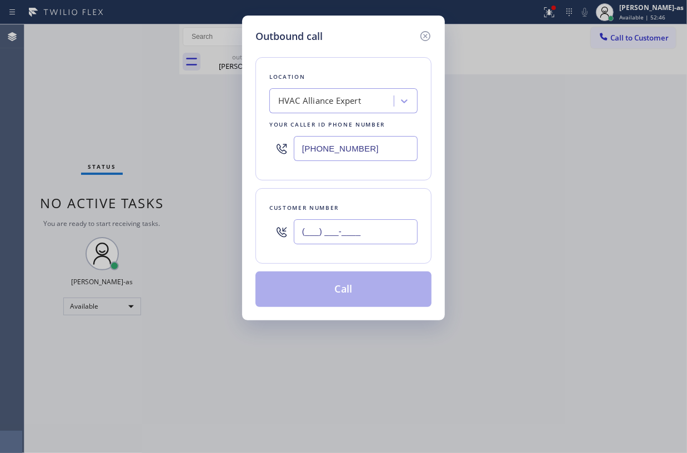
click at [402, 227] on input "(___) ___-____" at bounding box center [356, 231] width 124 height 25
paste input "323) 223-6833"
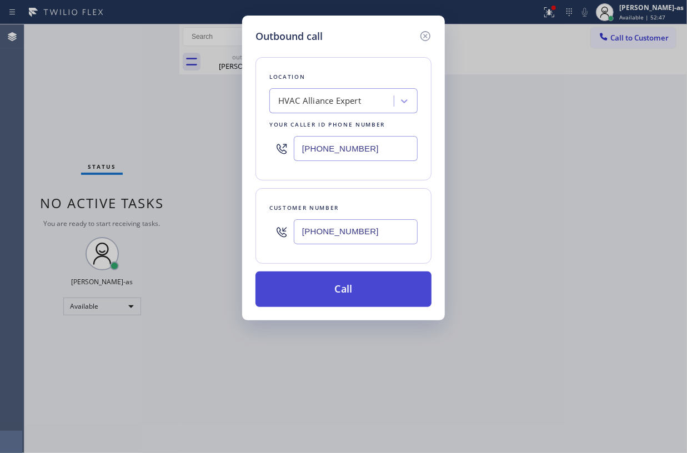
type input "[PHONE_NUMBER]"
click at [343, 296] on button "Call" at bounding box center [344, 290] width 176 height 36
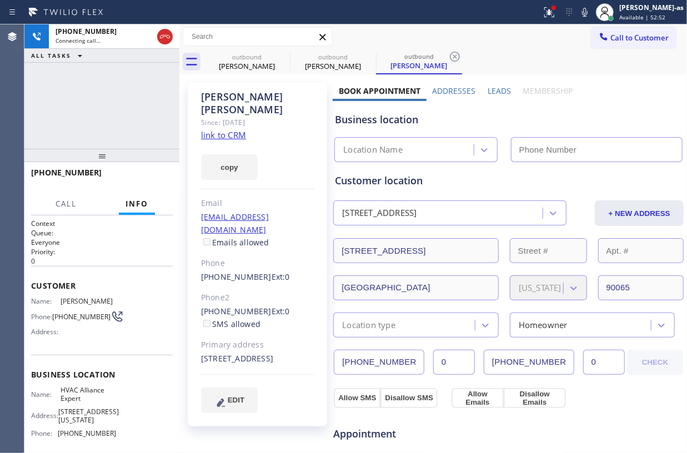
type input "[PHONE_NUMBER]"
click at [227, 129] on link "link to CRM" at bounding box center [223, 134] width 45 height 11
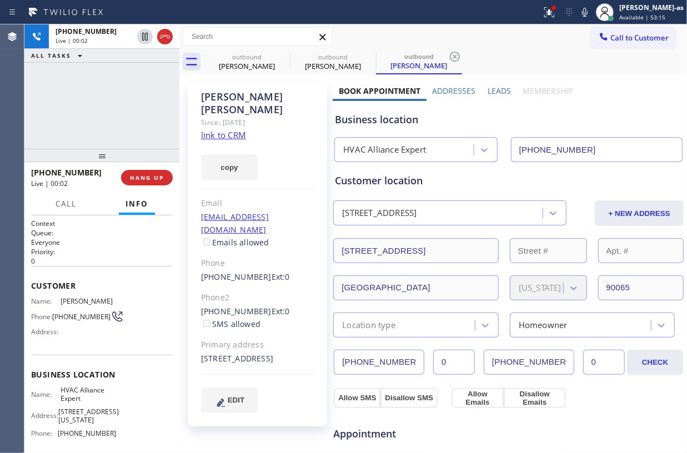
click at [138, 128] on div "[PHONE_NUMBER] Live | 00:02 ALL TASKS ALL TASKS ACTIVE TASKS TASKS IN WRAP UP" at bounding box center [101, 86] width 155 height 124
drag, startPoint x: 147, startPoint y: 127, endPoint x: 162, endPoint y: 120, distance: 16.4
click at [147, 126] on div "[PHONE_NUMBER] Live | 00:03 ALL TASKS ALL TASKS ACTIVE TASKS TASKS IN WRAP UP" at bounding box center [101, 86] width 155 height 124
click at [152, 126] on div "[PHONE_NUMBER] Live | 00:04 ALL TASKS ALL TASKS ACTIVE TASKS TASKS IN WRAP UP" at bounding box center [101, 86] width 155 height 124
drag, startPoint x: 169, startPoint y: 38, endPoint x: 178, endPoint y: 149, distance: 112.0
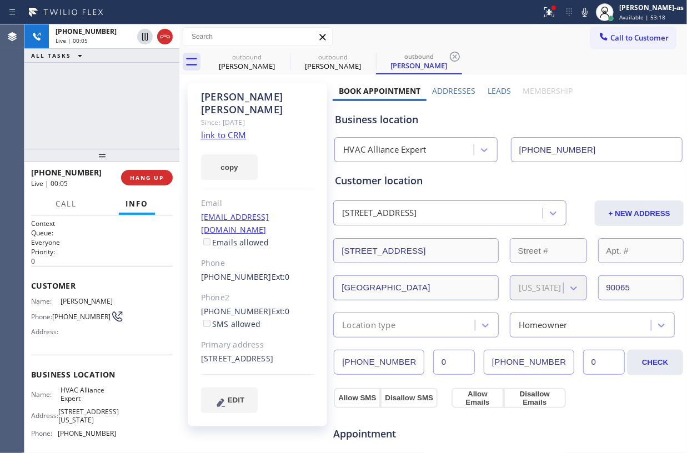
click at [169, 38] on icon at bounding box center [165, 36] width 10 height 3
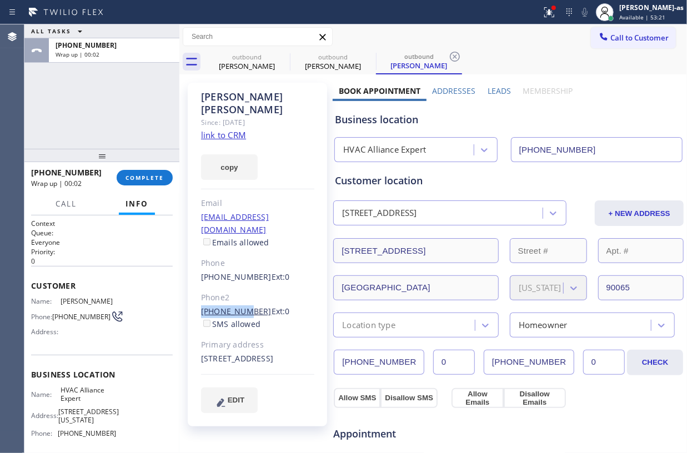
drag, startPoint x: 191, startPoint y: 285, endPoint x: 238, endPoint y: 290, distance: 46.9
click at [238, 290] on div "[PERSON_NAME] Since: [DATE] link to CRM copy Email [EMAIL_ADDRESS][DOMAIN_NAME]…" at bounding box center [257, 255] width 139 height 344
click at [176, 264] on div "Context Queue: Everyone Priority: 0 Customer Name: [PERSON_NAME] Phone: [PHONE_…" at bounding box center [101, 335] width 155 height 238
drag, startPoint x: 203, startPoint y: 285, endPoint x: 254, endPoint y: 287, distance: 51.1
click at [254, 287] on div "[PERSON_NAME] Since: [DATE] link to CRM copy Email [EMAIL_ADDRESS][DOMAIN_NAME]…" at bounding box center [257, 255] width 139 height 344
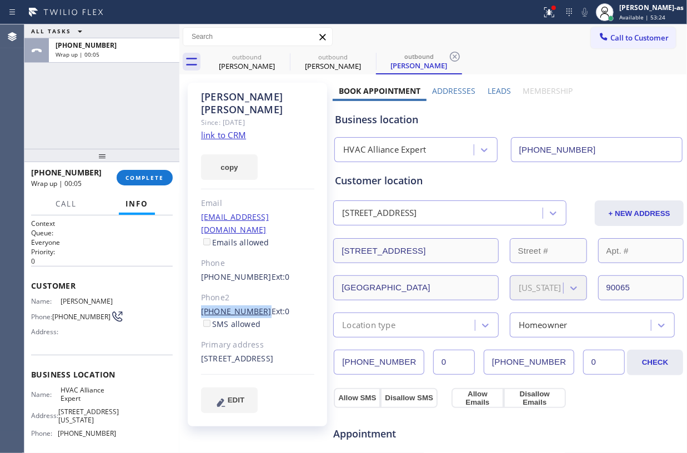
copy link "[PHONE_NUMBER]"
click at [146, 181] on span "COMPLETE" at bounding box center [145, 178] width 38 height 8
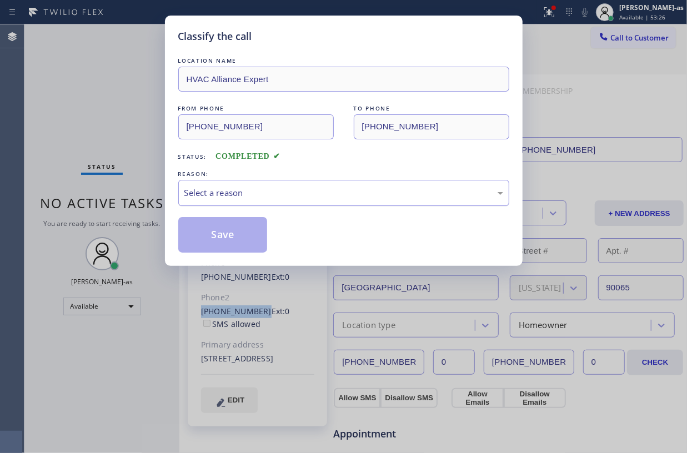
click at [321, 189] on div "Select a reason" at bounding box center [343, 193] width 319 height 13
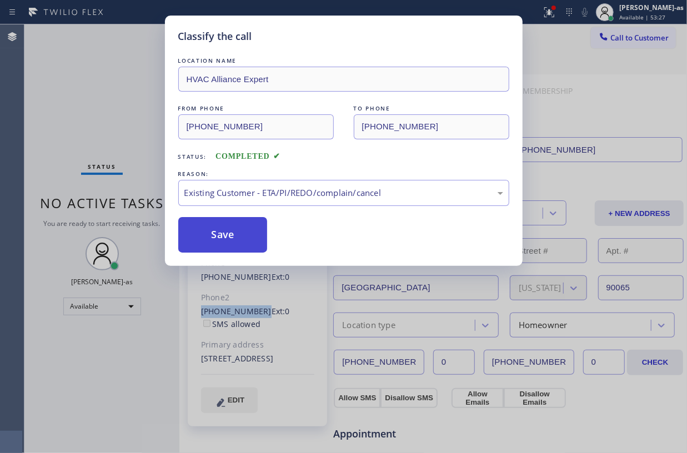
click at [244, 229] on button "Save" at bounding box center [222, 235] width 89 height 36
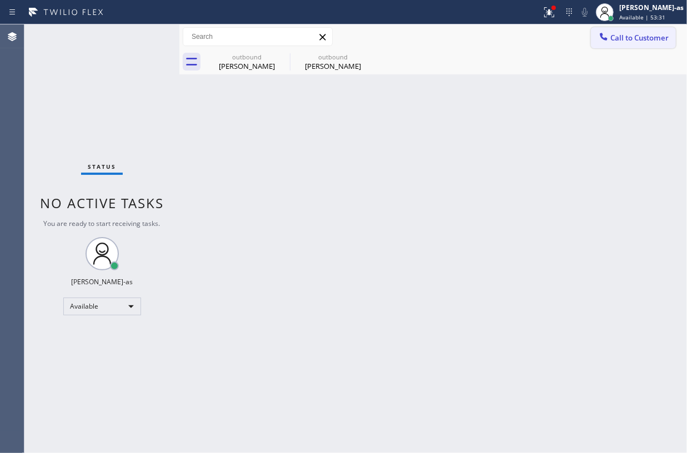
click at [609, 41] on div at bounding box center [603, 37] width 13 height 13
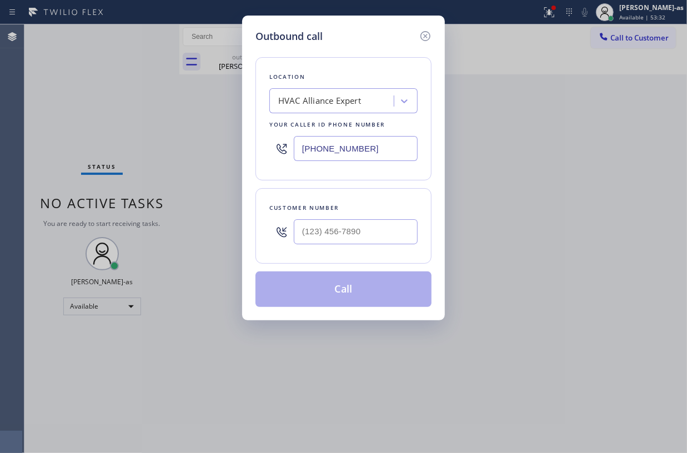
click at [363, 247] on div at bounding box center [356, 232] width 124 height 36
click at [363, 239] on input "(___) ___-____" at bounding box center [356, 231] width 124 height 25
paste input "323) 687-2979"
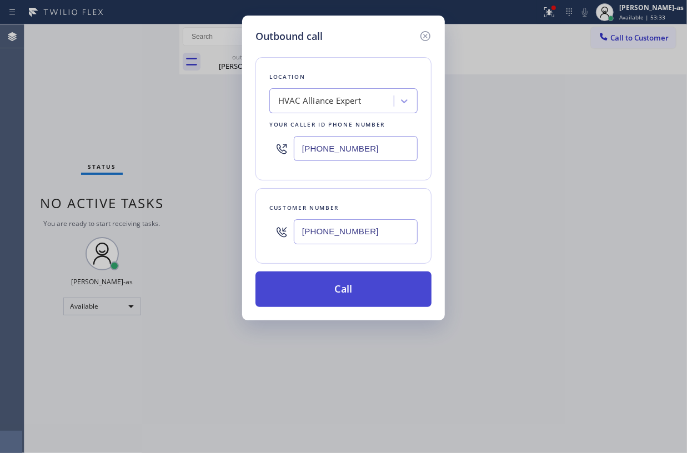
type input "[PHONE_NUMBER]"
click at [362, 290] on button "Call" at bounding box center [344, 290] width 176 height 36
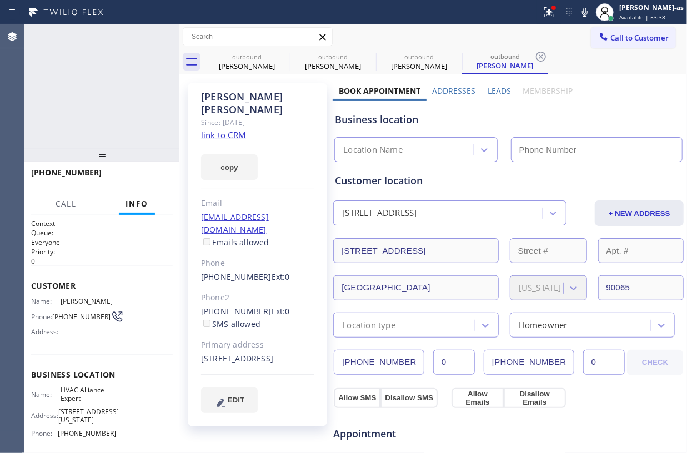
type input "[PHONE_NUMBER]"
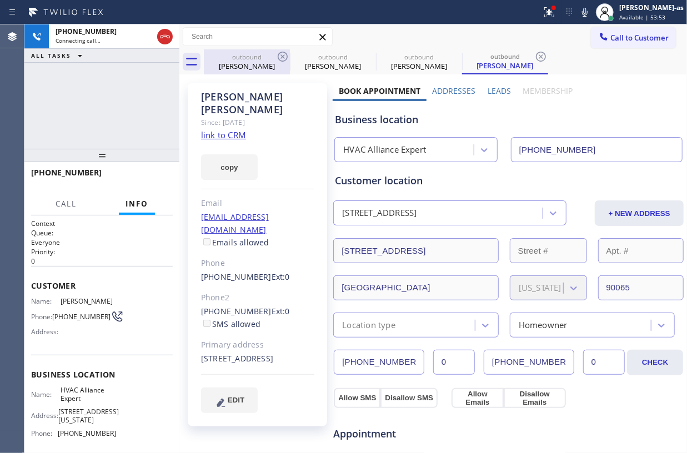
drag, startPoint x: 132, startPoint y: 78, endPoint x: 221, endPoint y: 69, distance: 89.3
click at [138, 78] on div "[PHONE_NUMBER] Connecting call… ALL TASKS ALL TASKS ACTIVE TASKS TASKS IN WRAP …" at bounding box center [101, 86] width 155 height 124
drag, startPoint x: 254, startPoint y: 59, endPoint x: 284, endPoint y: 58, distance: 30.6
click at [257, 59] on div "outbound" at bounding box center [247, 57] width 84 height 8
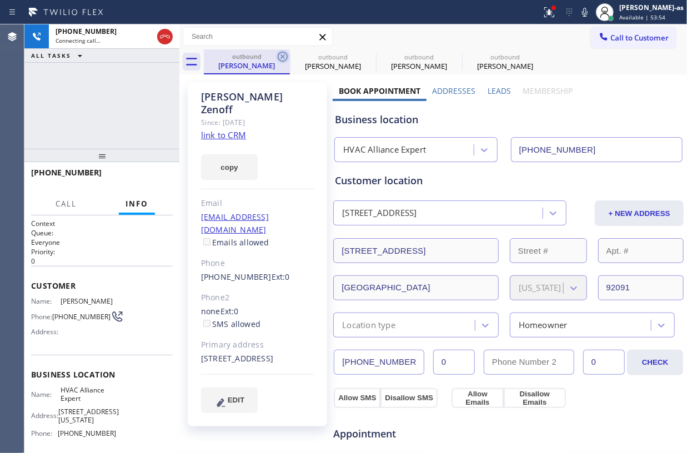
click at [284, 58] on icon at bounding box center [283, 57] width 10 height 10
click at [0, 0] on icon at bounding box center [0, 0] width 0 height 0
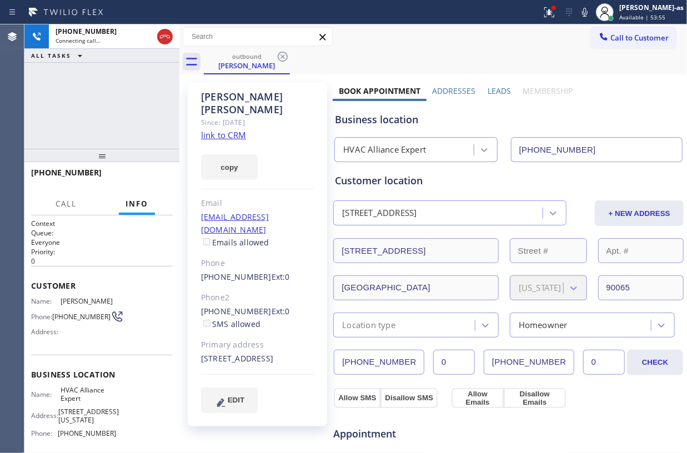
click at [121, 108] on div "[PHONE_NUMBER] Connecting call… ALL TASKS ALL TASKS ACTIVE TASKS TASKS IN WRAP …" at bounding box center [101, 86] width 155 height 124
click at [118, 123] on div "[PHONE_NUMBER] Connecting call… ALL TASKS ALL TASKS ACTIVE TASKS TASKS IN WRAP …" at bounding box center [101, 86] width 155 height 124
click at [144, 170] on button "HANG UP" at bounding box center [147, 178] width 52 height 16
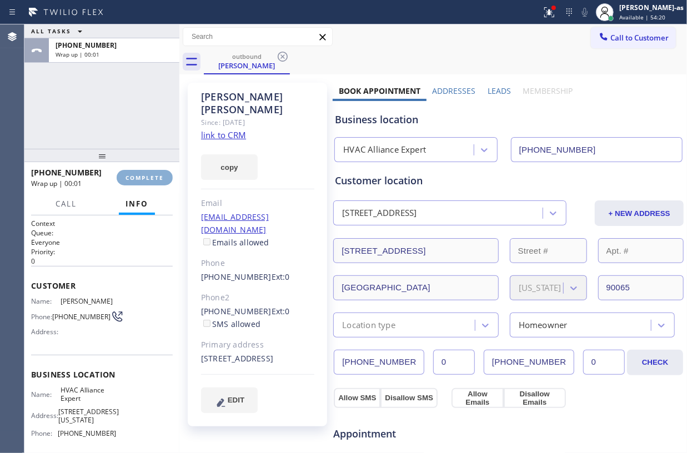
click at [144, 170] on button "COMPLETE" at bounding box center [145, 178] width 56 height 16
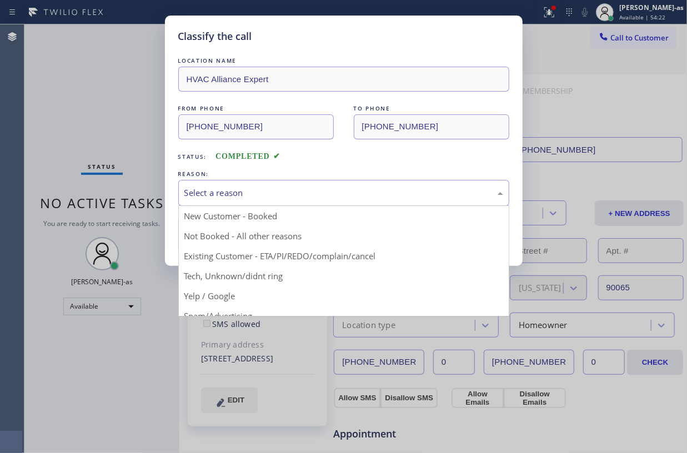
click at [346, 193] on div "Select a reason" at bounding box center [343, 193] width 319 height 13
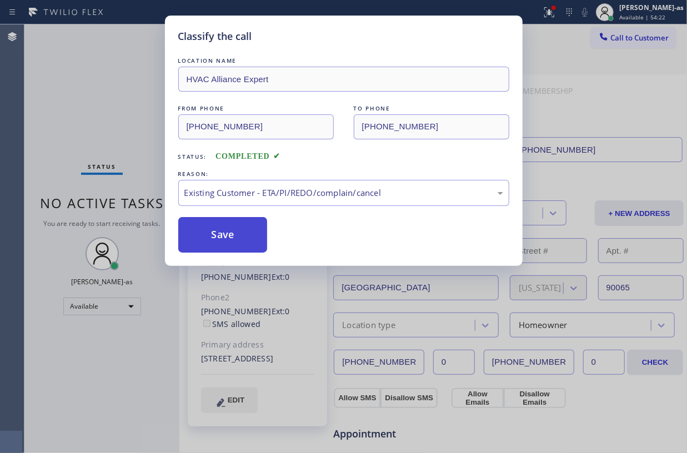
click at [228, 240] on button "Save" at bounding box center [222, 235] width 89 height 36
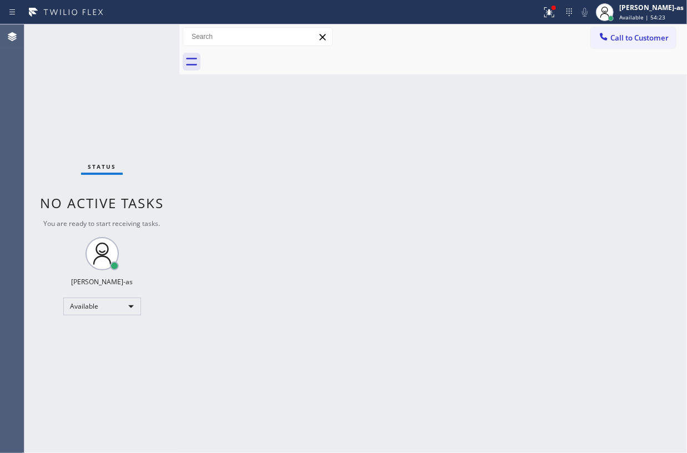
click at [77, 92] on div "Status No active tasks You are ready to start receiving tasks. [PERSON_NAME]-as…" at bounding box center [101, 238] width 155 height 429
click at [342, 274] on div "Back to Dashboard Change Sender ID Customers Technicians Select a contact Outbo…" at bounding box center [433, 236] width 508 height 424
click at [143, 76] on div "Status No active tasks You are ready to start receiving tasks. [PERSON_NAME]-as…" at bounding box center [101, 236] width 155 height 424
click at [120, 74] on div "Status No active tasks You are ready to start receiving tasks. [PERSON_NAME]-as…" at bounding box center [101, 236] width 155 height 424
click at [648, 37] on span "Call to Customer" at bounding box center [639, 38] width 58 height 10
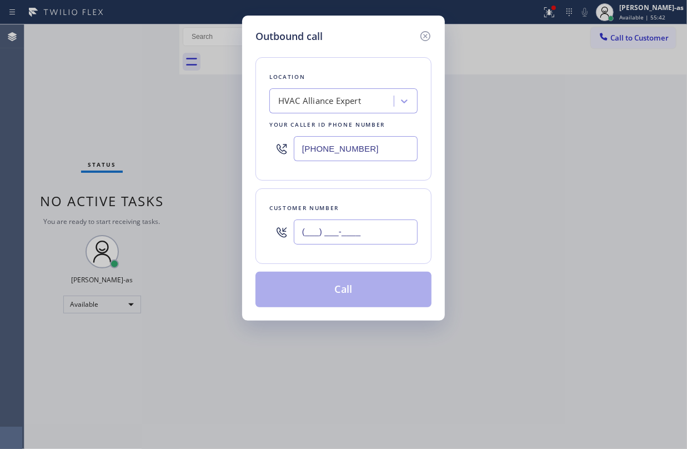
click at [381, 233] on input "(___) ___-____" at bounding box center [356, 231] width 124 height 25
paste input "818) 424-1284"
type input "[PHONE_NUMBER]"
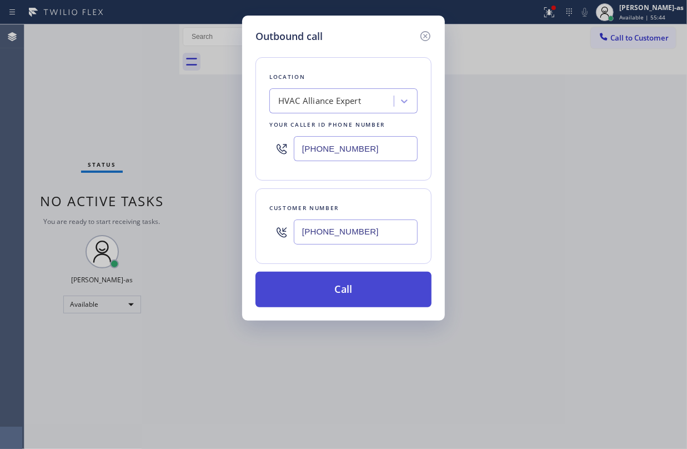
click at [374, 292] on button "Call" at bounding box center [344, 290] width 176 height 36
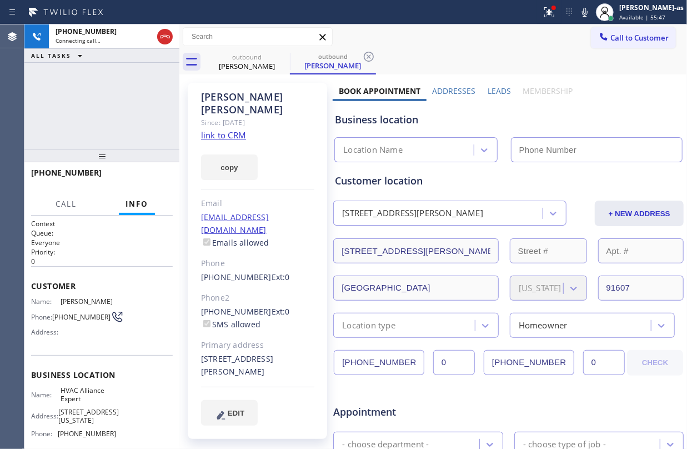
click at [236, 129] on link "link to CRM" at bounding box center [223, 134] width 45 height 11
type input "[PHONE_NUMBER]"
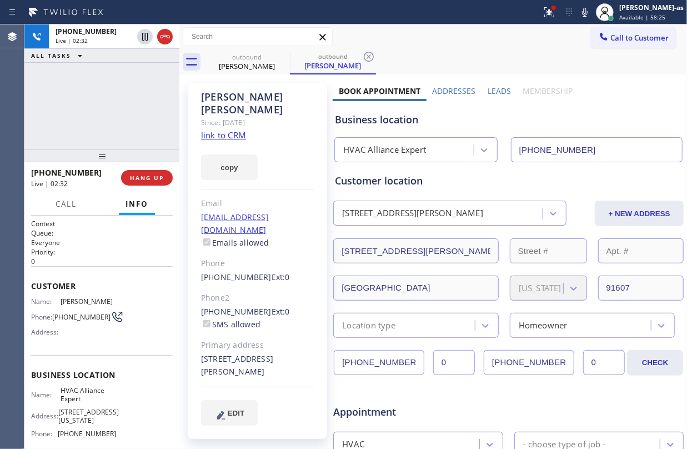
drag, startPoint x: 111, startPoint y: 88, endPoint x: 94, endPoint y: 106, distance: 24.4
click at [111, 89] on div "[PHONE_NUMBER] Live | 02:32 ALL TASKS ALL TASKS ACTIVE TASKS TASKS IN WRAP UP" at bounding box center [101, 86] width 155 height 124
click at [87, 114] on div "[PHONE_NUMBER] Live | 02:33 ALL TASKS ALL TASKS ACTIVE TASKS TASKS IN WRAP UP" at bounding box center [101, 86] width 155 height 124
drag, startPoint x: 96, startPoint y: 138, endPoint x: 143, endPoint y: 164, distance: 53.7
click at [103, 137] on div "[PHONE_NUMBER] Live | 02:33 ALL TASKS ALL TASKS ACTIVE TASKS TASKS IN WRAP UP" at bounding box center [101, 86] width 155 height 124
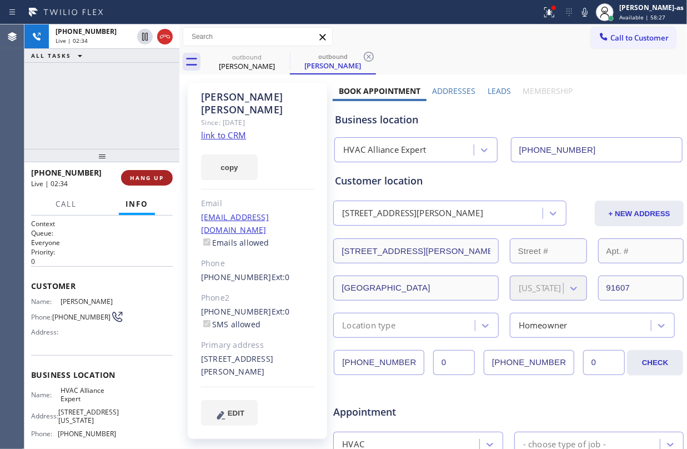
click at [141, 174] on span "HANG UP" at bounding box center [147, 178] width 34 height 8
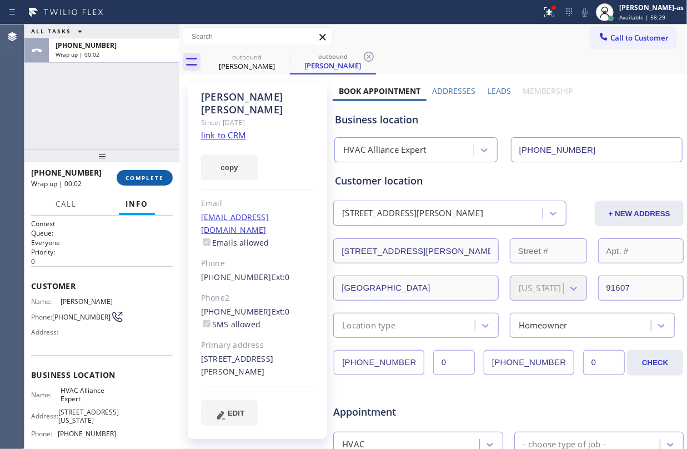
click at [134, 174] on span "COMPLETE" at bounding box center [145, 178] width 38 height 8
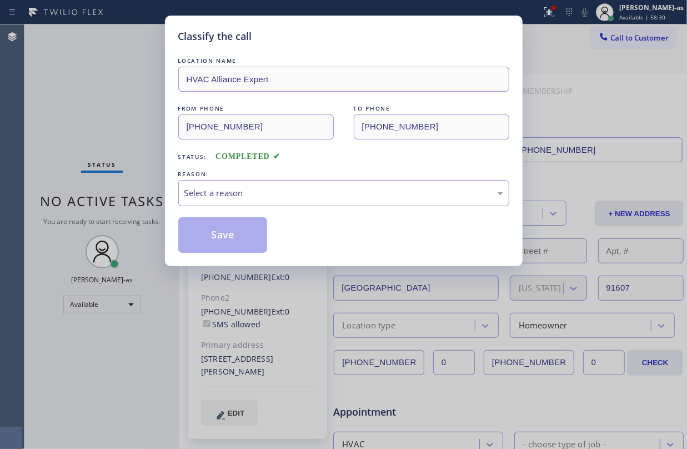
click at [126, 112] on div "Classify the call LOCATION NAME HVAC Alliance Expert FROM PHONE [PHONE_NUMBER] …" at bounding box center [343, 224] width 687 height 449
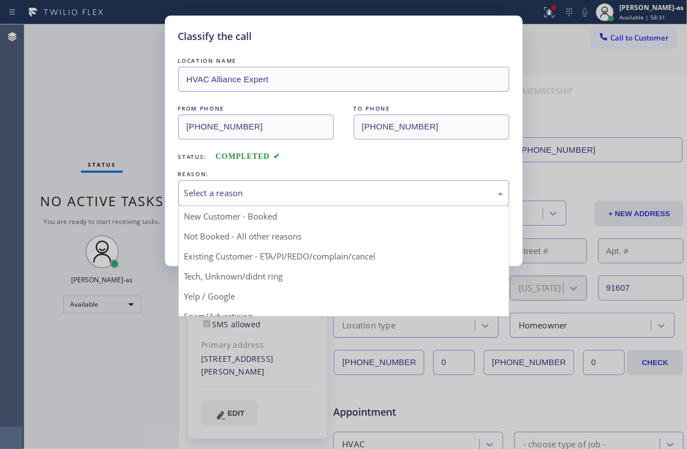
drag, startPoint x: 254, startPoint y: 183, endPoint x: 262, endPoint y: 186, distance: 8.3
click at [256, 183] on div "Select a reason" at bounding box center [343, 193] width 331 height 26
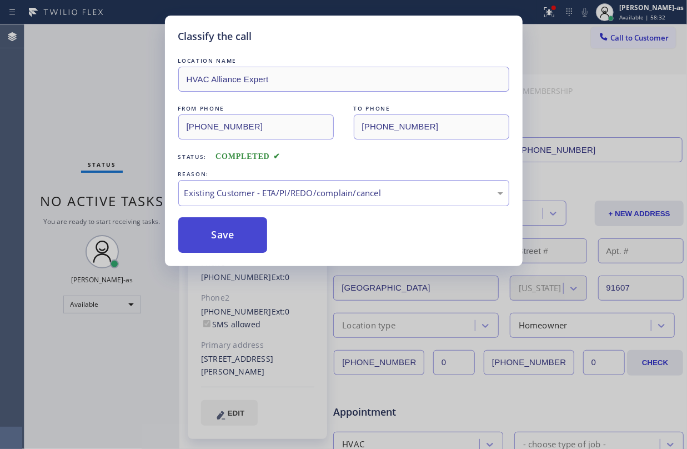
drag, startPoint x: 240, startPoint y: 233, endPoint x: 161, endPoint y: 42, distance: 206.9
click at [239, 232] on button "Save" at bounding box center [222, 235] width 89 height 36
drag, startPoint x: 89, startPoint y: 101, endPoint x: 119, endPoint y: 3, distance: 102.3
click at [94, 92] on div "Classify the call LOCATION NAME HVAC Alliance Expert FROM PHONE [PHONE_NUMBER] …" at bounding box center [343, 224] width 687 height 449
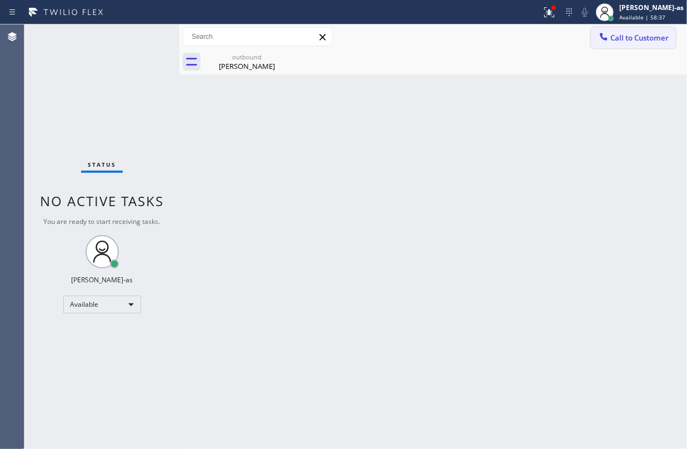
click at [635, 31] on button "Call to Customer" at bounding box center [633, 37] width 85 height 21
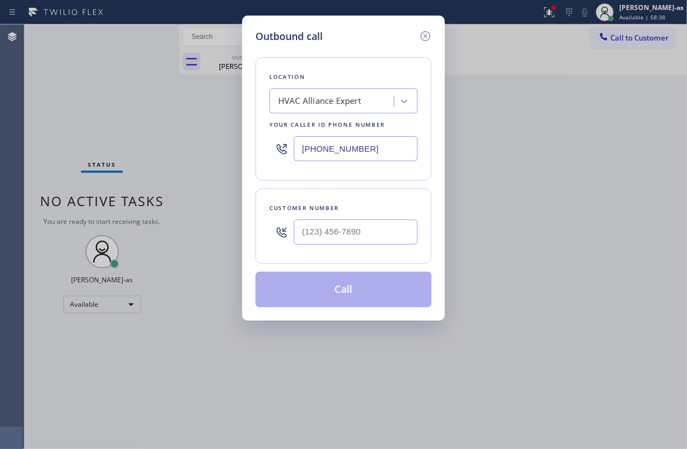
click at [362, 219] on div at bounding box center [356, 232] width 124 height 36
click at [378, 252] on div "Customer number" at bounding box center [344, 226] width 176 height 76
click at [378, 238] on input "(___) ___-____" at bounding box center [356, 231] width 124 height 25
paste input "650) 380-1294"
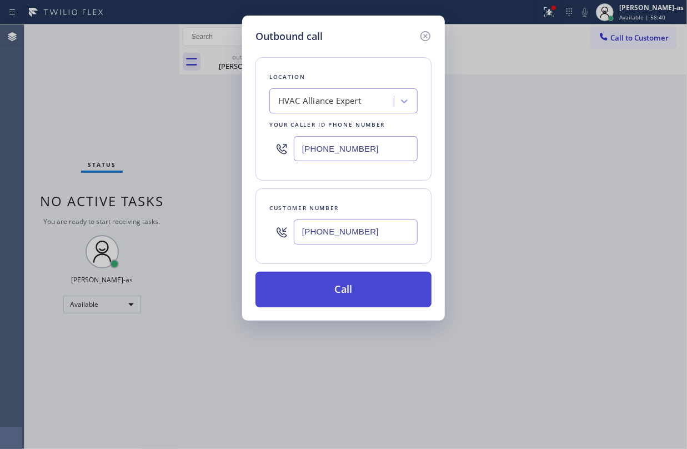
type input "[PHONE_NUMBER]"
click at [354, 286] on button "Call" at bounding box center [344, 290] width 176 height 36
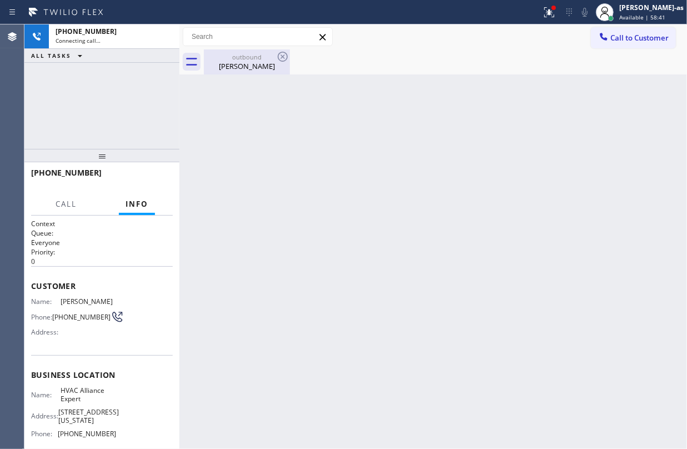
click at [246, 68] on div "outbound [PERSON_NAME]" at bounding box center [247, 61] width 84 height 25
click at [289, 56] on div "outbound [PERSON_NAME]" at bounding box center [445, 61] width 483 height 25
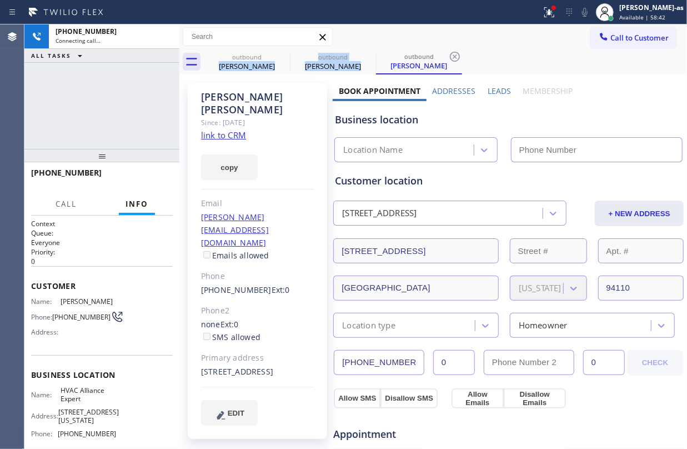
drag, startPoint x: 81, startPoint y: 118, endPoint x: 152, endPoint y: 101, distance: 73.6
click at [83, 117] on div "[PHONE_NUMBER] Connecting call… ALL TASKS ALL TASKS ACTIVE TASKS TASKS IN WRAP …" at bounding box center [101, 86] width 155 height 124
drag, startPoint x: 261, startPoint y: 58, endPoint x: 288, endPoint y: 54, distance: 26.9
click at [262, 58] on div "outbound" at bounding box center [247, 57] width 84 height 8
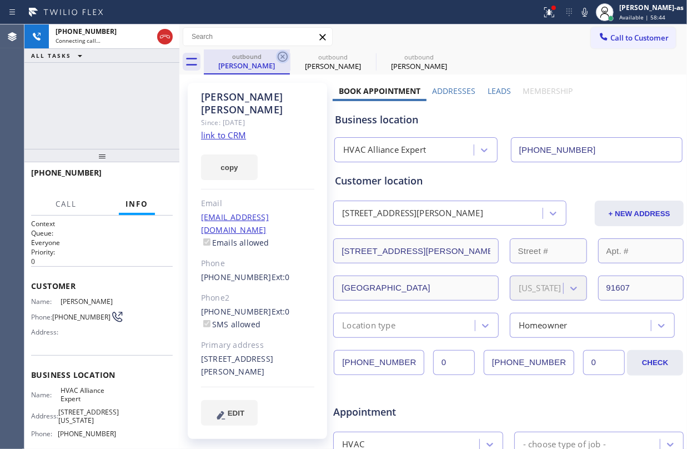
click at [283, 57] on icon at bounding box center [283, 57] width 10 height 10
click at [0, 0] on icon at bounding box center [0, 0] width 0 height 0
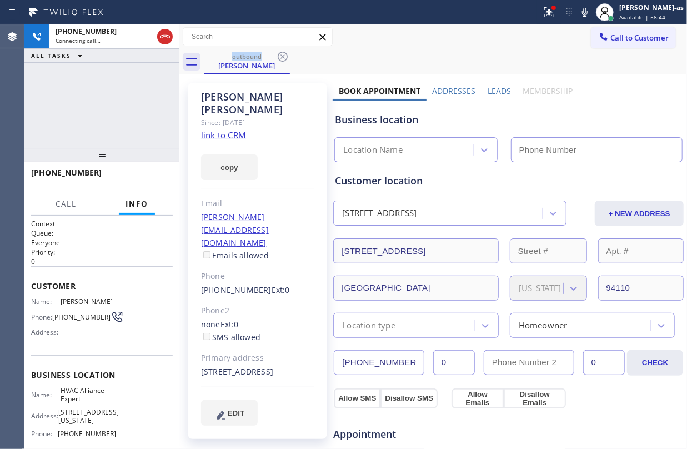
type input "[PHONE_NUMBER]"
drag, startPoint x: 181, startPoint y: 92, endPoint x: 232, endPoint y: 136, distance: 66.6
click at [181, 92] on div "[PHONE_NUMBER] Connecting call… ALL TASKS ALL TASKS ACTIVE TASKS TASKS IN WRAP …" at bounding box center [355, 236] width 663 height 424
click at [229, 129] on link "link to CRM" at bounding box center [223, 134] width 45 height 11
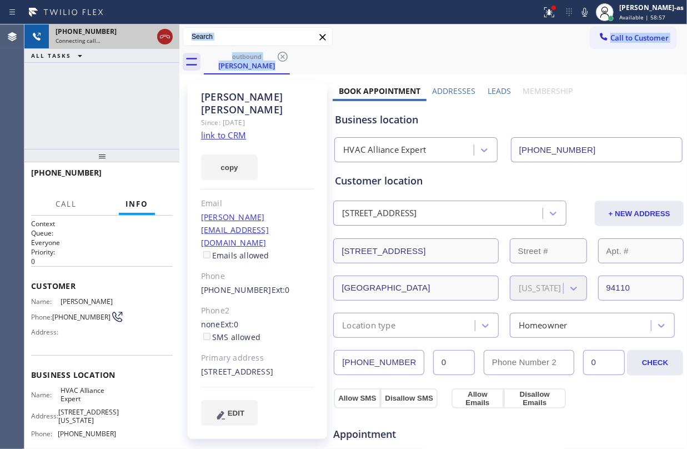
click at [167, 33] on icon at bounding box center [164, 36] width 13 height 13
drag, startPoint x: 116, startPoint y: 114, endPoint x: 138, endPoint y: 108, distance: 22.7
click at [129, 112] on div "[PHONE_NUMBER] Connecting call… ALL TASKS ALL TASKS ACTIVE TASKS TASKS IN WRAP …" at bounding box center [101, 86] width 155 height 124
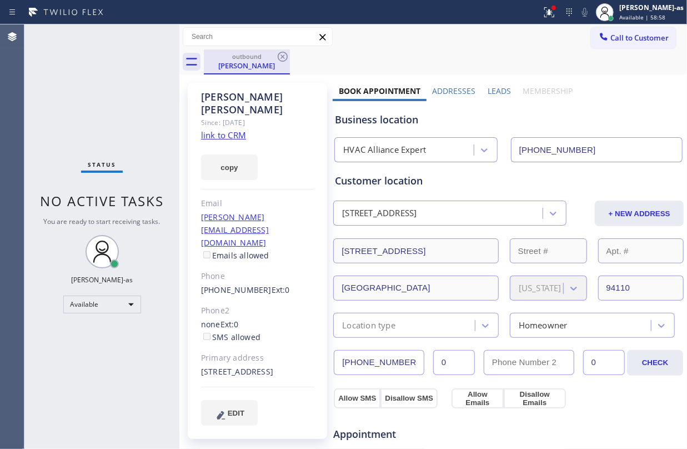
drag, startPoint x: 241, startPoint y: 60, endPoint x: 272, endPoint y: 56, distance: 31.3
click at [242, 60] on div "outbound" at bounding box center [247, 56] width 84 height 8
click at [285, 56] on icon at bounding box center [282, 56] width 13 height 13
click at [289, 209] on div "Back to Dashboard Change Sender ID Customers Technicians Select a contact Outbo…" at bounding box center [433, 236] width 508 height 424
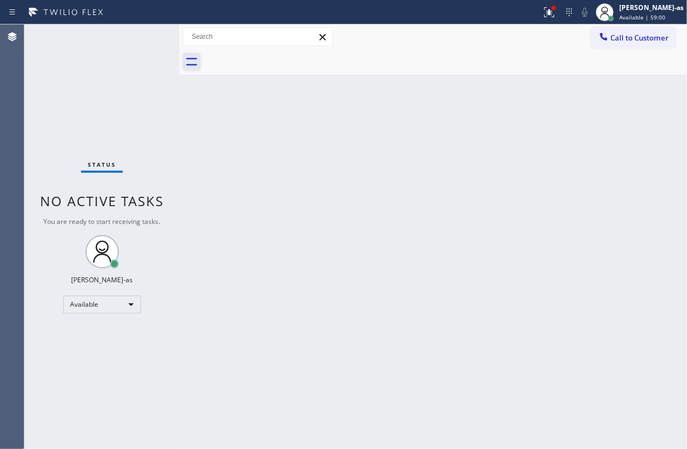
drag, startPoint x: 136, startPoint y: 141, endPoint x: 186, endPoint y: 61, distance: 94.5
click at [137, 139] on div "Status No active tasks You are ready to start receiving tasks. [PERSON_NAME]-as…" at bounding box center [101, 236] width 155 height 424
drag, startPoint x: 313, startPoint y: 107, endPoint x: 476, endPoint y: 79, distance: 165.2
click at [318, 107] on div "Back to Dashboard Change Sender ID Customers Technicians Select a contact Outbo…" at bounding box center [433, 236] width 508 height 424
click at [612, 47] on button "Call to Customer" at bounding box center [633, 37] width 85 height 21
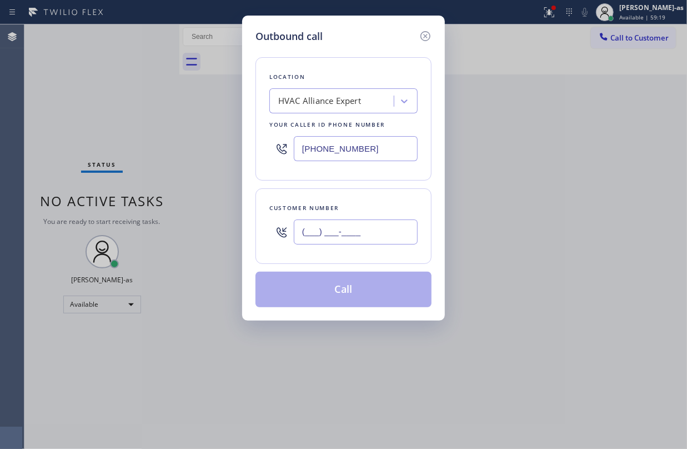
click at [382, 231] on input "(___) ___-____" at bounding box center [356, 231] width 124 height 25
paste input "818) 303-5965"
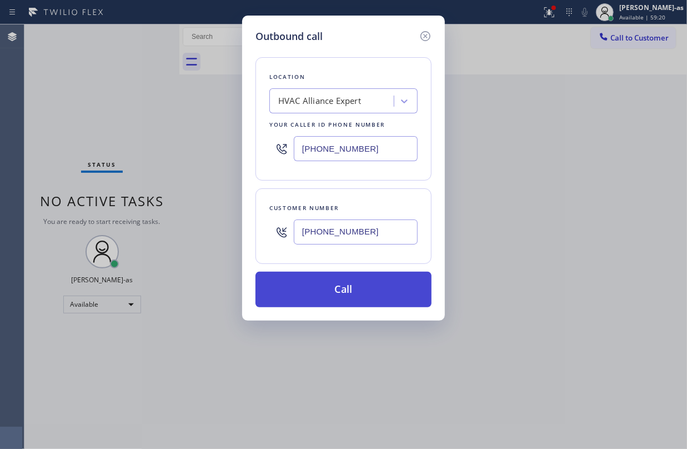
type input "[PHONE_NUMBER]"
click at [369, 282] on button "Call" at bounding box center [344, 290] width 176 height 36
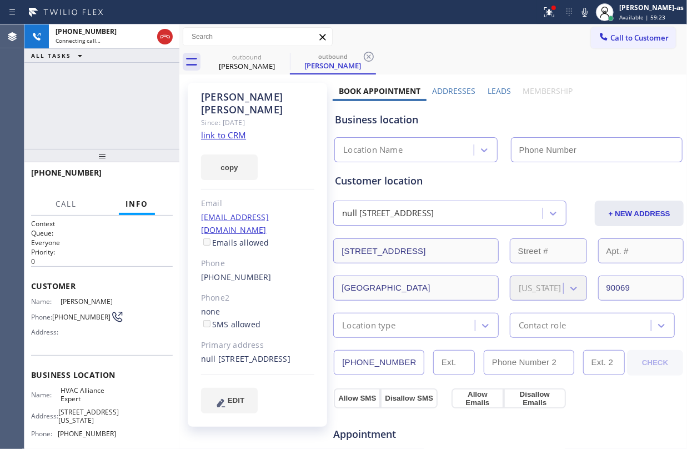
click at [225, 129] on link "link to CRM" at bounding box center [223, 134] width 45 height 11
type input "[PHONE_NUMBER]"
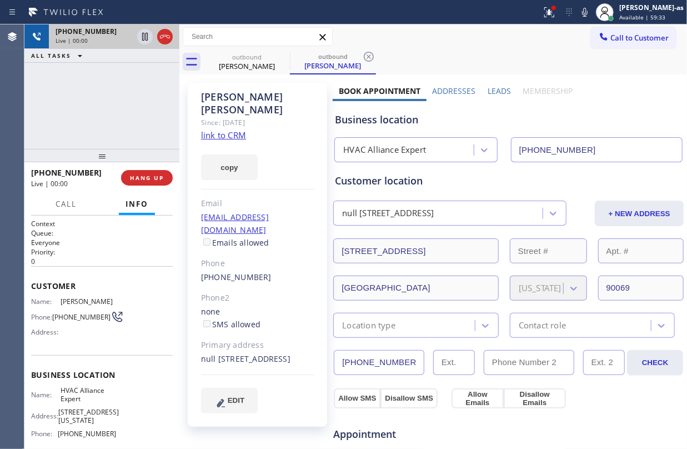
drag, startPoint x: 69, startPoint y: 59, endPoint x: 126, endPoint y: 38, distance: 60.3
click at [74, 58] on button "ALL TASKS" at bounding box center [58, 55] width 69 height 13
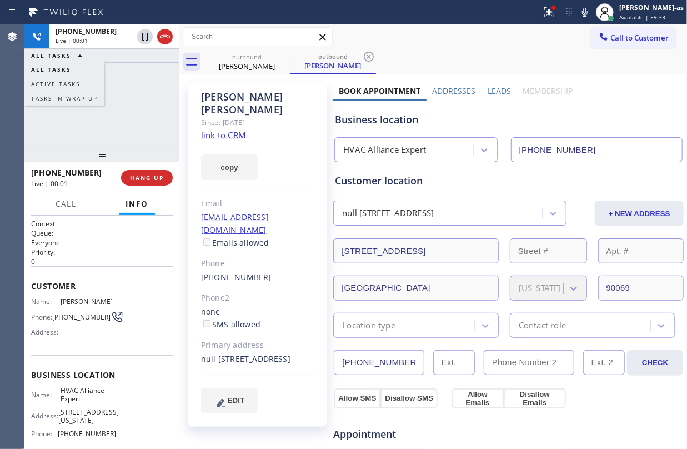
drag, startPoint x: 166, startPoint y: 38, endPoint x: 154, endPoint y: 97, distance: 60.0
click at [165, 38] on icon at bounding box center [164, 36] width 13 height 13
drag, startPoint x: 152, startPoint y: 98, endPoint x: 161, endPoint y: 149, distance: 52.4
click at [151, 98] on div "[PHONE_NUMBER] Live | 00:02 ALL TASKS ALL TASKS ACTIVE TASKS TASKS IN WRAP UP" at bounding box center [101, 86] width 155 height 124
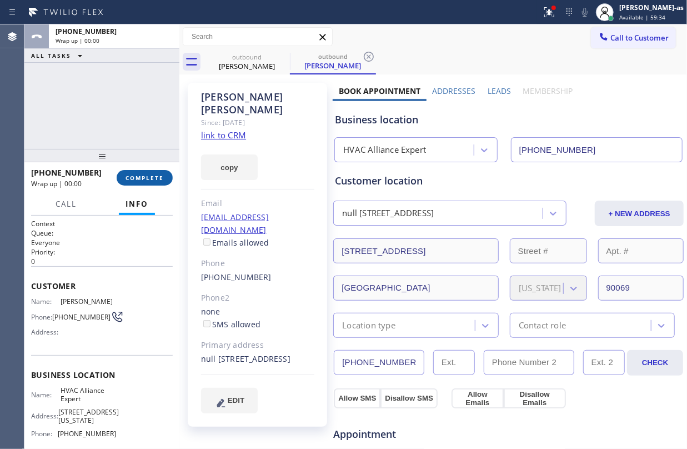
drag, startPoint x: 152, startPoint y: 181, endPoint x: 158, endPoint y: 180, distance: 6.1
click at [152, 181] on span "COMPLETE" at bounding box center [145, 178] width 38 height 8
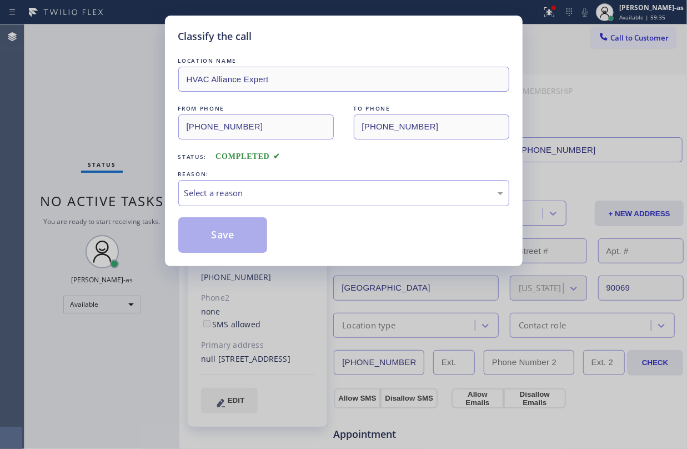
click at [291, 247] on div "Save" at bounding box center [343, 235] width 331 height 36
click at [362, 194] on div "Select a reason" at bounding box center [343, 193] width 319 height 13
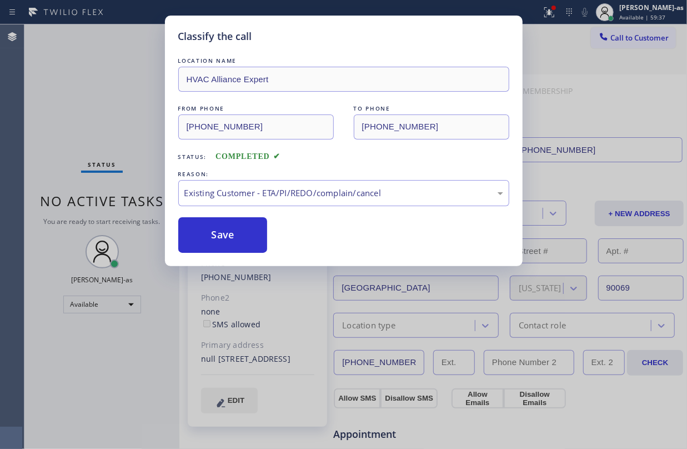
drag, startPoint x: 214, startPoint y: 229, endPoint x: 625, endPoint y: 106, distance: 429.7
click at [227, 228] on button "Save" at bounding box center [222, 235] width 89 height 36
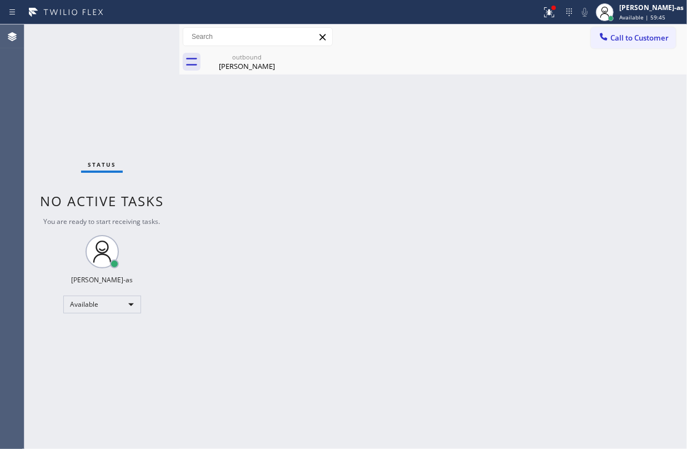
drag, startPoint x: 201, startPoint y: 161, endPoint x: 523, endPoint y: 78, distance: 332.6
click at [232, 156] on div "Back to Dashboard Change Sender ID Customers Technicians Select a contact Outbo…" at bounding box center [433, 236] width 508 height 424
click at [632, 27] on button "Call to Customer" at bounding box center [633, 37] width 85 height 21
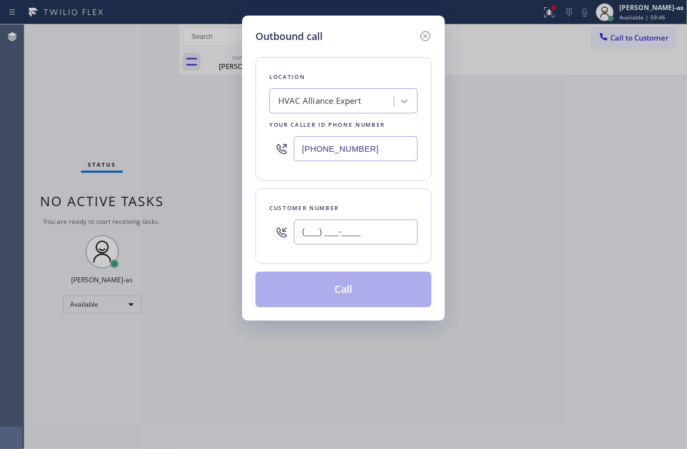
click at [382, 227] on input "(___) ___-____" at bounding box center [356, 231] width 124 height 25
paste input "818) 303-5965"
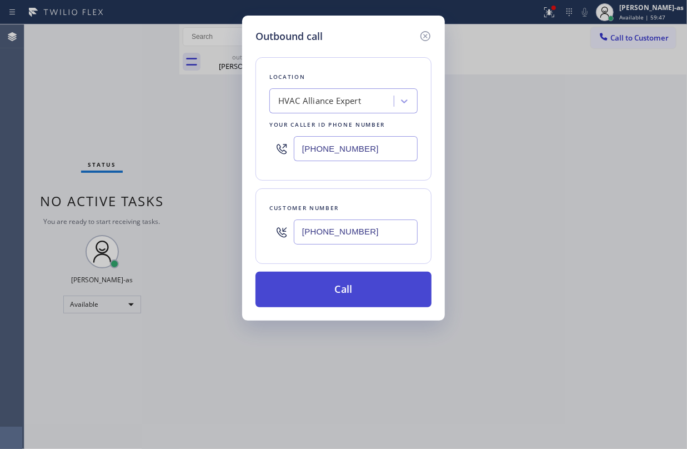
type input "[PHONE_NUMBER]"
click at [357, 289] on button "Call" at bounding box center [344, 290] width 176 height 36
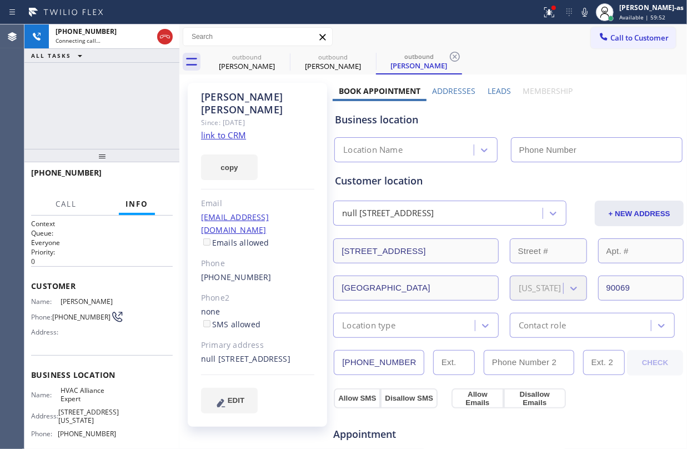
type input "[PHONE_NUMBER]"
click at [230, 129] on link "link to CRM" at bounding box center [223, 134] width 45 height 11
click at [112, 71] on div "[PHONE_NUMBER] Connecting call… ALL TASKS ALL TASKS ACTIVE TASKS TASKS IN WRAP …" at bounding box center [101, 86] width 155 height 124
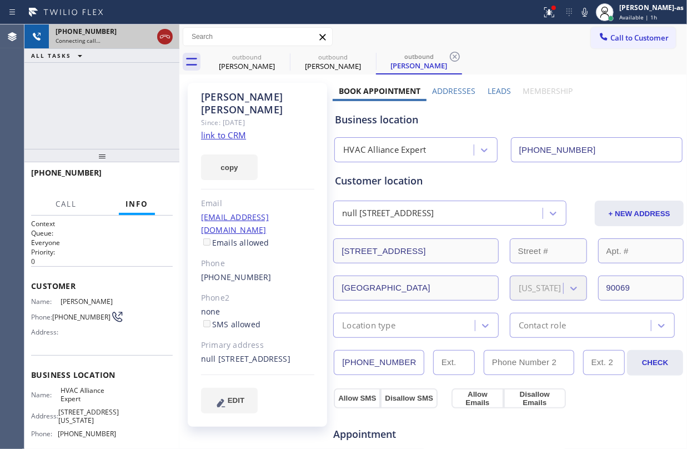
click at [160, 34] on icon at bounding box center [164, 36] width 13 height 13
drag, startPoint x: 253, startPoint y: 63, endPoint x: 281, endPoint y: 60, distance: 27.4
click at [267, 63] on div "[PERSON_NAME]" at bounding box center [247, 66] width 84 height 10
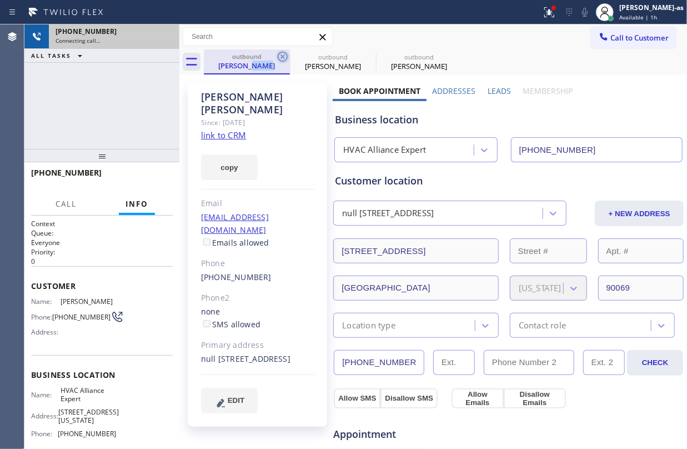
click at [281, 59] on icon at bounding box center [282, 56] width 13 height 13
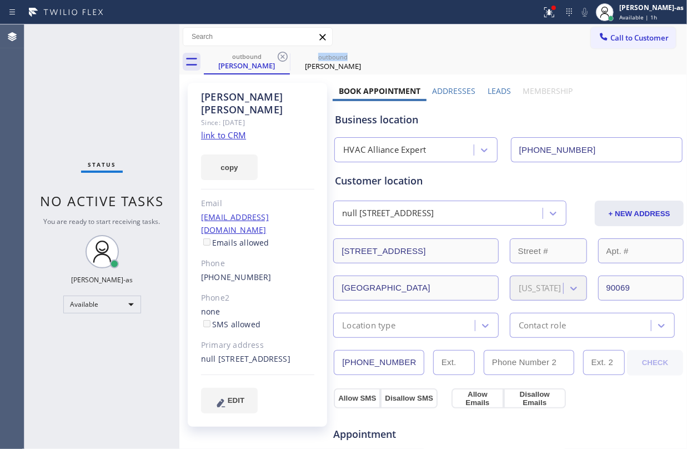
click at [281, 59] on icon at bounding box center [282, 56] width 13 height 13
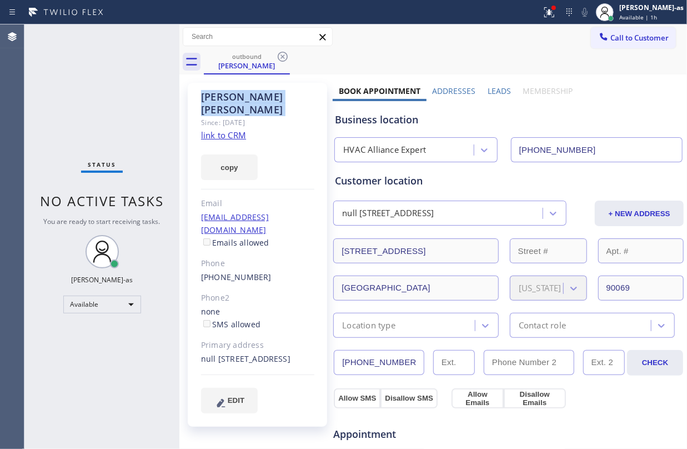
click at [281, 59] on icon at bounding box center [282, 56] width 13 height 13
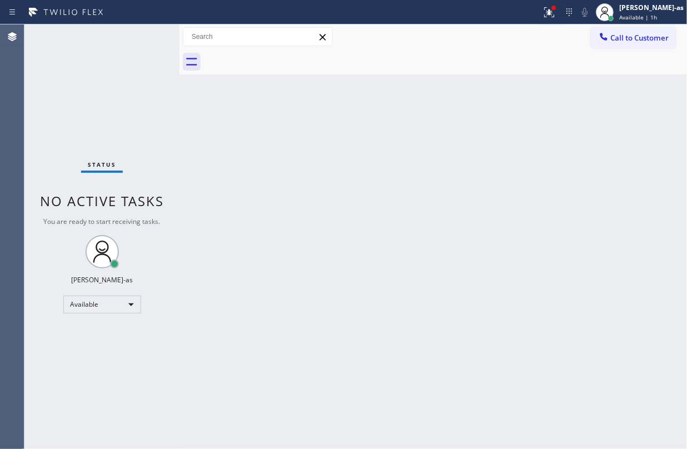
click at [334, 176] on div "Back to Dashboard Change Sender ID Customers Technicians Select a contact Outbo…" at bounding box center [433, 236] width 508 height 424
click at [313, 129] on div "Back to Dashboard Change Sender ID Customers Technicians Select a contact Outbo…" at bounding box center [433, 236] width 508 height 424
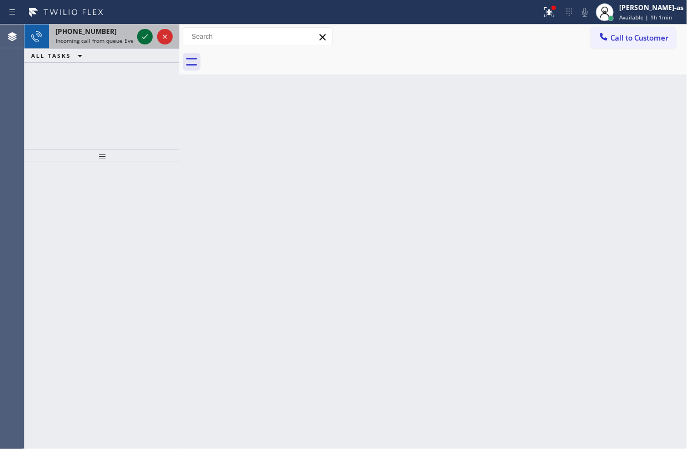
click at [143, 37] on icon at bounding box center [144, 36] width 13 height 13
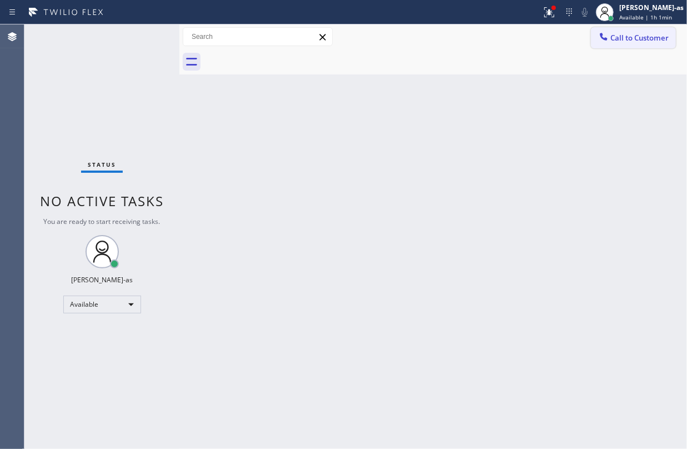
click at [625, 41] on span "Call to Customer" at bounding box center [639, 38] width 58 height 10
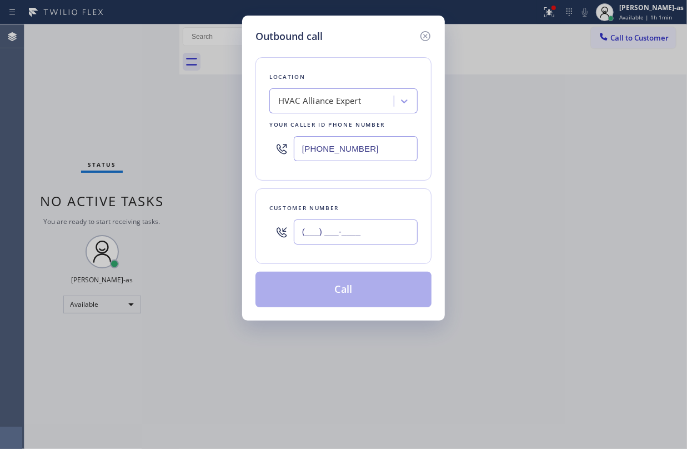
click at [379, 232] on input "(___) ___-____" at bounding box center [356, 231] width 124 height 25
paste input "323) 532-5328"
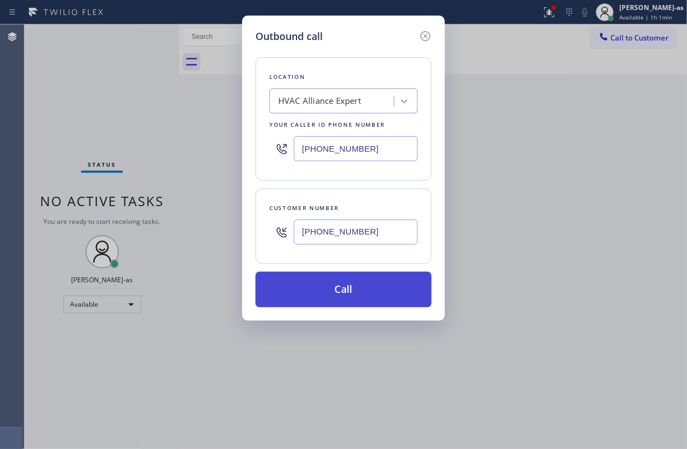
type input "[PHONE_NUMBER]"
click at [342, 297] on button "Call" at bounding box center [344, 290] width 176 height 36
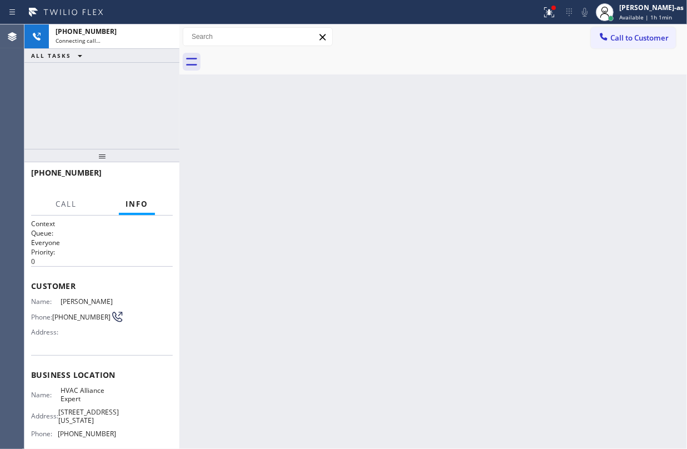
click at [107, 102] on div "[PHONE_NUMBER] Connecting call… ALL TASKS ALL TASKS ACTIVE TASKS TASKS IN WRAP …" at bounding box center [101, 86] width 155 height 124
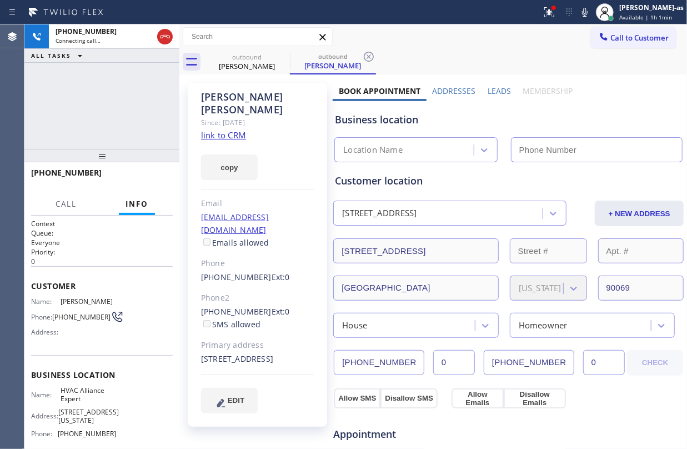
type input "[PHONE_NUMBER]"
drag, startPoint x: 247, startPoint y: 65, endPoint x: 292, endPoint y: 60, distance: 45.3
click at [254, 63] on div "[PERSON_NAME]" at bounding box center [247, 66] width 84 height 10
click at [285, 52] on icon at bounding box center [282, 56] width 13 height 13
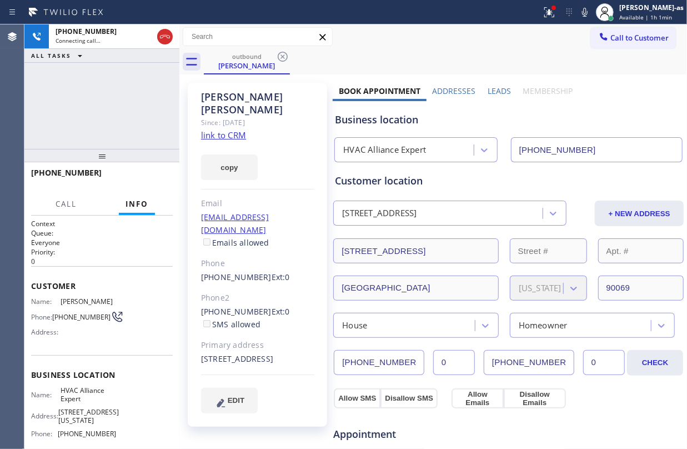
click at [125, 112] on div "[PHONE_NUMBER] Connecting call… ALL TASKS ALL TASKS ACTIVE TASKS TASKS IN WRAP …" at bounding box center [101, 86] width 155 height 124
click at [227, 129] on link "link to CRM" at bounding box center [223, 134] width 45 height 11
click at [90, 85] on div "[PHONE_NUMBER] Connecting call… ALL TASKS ALL TASKS ACTIVE TASKS TASKS IN WRAP …" at bounding box center [101, 86] width 155 height 124
click at [243, 61] on div "[PERSON_NAME]" at bounding box center [247, 66] width 84 height 10
click at [165, 41] on icon at bounding box center [164, 36] width 13 height 13
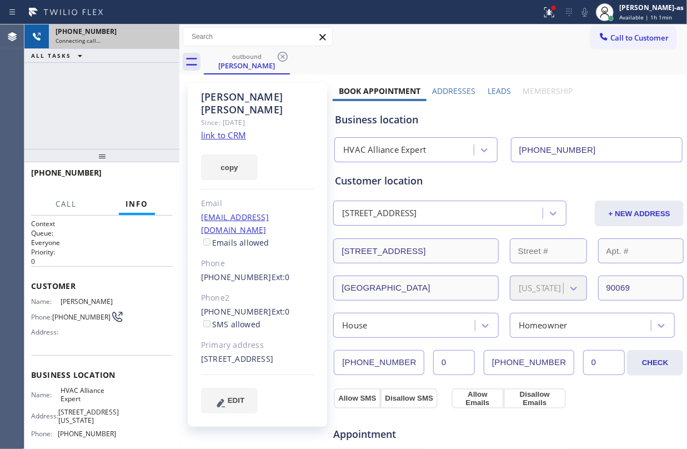
click at [158, 107] on div "[PHONE_NUMBER] Connecting call… ALL TASKS ALL TASKS ACTIVE TASKS TASKS IN WRAP …" at bounding box center [101, 86] width 155 height 124
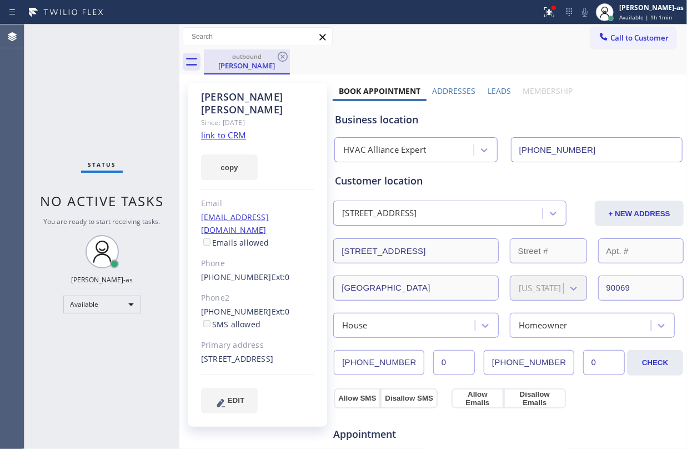
drag, startPoint x: 234, startPoint y: 61, endPoint x: 263, endPoint y: 58, distance: 29.6
click at [251, 60] on div "outbound [PERSON_NAME]" at bounding box center [247, 61] width 84 height 24
click at [289, 57] on icon at bounding box center [282, 56] width 13 height 13
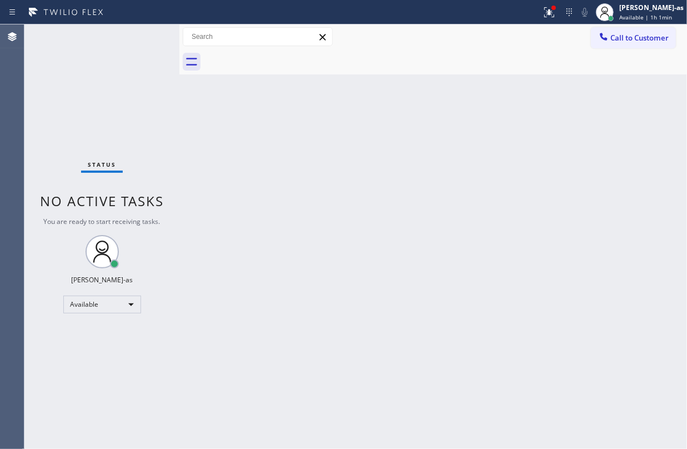
click at [194, 121] on div "Back to Dashboard Change Sender ID Customers Technicians Select a contact Outbo…" at bounding box center [433, 236] width 508 height 424
click at [456, 220] on div "Back to Dashboard Change Sender ID Customers Technicians Select a contact Outbo…" at bounding box center [433, 236] width 508 height 424
click at [249, 101] on div "Back to Dashboard Change Sender ID Customers Technicians Select a contact Outbo…" at bounding box center [433, 236] width 508 height 424
click at [448, 204] on div "Back to Dashboard Change Sender ID Customers Technicians Select a contact Outbo…" at bounding box center [433, 236] width 508 height 424
drag, startPoint x: 374, startPoint y: 183, endPoint x: 387, endPoint y: 169, distance: 18.9
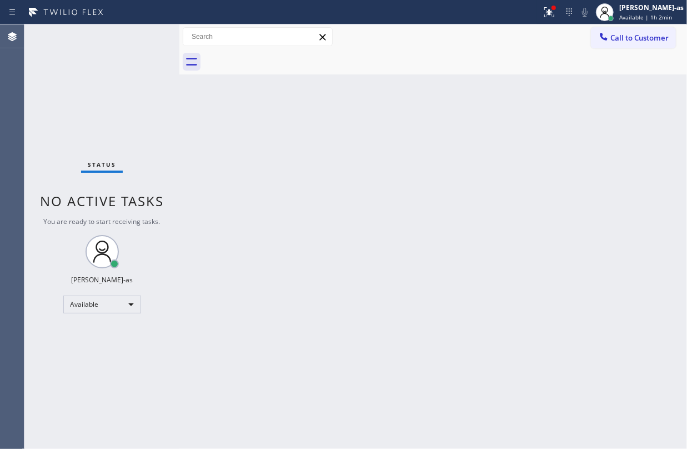
click at [381, 176] on div "Back to Dashboard Change Sender ID Customers Technicians Select a contact Outbo…" at bounding box center [433, 236] width 508 height 424
click at [630, 41] on span "Call to Customer" at bounding box center [639, 38] width 58 height 10
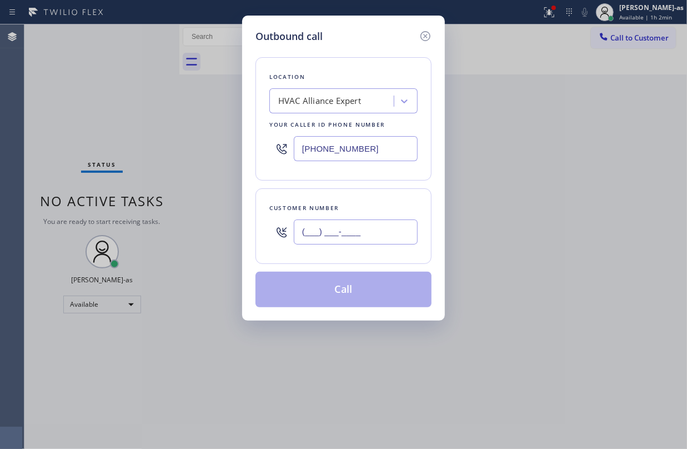
click at [376, 231] on input "(___) ___-____" at bounding box center [356, 231] width 124 height 25
paste input "415) 407-8733"
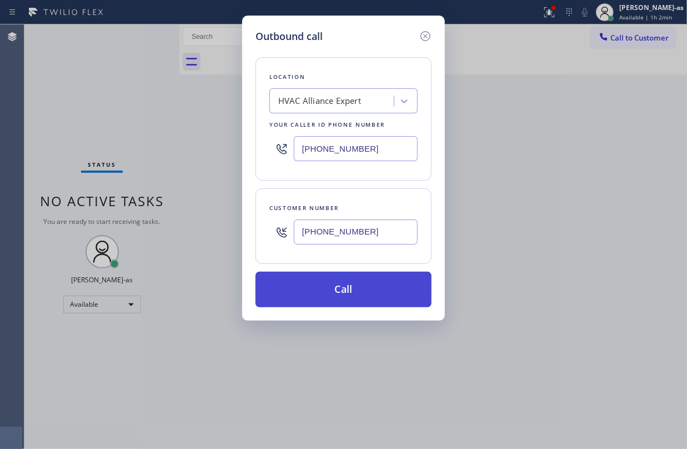
type input "[PHONE_NUMBER]"
click at [337, 294] on button "Call" at bounding box center [344, 290] width 176 height 36
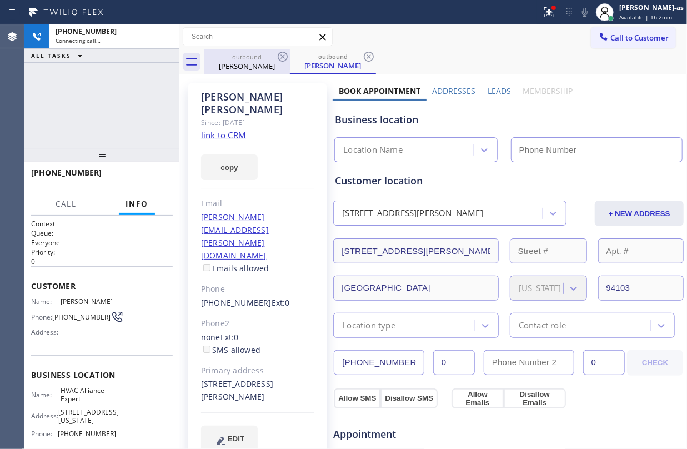
click at [234, 67] on div "[PERSON_NAME]" at bounding box center [247, 66] width 84 height 10
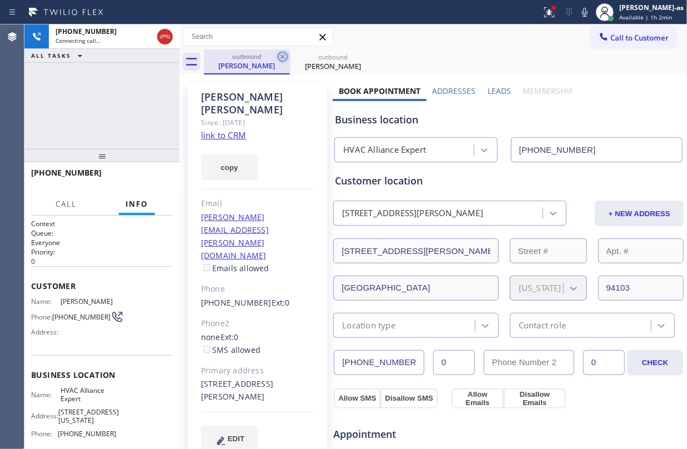
type input "[PHONE_NUMBER]"
click at [282, 53] on icon at bounding box center [282, 56] width 13 height 13
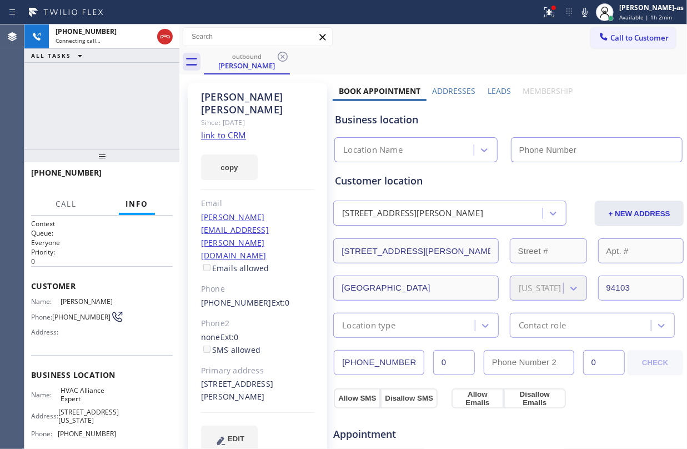
click at [129, 103] on div "[PHONE_NUMBER] Connecting call… ALL TASKS ALL TASKS ACTIVE TASKS TASKS IN WRAP …" at bounding box center [101, 86] width 155 height 124
type input "[PHONE_NUMBER]"
click at [218, 129] on link "link to CRM" at bounding box center [223, 134] width 45 height 11
drag, startPoint x: 167, startPoint y: 103, endPoint x: 199, endPoint y: 71, distance: 45.6
click at [176, 97] on div "[PHONE_NUMBER] Connecting call… ALL TASKS ALL TASKS ACTIVE TASKS TASKS IN WRAP …" at bounding box center [101, 86] width 155 height 124
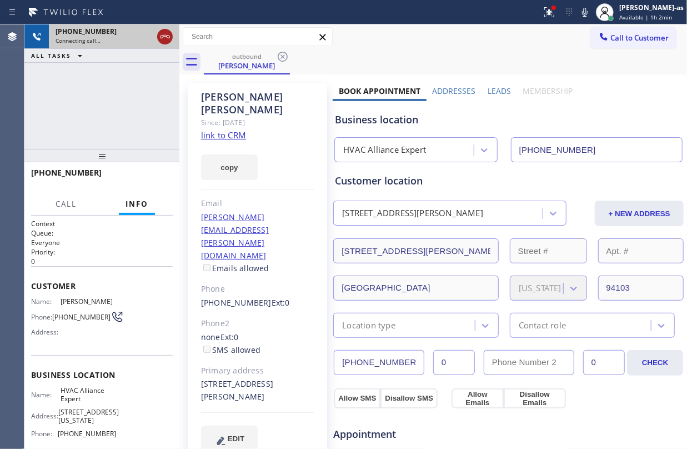
click at [161, 32] on icon at bounding box center [164, 36] width 13 height 13
drag, startPoint x: 232, startPoint y: 69, endPoint x: 291, endPoint y: 48, distance: 63.1
click at [237, 69] on div "[PERSON_NAME]" at bounding box center [247, 66] width 84 height 10
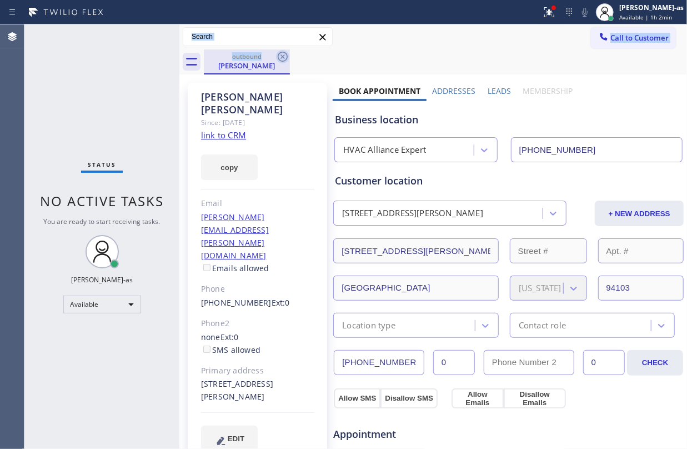
drag, startPoint x: 296, startPoint y: 48, endPoint x: 282, endPoint y: 53, distance: 15.0
click at [294, 50] on div "Call to Customer Outbound call Location HVAC Alliance Expert Your caller id pho…" at bounding box center [433, 49] width 508 height 50
click at [280, 54] on icon at bounding box center [282, 56] width 13 height 13
click at [280, 56] on div "outbound [PERSON_NAME]" at bounding box center [445, 61] width 483 height 25
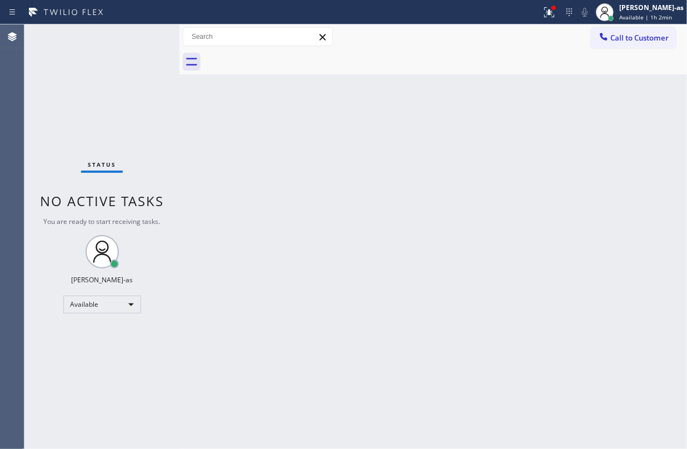
click at [274, 204] on div "Back to Dashboard Change Sender ID Customers Technicians Select a contact Outbo…" at bounding box center [433, 236] width 508 height 424
click at [396, 136] on div "Back to Dashboard Change Sender ID Customers Technicians Select a contact Outbo…" at bounding box center [433, 236] width 508 height 424
click at [619, 31] on button "Call to Customer" at bounding box center [633, 37] width 85 height 21
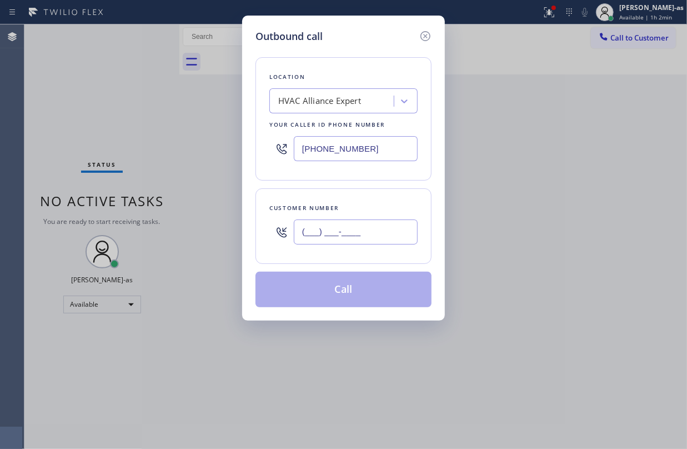
click at [396, 224] on input "(___) ___-____" at bounding box center [356, 231] width 124 height 25
paste input "707) 791-0544"
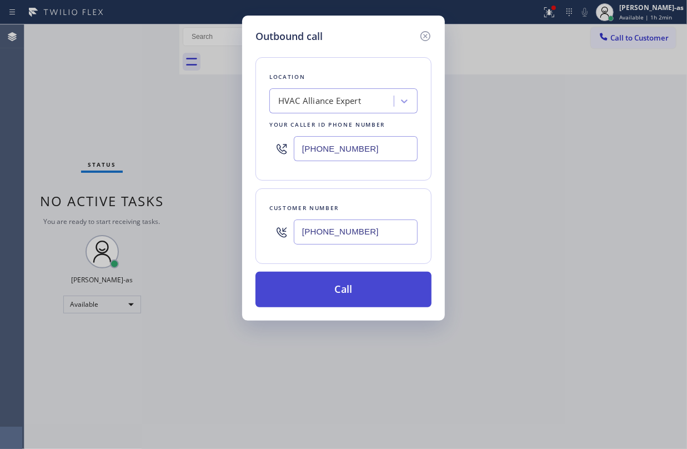
type input "[PHONE_NUMBER]"
click at [356, 298] on button "Call" at bounding box center [344, 290] width 176 height 36
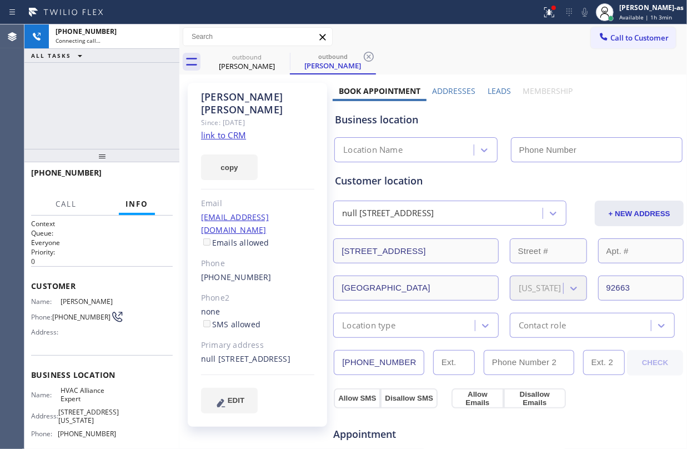
click at [232, 129] on link "link to CRM" at bounding box center [223, 134] width 45 height 11
type input "[PHONE_NUMBER]"
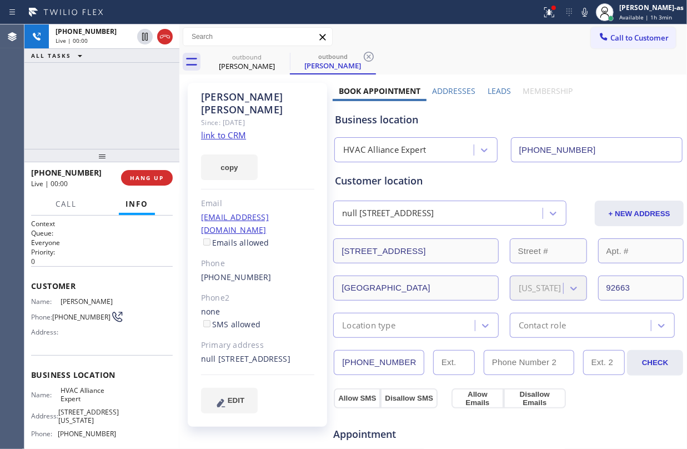
click at [156, 19] on div at bounding box center [270, 12] width 533 height 18
click at [163, 33] on icon at bounding box center [164, 36] width 13 height 13
click at [121, 109] on div "[PHONE_NUMBER] Live | 00:02 ALL TASKS ALL TASKS ACTIVE TASKS TASKS IN WRAP UP" at bounding box center [101, 86] width 155 height 124
click at [149, 162] on div at bounding box center [101, 155] width 155 height 13
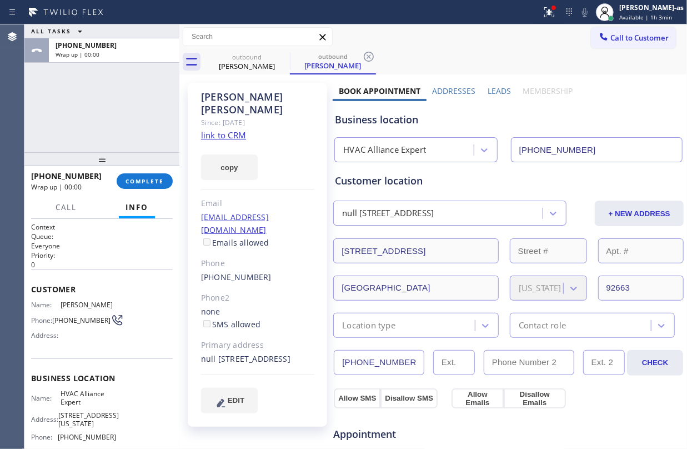
click at [154, 172] on div "[PHONE_NUMBER] Wrap up | 00:00 COMPLETE" at bounding box center [102, 181] width 142 height 29
click at [152, 186] on button "COMPLETE" at bounding box center [145, 181] width 56 height 16
click at [107, 121] on div "ALL TASKS ALL TASKS ACTIVE TASKS TASKS IN WRAP UP [PHONE_NUMBER] Wrap up | 00:01" at bounding box center [101, 88] width 155 height 128
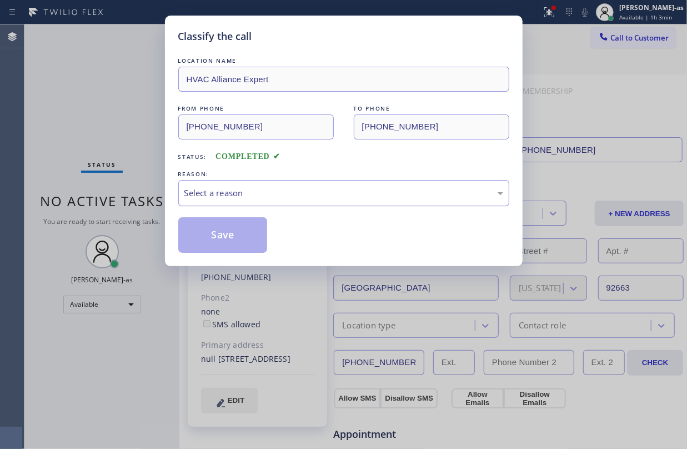
click at [257, 199] on div "Select a reason" at bounding box center [343, 193] width 319 height 13
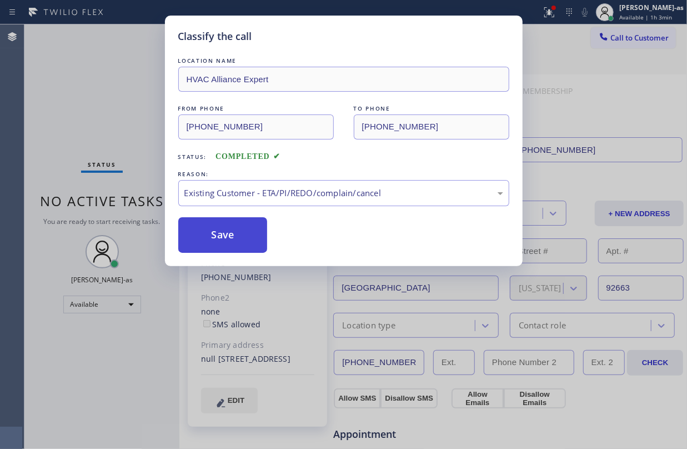
click at [232, 242] on button "Save" at bounding box center [222, 235] width 89 height 36
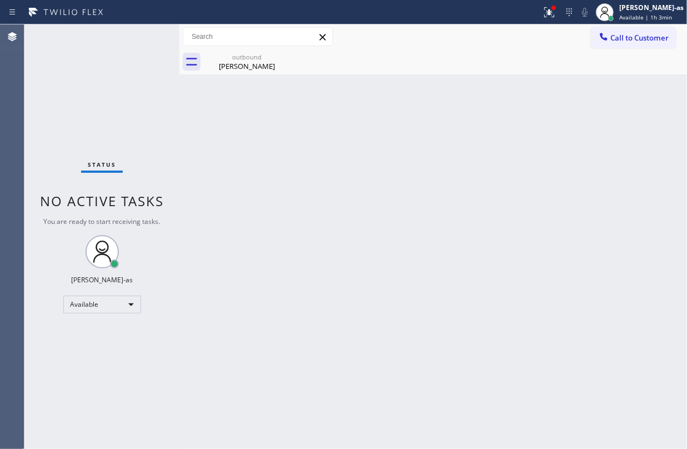
click at [645, 27] on button "Call to Customer" at bounding box center [633, 37] width 85 height 21
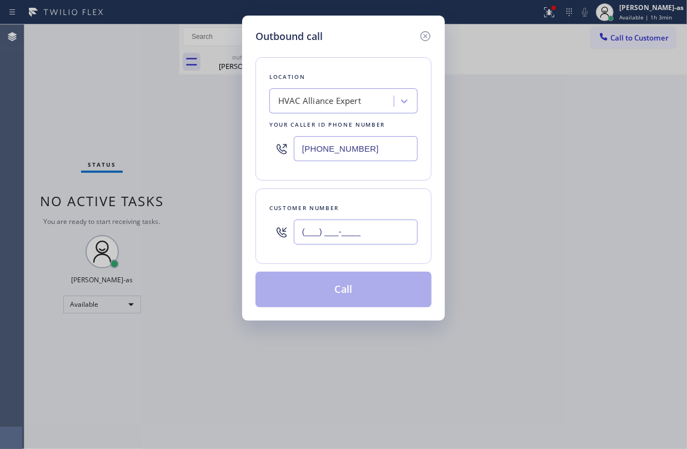
click at [364, 232] on input "(___) ___-____" at bounding box center [356, 231] width 124 height 25
paste input "323) 934-9990"
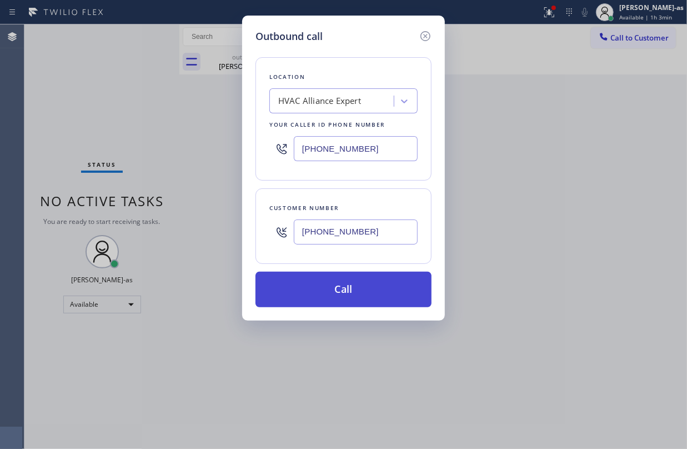
type input "[PHONE_NUMBER]"
click at [354, 290] on button "Call" at bounding box center [344, 290] width 176 height 36
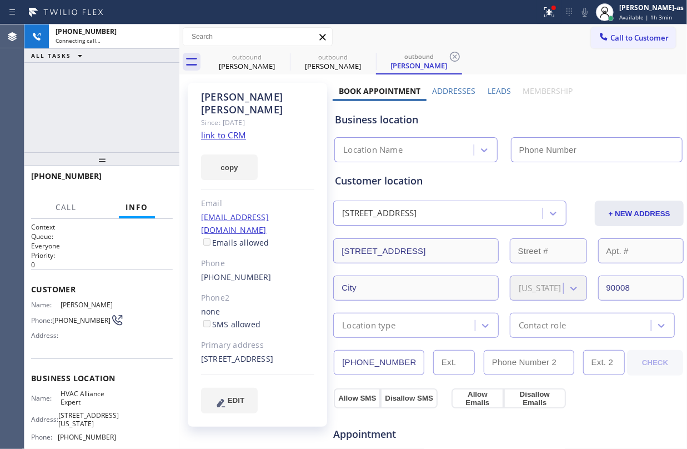
click at [132, 120] on div "[PHONE_NUMBER] Connecting call… ALL TASKS ALL TASKS ACTIVE TASKS TASKS IN WRAP …" at bounding box center [101, 88] width 155 height 128
click at [227, 129] on link "link to CRM" at bounding box center [223, 134] width 45 height 11
type input "[PHONE_NUMBER]"
click at [151, 107] on div "[PHONE_NUMBER] Connecting call… ALL TASKS ALL TASKS ACTIVE TASKS TASKS IN WRAP …" at bounding box center [101, 88] width 155 height 128
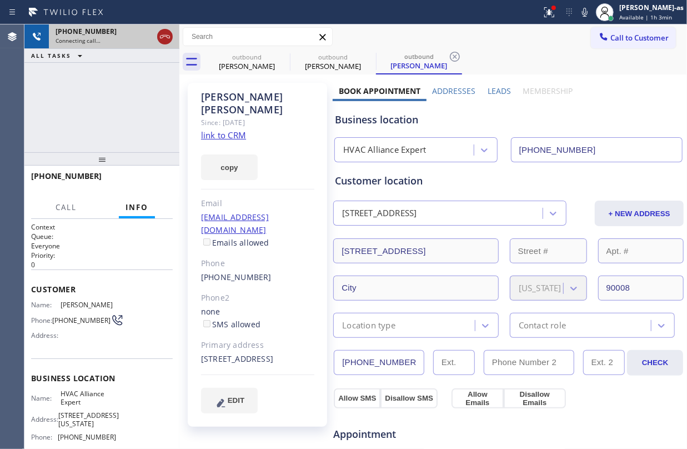
click at [171, 39] on icon at bounding box center [164, 36] width 13 height 13
drag, startPoint x: 131, startPoint y: 58, endPoint x: 224, endPoint y: 49, distance: 93.8
click at [152, 56] on div "ALL TASKS ALL TASKS ACTIVE TASKS TASKS IN WRAP UP" at bounding box center [101, 56] width 155 height 14
click at [254, 57] on div "outbound" at bounding box center [247, 57] width 84 height 8
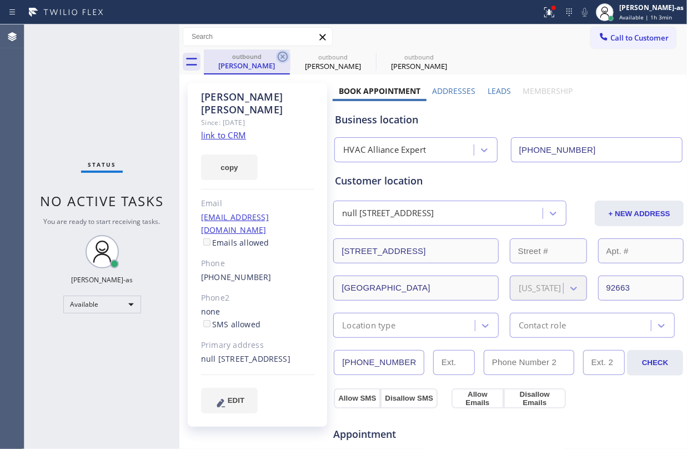
click at [277, 56] on icon at bounding box center [282, 56] width 13 height 13
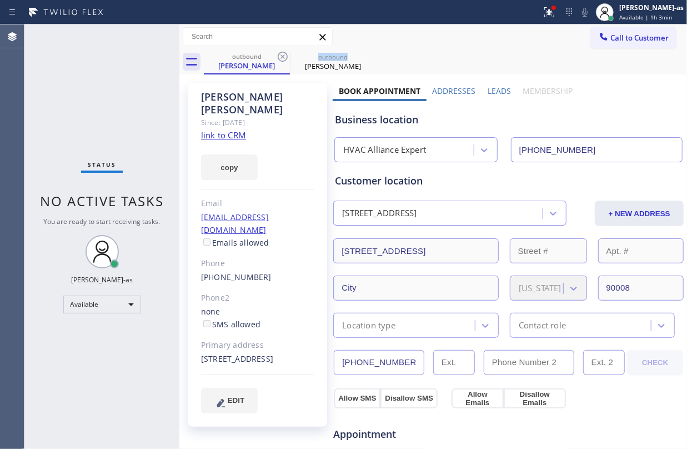
click at [277, 56] on icon at bounding box center [282, 56] width 13 height 13
click at [0, 0] on icon at bounding box center [0, 0] width 0 height 0
click at [274, 61] on div "outbound [PERSON_NAME] outbound [PERSON_NAME]" at bounding box center [445, 61] width 483 height 25
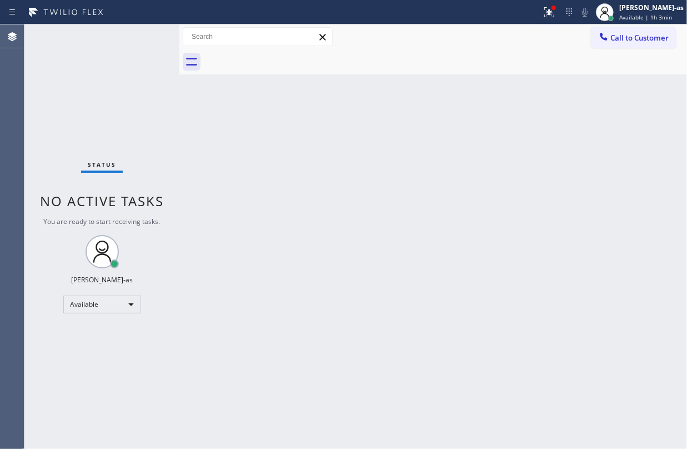
click at [249, 177] on div "Back to Dashboard Change Sender ID Customers Technicians Select a contact Outbo…" at bounding box center [433, 236] width 508 height 424
click at [623, 34] on span "Call to Customer" at bounding box center [639, 38] width 58 height 10
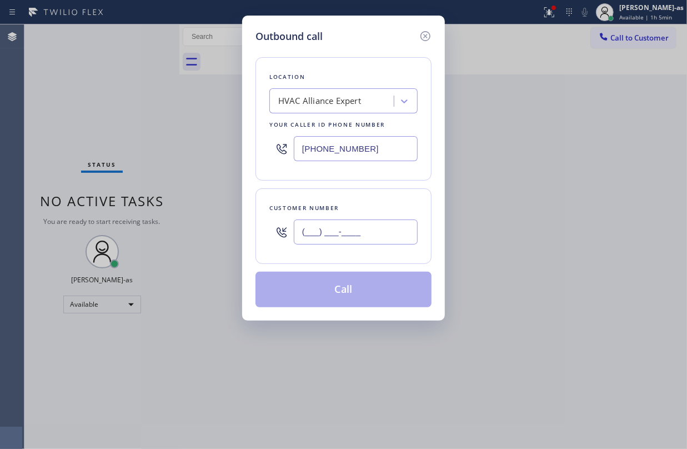
click at [384, 232] on input "(___) ___-____" at bounding box center [356, 231] width 124 height 25
paste input "561) 271-3791"
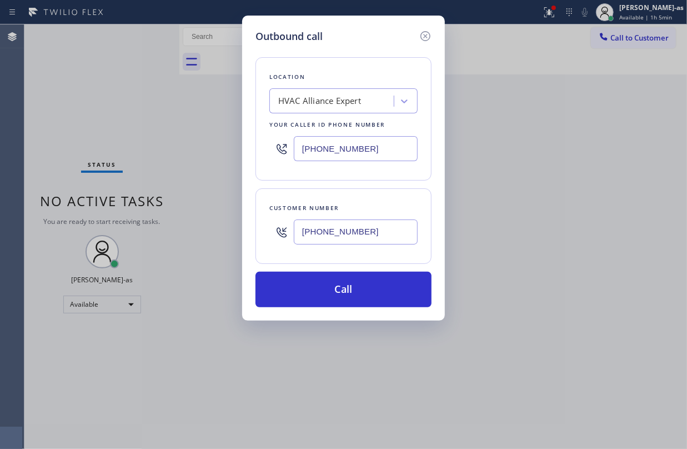
type input "[PHONE_NUMBER]"
click at [334, 101] on div "HVAC Alliance Expert" at bounding box center [319, 101] width 83 height 13
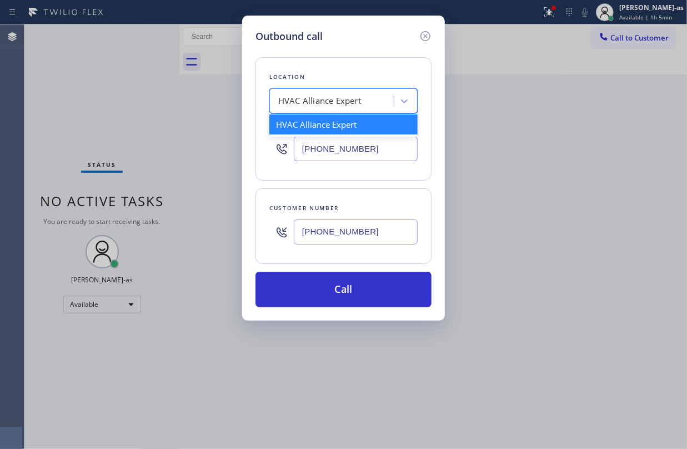
paste input "Smart Home Air and Heating [GEOGRAPHIC_DATA]"
type input "Smart Home Air and Heating [GEOGRAPHIC_DATA]"
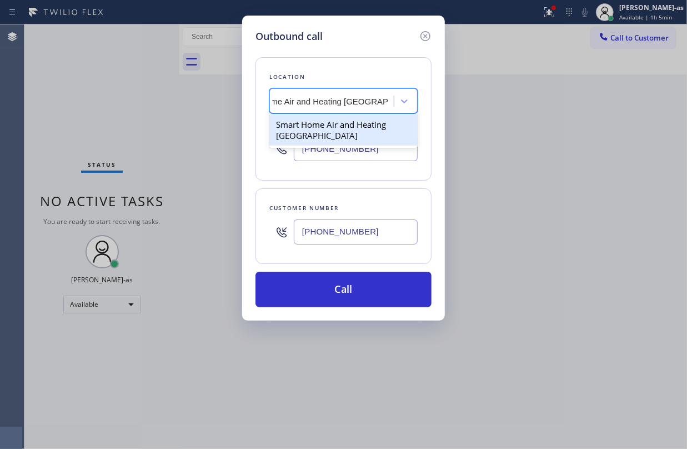
click at [319, 129] on div "Smart Home Air and Heating [GEOGRAPHIC_DATA]" at bounding box center [343, 129] width 148 height 31
type input "[PHONE_NUMBER]"
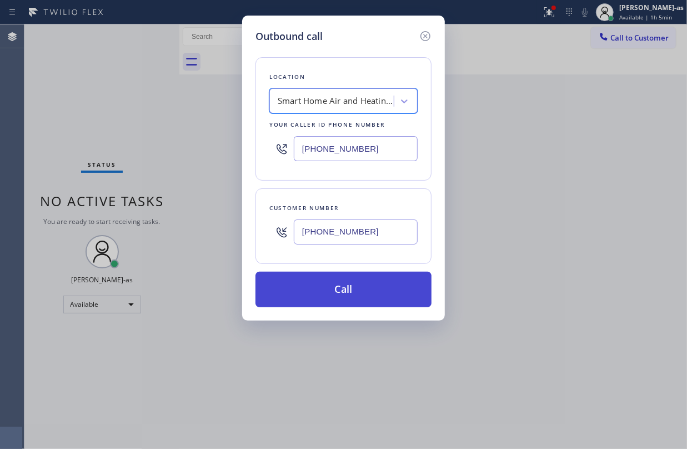
drag, startPoint x: 393, startPoint y: 296, endPoint x: 479, endPoint y: 57, distance: 253.7
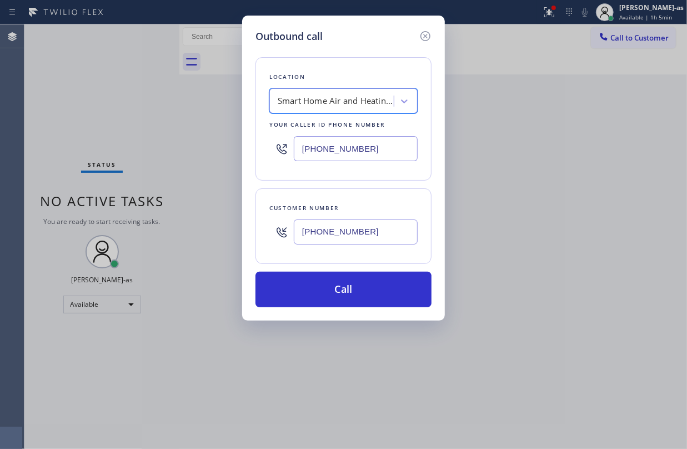
click at [398, 290] on button "Call" at bounding box center [344, 290] width 176 height 36
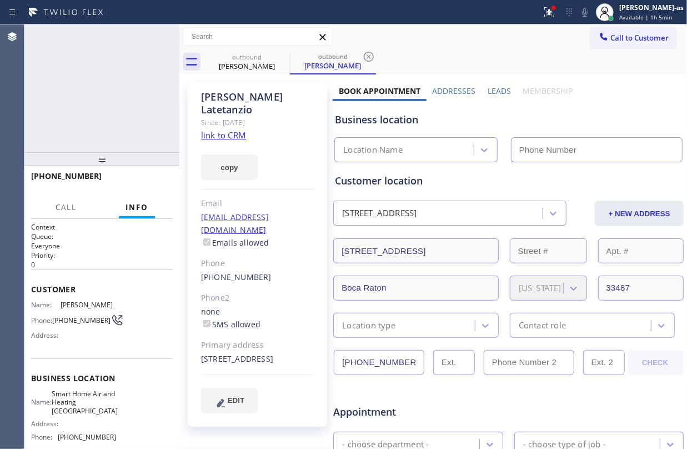
type input "[PHONE_NUMBER]"
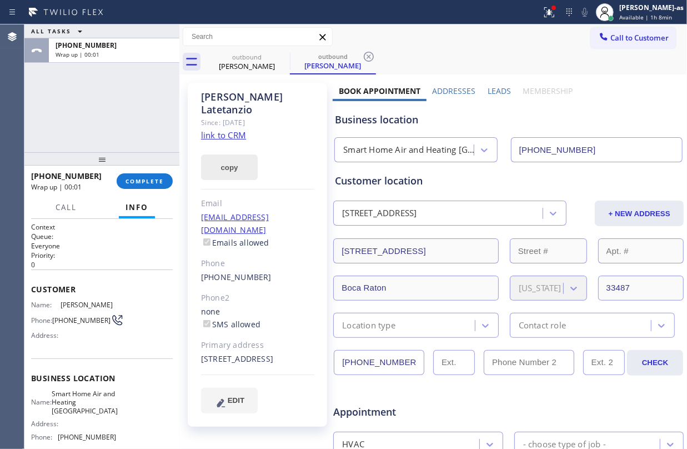
drag, startPoint x: 126, startPoint y: 161, endPoint x: 222, endPoint y: 142, distance: 98.4
click at [131, 158] on div at bounding box center [101, 158] width 155 height 13
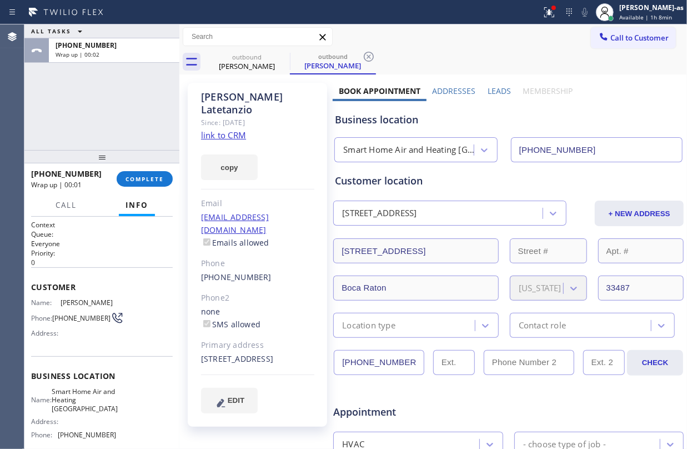
click at [236, 129] on link "link to CRM" at bounding box center [223, 134] width 45 height 11
drag, startPoint x: 58, startPoint y: 111, endPoint x: 92, endPoint y: 116, distance: 34.7
click at [70, 112] on div "ALL TASKS ALL TASKS ACTIVE TASKS TASKS IN WRAP UP [PHONE_NUMBER] Wrap up | 00:03" at bounding box center [101, 87] width 155 height 126
click at [149, 184] on button "COMPLETE" at bounding box center [145, 179] width 56 height 16
click at [96, 122] on div "ALL TASKS ALL TASKS ACTIVE TASKS TASKS IN WRAP UP [PHONE_NUMBER] Wrap up | 00:04" at bounding box center [101, 87] width 155 height 126
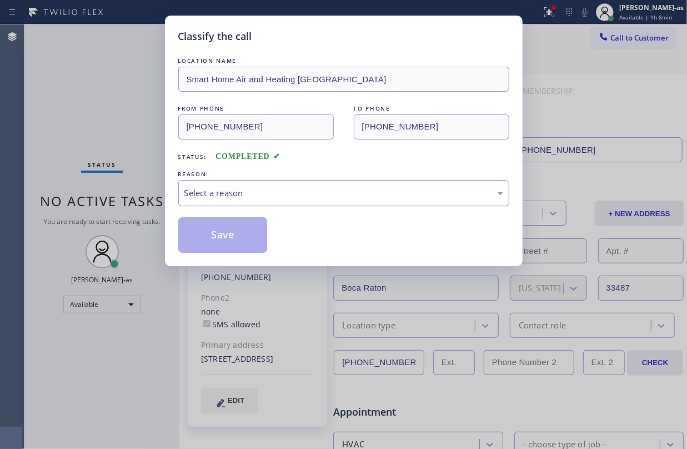
drag, startPoint x: 250, startPoint y: 194, endPoint x: 334, endPoint y: 204, distance: 84.5
click at [250, 194] on div "Select a reason" at bounding box center [343, 193] width 319 height 13
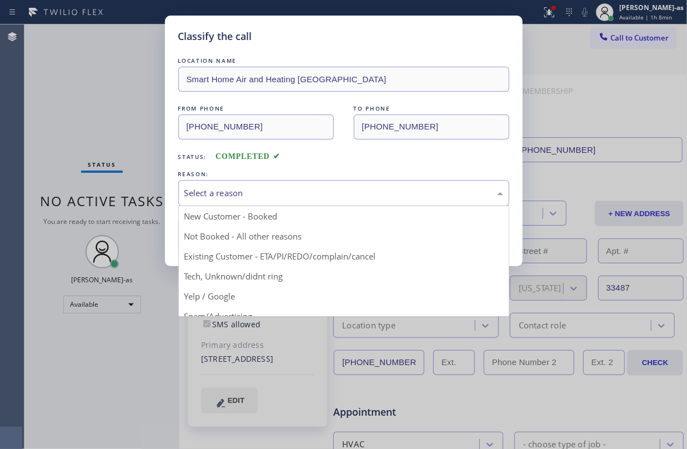
drag, startPoint x: 267, startPoint y: 258, endPoint x: 247, endPoint y: 243, distance: 25.4
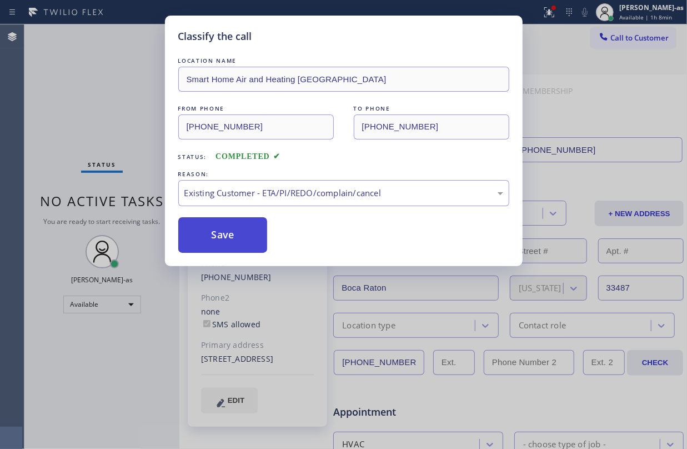
drag, startPoint x: 237, startPoint y: 232, endPoint x: 228, endPoint y: 232, distance: 8.9
click at [237, 230] on button "Save" at bounding box center [222, 235] width 89 height 36
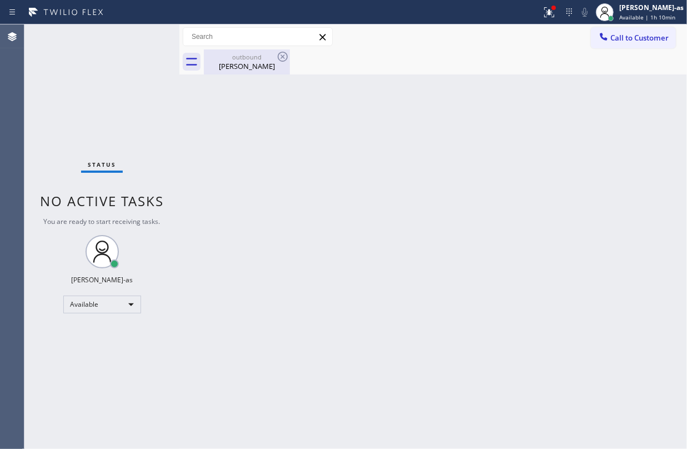
click at [263, 53] on div "outbound" at bounding box center [247, 57] width 84 height 8
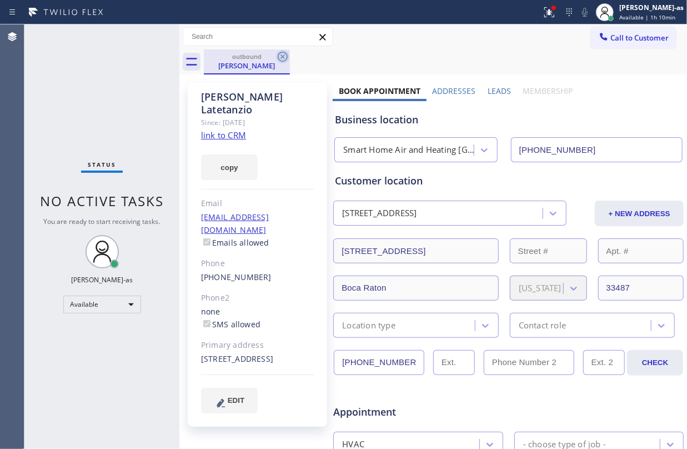
click at [283, 56] on icon at bounding box center [283, 57] width 10 height 10
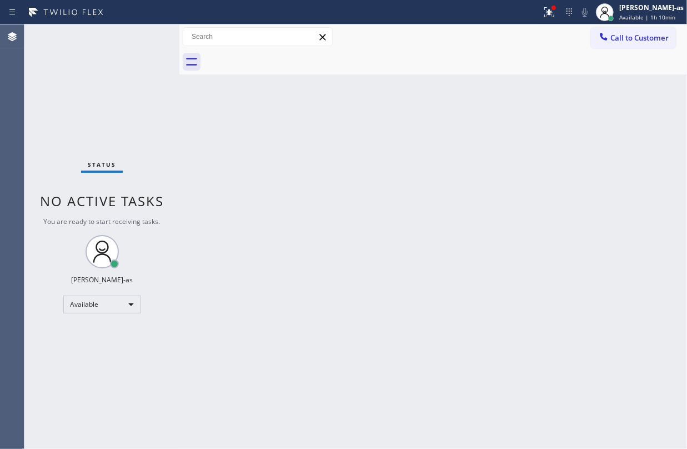
drag, startPoint x: 347, startPoint y: 142, endPoint x: 344, endPoint y: 137, distance: 6.0
click at [347, 141] on div "Back to Dashboard Change Sender ID Customers Technicians Select a contact Outbo…" at bounding box center [433, 236] width 508 height 424
click at [547, 217] on div "Back to Dashboard Change Sender ID Customers Technicians Select a contact Outbo…" at bounding box center [433, 236] width 508 height 424
click at [620, 36] on span "Call to Customer" at bounding box center [639, 38] width 58 height 10
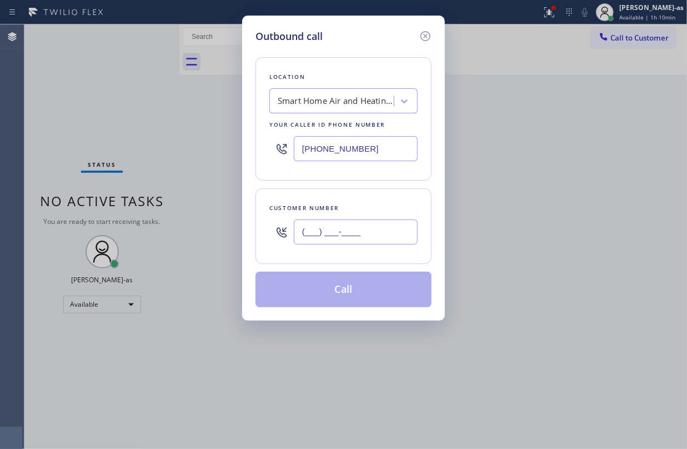
click at [343, 230] on input "(___) ___-____" at bounding box center [356, 231] width 124 height 25
paste input "323) 934-9990"
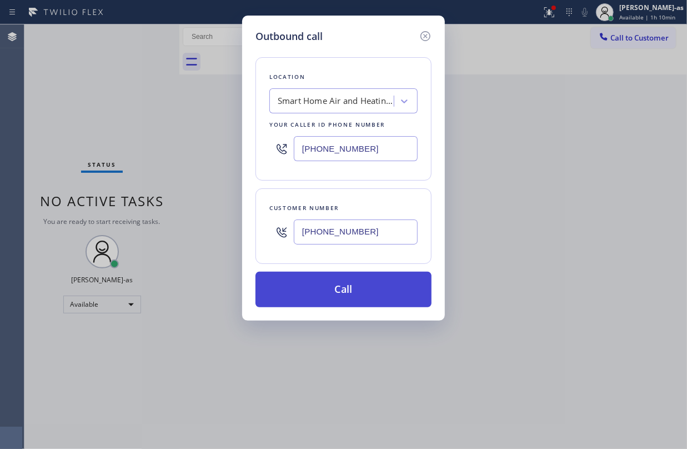
type input "[PHONE_NUMBER]"
click at [354, 292] on button "Call" at bounding box center [344, 290] width 176 height 36
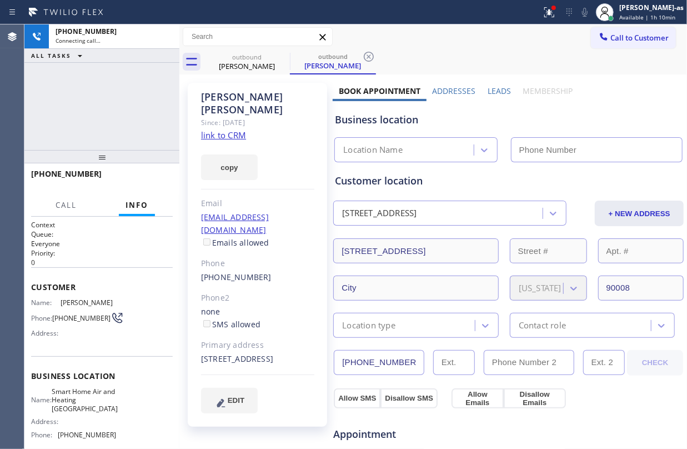
click at [241, 129] on link "link to CRM" at bounding box center [223, 134] width 45 height 11
type input "[PHONE_NUMBER]"
drag, startPoint x: 168, startPoint y: 218, endPoint x: 198, endPoint y: 176, distance: 52.1
click at [176, 211] on div "Call Info Connecting Call [PHONE_NUMBER] Your caller ID: [PHONE_NUMBER] Queue: …" at bounding box center [101, 321] width 155 height 254
click at [163, 37] on icon at bounding box center [165, 36] width 10 height 3
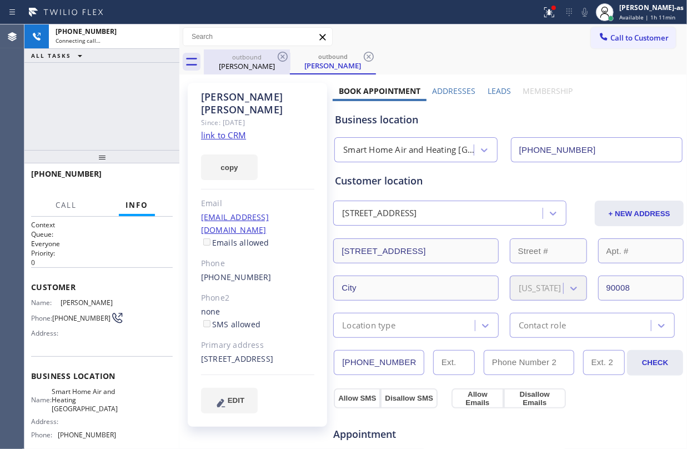
click at [241, 61] on div "[PERSON_NAME]" at bounding box center [247, 66] width 84 height 10
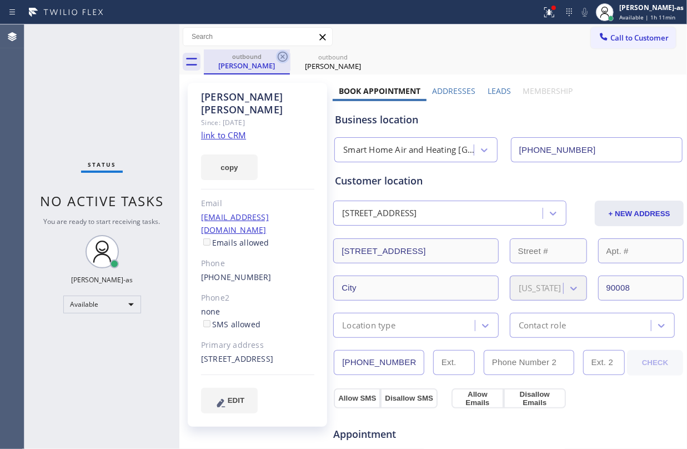
click at [277, 57] on icon at bounding box center [282, 56] width 13 height 13
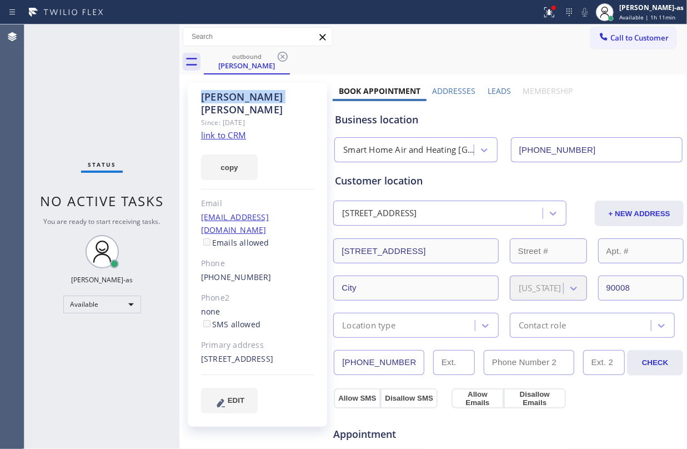
click at [277, 57] on icon at bounding box center [282, 56] width 13 height 13
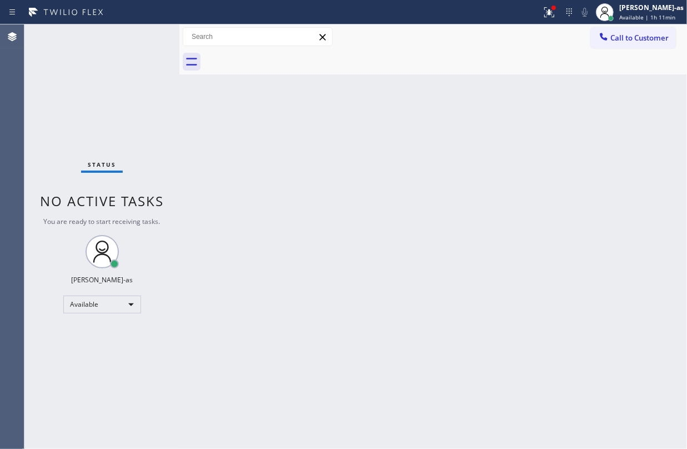
click at [277, 57] on div at bounding box center [445, 61] width 483 height 25
click at [164, 87] on div "Status No active tasks You are ready to start receiving tasks. [PERSON_NAME]-as…" at bounding box center [101, 236] width 155 height 424
click at [113, 79] on div "Status No active tasks You are ready to start receiving tasks. [PERSON_NAME]-as…" at bounding box center [101, 236] width 155 height 424
drag, startPoint x: 254, startPoint y: 110, endPoint x: 263, endPoint y: 106, distance: 9.9
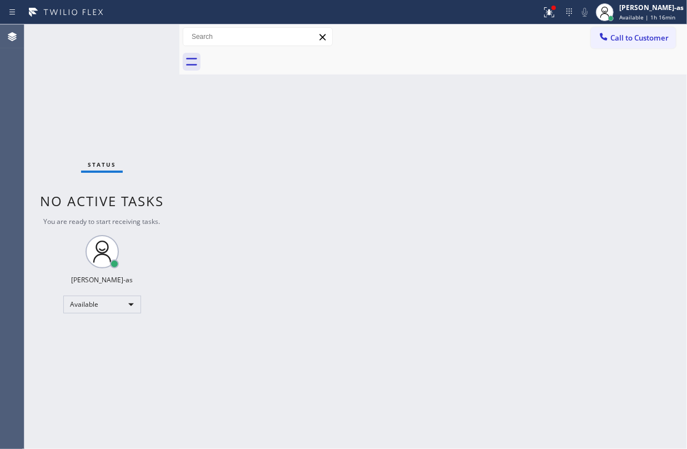
click at [258, 107] on div "Back to Dashboard Change Sender ID Customers Technicians Select a contact Outbo…" at bounding box center [433, 236] width 508 height 424
drag, startPoint x: 294, startPoint y: 196, endPoint x: 298, endPoint y: 189, distance: 7.7
click at [296, 194] on div "Back to Dashboard Change Sender ID Customers Technicians Select a contact Outbo…" at bounding box center [433, 236] width 508 height 424
click at [489, 152] on div "Back to Dashboard Change Sender ID Customers Technicians Select a contact Outbo…" at bounding box center [433, 236] width 508 height 424
click at [456, 257] on div "Back to Dashboard Change Sender ID Customers Technicians Select a contact Outbo…" at bounding box center [433, 236] width 508 height 424
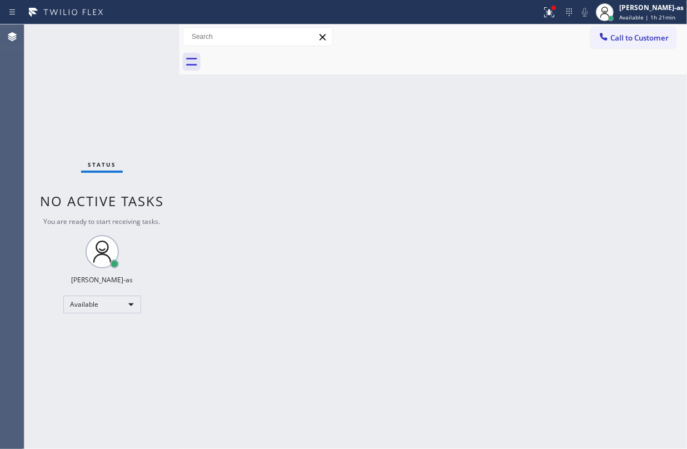
click at [635, 24] on div "Call to Customer Outbound call Location Smart Home Air and Heating [GEOGRAPHIC_…" at bounding box center [433, 36] width 508 height 25
click at [629, 39] on span "Call to Customer" at bounding box center [639, 38] width 58 height 10
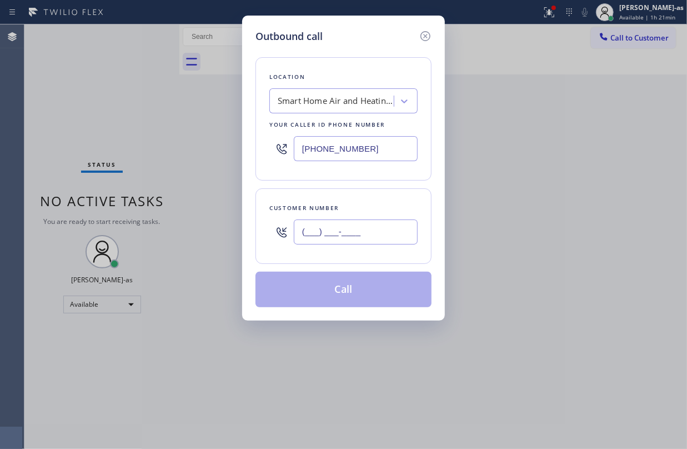
click at [365, 239] on input "(___) ___-____" at bounding box center [356, 231] width 124 height 25
paste input "201) 887-3296"
type input "[PHONE_NUMBER]"
click at [323, 107] on div "Smart Home Air and Heating [GEOGRAPHIC_DATA]" at bounding box center [336, 101] width 117 height 13
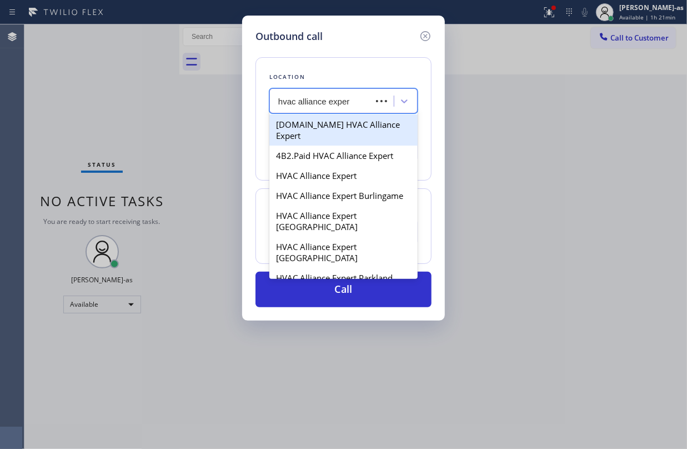
type input "hvac alliance expert"
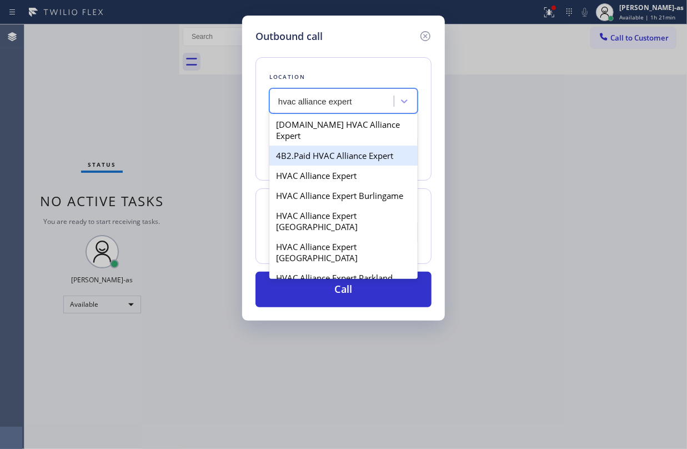
click at [316, 146] on div "4B2.Paid HVAC Alliance Expert" at bounding box center [343, 156] width 148 height 20
type input "[PHONE_NUMBER]"
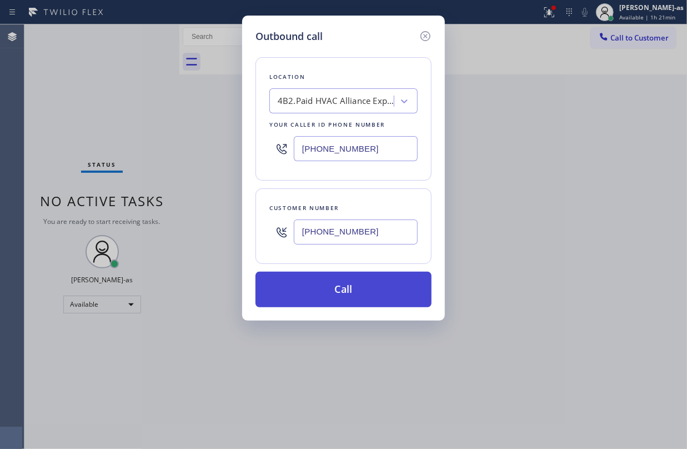
click at [372, 305] on button "Call" at bounding box center [344, 290] width 176 height 36
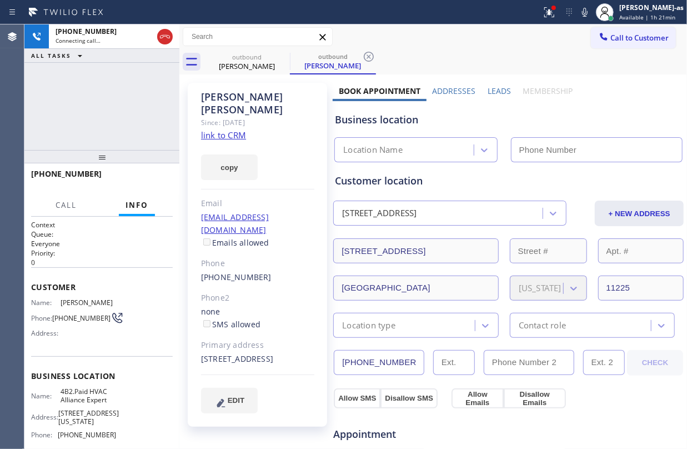
click at [229, 129] on link "link to CRM" at bounding box center [223, 134] width 45 height 11
type input "[PHONE_NUMBER]"
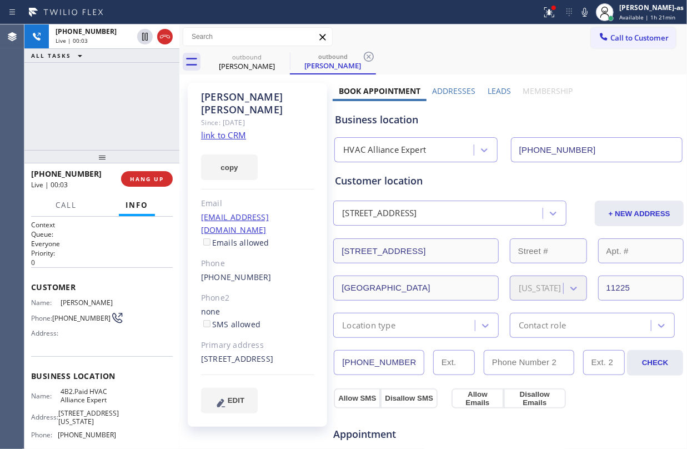
drag, startPoint x: 93, startPoint y: 62, endPoint x: 134, endPoint y: 52, distance: 42.4
click at [128, 54] on div "ALL TASKS ALL TASKS ACTIVE TASKS TASKS IN WRAP UP" at bounding box center [101, 56] width 155 height 14
click at [167, 32] on icon at bounding box center [164, 36] width 13 height 13
click at [107, 194] on div "Call Info" at bounding box center [102, 205] width 142 height 22
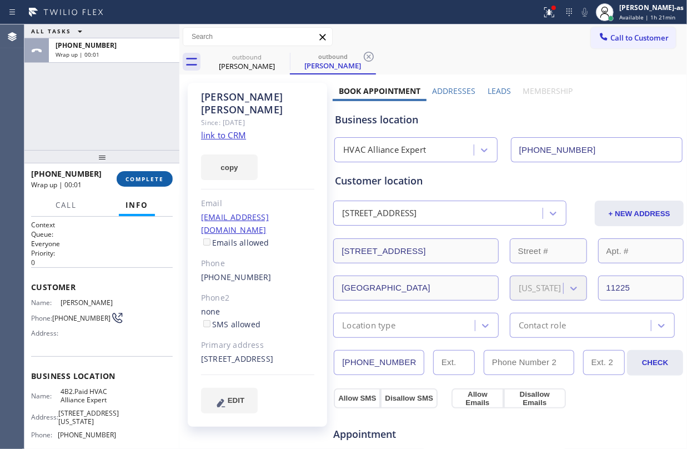
click at [147, 182] on span "COMPLETE" at bounding box center [145, 179] width 38 height 8
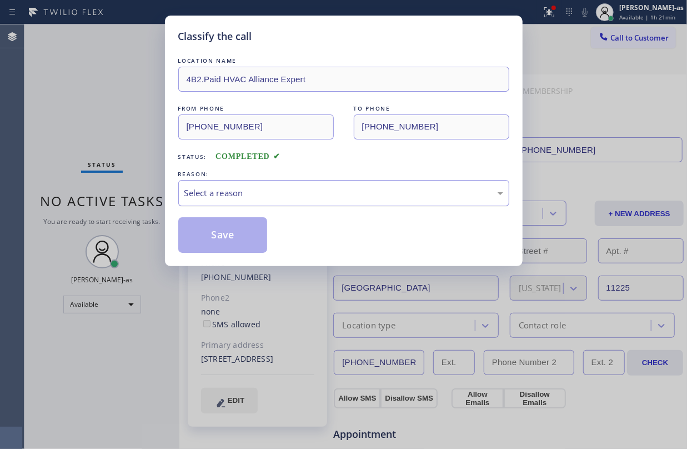
click at [298, 191] on div "Select a reason" at bounding box center [343, 193] width 319 height 13
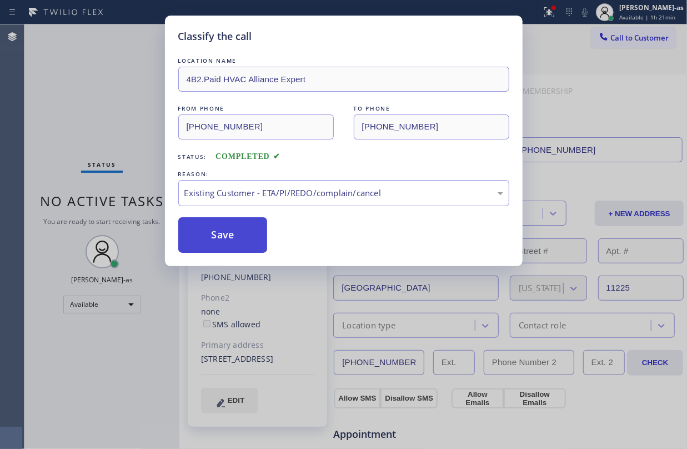
click at [224, 241] on button "Save" at bounding box center [222, 235] width 89 height 36
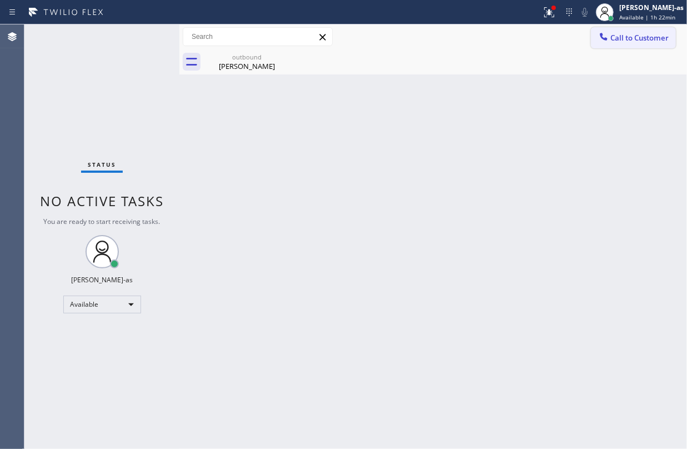
click at [647, 41] on span "Call to Customer" at bounding box center [639, 38] width 58 height 10
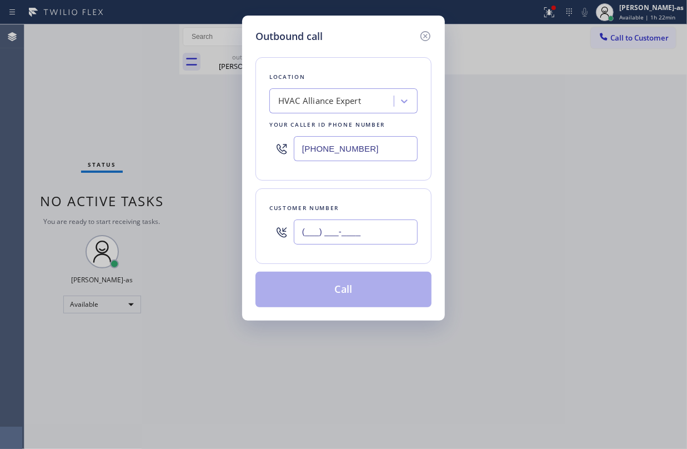
click at [371, 227] on input "(___) ___-____" at bounding box center [356, 231] width 124 height 25
paste input "310) 463-0176"
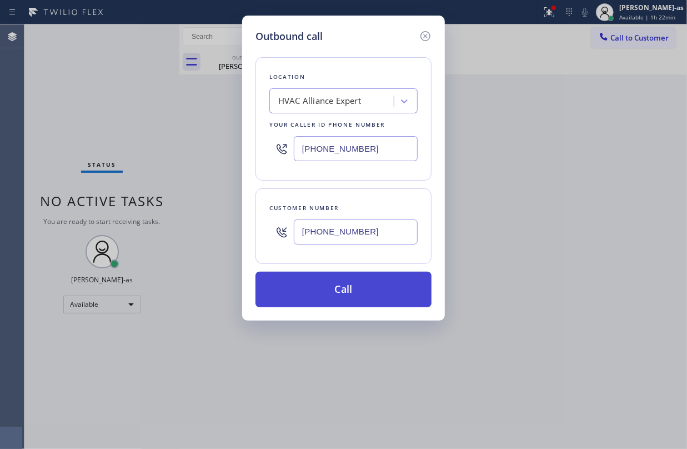
type input "[PHONE_NUMBER]"
click at [360, 278] on button "Call" at bounding box center [344, 290] width 176 height 36
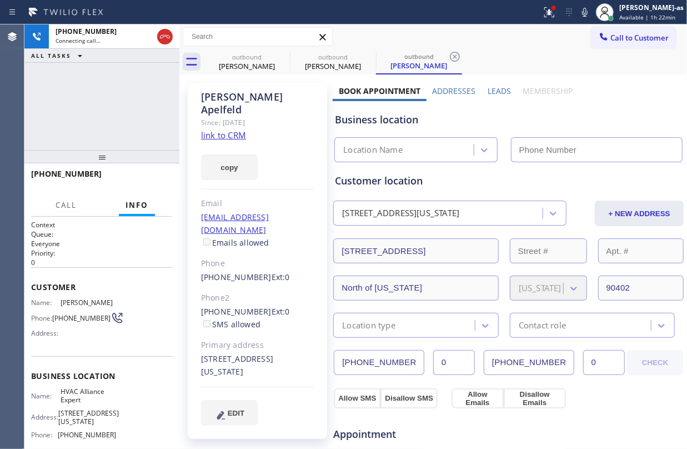
click at [234, 129] on link "link to CRM" at bounding box center [223, 134] width 45 height 11
type input "[PHONE_NUMBER]"
click at [166, 38] on icon at bounding box center [164, 36] width 13 height 13
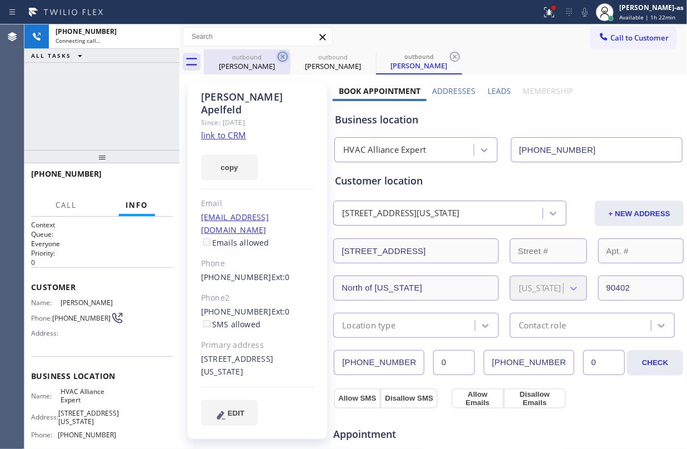
click at [261, 57] on div "outbound" at bounding box center [247, 57] width 84 height 8
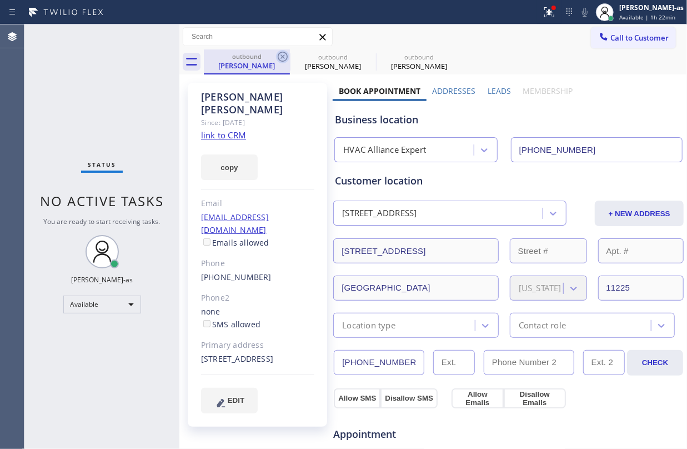
click at [283, 57] on icon at bounding box center [283, 57] width 10 height 10
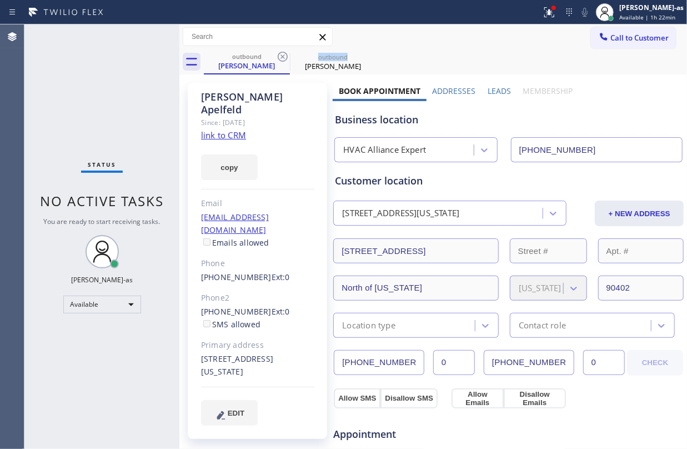
click at [283, 57] on icon at bounding box center [283, 57] width 10 height 10
click at [0, 0] on icon at bounding box center [0, 0] width 0 height 0
click at [283, 57] on div "outbound [PERSON_NAME] outbound [PERSON_NAME]" at bounding box center [445, 61] width 483 height 25
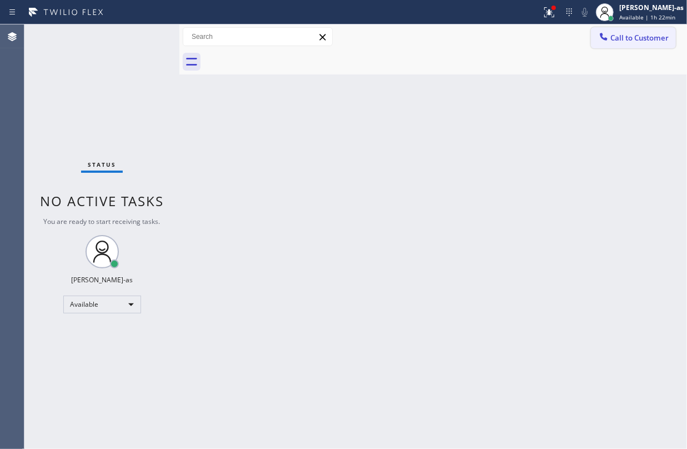
click at [635, 37] on span "Call to Customer" at bounding box center [639, 38] width 58 height 10
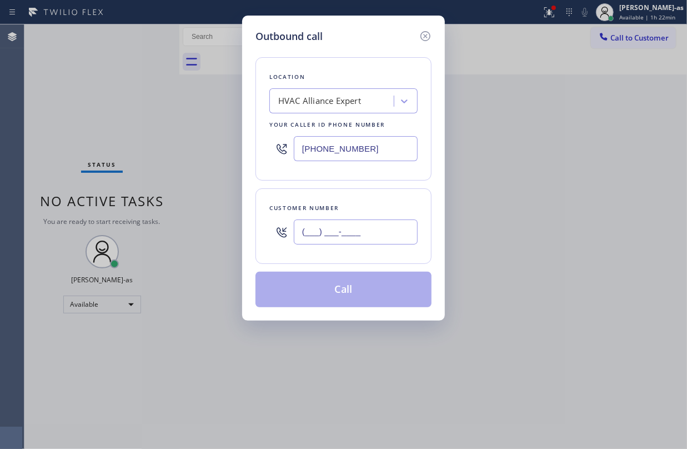
click at [369, 230] on input "(___) ___-____" at bounding box center [356, 231] width 124 height 25
paste input "562) 242-4990"
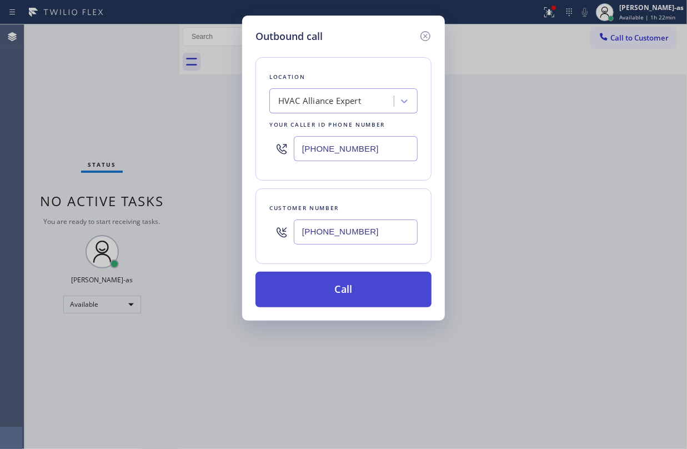
type input "[PHONE_NUMBER]"
click at [345, 296] on button "Call" at bounding box center [344, 290] width 176 height 36
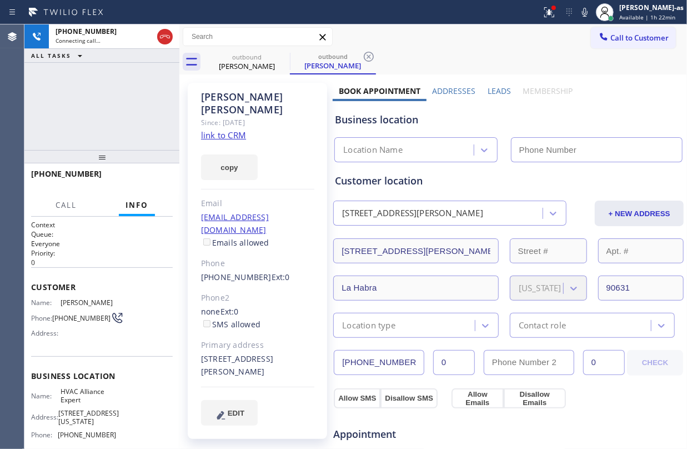
click at [232, 129] on link "link to CRM" at bounding box center [223, 134] width 45 height 11
type input "[PHONE_NUMBER]"
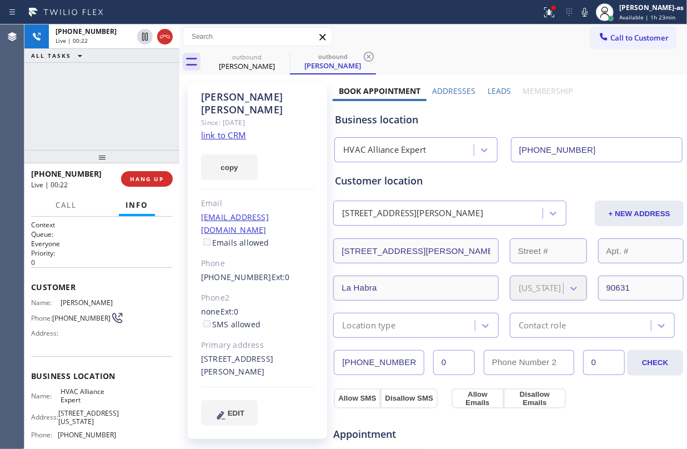
drag, startPoint x: 73, startPoint y: 140, endPoint x: 173, endPoint y: 136, distance: 100.1
click at [86, 139] on div "[PHONE_NUMBER] Live | 00:22 ALL TASKS ALL TASKS ACTIVE TASKS TASKS IN WRAP UP" at bounding box center [101, 87] width 155 height 126
click at [140, 98] on div "[PHONE_NUMBER] Live | 00:23 ALL TASKS ALL TASKS ACTIVE TASKS TASKS IN WRAP UP" at bounding box center [101, 87] width 155 height 126
click at [159, 178] on span "HANG UP" at bounding box center [147, 179] width 34 height 8
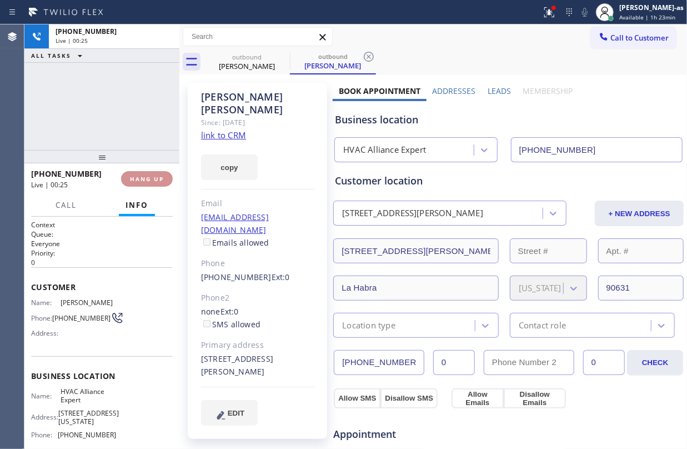
click at [159, 178] on span "HANG UP" at bounding box center [147, 179] width 34 height 8
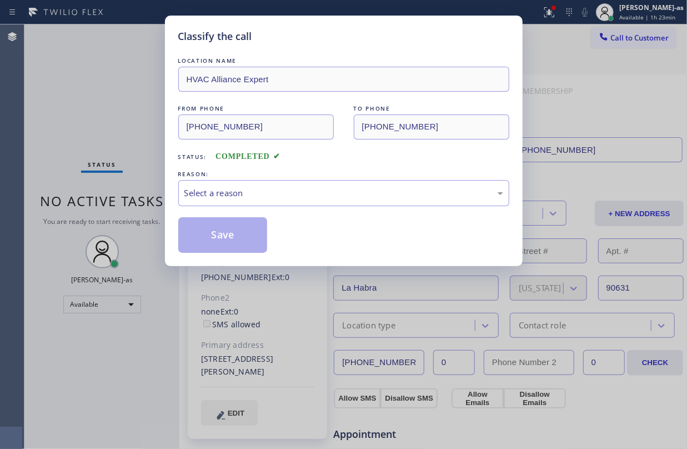
click at [159, 178] on div "Classify the call LOCATION NAME HVAC Alliance Expert FROM PHONE [PHONE_NUMBER] …" at bounding box center [343, 224] width 687 height 449
drag, startPoint x: 159, startPoint y: 178, endPoint x: 597, endPoint y: 266, distance: 446.3
click at [159, 178] on div "Classify the call LOCATION NAME HVAC Alliance Expert FROM PHONE [PHONE_NUMBER] …" at bounding box center [343, 224] width 687 height 449
click at [383, 187] on div "Select a reason" at bounding box center [343, 193] width 319 height 13
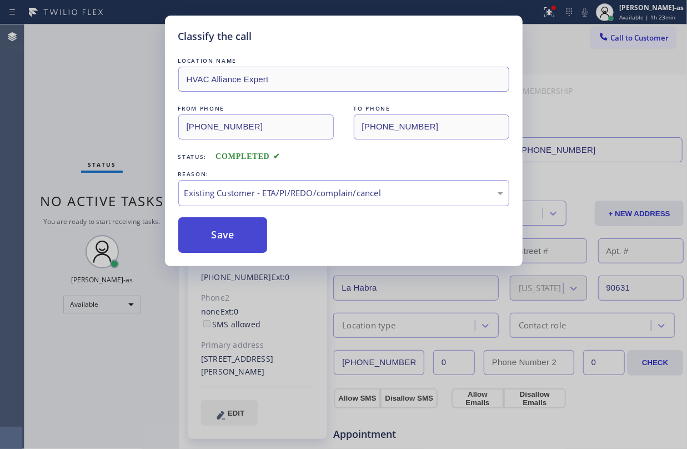
drag, startPoint x: 239, startPoint y: 241, endPoint x: 221, endPoint y: 254, distance: 22.7
click at [239, 240] on button "Save" at bounding box center [222, 235] width 89 height 36
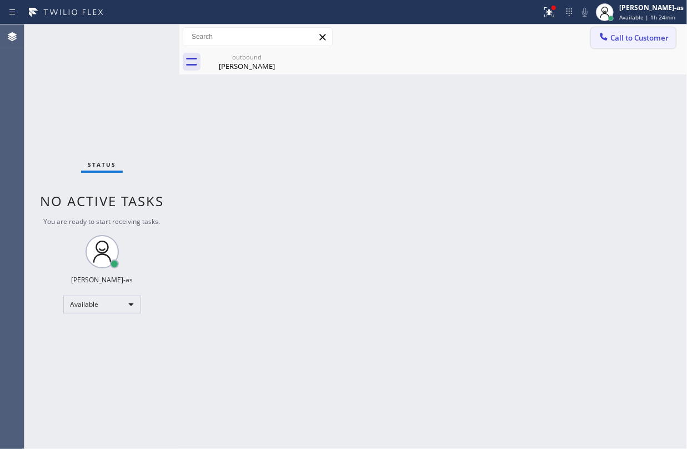
click at [609, 40] on div at bounding box center [603, 37] width 13 height 13
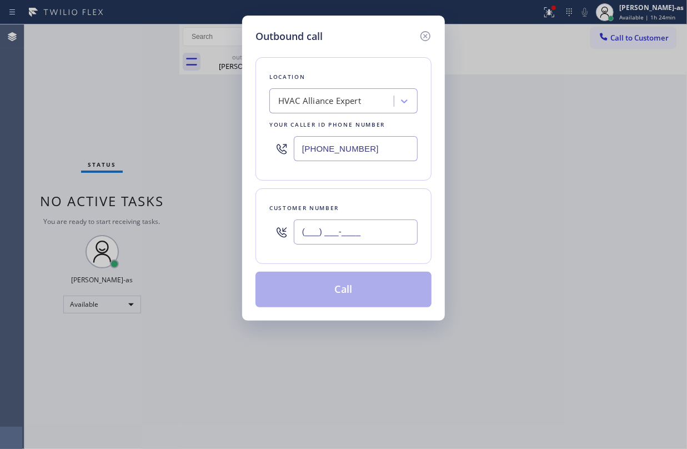
click at [361, 232] on input "(___) ___-____" at bounding box center [356, 231] width 124 height 25
paste input "917) 608-0906"
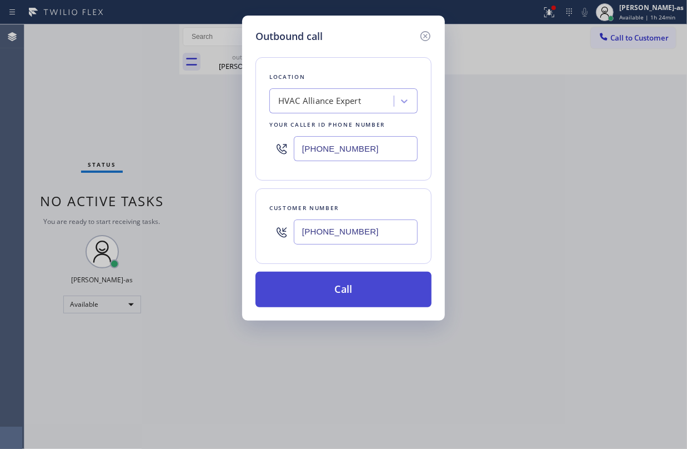
type input "[PHONE_NUMBER]"
click at [376, 281] on button "Call" at bounding box center [344, 290] width 176 height 36
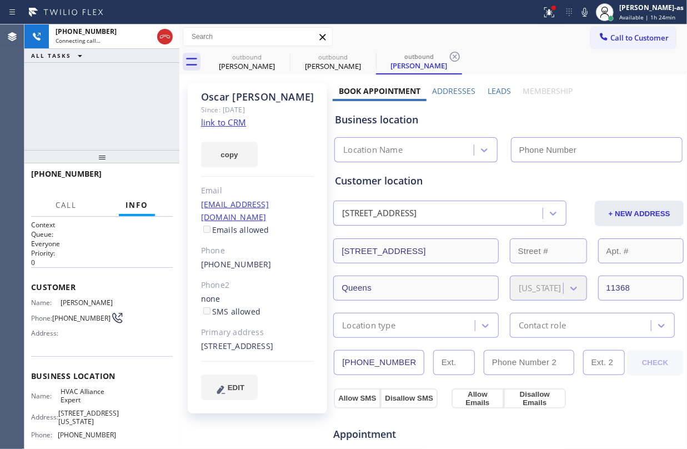
type input "[PHONE_NUMBER]"
drag, startPoint x: 122, startPoint y: 93, endPoint x: 159, endPoint y: 83, distance: 38.0
click at [123, 93] on div "[PHONE_NUMBER] Connecting call… ALL TASKS ALL TASKS ACTIVE TASKS TASKS IN WRAP …" at bounding box center [101, 87] width 155 height 126
click at [217, 118] on link "link to CRM" at bounding box center [223, 122] width 45 height 11
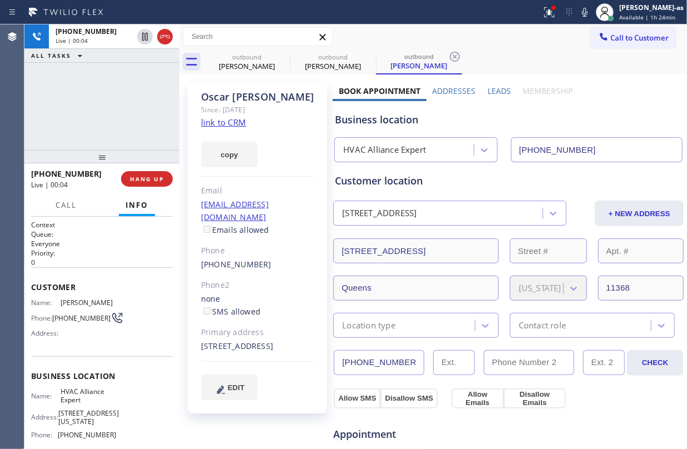
drag, startPoint x: 141, startPoint y: 178, endPoint x: 237, endPoint y: 261, distance: 126.8
click at [143, 177] on span "HANG UP" at bounding box center [147, 179] width 34 height 8
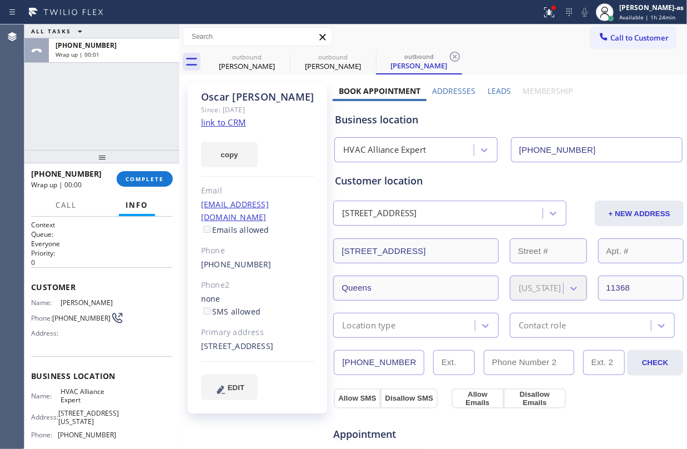
click at [279, 258] on div "[PHONE_NUMBER]" at bounding box center [257, 264] width 113 height 13
copy div "[PHONE_NUMBER]"
click at [133, 172] on button "COMPLETE" at bounding box center [145, 179] width 56 height 16
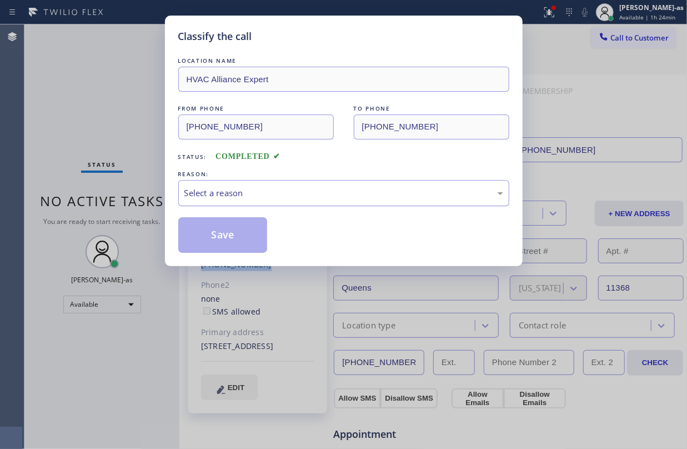
click at [338, 187] on div "Select a reason" at bounding box center [343, 193] width 319 height 13
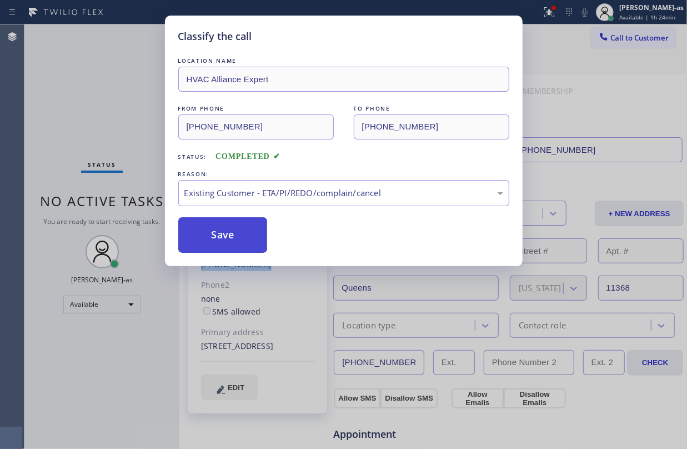
drag, startPoint x: 354, startPoint y: 253, endPoint x: 259, endPoint y: 229, distance: 98.6
drag, startPoint x: 252, startPoint y: 223, endPoint x: 558, endPoint y: 108, distance: 327.0
click at [254, 223] on button "Save" at bounding box center [222, 235] width 89 height 36
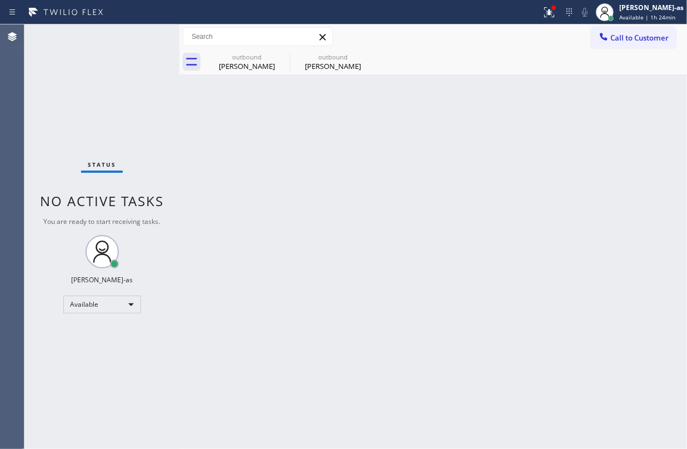
drag, startPoint x: 625, startPoint y: 38, endPoint x: 528, endPoint y: 129, distance: 132.8
click at [620, 40] on span "Call to Customer" at bounding box center [639, 38] width 58 height 10
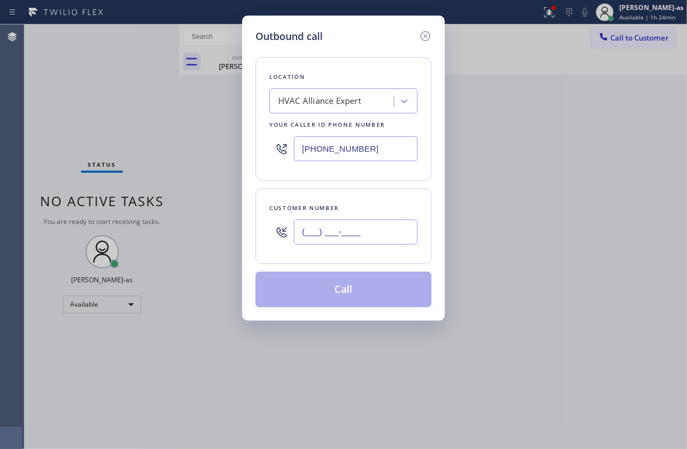
click at [386, 227] on input "(___) ___-____" at bounding box center [356, 231] width 124 height 25
paste input "917) 608-0906"
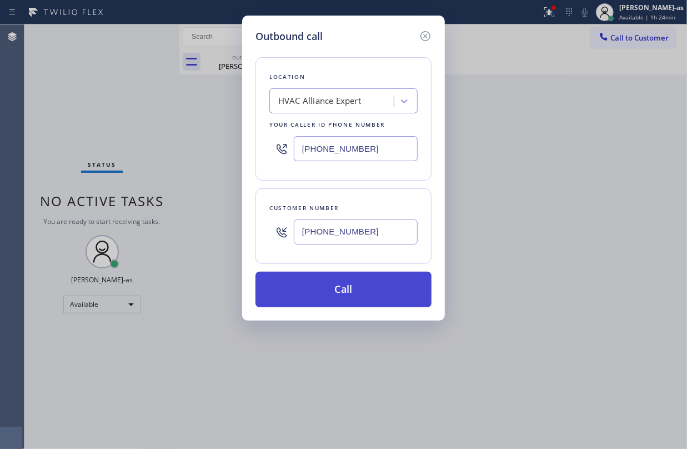
type input "[PHONE_NUMBER]"
click at [347, 298] on button "Call" at bounding box center [344, 290] width 176 height 36
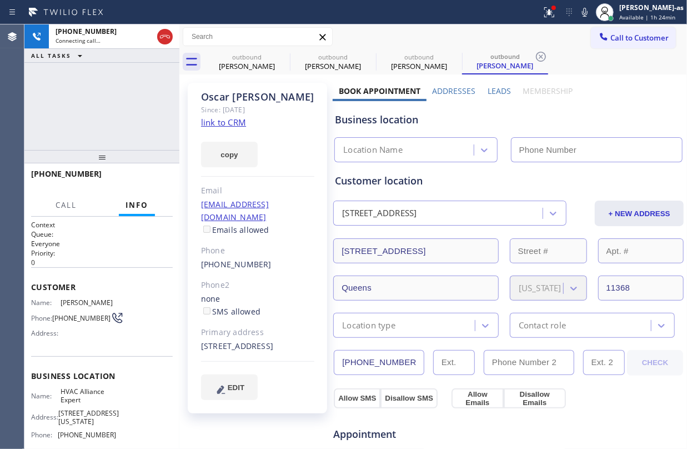
type input "[PHONE_NUMBER]"
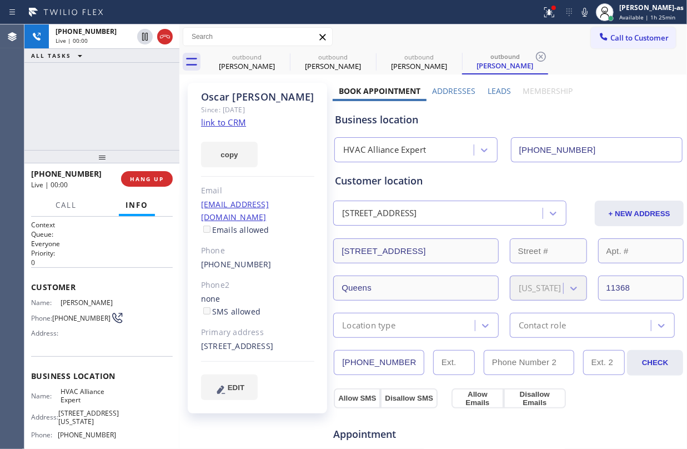
click at [138, 114] on div "[PHONE_NUMBER] Live | 00:00 ALL TASKS ALL TASKS ACTIVE TASKS TASKS IN WRAP UP" at bounding box center [101, 87] width 155 height 126
click at [132, 113] on div "[PHONE_NUMBER] Live | 00:00 ALL TASKS ALL TASKS ACTIVE TASKS TASKS IN WRAP UP" at bounding box center [101, 87] width 155 height 126
click at [109, 113] on div "[PHONE_NUMBER] Live | 00:01 ALL TASKS ALL TASKS ACTIVE TASKS TASKS IN WRAP UP" at bounding box center [101, 87] width 155 height 126
click at [251, 62] on div "[PERSON_NAME]" at bounding box center [247, 66] width 84 height 10
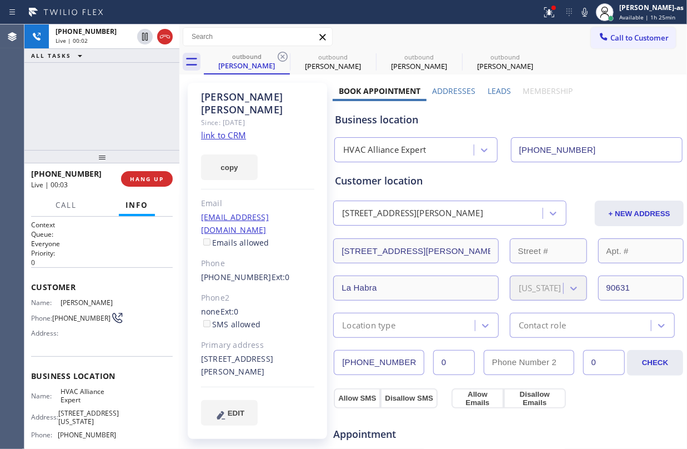
click at [126, 119] on div "[PHONE_NUMBER] Live | 00:02 ALL TASKS ALL TASKS ACTIVE TASKS TASKS IN WRAP UP" at bounding box center [101, 87] width 155 height 126
click at [148, 176] on span "HANG UP" at bounding box center [147, 179] width 34 height 8
click at [149, 176] on span "HANG UP" at bounding box center [147, 179] width 34 height 8
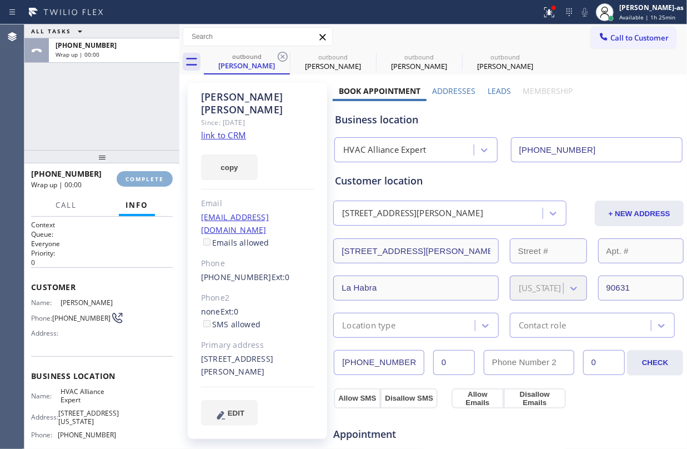
click at [149, 176] on span "COMPLETE" at bounding box center [145, 179] width 38 height 8
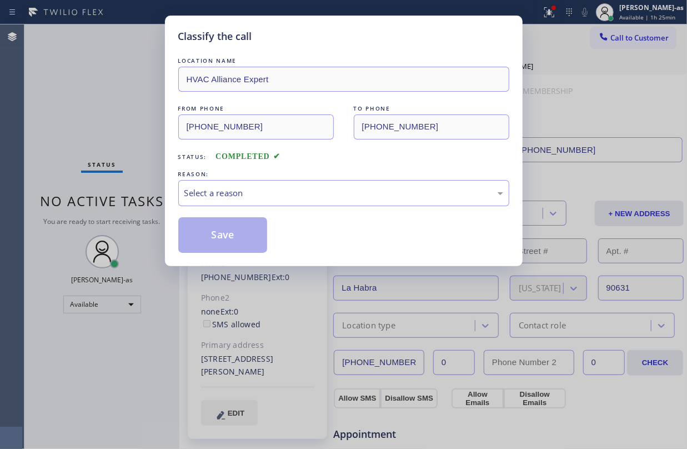
click at [149, 176] on div "Classify the call LOCATION NAME HVAC Alliance Expert FROM PHONE [PHONE_NUMBER] …" at bounding box center [343, 224] width 687 height 449
drag, startPoint x: 149, startPoint y: 176, endPoint x: 224, endPoint y: 176, distance: 75.5
click at [156, 176] on div "Classify the call LOCATION NAME HVAC Alliance Expert FROM PHONE [PHONE_NUMBER] …" at bounding box center [343, 224] width 687 height 449
click at [308, 194] on div "Select a reason" at bounding box center [343, 193] width 319 height 13
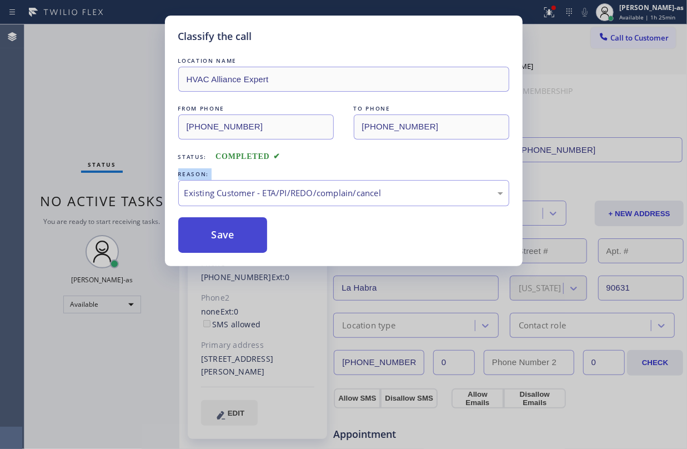
click at [232, 227] on button "Save" at bounding box center [222, 235] width 89 height 36
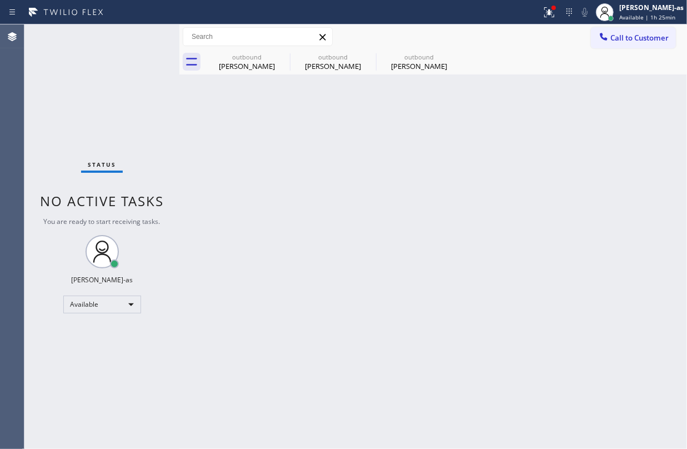
drag, startPoint x: 166, startPoint y: 118, endPoint x: 190, endPoint y: 112, distance: 25.2
click at [166, 118] on div "Status No active tasks You are ready to start receiving tasks. [PERSON_NAME]-as…" at bounding box center [101, 236] width 155 height 424
drag, startPoint x: 253, startPoint y: 63, endPoint x: 276, endPoint y: 63, distance: 22.8
click at [254, 63] on div "[PERSON_NAME]" at bounding box center [247, 66] width 84 height 10
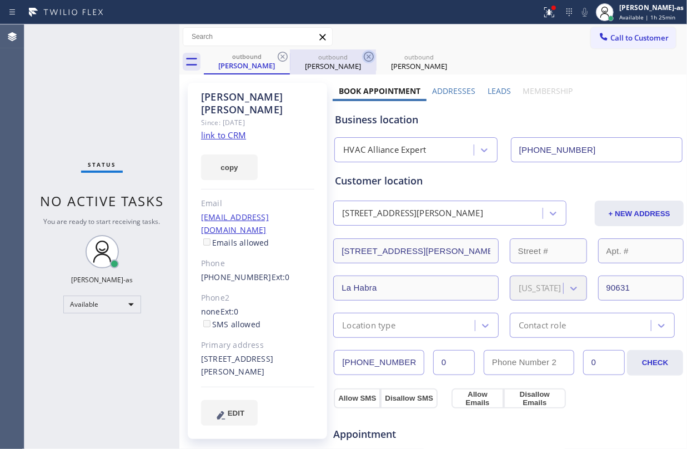
click at [283, 57] on icon at bounding box center [283, 57] width 10 height 10
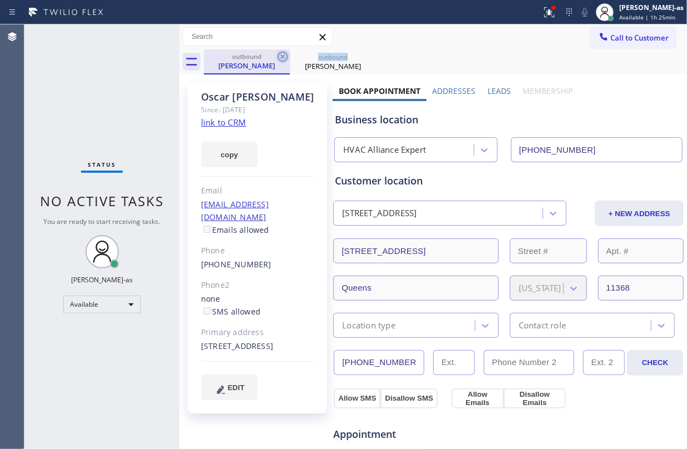
click at [283, 57] on icon at bounding box center [283, 57] width 10 height 10
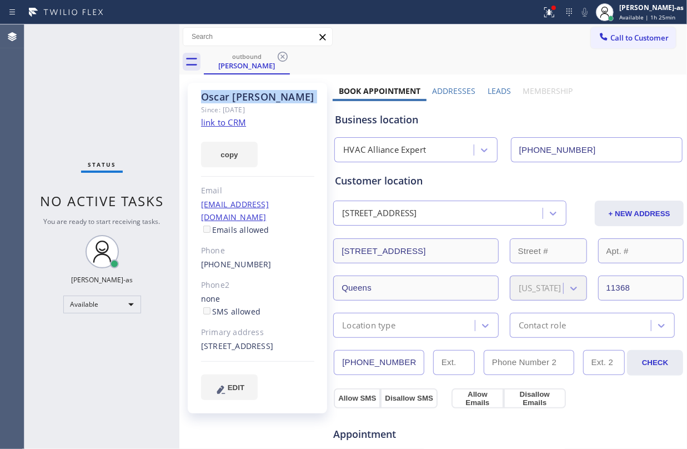
click at [283, 57] on icon at bounding box center [283, 57] width 10 height 10
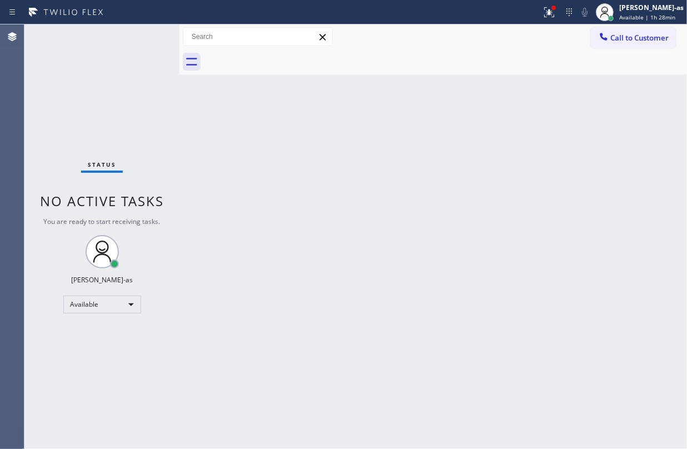
click at [170, 132] on div "Status No active tasks You are ready to start receiving tasks. [PERSON_NAME]-as…" at bounding box center [101, 236] width 155 height 424
drag, startPoint x: 249, startPoint y: 312, endPoint x: 259, endPoint y: 306, distance: 11.2
click at [249, 314] on div "Back to Dashboard Change Sender ID Customers Technicians Select a contact Outbo…" at bounding box center [433, 236] width 508 height 424
drag, startPoint x: 373, startPoint y: 245, endPoint x: 383, endPoint y: 243, distance: 9.6
click at [377, 245] on div "Back to Dashboard Change Sender ID Customers Technicians Select a contact Outbo…" at bounding box center [433, 236] width 508 height 424
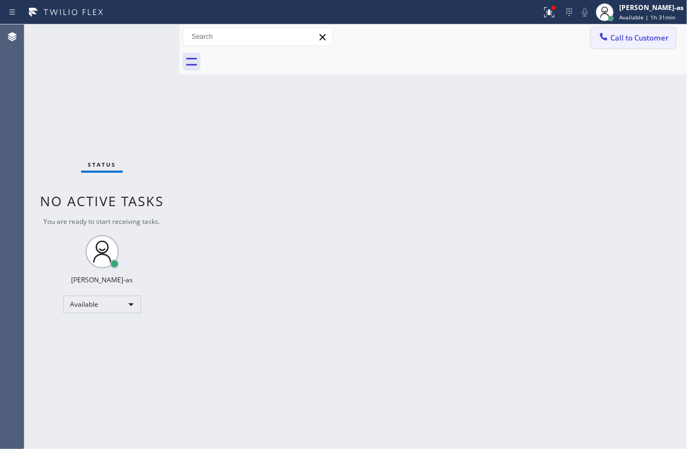
click at [649, 32] on button "Call to Customer" at bounding box center [633, 37] width 85 height 21
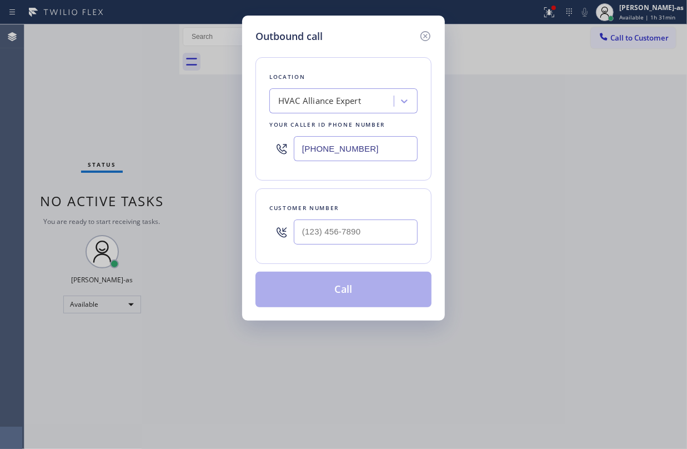
click at [389, 218] on div at bounding box center [356, 232] width 124 height 36
click at [390, 224] on input "(___) ___-____" at bounding box center [356, 231] width 124 height 25
paste input "909) 239-5350"
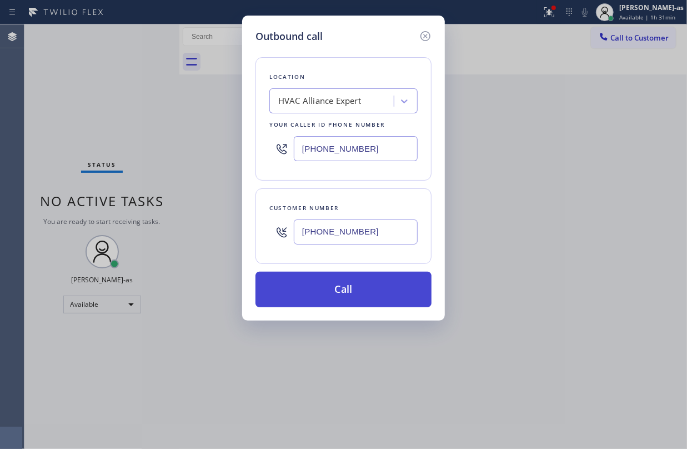
type input "[PHONE_NUMBER]"
click at [374, 289] on button "Call" at bounding box center [344, 290] width 176 height 36
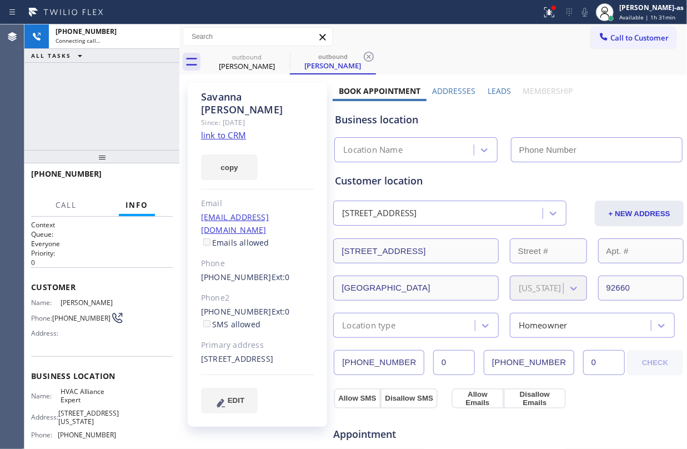
click at [221, 129] on link "link to CRM" at bounding box center [223, 134] width 45 height 11
type input "[PHONE_NUMBER]"
click at [116, 70] on div "[PHONE_NUMBER] Connecting call… ALL TASKS ALL TASKS ACTIVE TASKS TASKS IN WRAP …" at bounding box center [101, 87] width 155 height 126
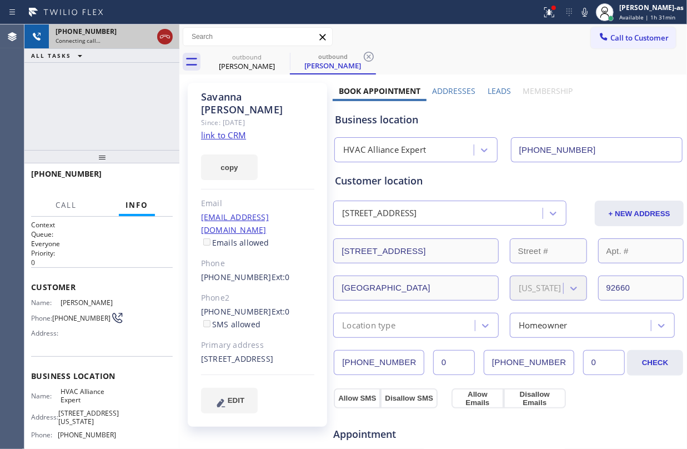
click at [172, 38] on div at bounding box center [165, 36] width 16 height 13
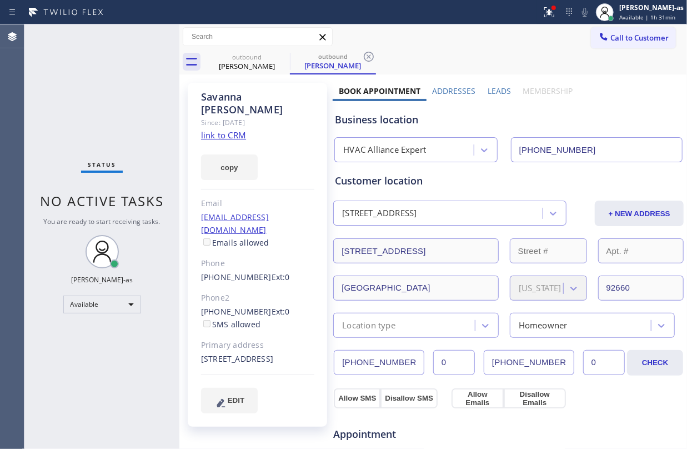
click at [156, 110] on div "Status No active tasks You are ready to start receiving tasks. [PERSON_NAME]-as…" at bounding box center [101, 236] width 155 height 424
click at [232, 129] on link "link to CRM" at bounding box center [223, 134] width 45 height 11
drag, startPoint x: 131, startPoint y: 109, endPoint x: 131, endPoint y: 148, distance: 38.9
click at [131, 109] on div "Status No active tasks You are ready to start receiving tasks. [PERSON_NAME]-as…" at bounding box center [101, 236] width 155 height 424
click at [116, 302] on div "Available" at bounding box center [102, 305] width 78 height 18
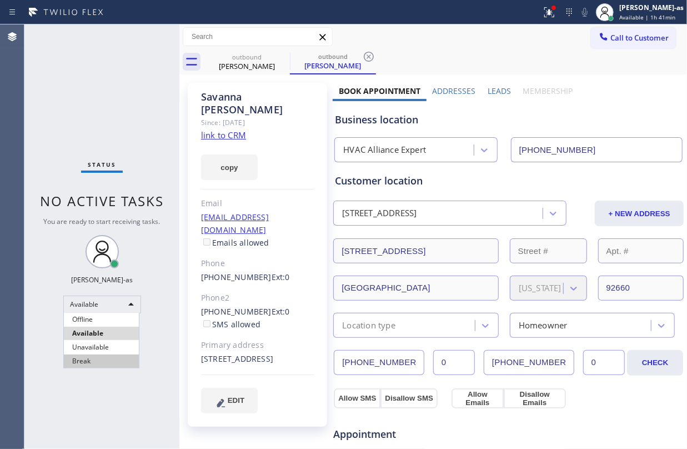
click at [113, 361] on li "Break" at bounding box center [101, 360] width 75 height 13
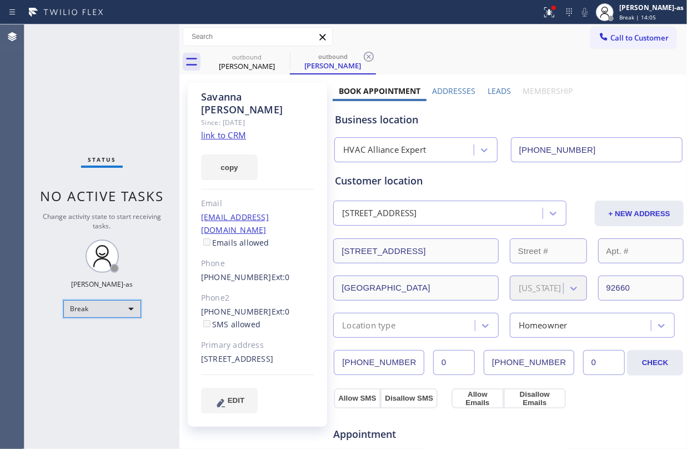
click at [114, 314] on div "Break" at bounding box center [102, 309] width 78 height 18
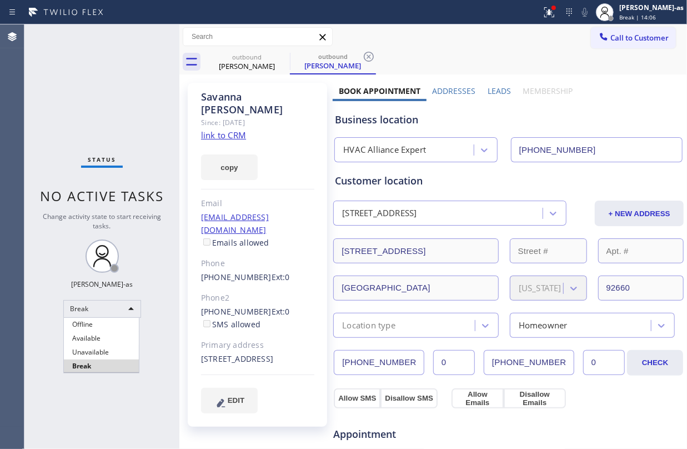
drag, startPoint x: 96, startPoint y: 348, endPoint x: 92, endPoint y: 342, distance: 7.1
click at [97, 348] on li "Unavailable" at bounding box center [101, 352] width 75 height 13
click at [59, 151] on div "Status No active tasks Change activity state to start receiving tasks. [PERSON_…" at bounding box center [101, 236] width 155 height 424
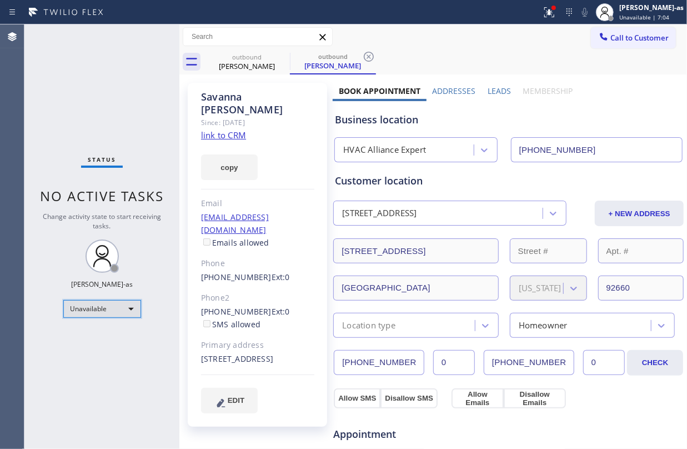
click at [123, 312] on div "Unavailable" at bounding box center [102, 309] width 78 height 18
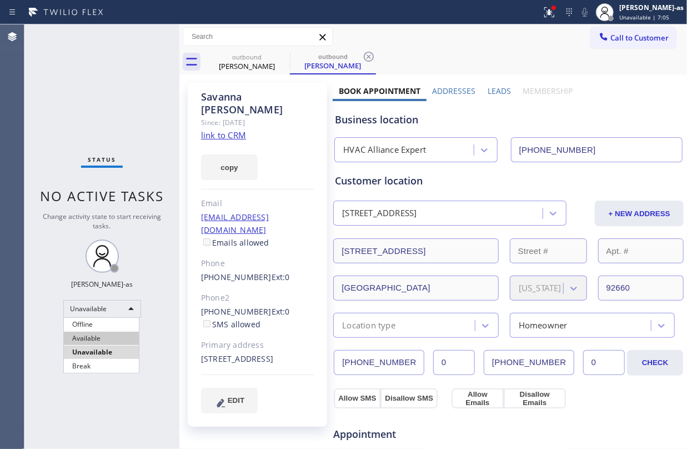
click at [101, 340] on li "Available" at bounding box center [101, 338] width 75 height 13
click at [88, 117] on div "Status No active tasks Change activity state to start receiving tasks. [PERSON_…" at bounding box center [101, 236] width 155 height 424
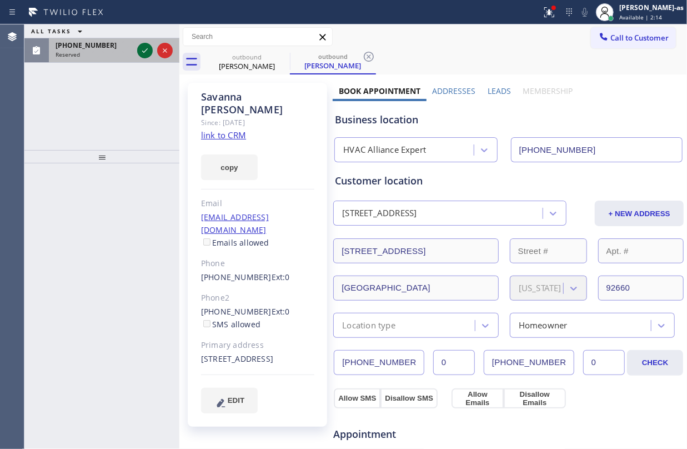
click at [142, 49] on icon at bounding box center [144, 50] width 13 height 13
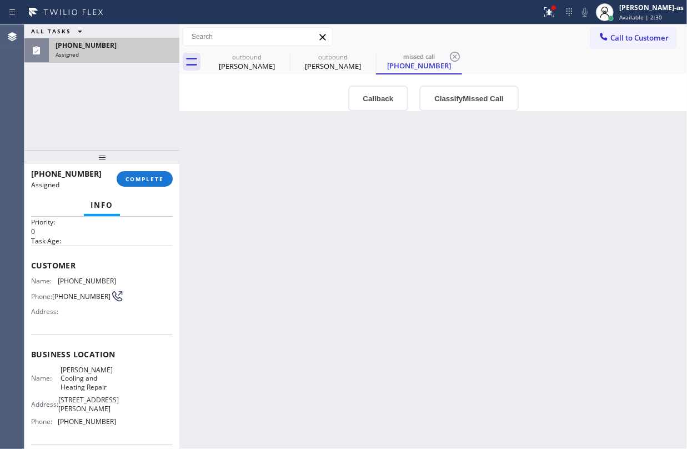
scroll to position [128, 0]
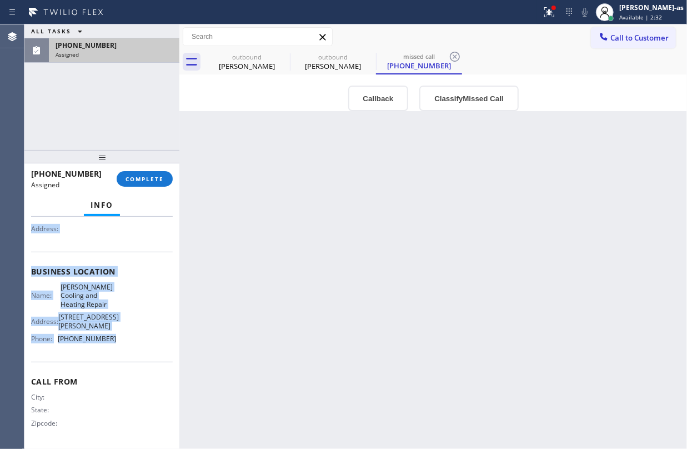
drag, startPoint x: 31, startPoint y: 297, endPoint x: 137, endPoint y: 351, distance: 118.8
click at [137, 351] on div "Context Queue: [Test] Voicemails Priority: 0 Task Age: Customer Name: [PHONE_NU…" at bounding box center [102, 275] width 142 height 339
copy div "Customer Name: [PHONE_NUMBER] Phone: [PHONE_NUMBER] Address: Business location …"
click at [381, 97] on button "Callback" at bounding box center [378, 99] width 61 height 26
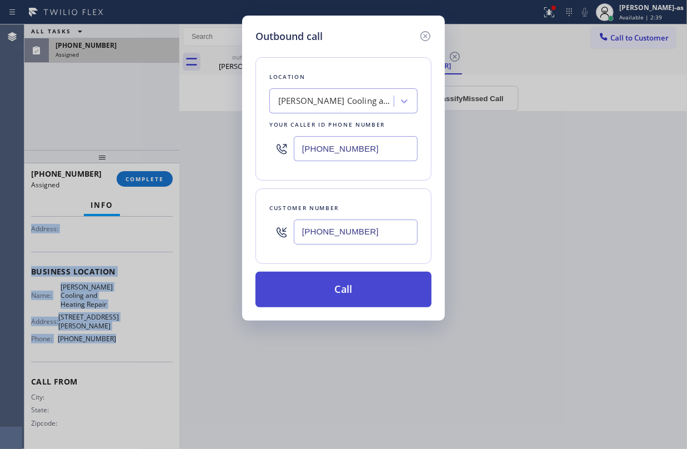
click at [374, 279] on button "Call" at bounding box center [344, 290] width 176 height 36
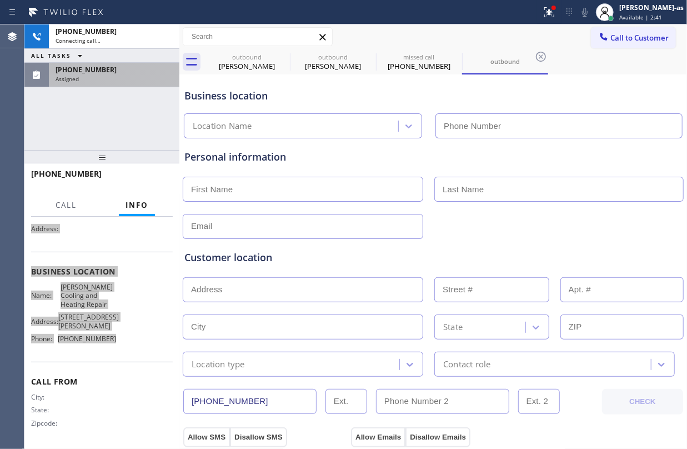
scroll to position [118, 0]
type input "[PHONE_NUMBER]"
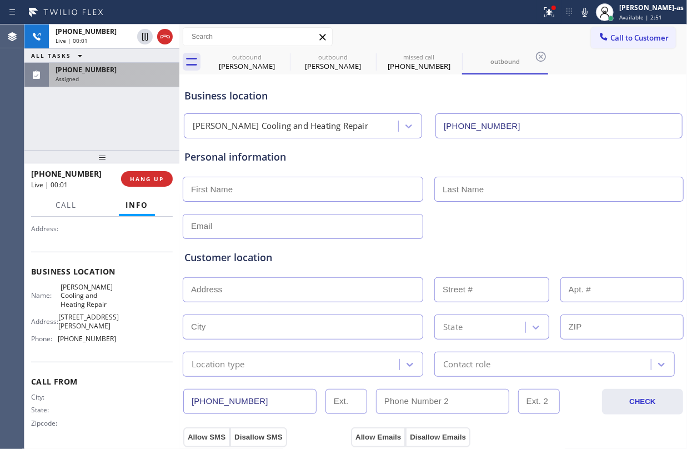
click at [99, 120] on div "[PHONE_NUMBER] Live | 00:01 ALL TASKS ALL TASKS ACTIVE TASKS TASKS IN WRAP UP […" at bounding box center [101, 87] width 155 height 126
click at [126, 141] on div "[PHONE_NUMBER] Live | 00:02 ALL TASKS ALL TASKS ACTIVE TASKS TASKS IN WRAP UP […" at bounding box center [101, 87] width 155 height 126
click at [144, 178] on span "HANG UP" at bounding box center [147, 179] width 34 height 8
click at [144, 178] on span "COMPLETE" at bounding box center [145, 179] width 38 height 8
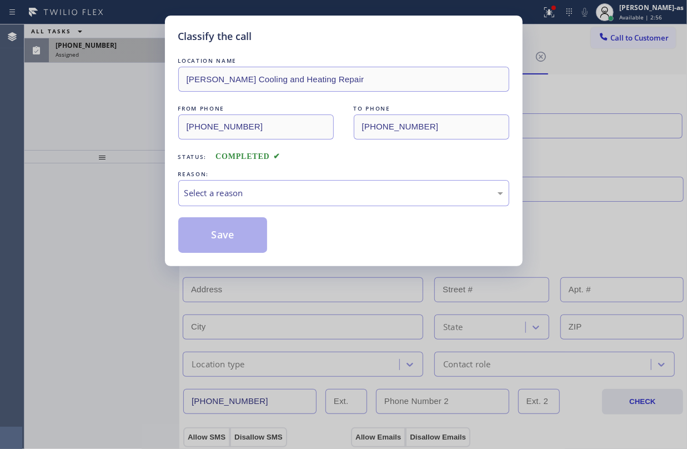
drag, startPoint x: 114, startPoint y: 138, endPoint x: 597, endPoint y: 298, distance: 508.5
click at [127, 149] on div "Classify the call LOCATION NAME [PERSON_NAME] Cooling and Heating Repair FROM P…" at bounding box center [343, 224] width 687 height 449
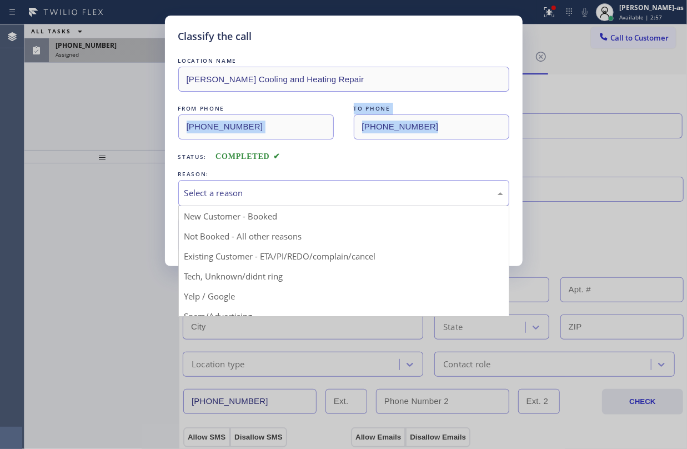
drag, startPoint x: 266, startPoint y: 188, endPoint x: 309, endPoint y: 241, distance: 68.6
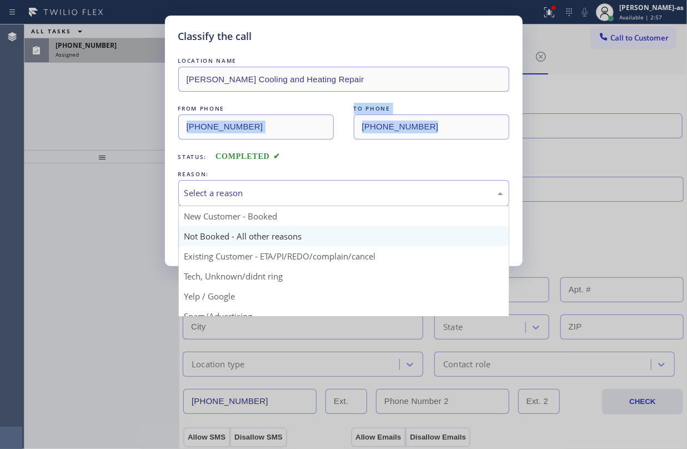
click at [267, 192] on div "Select a reason" at bounding box center [343, 193] width 319 height 13
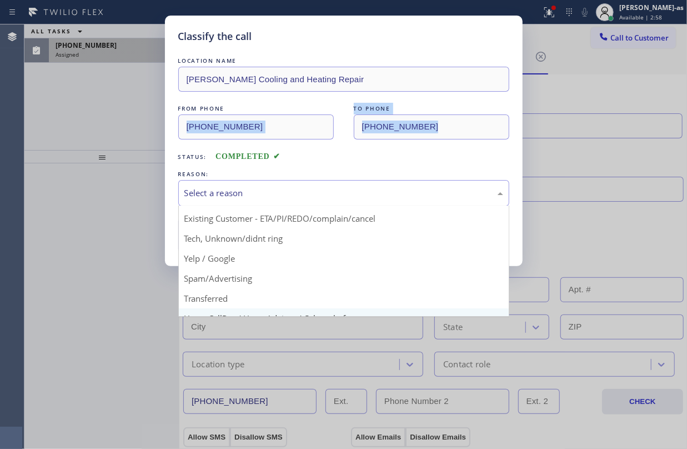
scroll to position [70, 0]
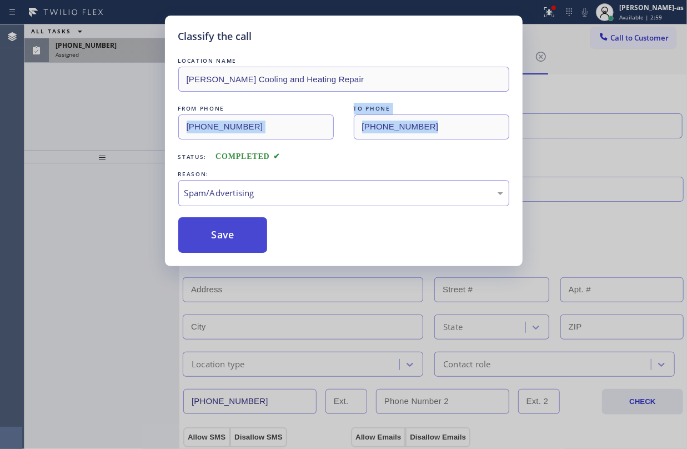
click at [210, 228] on button "Save" at bounding box center [222, 235] width 89 height 36
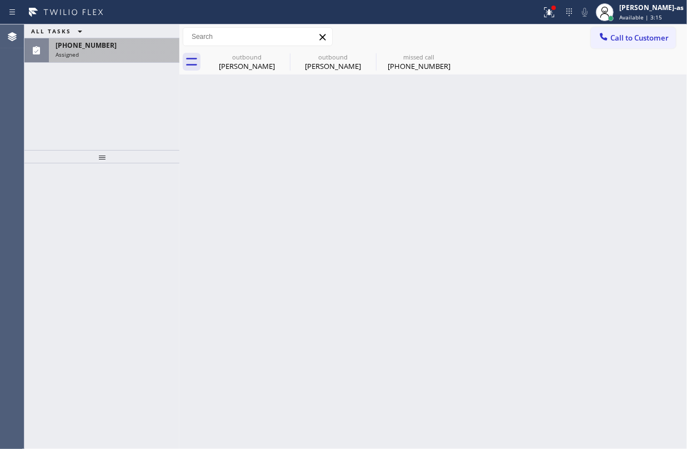
click at [145, 189] on div at bounding box center [101, 306] width 155 height 286
click at [113, 45] on div "[PHONE_NUMBER]" at bounding box center [114, 45] width 117 height 9
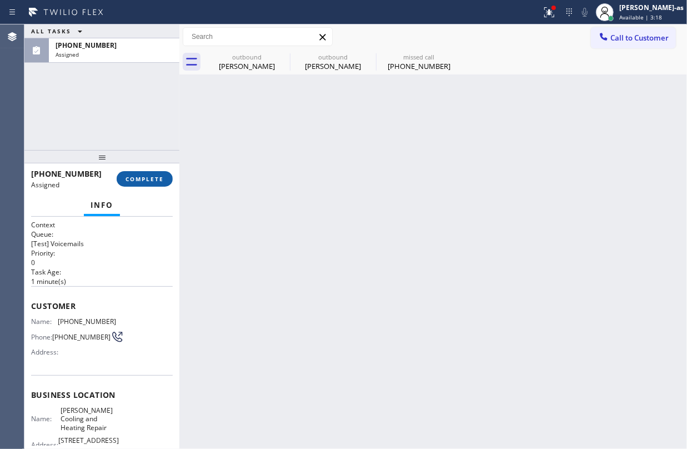
click at [143, 180] on span "COMPLETE" at bounding box center [145, 179] width 38 height 8
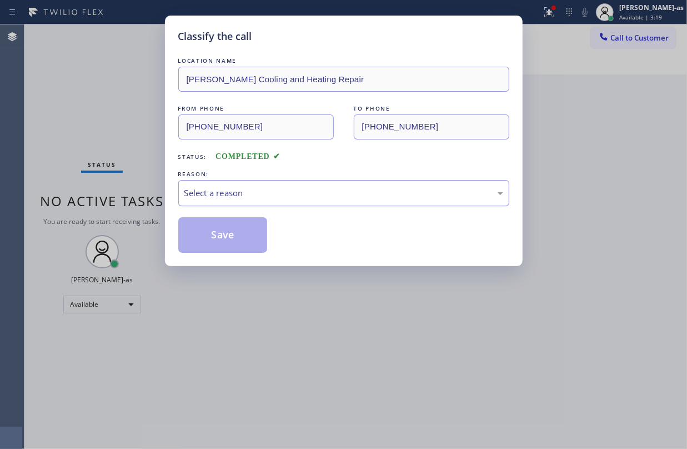
click at [266, 189] on div "Select a reason" at bounding box center [343, 193] width 319 height 13
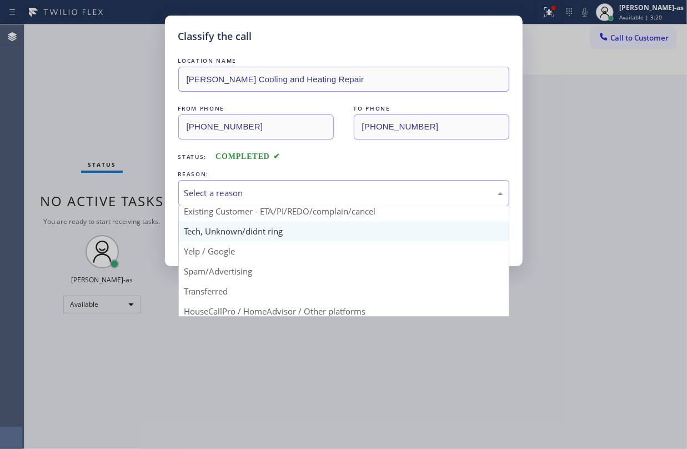
scroll to position [70, 0]
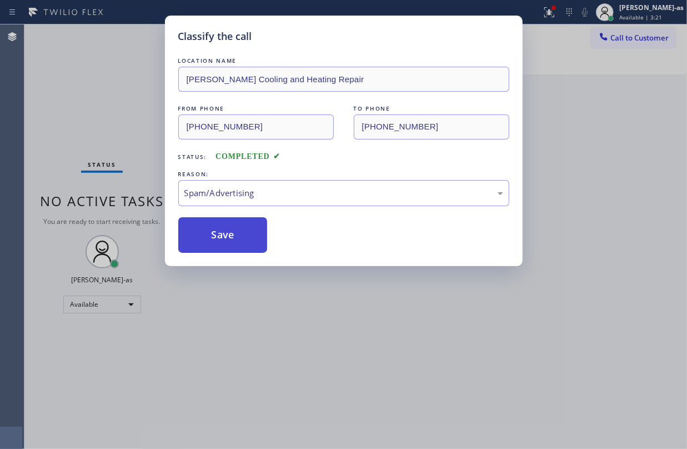
click at [223, 232] on button "Save" at bounding box center [222, 235] width 89 height 36
type input "[PHONE_NUMBER]"
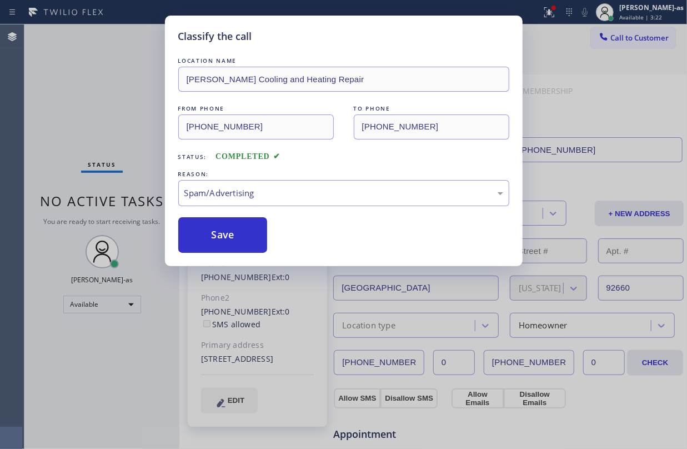
click at [74, 72] on div "Classify the call LOCATION NAME [PERSON_NAME] Cooling and Heating Repair FROM P…" at bounding box center [343, 224] width 687 height 449
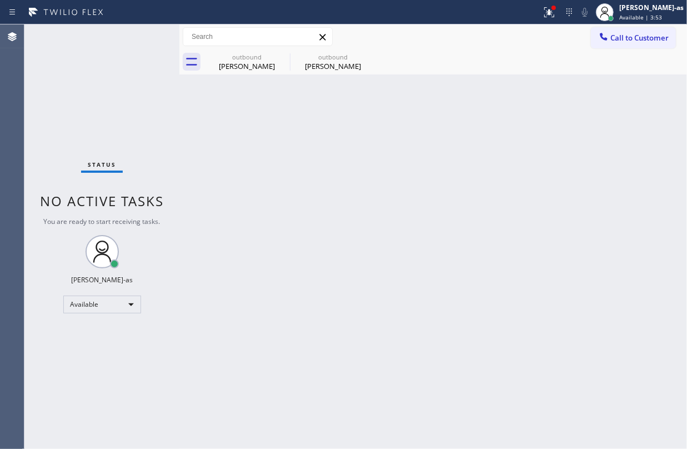
drag, startPoint x: 280, startPoint y: 208, endPoint x: 289, endPoint y: 203, distance: 9.9
click at [284, 207] on div "Back to Dashboard Change Sender ID Customers Technicians Select a contact Outbo…" at bounding box center [433, 236] width 508 height 424
click at [260, 67] on div "[PERSON_NAME]" at bounding box center [247, 66] width 84 height 10
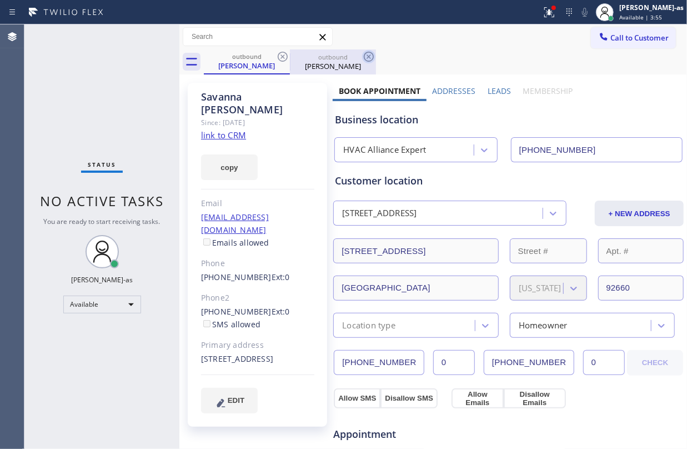
click at [283, 54] on icon at bounding box center [282, 56] width 13 height 13
click at [362, 54] on icon at bounding box center [368, 56] width 13 height 13
click at [283, 54] on div "outbound [PERSON_NAME] outbound [PERSON_NAME]" at bounding box center [445, 61] width 483 height 25
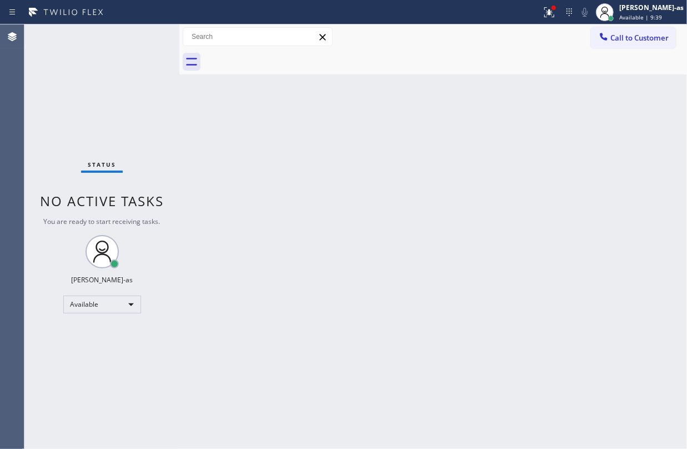
click at [609, 50] on div at bounding box center [445, 61] width 483 height 25
click at [609, 36] on icon at bounding box center [603, 36] width 11 height 11
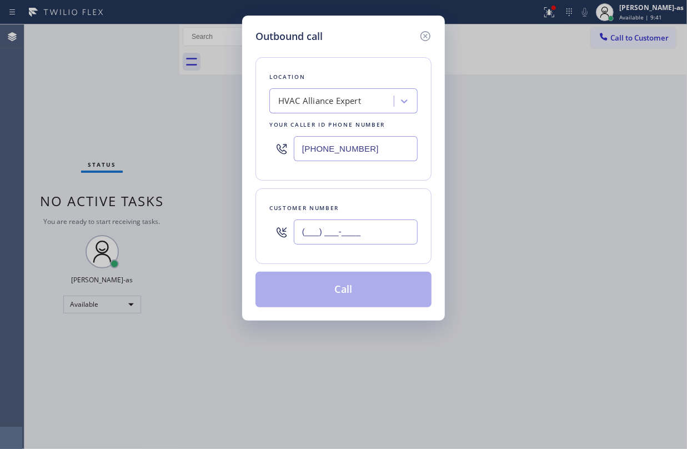
click at [396, 238] on input "(___) ___-____" at bounding box center [356, 231] width 124 height 25
paste input "714) 222-0579"
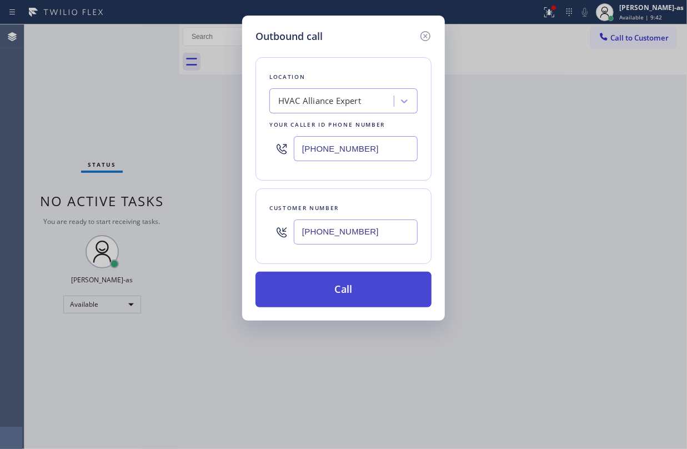
type input "[PHONE_NUMBER]"
click at [346, 294] on button "Call" at bounding box center [344, 290] width 176 height 36
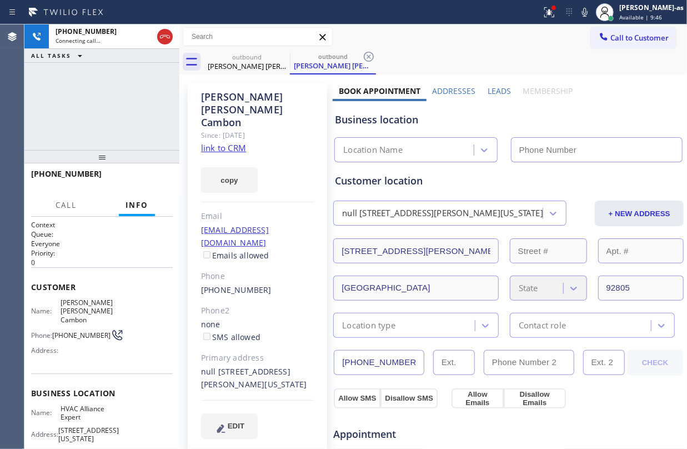
click at [234, 142] on link "link to CRM" at bounding box center [223, 147] width 45 height 11
type input "[PHONE_NUMBER]"
drag, startPoint x: 113, startPoint y: 78, endPoint x: 120, endPoint y: 78, distance: 6.7
click at [120, 78] on div "+17142220579 Connecting call… ALL TASKS ALL TASKS ACTIVE TASKS TASKS IN WRAP UP" at bounding box center [101, 87] width 155 height 126
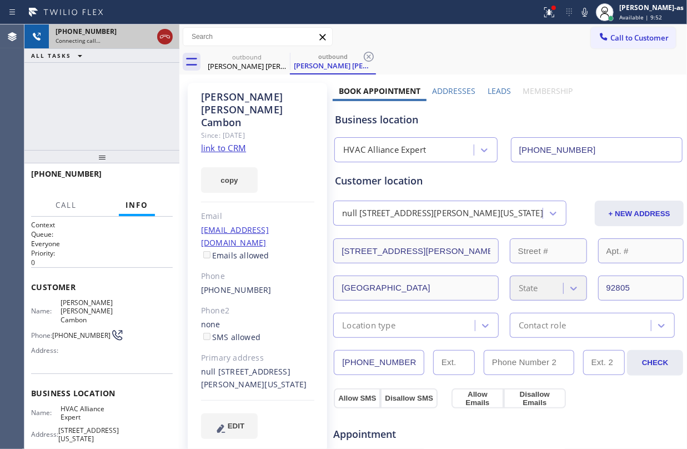
click at [170, 34] on icon at bounding box center [164, 36] width 13 height 13
drag, startPoint x: 247, startPoint y: 74, endPoint x: 276, endPoint y: 56, distance: 34.7
click at [247, 73] on div "outbound Shirley Stephen Payne Cambon outbound Shirley Stephen Payne Cambon Cal…" at bounding box center [433, 423] width 508 height 798
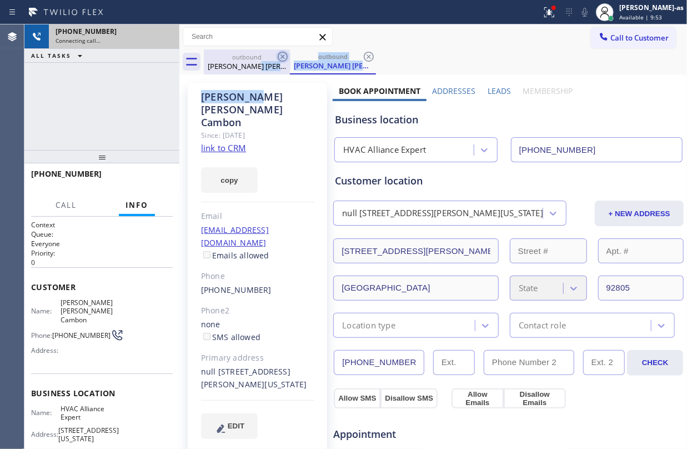
click at [276, 56] on icon at bounding box center [282, 56] width 13 height 13
click at [290, 56] on div "outbound Shirley Stephen Payne Cambon" at bounding box center [333, 61] width 86 height 25
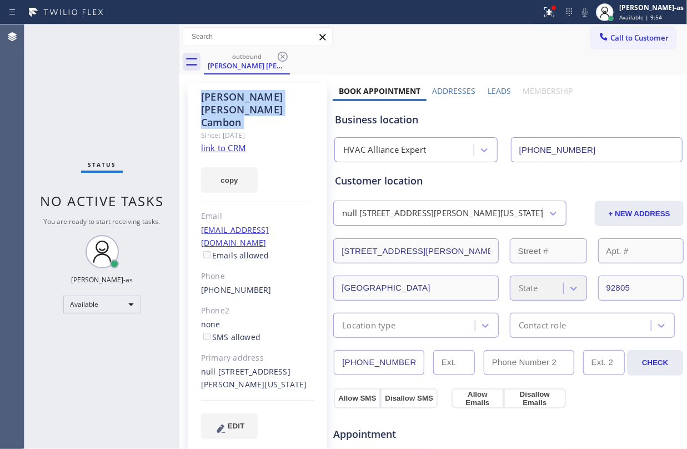
click at [276, 56] on icon at bounding box center [282, 56] width 13 height 13
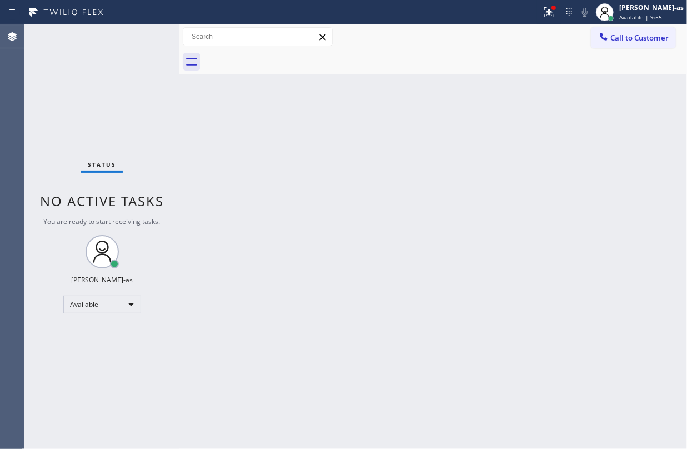
click at [276, 56] on div at bounding box center [445, 61] width 483 height 25
click at [273, 194] on div "Back to Dashboard Change Sender ID Customers Technicians Select a contact Outbo…" at bounding box center [433, 236] width 508 height 424
click at [634, 33] on span "Call to Customer" at bounding box center [639, 38] width 58 height 10
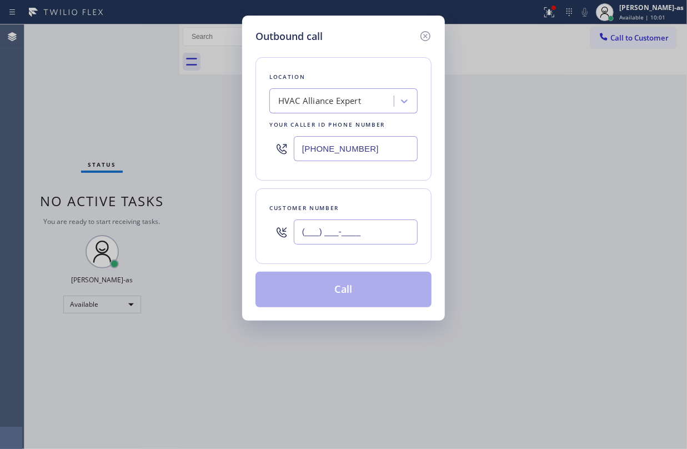
click at [369, 232] on input "(___) ___-____" at bounding box center [356, 231] width 124 height 25
paste input "415) 407-8733"
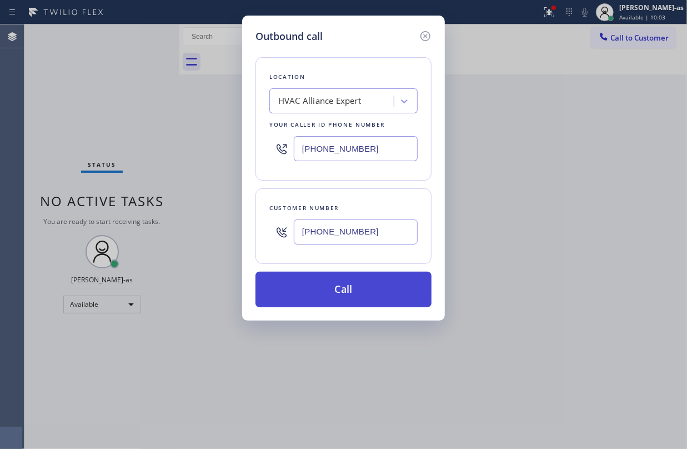
type input "[PHONE_NUMBER]"
click at [373, 294] on button "Call" at bounding box center [344, 290] width 176 height 36
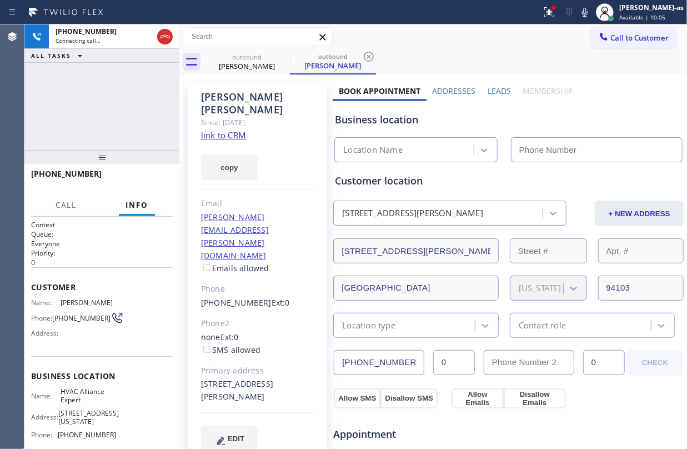
click at [221, 129] on link "link to CRM" at bounding box center [223, 134] width 45 height 11
type input "[PHONE_NUMBER]"
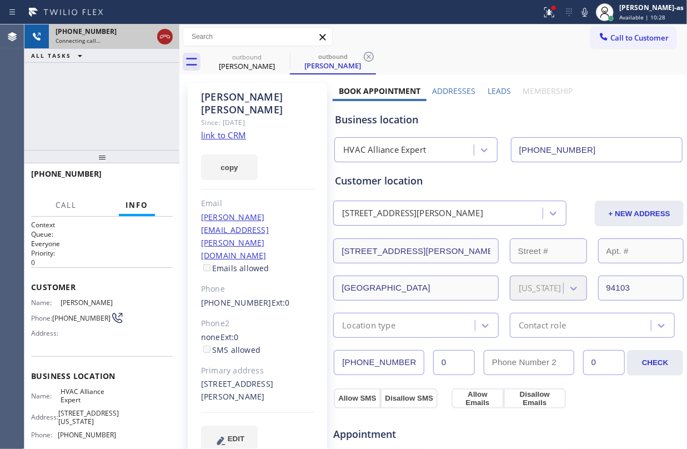
click at [158, 34] on icon at bounding box center [164, 36] width 13 height 13
click at [256, 58] on div "outbound" at bounding box center [247, 57] width 84 height 8
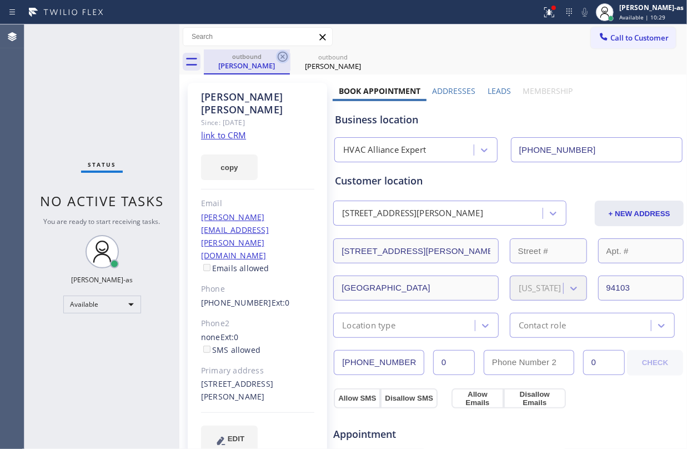
click at [281, 52] on icon at bounding box center [283, 57] width 10 height 10
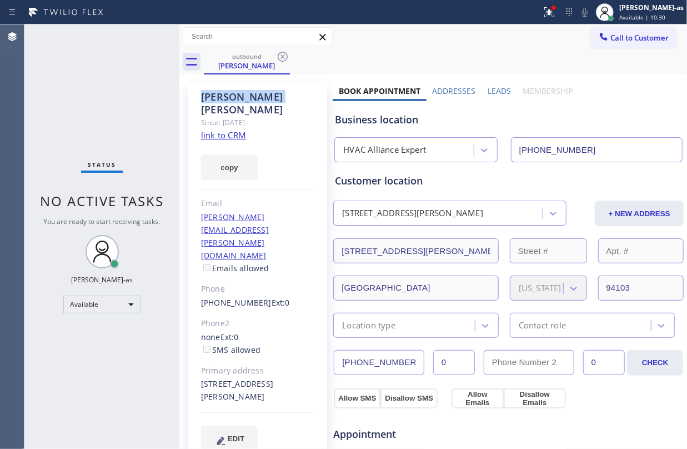
click at [281, 52] on icon at bounding box center [283, 57] width 10 height 10
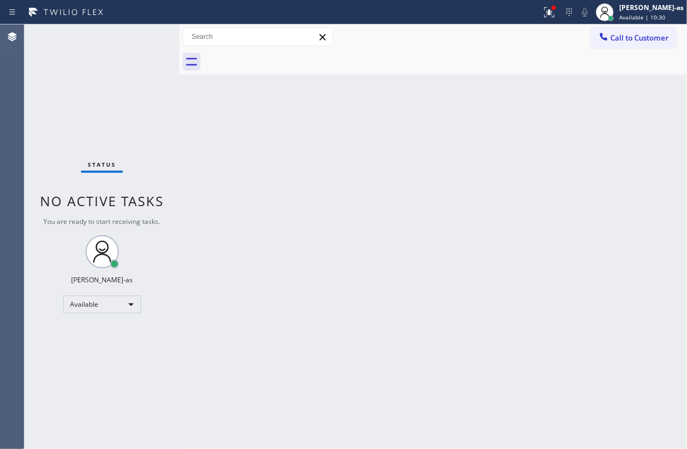
click at [281, 52] on div at bounding box center [445, 61] width 483 height 25
click at [618, 43] on button "Call to Customer" at bounding box center [633, 37] width 85 height 21
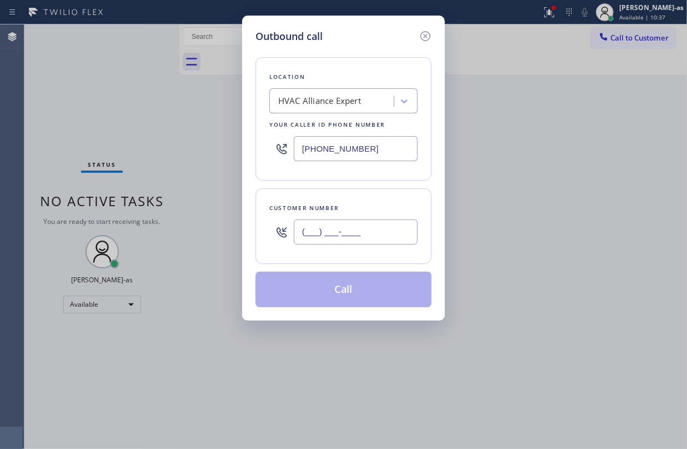
click at [385, 220] on input "(___) ___-____" at bounding box center [356, 231] width 124 height 25
paste input "929) 568-6232"
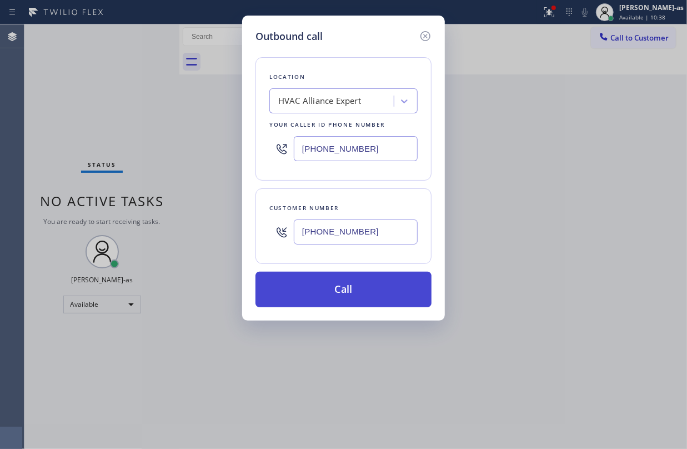
type input "(929) 568-6232"
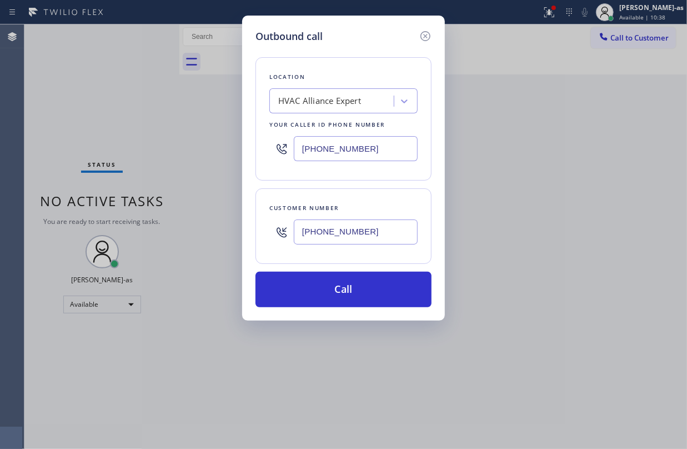
drag, startPoint x: 387, startPoint y: 287, endPoint x: 467, endPoint y: 391, distance: 131.1
click at [397, 303] on button "Call" at bounding box center [344, 290] width 176 height 36
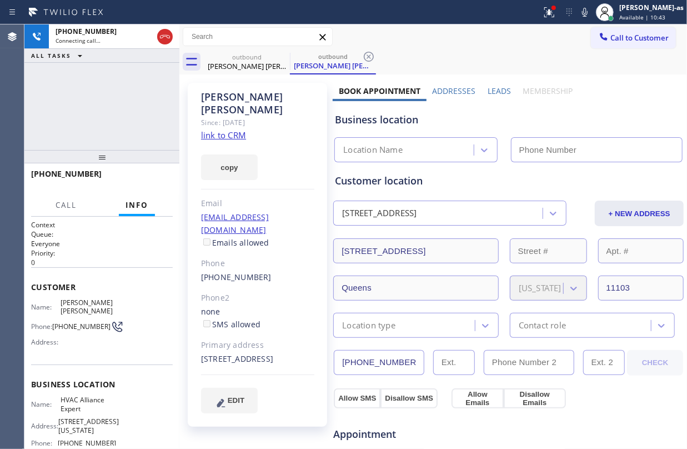
type input "[PHONE_NUMBER]"
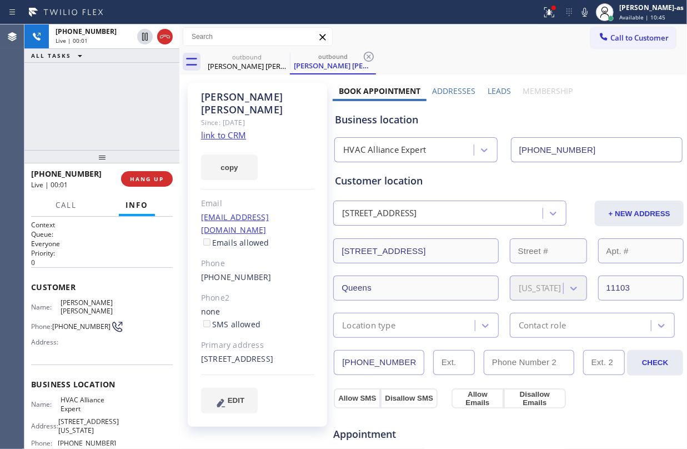
drag, startPoint x: 94, startPoint y: 103, endPoint x: 116, endPoint y: 94, distance: 22.7
click at [107, 98] on div "+19295686232 Live | 00:01 ALL TASKS ALL TASKS ACTIVE TASKS TASKS IN WRAP UP" at bounding box center [101, 87] width 155 height 126
click at [171, 41] on icon at bounding box center [164, 36] width 13 height 13
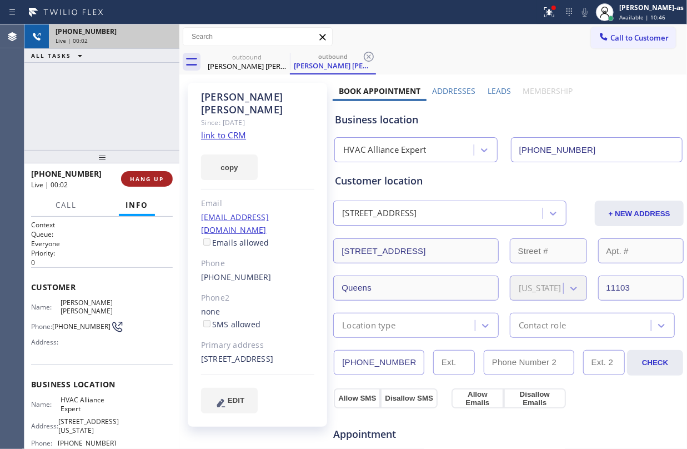
drag, startPoint x: 113, startPoint y: 152, endPoint x: 130, endPoint y: 172, distance: 26.0
click at [127, 170] on div "+19295686232 Live | 00:02 ALL TASKS ALL TASKS ACTIVE TASKS TASKS IN WRAP UP +19…" at bounding box center [101, 236] width 155 height 424
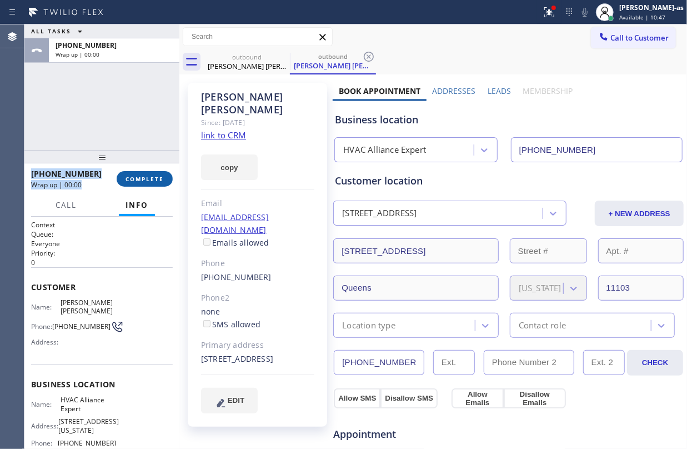
click at [142, 181] on span "COMPLETE" at bounding box center [145, 179] width 38 height 8
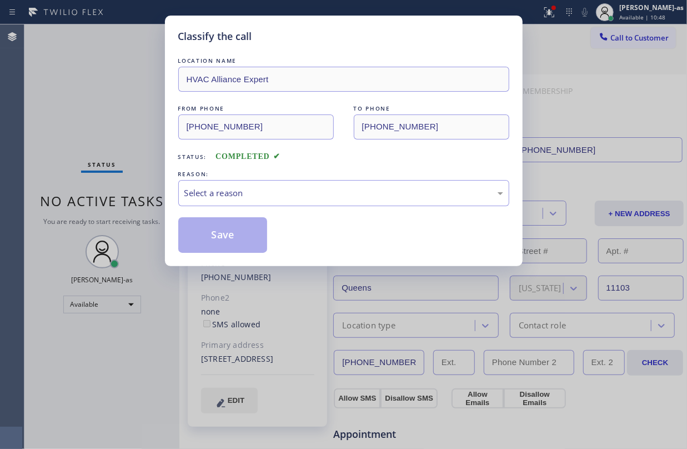
click at [122, 118] on div "Classify the call LOCATION NAME HVAC Alliance Expert FROM PHONE (855) 999-4417 …" at bounding box center [343, 224] width 687 height 449
click at [345, 198] on div "Select a reason" at bounding box center [343, 193] width 319 height 13
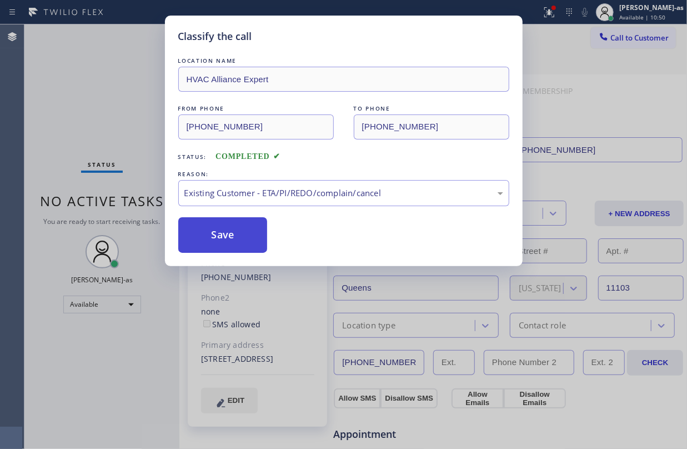
click at [238, 227] on button "Save" at bounding box center [222, 235] width 89 height 36
click at [109, 123] on div "Status No active tasks You are ready to start receiving tasks. [PERSON_NAME]-as…" at bounding box center [101, 236] width 155 height 424
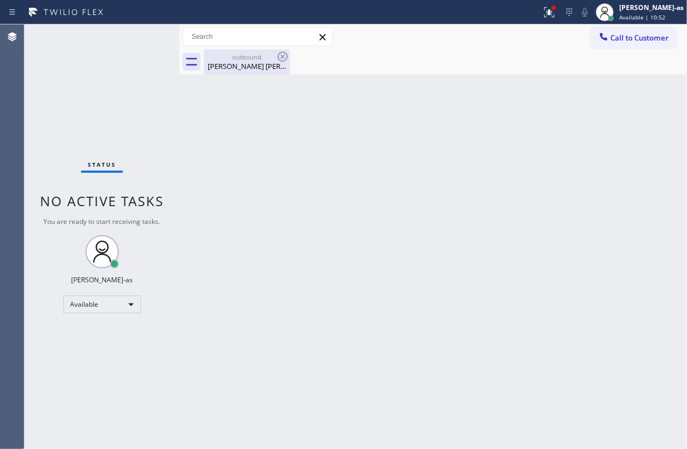
click at [245, 53] on div "outbound" at bounding box center [247, 57] width 84 height 8
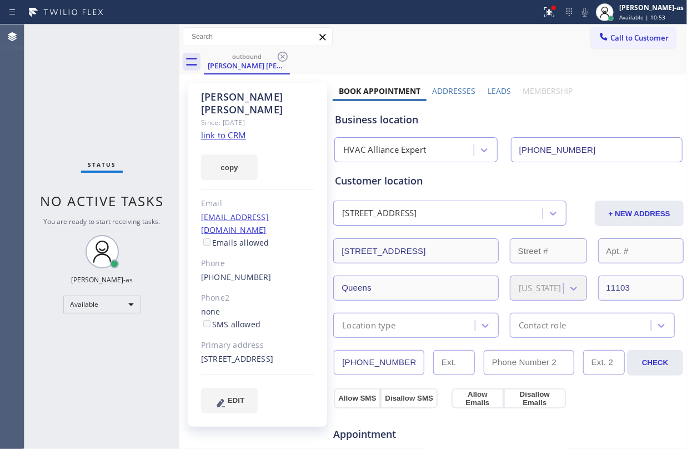
click at [273, 271] on div "(929) 568-6232" at bounding box center [257, 277] width 113 height 13
copy div "(929) 568-6232"
click at [625, 30] on button "Call to Customer" at bounding box center [633, 37] width 85 height 21
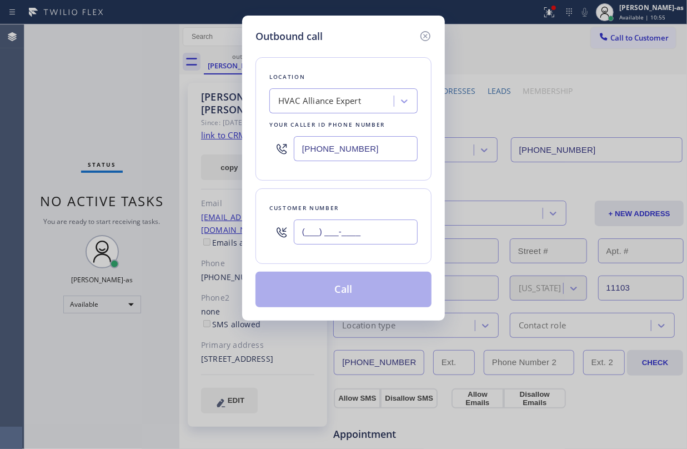
click at [394, 229] on input "(___) ___-____" at bounding box center [356, 231] width 124 height 25
paste input "929) 568-6232"
type input "(929) 568-6232"
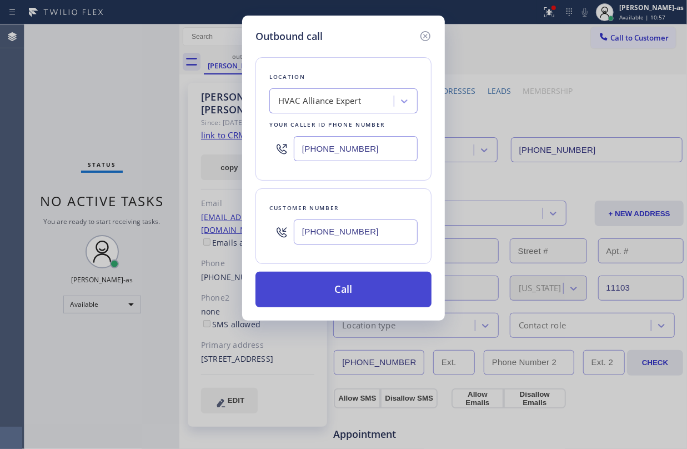
click at [381, 292] on button "Call" at bounding box center [344, 290] width 176 height 36
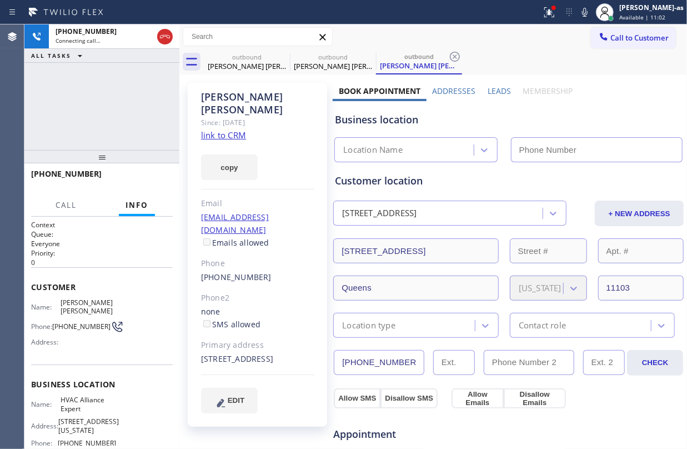
type input "[PHONE_NUMBER]"
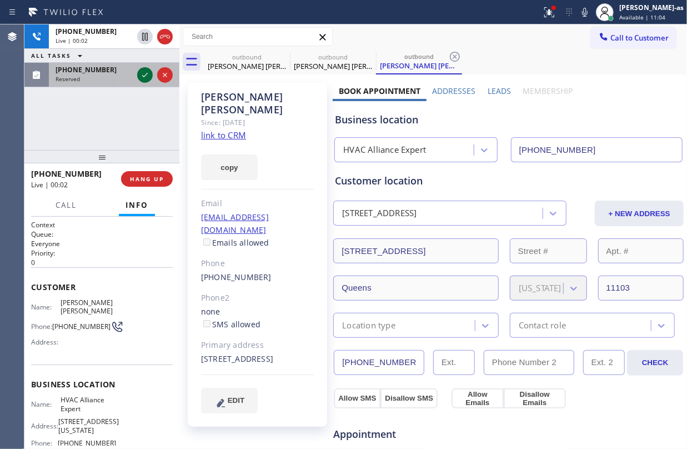
click at [144, 76] on icon at bounding box center [145, 75] width 6 height 4
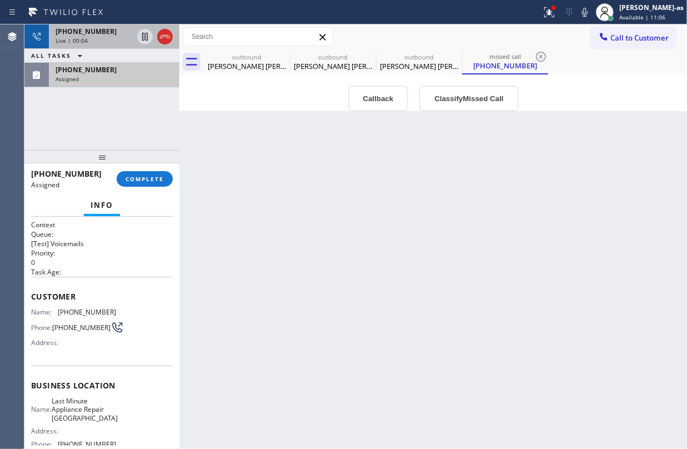
click at [123, 34] on div "+19295686232" at bounding box center [94, 31] width 77 height 9
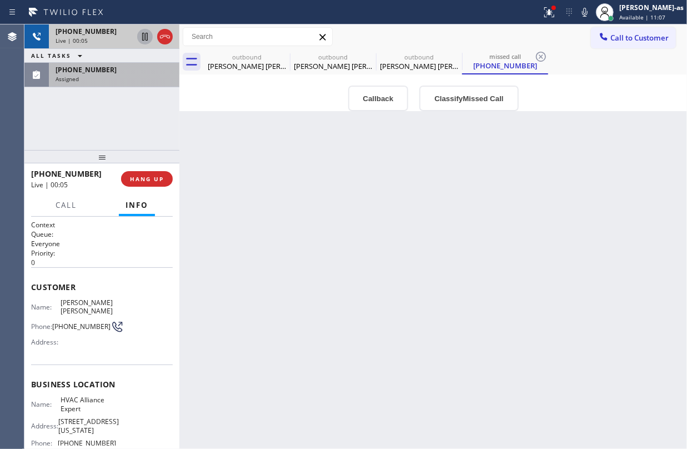
click at [146, 34] on icon at bounding box center [145, 37] width 6 height 8
click at [163, 34] on icon at bounding box center [164, 36] width 13 height 13
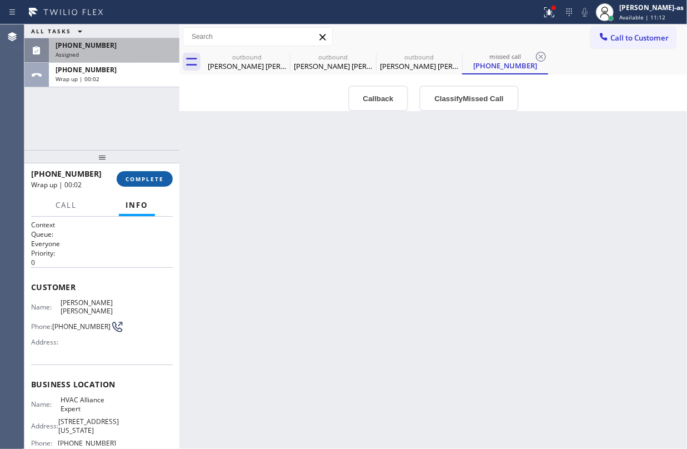
click at [152, 183] on button "COMPLETE" at bounding box center [145, 179] width 56 height 16
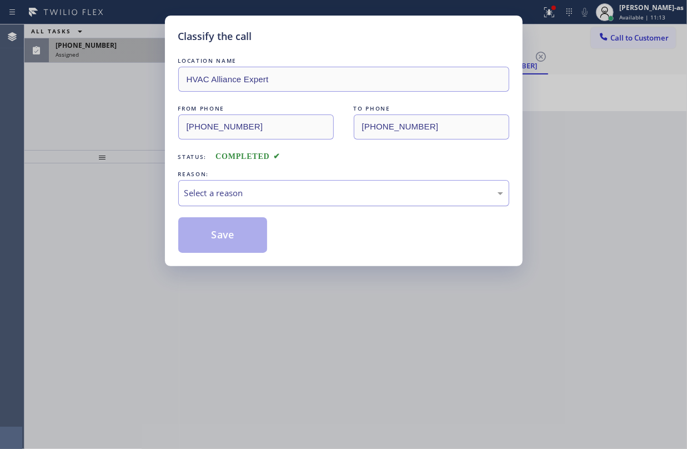
click at [236, 202] on div "Select a reason" at bounding box center [343, 193] width 331 height 26
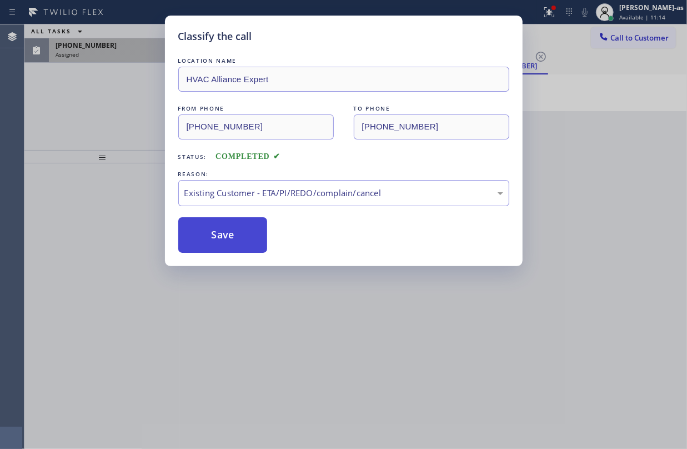
click at [225, 234] on button "Save" at bounding box center [222, 235] width 89 height 36
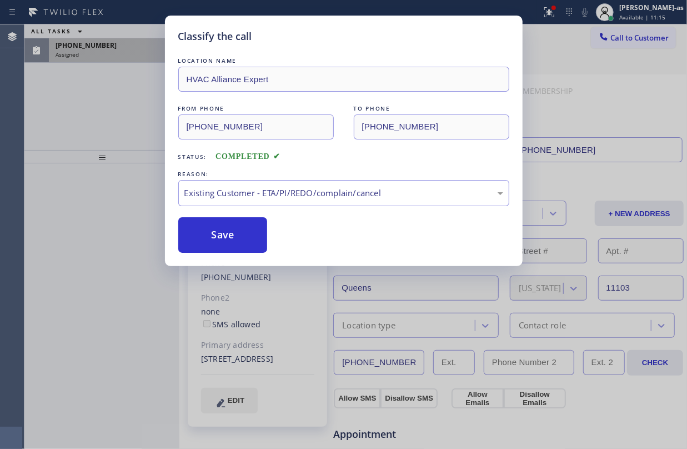
click at [96, 40] on div "Classify the call LOCATION NAME HVAC Alliance Expert FROM PHONE (855) 999-4417 …" at bounding box center [343, 224] width 687 height 449
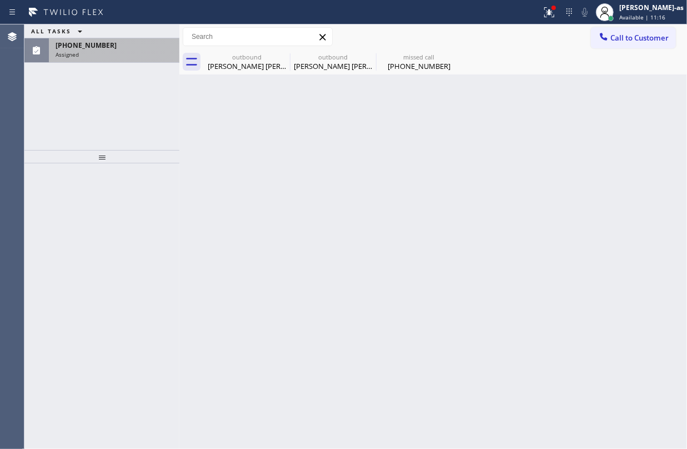
click at [84, 57] on div "Assigned" at bounding box center [114, 55] width 117 height 8
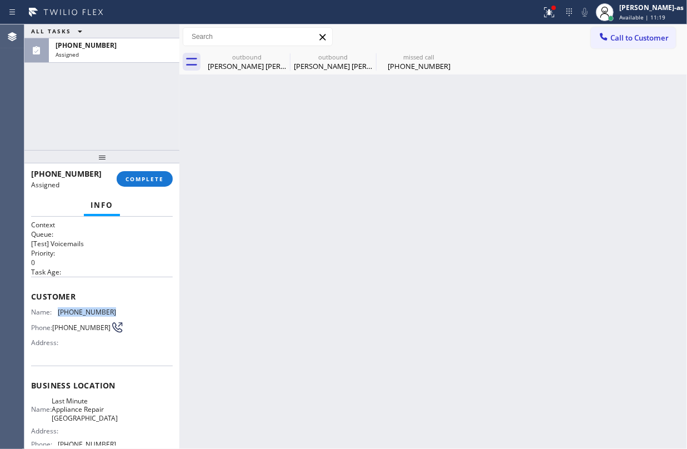
drag, startPoint x: 57, startPoint y: 314, endPoint x: 118, endPoint y: 316, distance: 61.7
click at [118, 316] on div "Name: (562) 362-3923 Phone: (562) 362-3923 Address:" at bounding box center [102, 330] width 142 height 44
copy div "(562) 362-3923"
click at [125, 88] on div "ALL TASKS ALL TASKS ACTIVE TASKS TASKS IN WRAP UP (562) 362-3923 Assigned" at bounding box center [101, 87] width 155 height 126
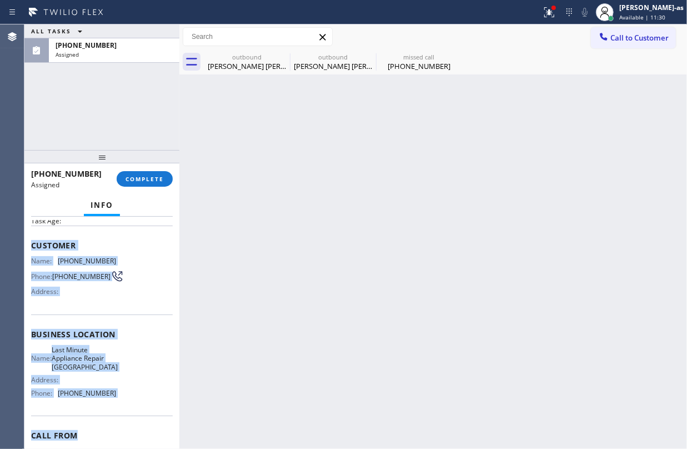
drag, startPoint x: 72, startPoint y: 312, endPoint x: 134, endPoint y: 434, distance: 137.1
click at [134, 434] on div "Context Queue: [Test] Voicemails Priority: 0 Task Age: Customer Name: (562) 362…" at bounding box center [101, 333] width 155 height 232
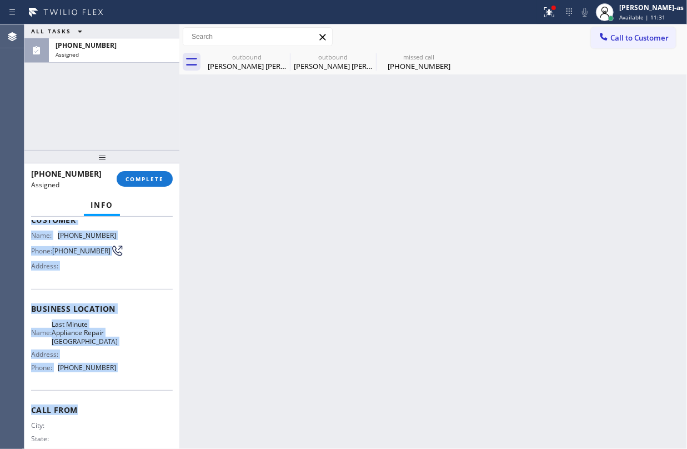
copy div "Customer Name: (562) 362-3923 Phone: (562) 362-3923 Address: Business location …"
click at [123, 54] on div "Assigned" at bounding box center [114, 55] width 117 height 8
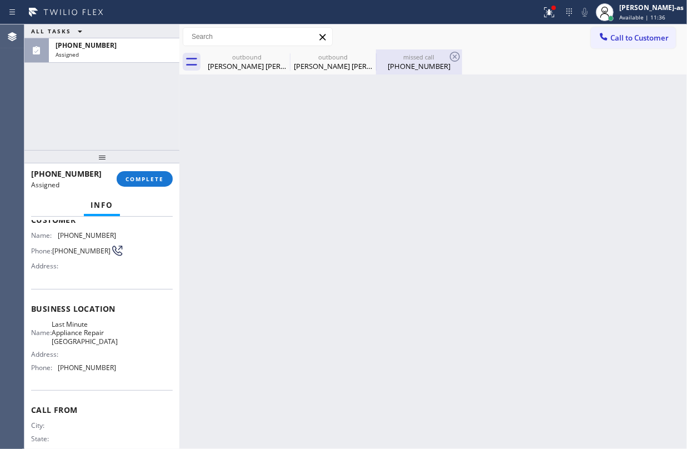
click at [407, 66] on div "(562) 362-3923" at bounding box center [419, 66] width 84 height 10
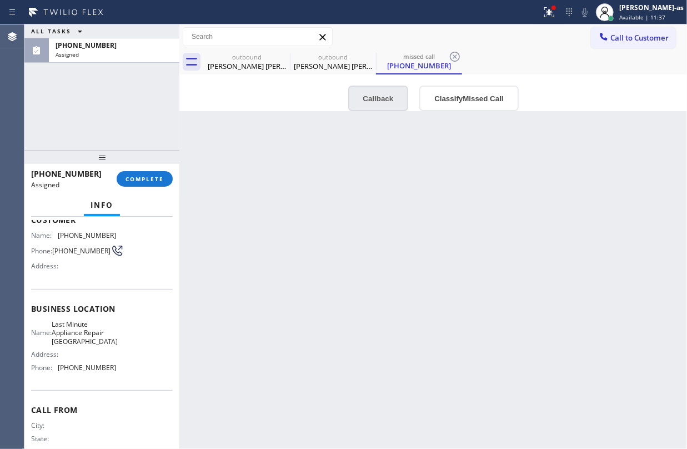
click at [380, 103] on button "Callback" at bounding box center [378, 99] width 61 height 26
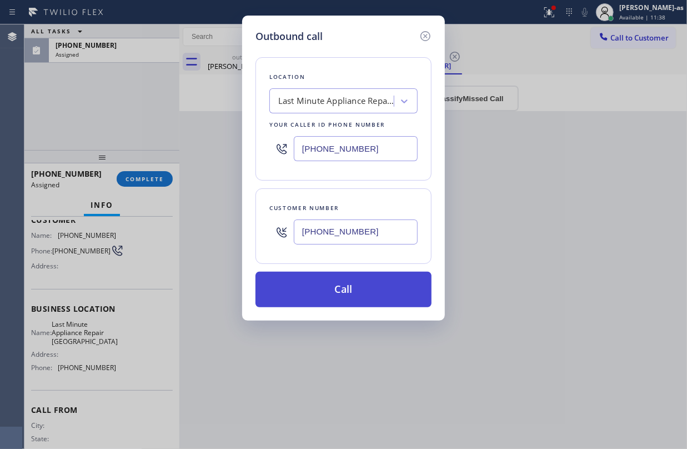
click at [352, 286] on button "Call" at bounding box center [344, 290] width 176 height 36
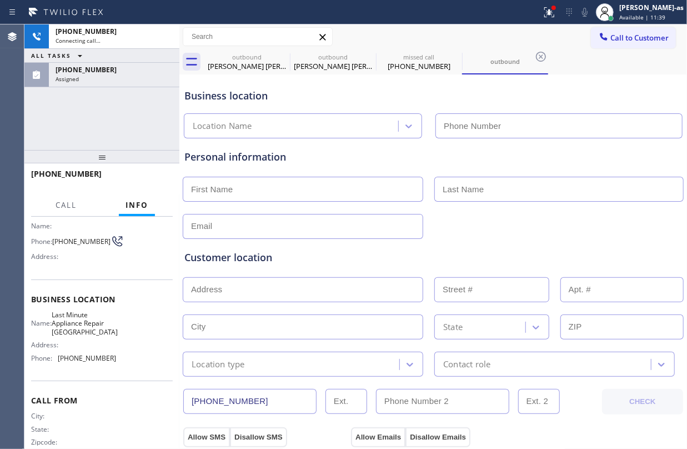
scroll to position [67, 0]
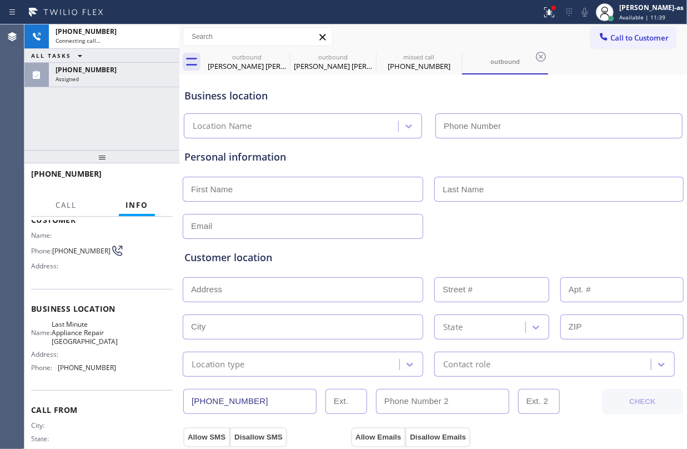
type input "(805) 519-7545"
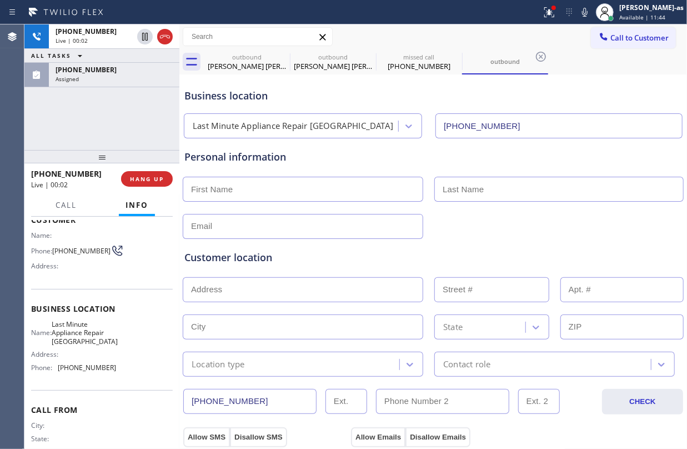
click at [136, 136] on div "+15623623923 Live | 00:02 ALL TASKS ALL TASKS ACTIVE TASKS TASKS IN WRAP UP (56…" at bounding box center [101, 87] width 155 height 126
click at [150, 176] on span "HANG UP" at bounding box center [147, 179] width 34 height 8
click at [131, 150] on div at bounding box center [101, 156] width 155 height 13
click at [140, 181] on span "HANG UP" at bounding box center [147, 179] width 34 height 8
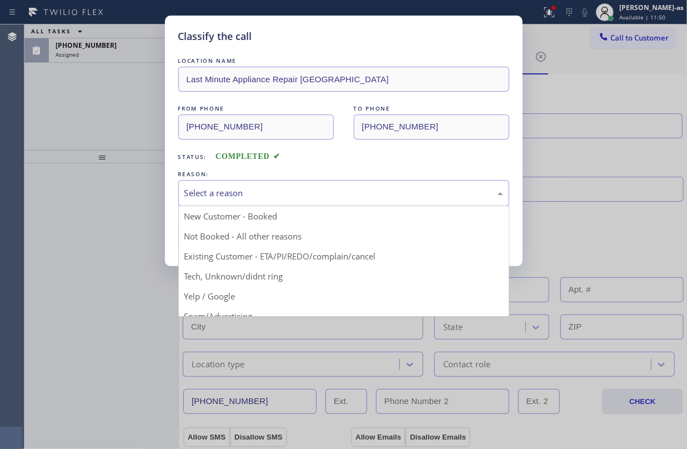
click at [219, 198] on div "Select a reason" at bounding box center [343, 193] width 319 height 13
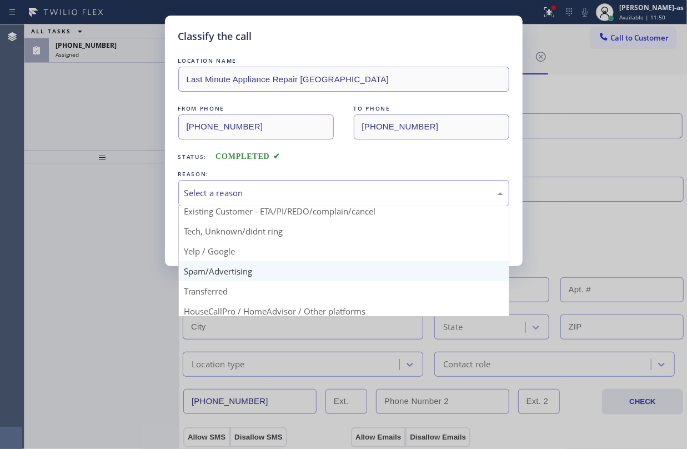
scroll to position [70, 0]
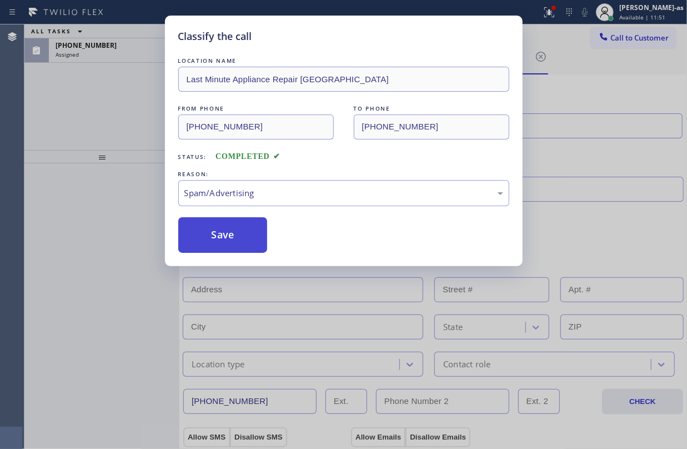
click at [204, 249] on button "Save" at bounding box center [222, 235] width 89 height 36
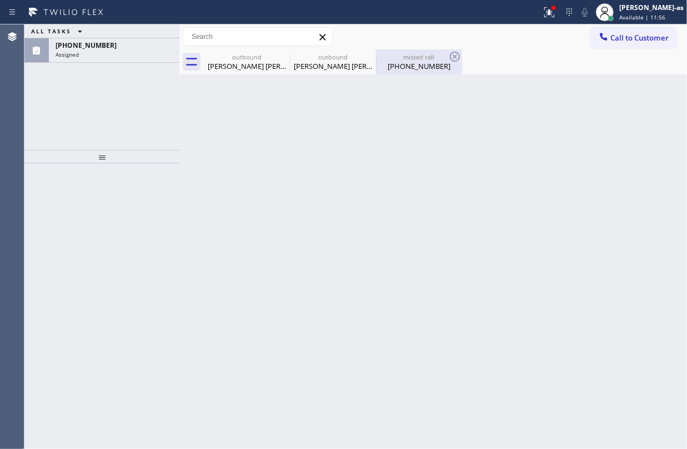
click at [401, 63] on div "(562) 362-3923" at bounding box center [419, 66] width 84 height 10
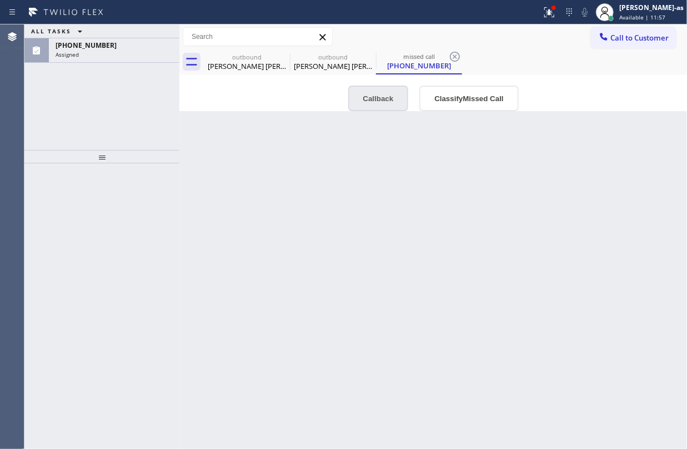
click at [377, 103] on button "Callback" at bounding box center [378, 99] width 61 height 26
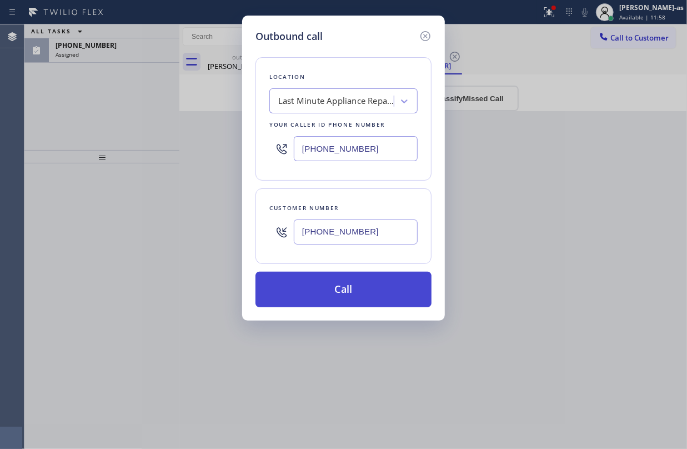
click at [304, 288] on button "Call" at bounding box center [344, 290] width 176 height 36
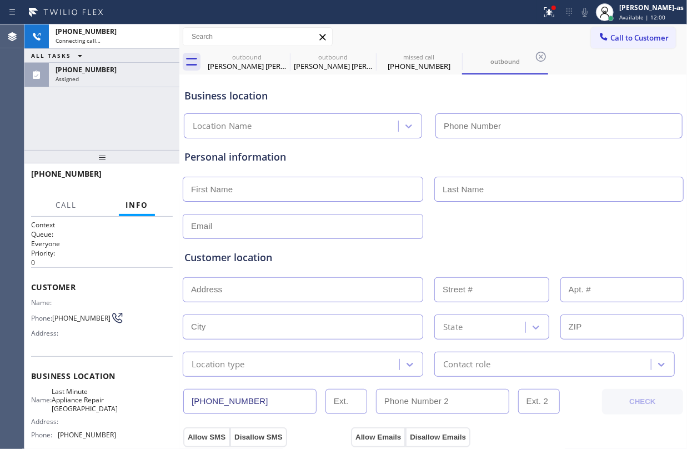
drag, startPoint x: 92, startPoint y: 71, endPoint x: 129, endPoint y: 127, distance: 67.2
click at [92, 72] on span "(562) 362-3923" at bounding box center [86, 69] width 61 height 9
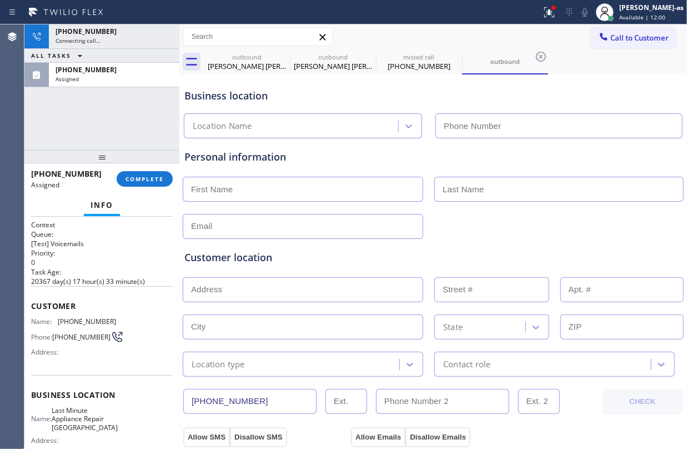
type input "(805) 519-7545"
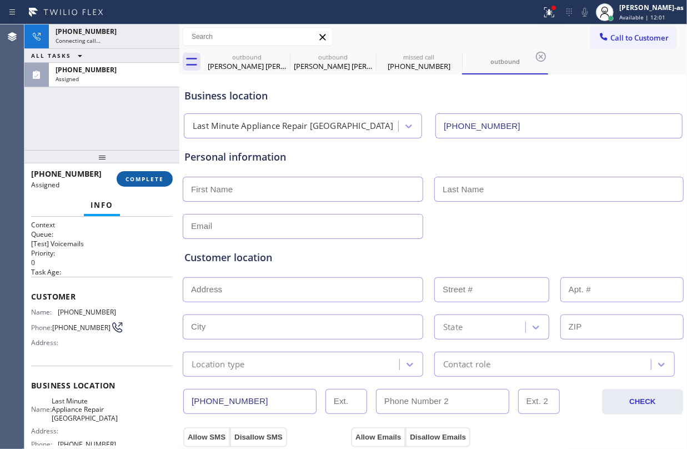
click at [146, 181] on span "COMPLETE" at bounding box center [145, 179] width 38 height 8
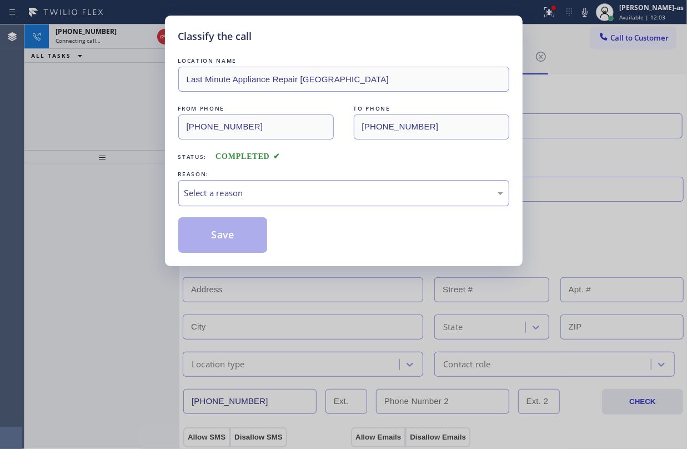
click at [260, 197] on div "Select a reason" at bounding box center [343, 193] width 319 height 13
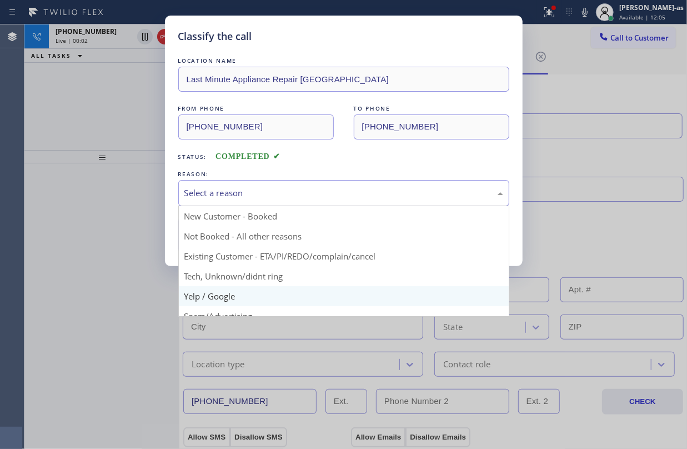
scroll to position [70, 0]
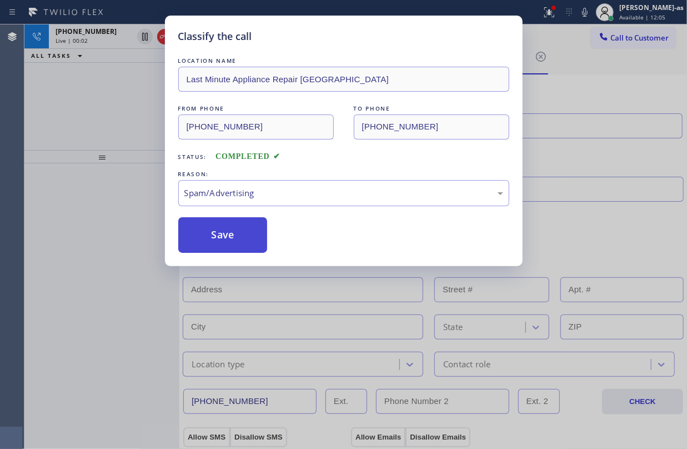
click at [216, 240] on button "Save" at bounding box center [222, 235] width 89 height 36
click at [99, 107] on div "Classify the call LOCATION NAME Last Minute Appliance Repair Summerland FROM PH…" at bounding box center [343, 224] width 687 height 449
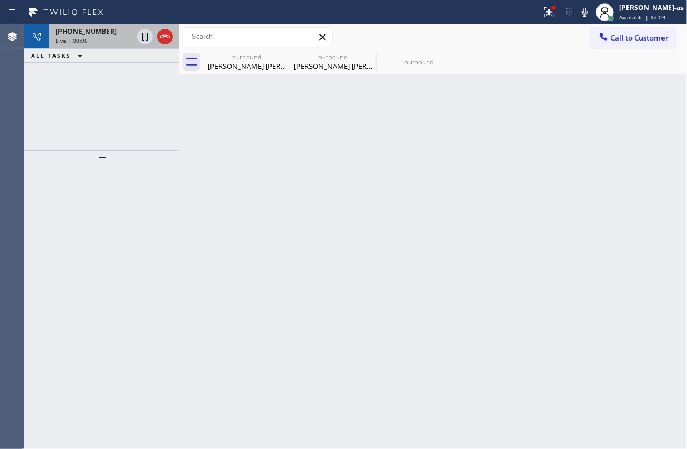
click at [156, 40] on div at bounding box center [155, 36] width 40 height 24
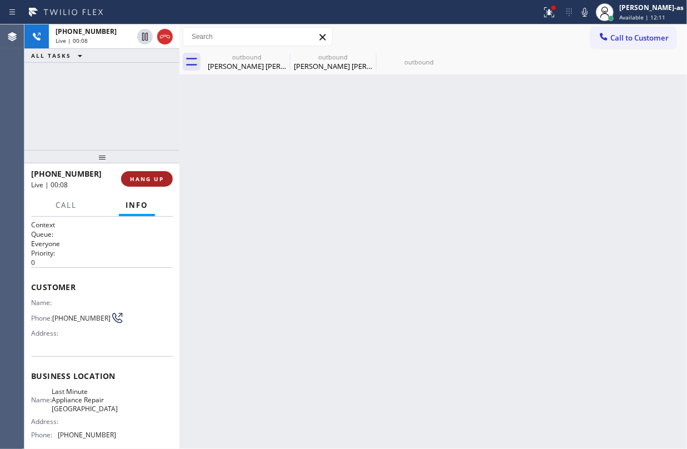
click at [143, 181] on span "HANG UP" at bounding box center [147, 179] width 34 height 8
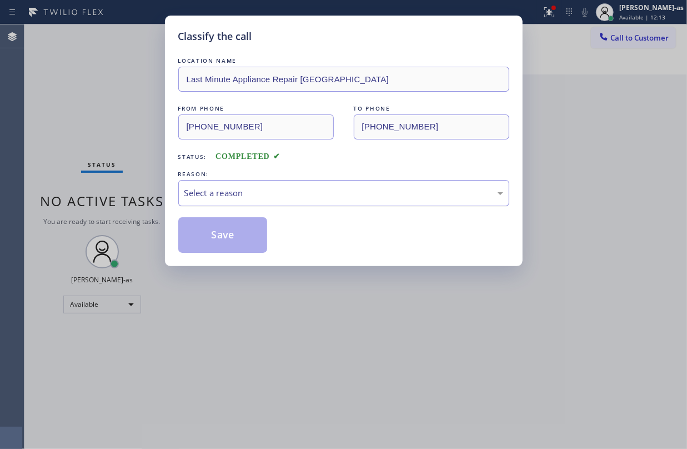
click at [244, 193] on div "Select a reason" at bounding box center [343, 193] width 319 height 13
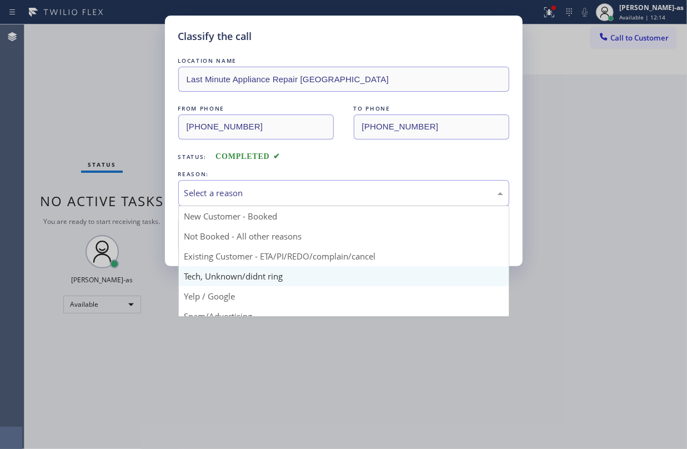
scroll to position [70, 0]
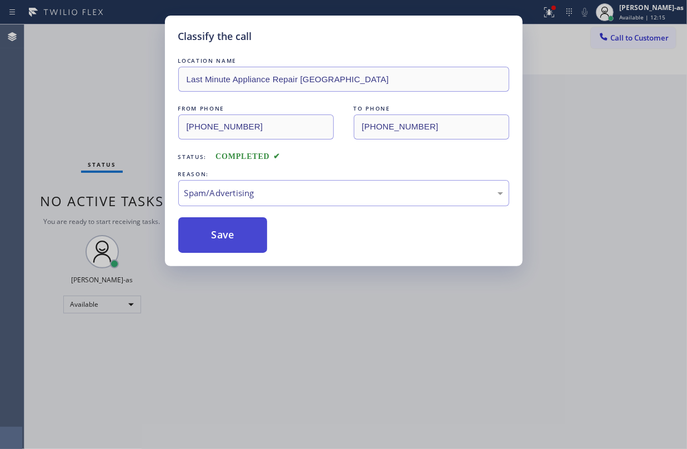
click at [214, 237] on button "Save" at bounding box center [222, 235] width 89 height 36
type input "[PHONE_NUMBER]"
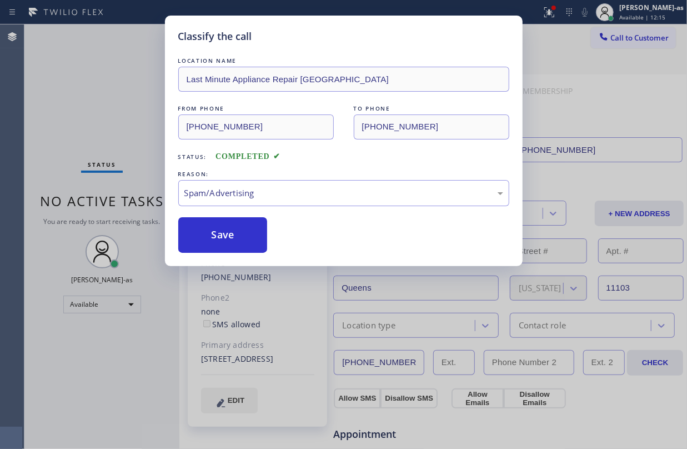
click at [121, 87] on div "Classify the call LOCATION NAME Last Minute Appliance Repair Summerland FROM PH…" at bounding box center [343, 224] width 687 height 449
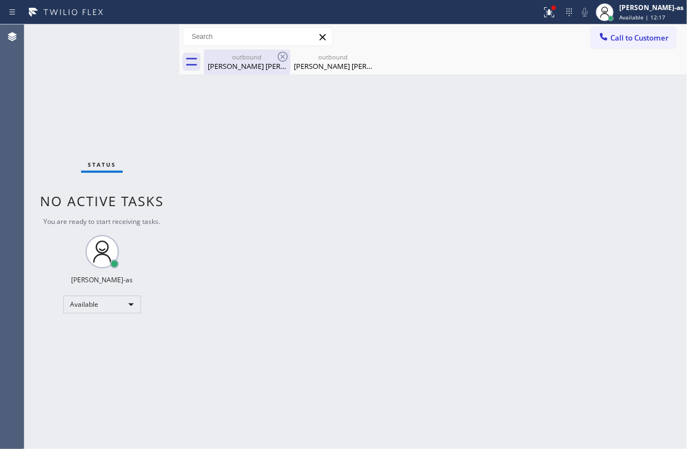
click at [228, 65] on div "Fiona Sal" at bounding box center [247, 66] width 84 height 10
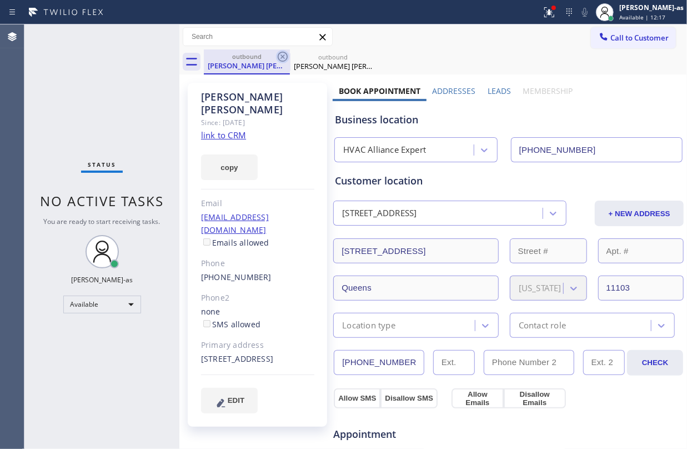
click at [283, 59] on icon at bounding box center [282, 56] width 13 height 13
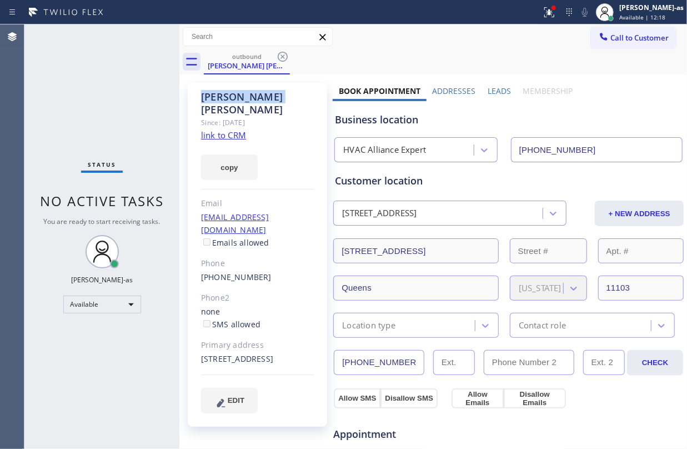
click at [283, 59] on icon at bounding box center [282, 56] width 13 height 13
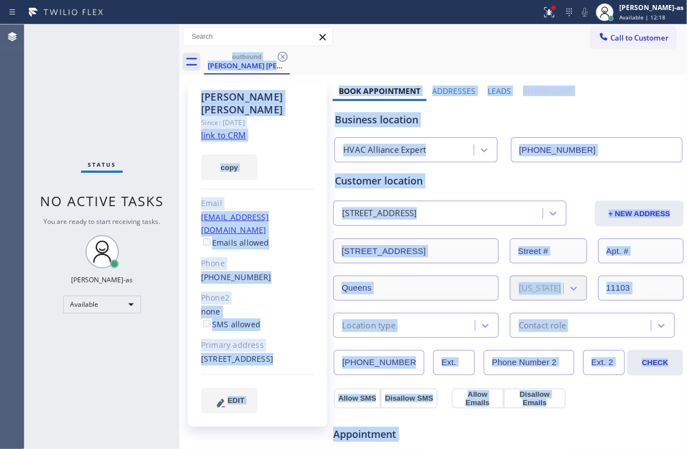
click at [283, 59] on div "outbound Fiona Sal" at bounding box center [445, 61] width 483 height 25
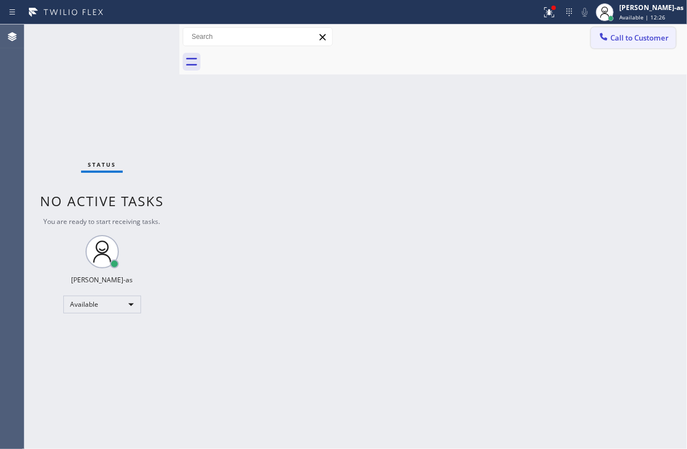
click at [603, 46] on button "Call to Customer" at bounding box center [633, 37] width 85 height 21
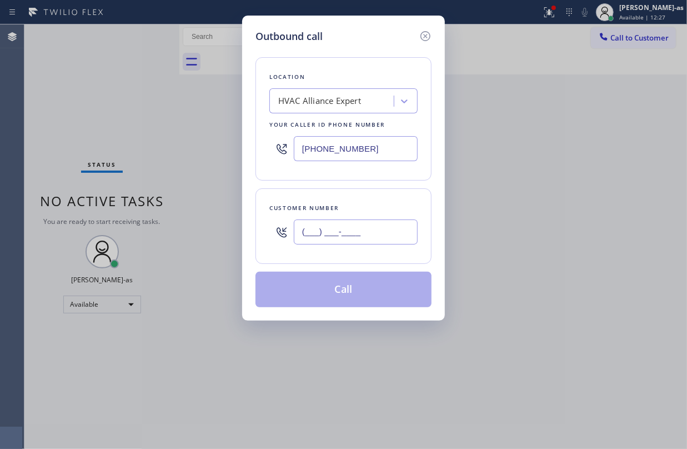
click at [356, 243] on input "(___) ___-____" at bounding box center [356, 231] width 124 height 25
paste input "415) 802-3891"
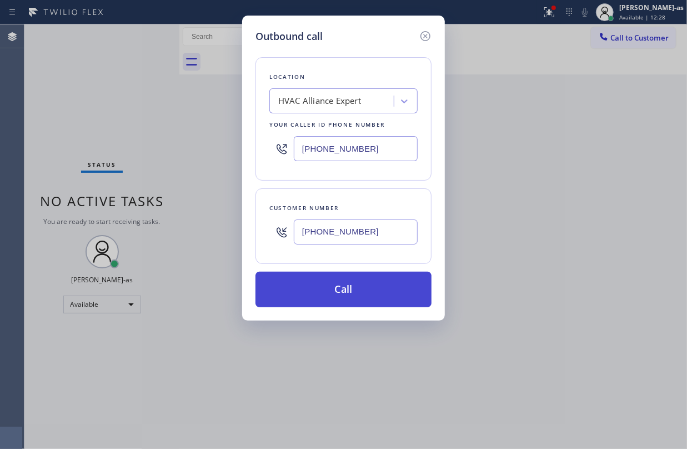
type input "(415) 802-3891"
click at [367, 288] on button "Call" at bounding box center [344, 290] width 176 height 36
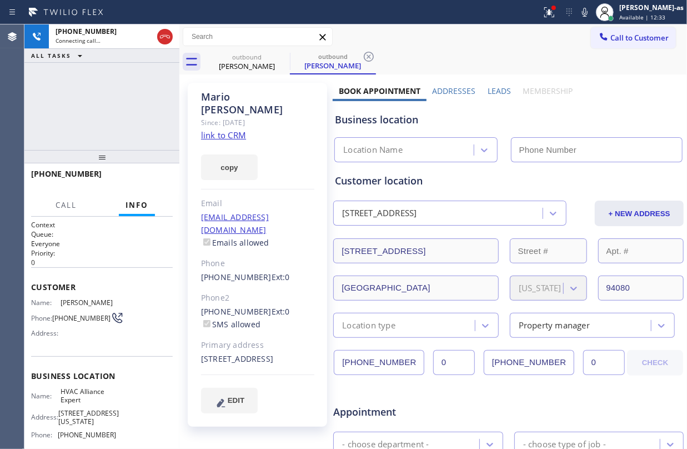
type input "[PHONE_NUMBER]"
click at [84, 79] on div "+14158023891 Connecting call… ALL TASKS ALL TASKS ACTIVE TASKS TASKS IN WRAP UP" at bounding box center [101, 87] width 155 height 126
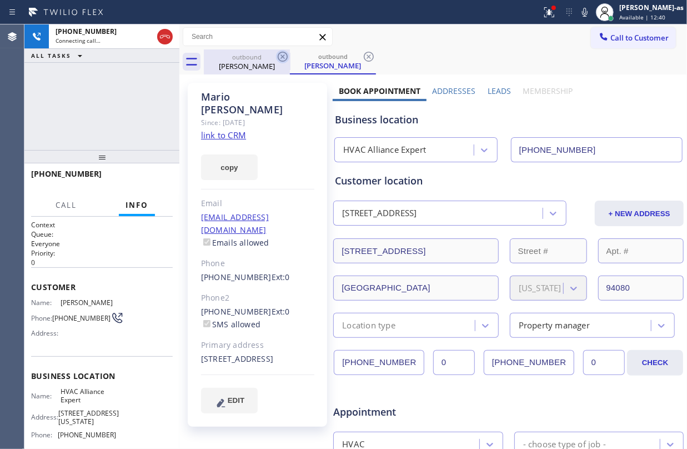
click at [238, 58] on div "outbound" at bounding box center [247, 57] width 84 height 8
click at [281, 54] on icon at bounding box center [282, 56] width 13 height 13
click at [139, 88] on div "+14158023891 Connecting call… ALL TASKS ALL TASKS ACTIVE TASKS TASKS IN WRAP UP" at bounding box center [101, 87] width 155 height 126
click at [208, 129] on link "link to CRM" at bounding box center [223, 134] width 45 height 11
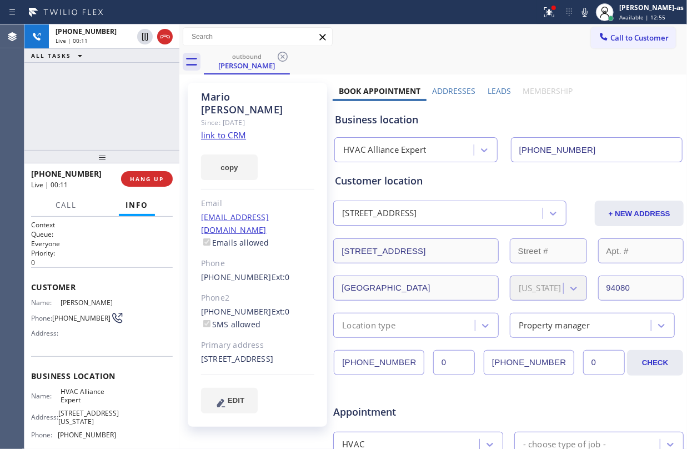
click at [113, 108] on div "+14158023891 Live | 00:11 ALL TASKS ALL TASKS ACTIVE TASKS TASKS IN WRAP UP" at bounding box center [101, 87] width 155 height 126
click at [152, 97] on div "+14158023891 Live | 00:11 ALL TASKS ALL TASKS ACTIVE TASKS TASKS IN WRAP UP" at bounding box center [101, 87] width 155 height 126
click at [240, 61] on div "Mario Sanchez" at bounding box center [247, 66] width 84 height 10
click at [129, 101] on div "+14158023891 Live | 00:12 ALL TASKS ALL TASKS ACTIVE TASKS TASKS IN WRAP UP" at bounding box center [101, 87] width 155 height 126
click at [134, 183] on button "HANG UP" at bounding box center [147, 179] width 52 height 16
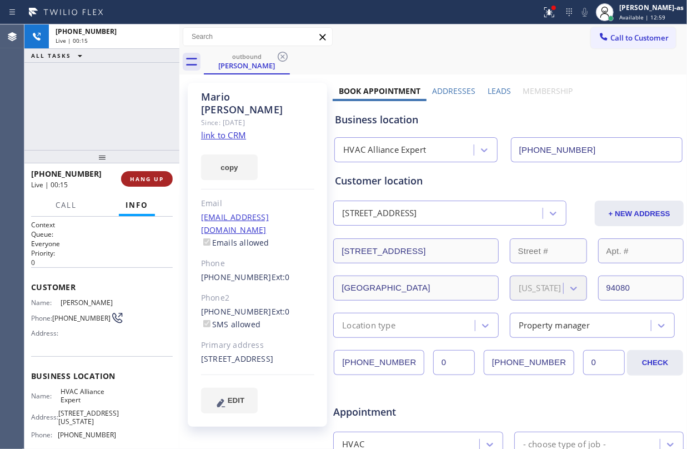
click at [136, 181] on span "HANG UP" at bounding box center [147, 179] width 34 height 8
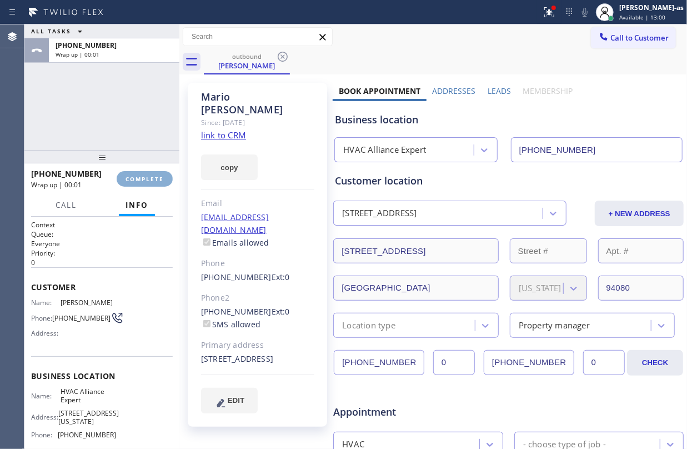
click at [136, 181] on span "COMPLETE" at bounding box center [145, 179] width 38 height 8
click at [109, 181] on div "Wrap up | 00:01" at bounding box center [70, 184] width 78 height 9
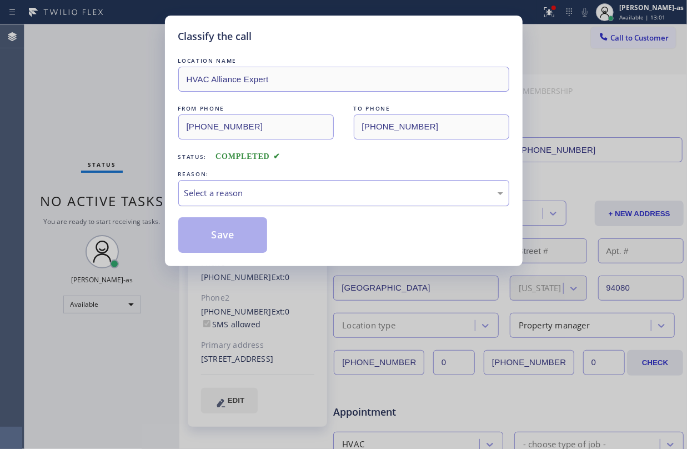
click at [234, 194] on div "Select a reason" at bounding box center [343, 193] width 319 height 13
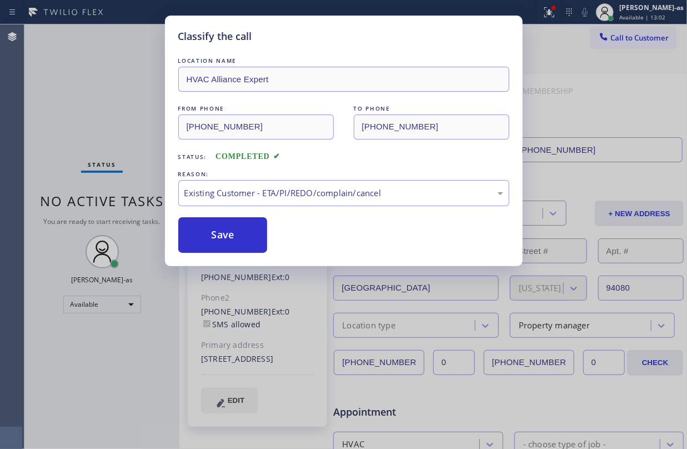
drag, startPoint x: 339, startPoint y: 256, endPoint x: 292, endPoint y: 251, distance: 47.5
drag, startPoint x: 256, startPoint y: 240, endPoint x: 232, endPoint y: 247, distance: 25.0
click at [254, 240] on button "Save" at bounding box center [222, 235] width 89 height 36
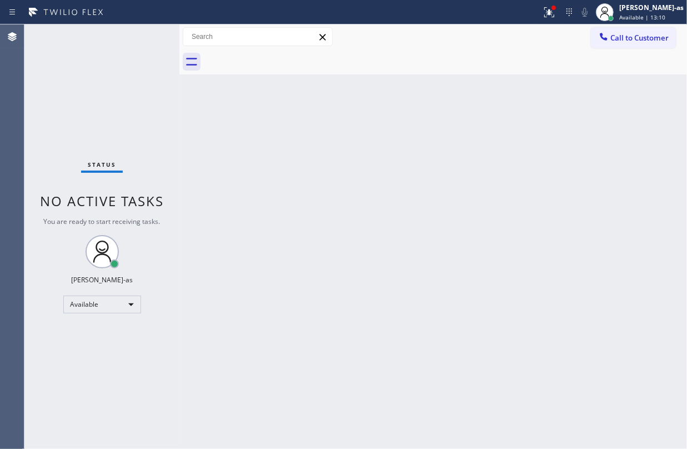
click at [605, 54] on div at bounding box center [445, 61] width 483 height 25
click at [588, 45] on div "Call to Customer Outbound call Location HVAC Alliance Expert Your caller id pho…" at bounding box center [433, 36] width 508 height 19
click at [635, 33] on span "Call to Customer" at bounding box center [639, 38] width 58 height 10
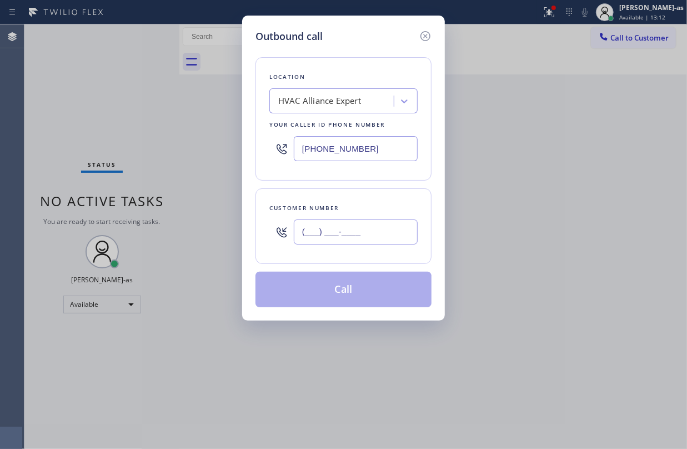
click at [356, 229] on input "(___) ___-____" at bounding box center [356, 231] width 124 height 25
paste input "650) 892-6987"
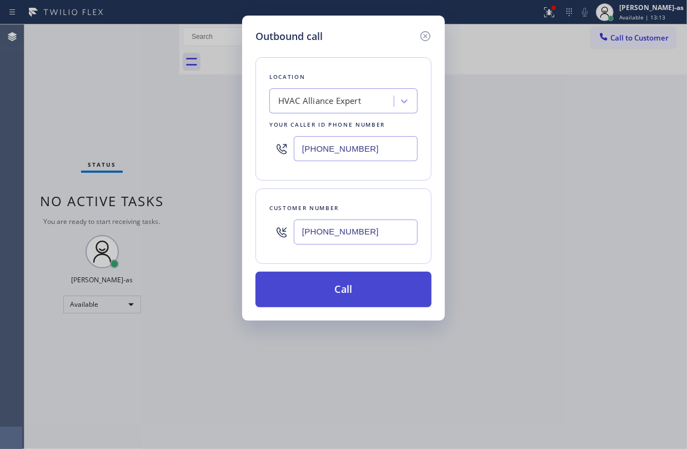
type input "(650) 892-6987"
click at [358, 296] on button "Call" at bounding box center [344, 290] width 176 height 36
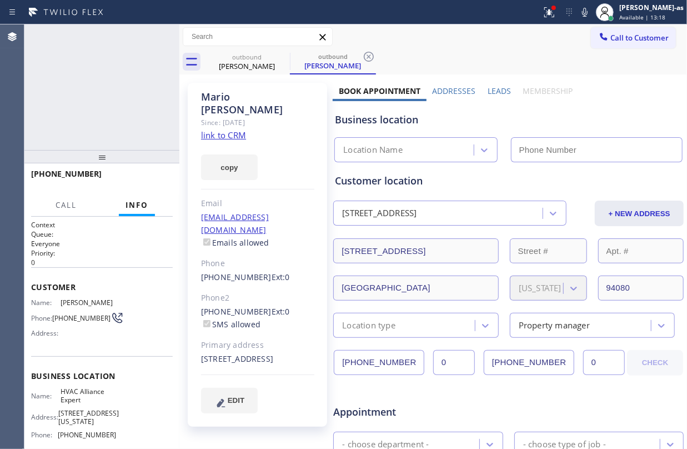
type input "[PHONE_NUMBER]"
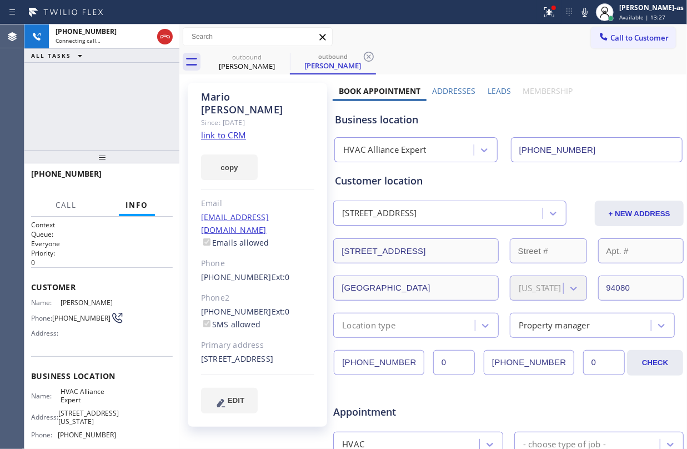
click at [205, 129] on link "link to CRM" at bounding box center [223, 134] width 45 height 11
click at [219, 129] on link "link to CRM" at bounding box center [223, 134] width 45 height 11
click at [168, 34] on icon at bounding box center [164, 36] width 13 height 13
drag, startPoint x: 153, startPoint y: 76, endPoint x: 236, endPoint y: 96, distance: 84.5
click at [156, 77] on div "+16508926987 Connecting call… ALL TASKS ALL TASKS ACTIVE TASKS TASKS IN WRAP UP" at bounding box center [101, 87] width 155 height 126
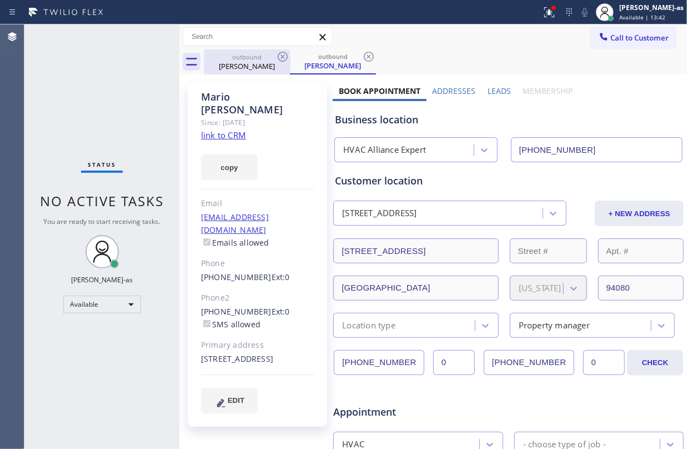
click at [252, 57] on div "outbound" at bounding box center [247, 57] width 84 height 8
click at [278, 52] on icon at bounding box center [282, 56] width 13 height 13
click at [278, 52] on div "outbound Mario Sanchez" at bounding box center [445, 61] width 483 height 25
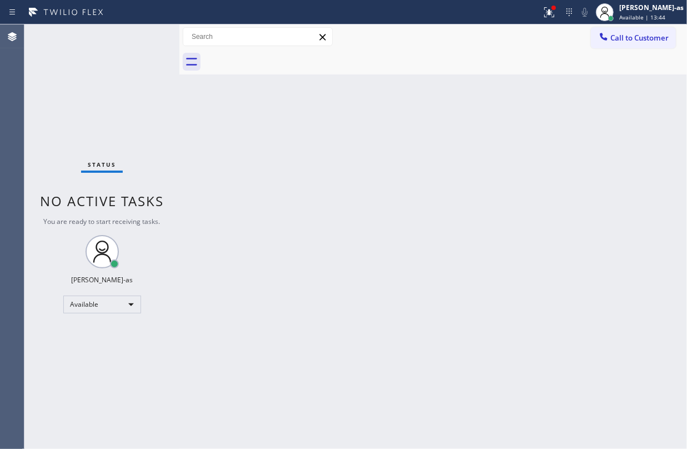
click at [288, 61] on div at bounding box center [445, 61] width 483 height 25
click at [612, 38] on span "Call to Customer" at bounding box center [639, 38] width 58 height 10
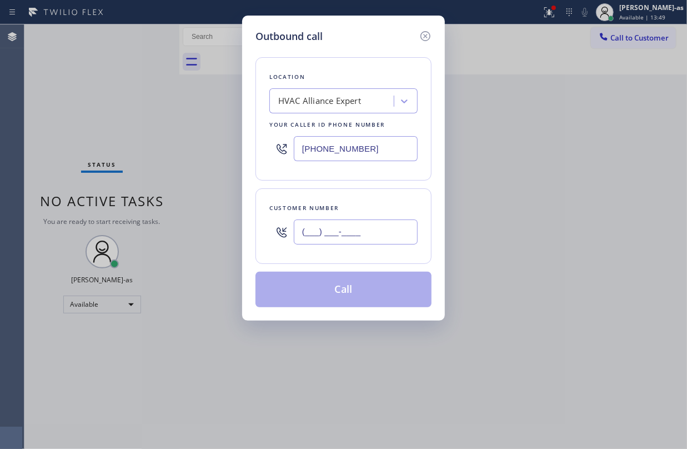
click at [356, 226] on input "(___) ___-____" at bounding box center [356, 231] width 124 height 25
paste input "650) 269-7103"
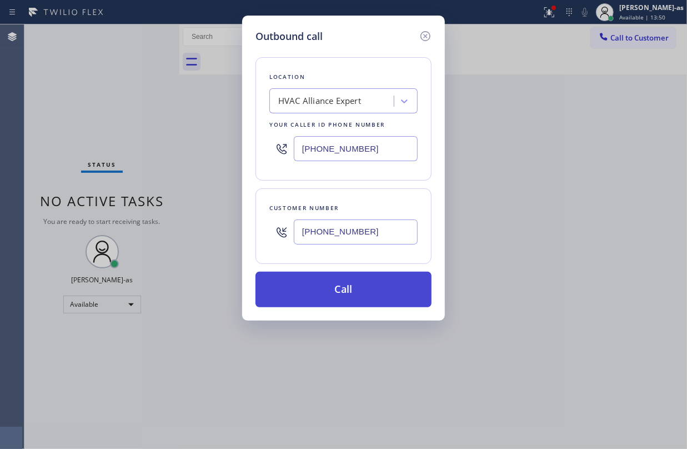
type input "(650) 269-7103"
click at [353, 292] on button "Call" at bounding box center [344, 290] width 176 height 36
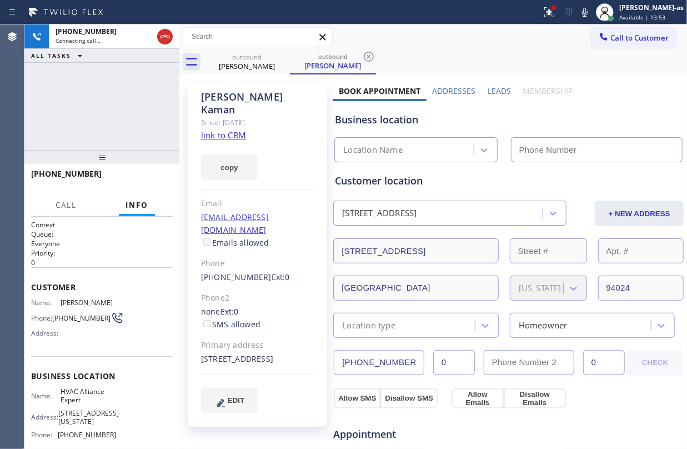
click at [223, 129] on link "link to CRM" at bounding box center [223, 134] width 45 height 11
type input "[PHONE_NUMBER]"
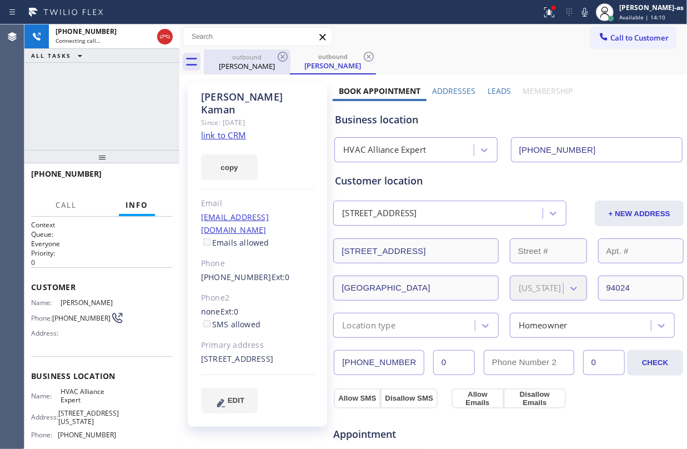
drag, startPoint x: 164, startPoint y: 38, endPoint x: 212, endPoint y: 56, distance: 51.0
click at [165, 38] on icon at bounding box center [164, 36] width 13 height 13
drag, startPoint x: 221, startPoint y: 56, endPoint x: 280, endPoint y: 58, distance: 59.5
click at [241, 56] on div "outbound" at bounding box center [247, 57] width 84 height 8
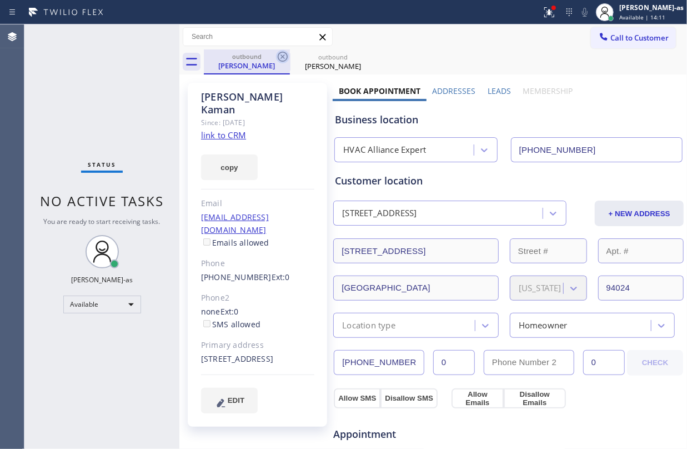
click at [287, 57] on icon at bounding box center [282, 56] width 13 height 13
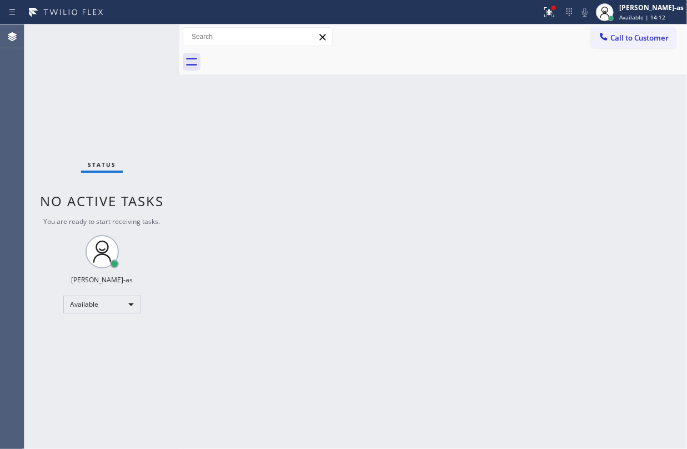
click at [287, 57] on div at bounding box center [445, 61] width 483 height 25
click at [354, 188] on div "Back to Dashboard Change Sender ID Customers Technicians Select a contact Outbo…" at bounding box center [433, 236] width 508 height 424
click at [658, 22] on div "Jesica Jumao-as Available | 24:35" at bounding box center [640, 12] width 94 height 24
click at [619, 37] on span "Call to Customer" at bounding box center [639, 38] width 58 height 10
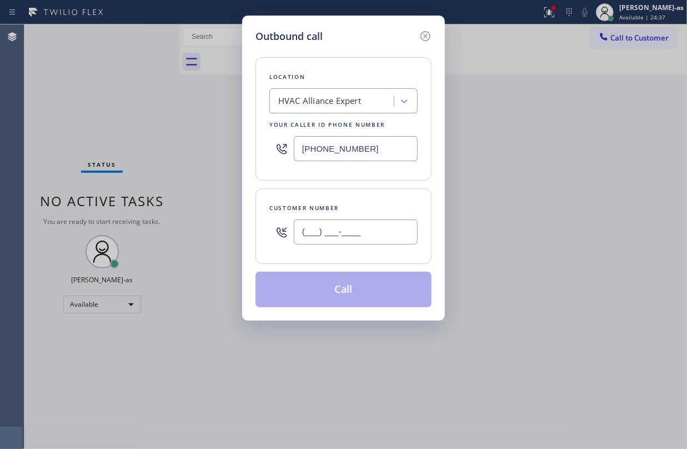
click at [362, 243] on input "(___) ___-____" at bounding box center [356, 231] width 124 height 25
paste input "646) 236-6818"
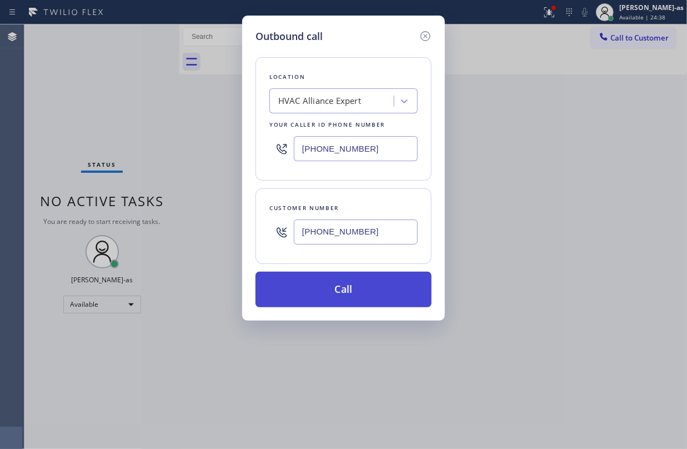
type input "(646) 236-6818"
click at [350, 290] on button "Call" at bounding box center [344, 290] width 176 height 36
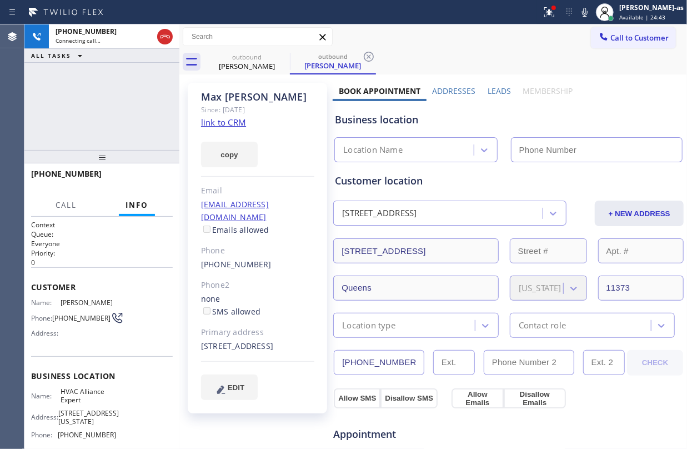
click at [114, 104] on div "+16462366818 Connecting call… ALL TASKS ALL TASKS ACTIVE TASKS TASKS IN WRAP UP" at bounding box center [101, 87] width 155 height 126
click at [202, 123] on link "link to CRM" at bounding box center [223, 122] width 45 height 11
type input "[PHONE_NUMBER]"
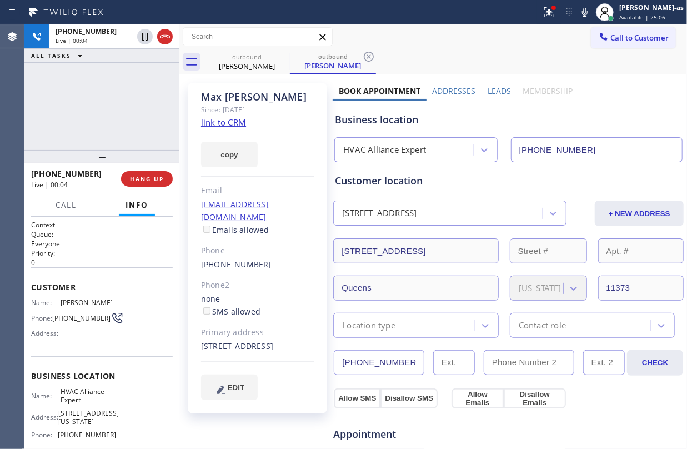
click at [164, 130] on div "+16462366818 Live | 00:04 ALL TASKS ALL TASKS ACTIVE TASKS TASKS IN WRAP UP" at bounding box center [101, 87] width 155 height 126
click at [159, 176] on span "HANG UP" at bounding box center [147, 179] width 34 height 8
click at [158, 175] on span "HANG UP" at bounding box center [147, 179] width 34 height 8
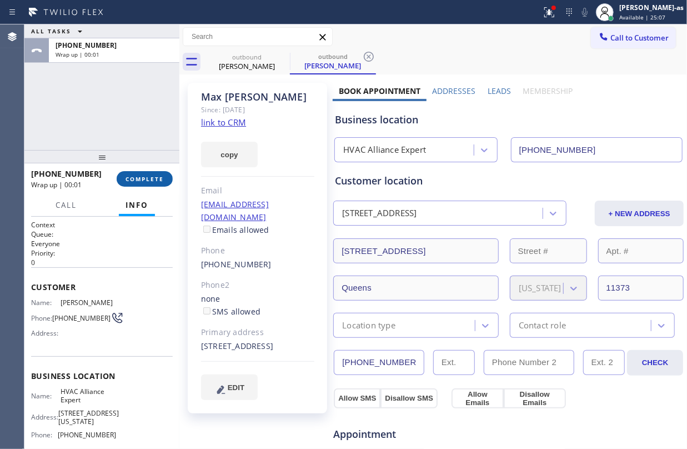
click at [153, 175] on span "COMPLETE" at bounding box center [145, 179] width 38 height 8
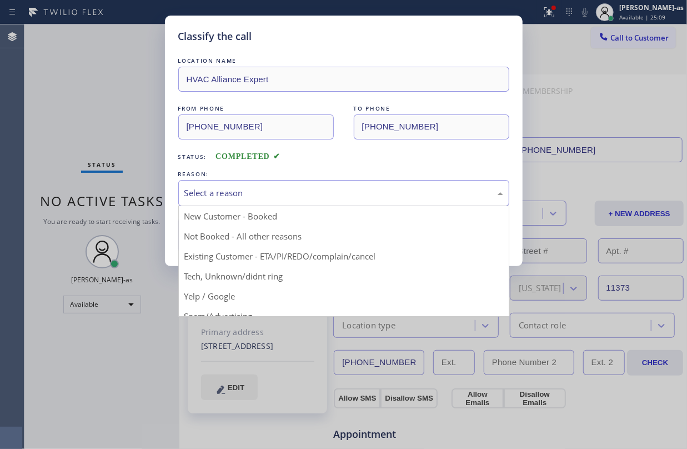
click at [293, 194] on div "Select a reason" at bounding box center [343, 193] width 319 height 13
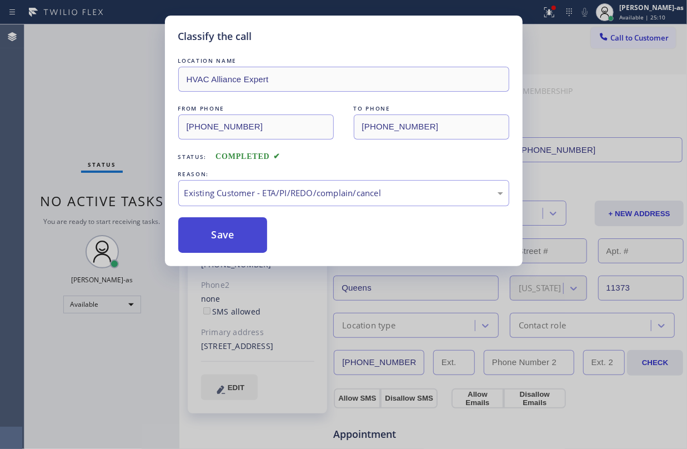
drag, startPoint x: 320, startPoint y: 262, endPoint x: 237, endPoint y: 232, distance: 88.7
click at [227, 236] on button "Save" at bounding box center [222, 235] width 89 height 36
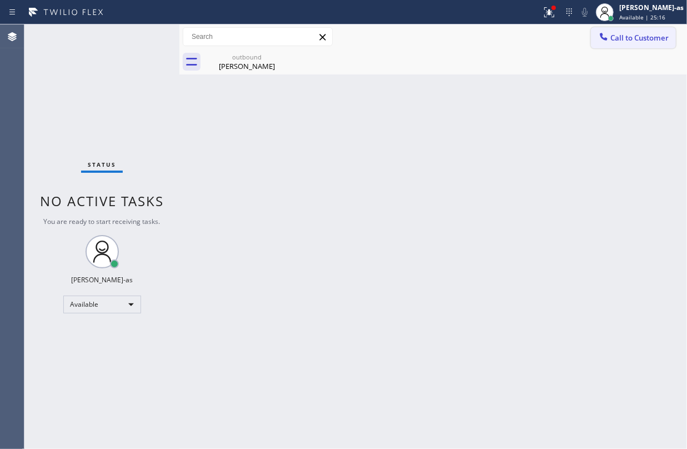
click at [643, 28] on button "Call to Customer" at bounding box center [633, 37] width 85 height 21
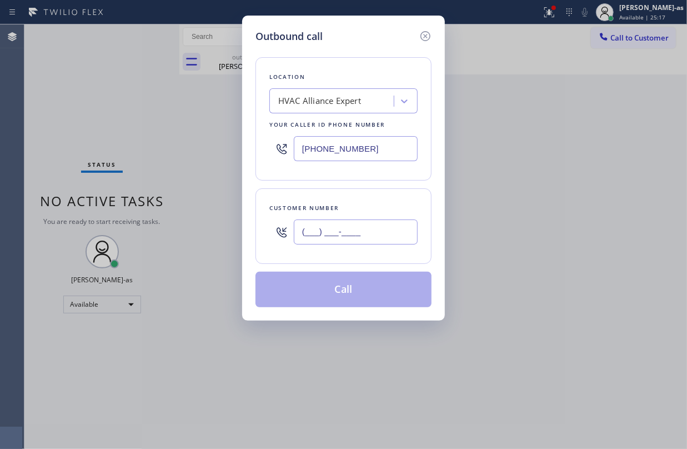
click at [378, 240] on input "(___) ___-____" at bounding box center [356, 231] width 124 height 25
paste input "818) 480-0352"
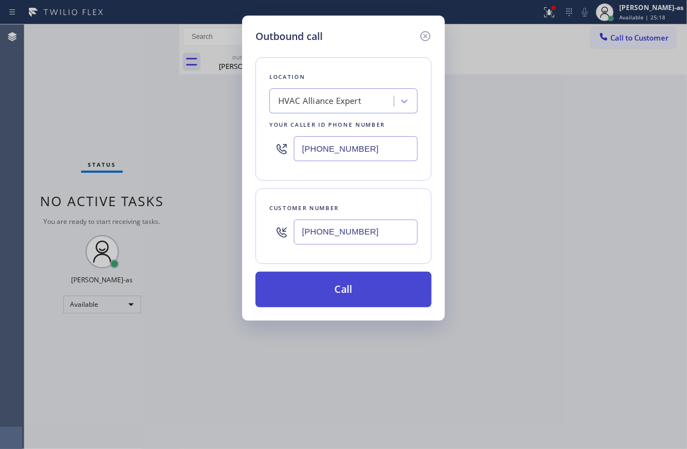
type input "(818) 480-0352"
click at [354, 291] on button "Call" at bounding box center [344, 290] width 176 height 36
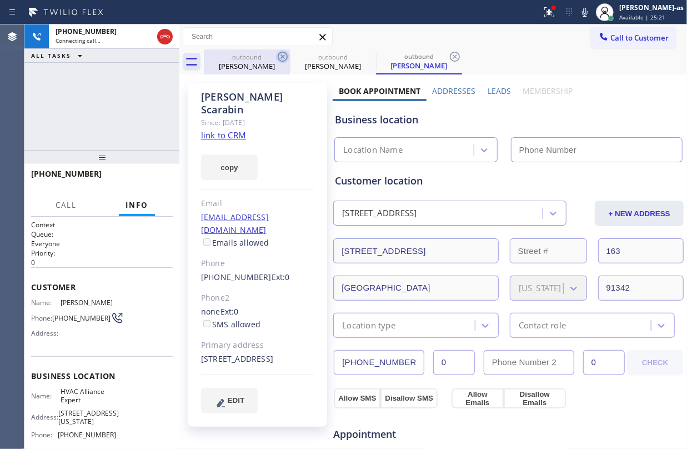
click at [262, 61] on div "Max Wang" at bounding box center [247, 66] width 84 height 10
click at [283, 54] on icon at bounding box center [282, 56] width 13 height 13
click at [286, 52] on icon at bounding box center [282, 56] width 13 height 13
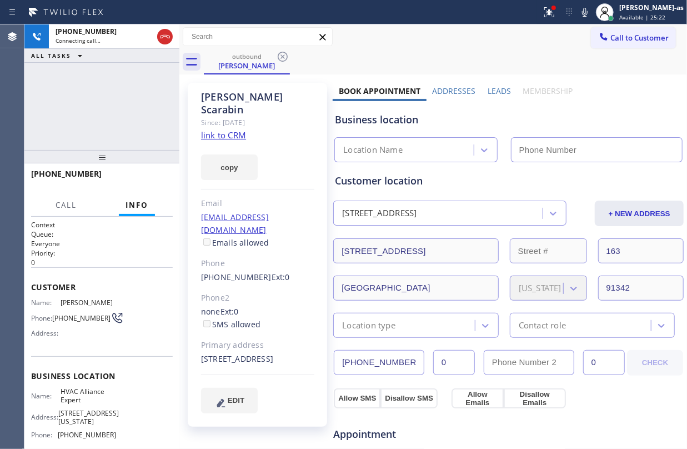
drag, startPoint x: 106, startPoint y: 112, endPoint x: 232, endPoint y: 118, distance: 126.2
click at [107, 111] on div "+18184800352 Connecting call… ALL TASKS ALL TASKS ACTIVE TASKS TASKS IN WRAP UP" at bounding box center [101, 87] width 155 height 126
click at [232, 129] on link "link to CRM" at bounding box center [223, 134] width 45 height 11
type input "[PHONE_NUMBER]"
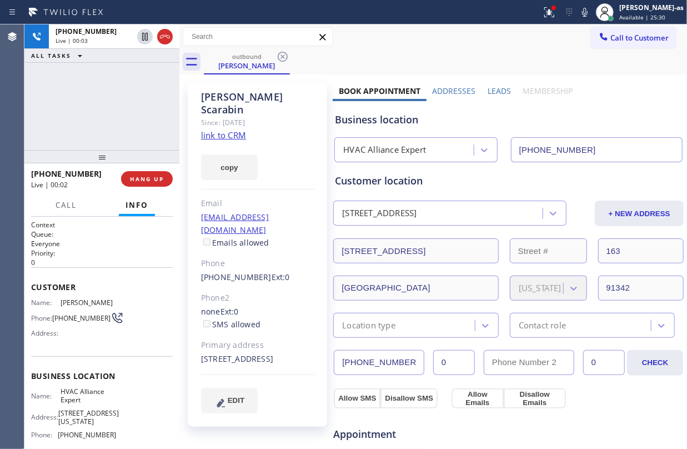
click at [129, 102] on div "+18184800352 Live | 00:03 ALL TASKS ALL TASKS ACTIVE TASKS TASKS IN WRAP UP" at bounding box center [101, 87] width 155 height 126
click at [162, 38] on icon at bounding box center [165, 36] width 10 height 3
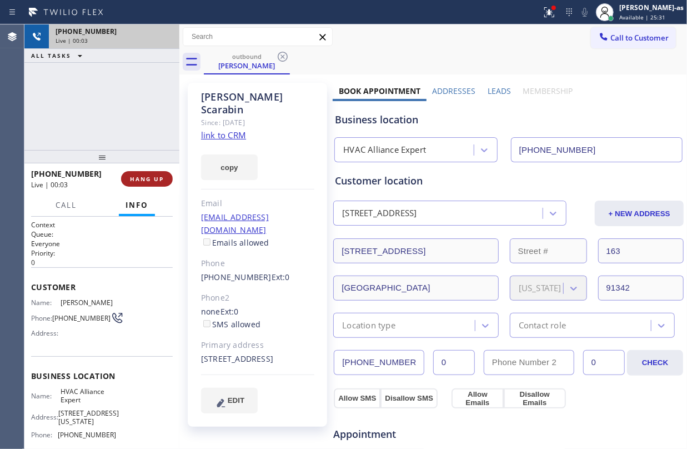
drag, startPoint x: 147, startPoint y: 142, endPoint x: 156, endPoint y: 183, distance: 41.6
click at [147, 143] on div "+18184800352 Live | 00:03 ALL TASKS ALL TASKS ACTIVE TASKS TASKS IN WRAP UP" at bounding box center [101, 87] width 155 height 126
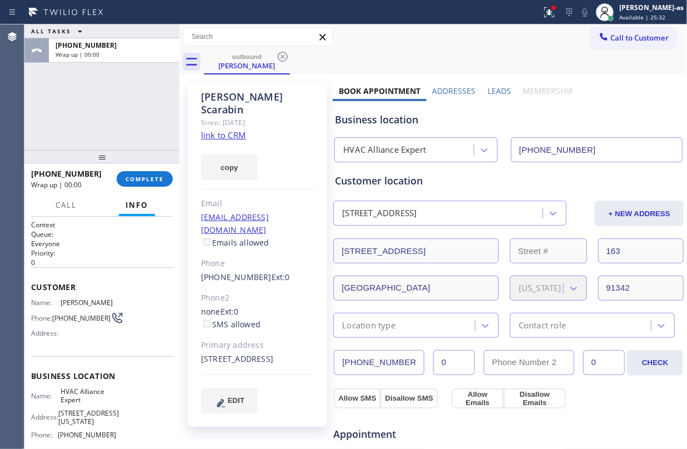
click at [154, 176] on span "COMPLETE" at bounding box center [145, 179] width 38 height 8
click at [132, 143] on div "ALL TASKS ALL TASKS ACTIVE TASKS TASKS IN WRAP UP +18184800352 Wrap up | 00:00" at bounding box center [101, 87] width 155 height 126
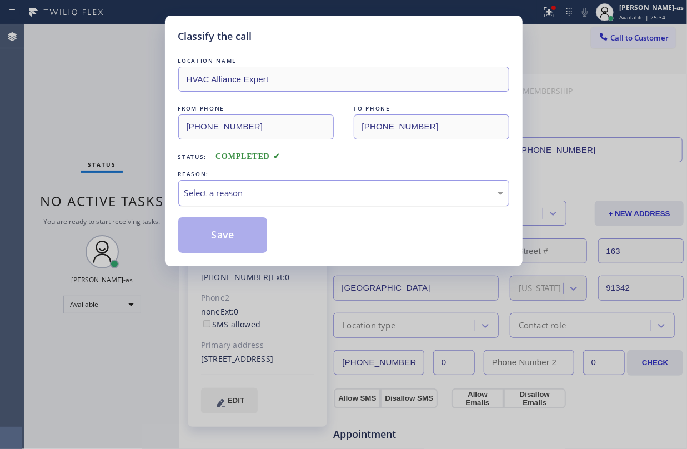
click at [374, 196] on div "Select a reason" at bounding box center [343, 193] width 319 height 13
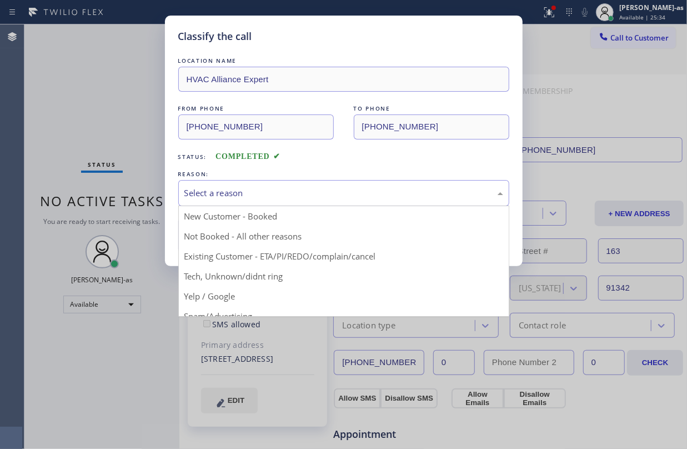
drag, startPoint x: 320, startPoint y: 253, endPoint x: 262, endPoint y: 237, distance: 60.1
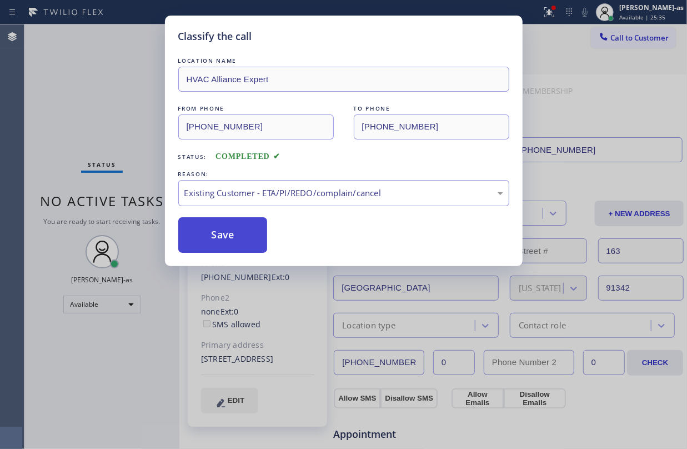
click at [229, 237] on button "Save" at bounding box center [222, 235] width 89 height 36
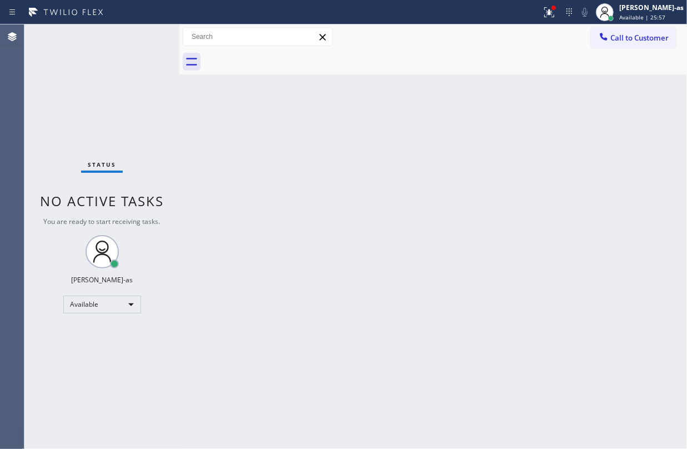
click at [160, 165] on div "Status No active tasks You are ready to start receiving tasks. [PERSON_NAME]-as…" at bounding box center [101, 236] width 155 height 424
click at [363, 169] on div "Back to Dashboard Change Sender ID Customers Technicians Select a contact Outbo…" at bounding box center [433, 236] width 508 height 424
click at [103, 97] on div "Status No active tasks You are ready to start receiving tasks. [PERSON_NAME]-as…" at bounding box center [101, 236] width 155 height 424
click at [459, 149] on div "Back to Dashboard Change Sender ID Customers Technicians Select a contact Outbo…" at bounding box center [433, 236] width 508 height 424
click at [362, 125] on div "Back to Dashboard Change Sender ID Customers Technicians Select a contact Outbo…" at bounding box center [433, 236] width 508 height 424
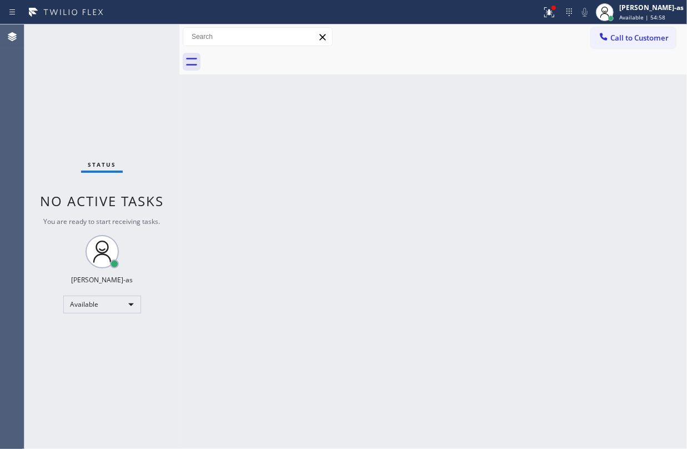
click at [334, 263] on div "Back to Dashboard Change Sender ID Customers Technicians Select a contact Outbo…" at bounding box center [433, 236] width 508 height 424
click at [449, 196] on div "Back to Dashboard Change Sender ID Customers Technicians Select a contact Outbo…" at bounding box center [433, 236] width 508 height 424
click at [634, 33] on span "Call to Customer" at bounding box center [639, 38] width 58 height 10
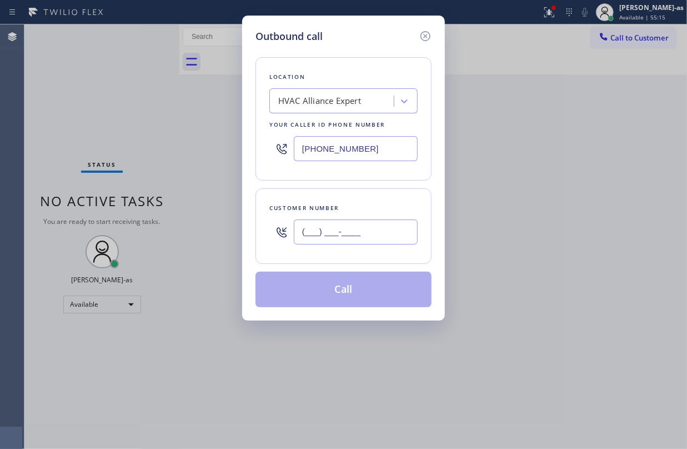
click at [365, 236] on input "(___) ___-____" at bounding box center [356, 231] width 124 height 25
paste input "847) 612-4205"
type input "(847) 612-4205"
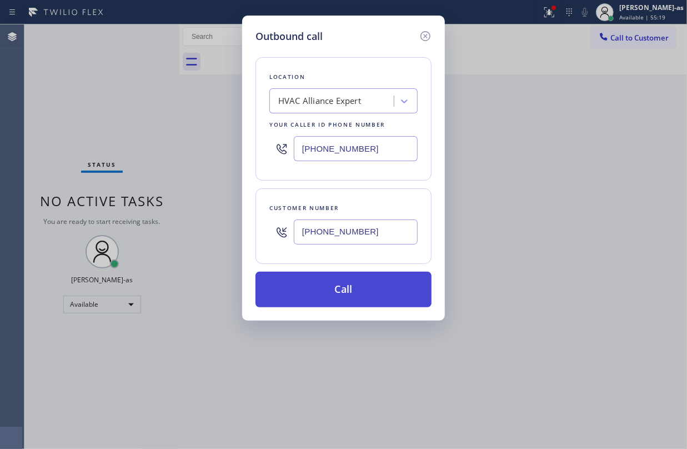
click at [358, 297] on button "Call" at bounding box center [344, 290] width 176 height 36
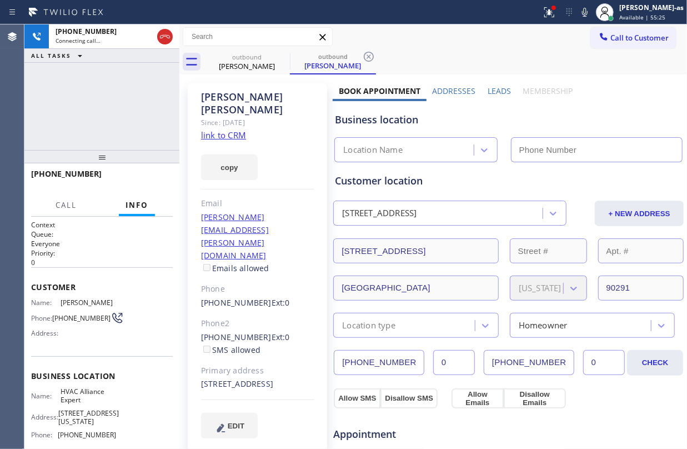
type input "[PHONE_NUMBER]"
click at [214, 129] on link "link to CRM" at bounding box center [223, 134] width 45 height 11
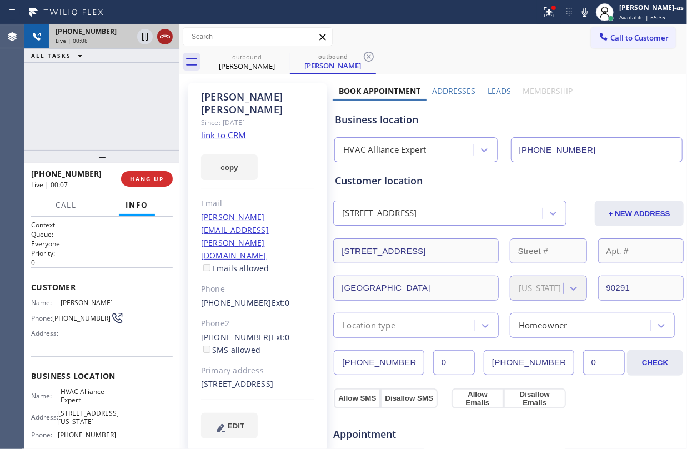
click at [163, 32] on icon at bounding box center [164, 36] width 13 height 13
click at [134, 183] on button "HANG UP" at bounding box center [147, 179] width 52 height 16
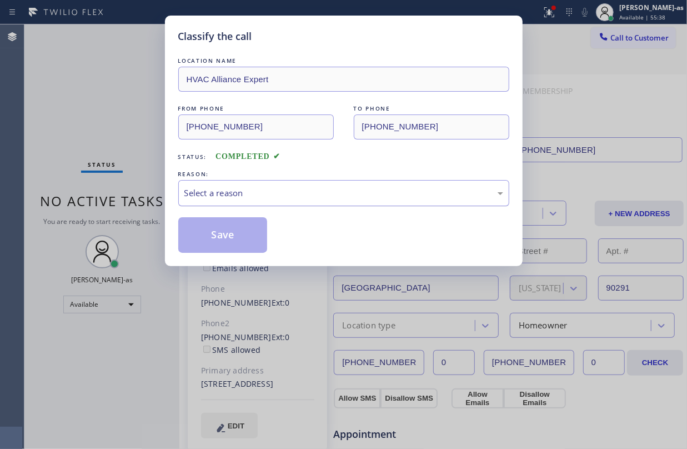
click at [265, 203] on div "Select a reason" at bounding box center [343, 193] width 331 height 26
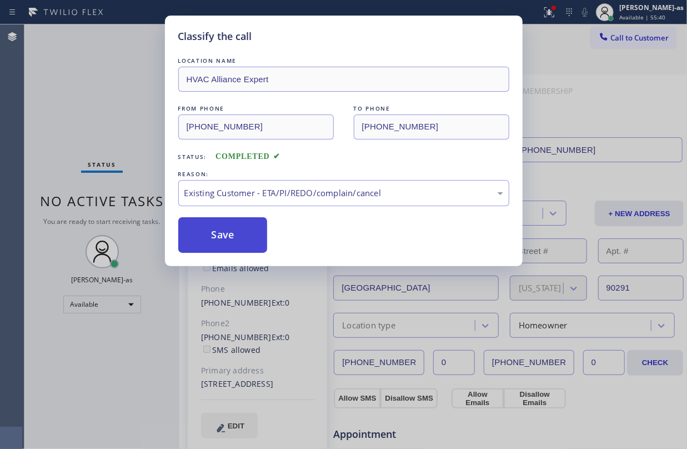
click at [211, 238] on button "Save" at bounding box center [222, 235] width 89 height 36
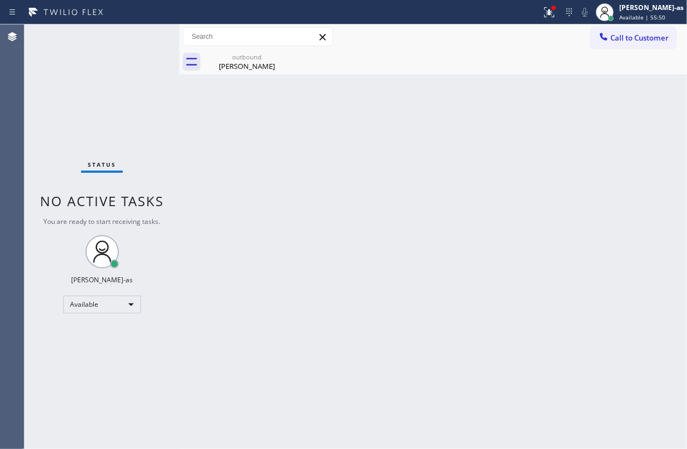
drag, startPoint x: 614, startPoint y: 43, endPoint x: 612, endPoint y: 54, distance: 11.3
click at [623, 38] on button "Call to Customer" at bounding box center [633, 37] width 85 height 21
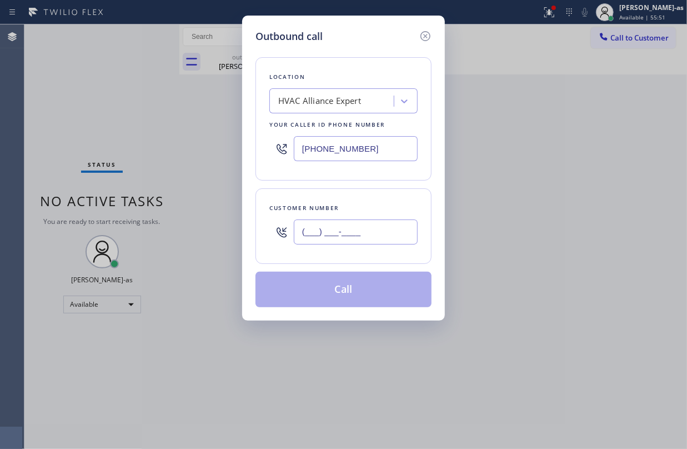
click at [381, 243] on input "(___) ___-____" at bounding box center [356, 231] width 124 height 25
paste input "661) 713-9838"
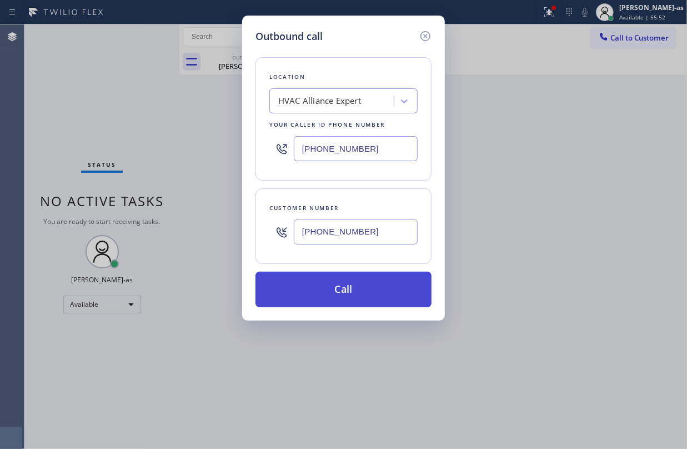
type input "(661) 713-9838"
click at [381, 291] on button "Call" at bounding box center [344, 290] width 176 height 36
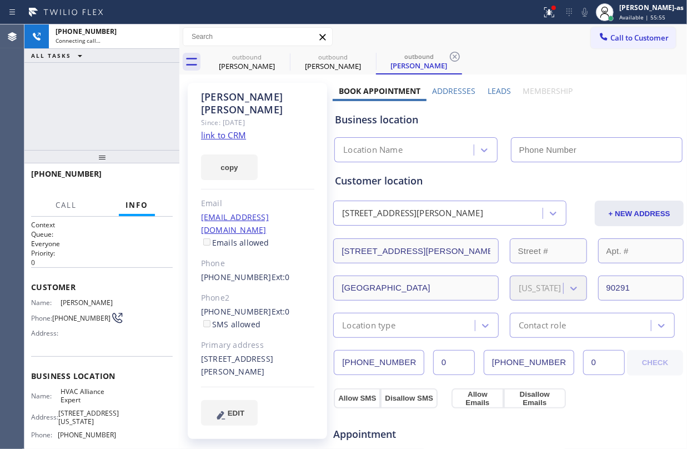
click at [229, 129] on link "link to CRM" at bounding box center [223, 134] width 45 height 11
type input "[PHONE_NUMBER]"
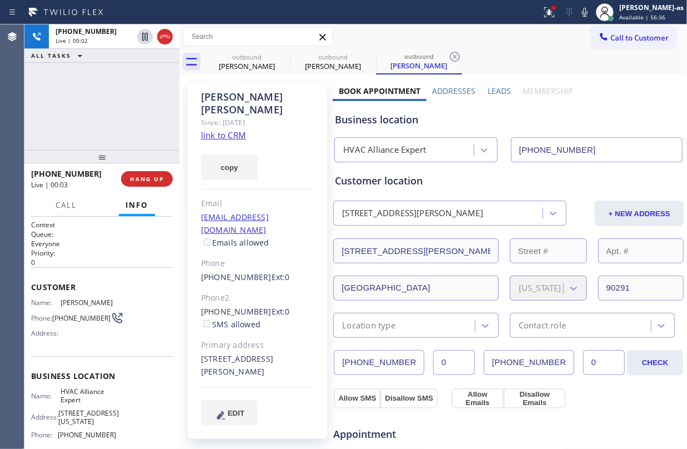
click at [163, 34] on icon at bounding box center [164, 36] width 13 height 13
click at [160, 186] on button "HANG UP" at bounding box center [147, 179] width 52 height 16
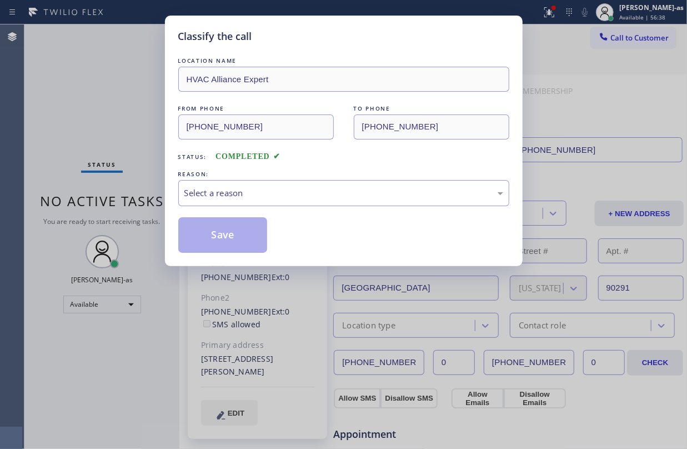
click at [158, 183] on div "Classify the call LOCATION NAME HVAC Alliance Expert FROM PHONE (855) 999-4417 …" at bounding box center [343, 224] width 687 height 449
click at [336, 189] on div "Select a reason" at bounding box center [343, 193] width 319 height 13
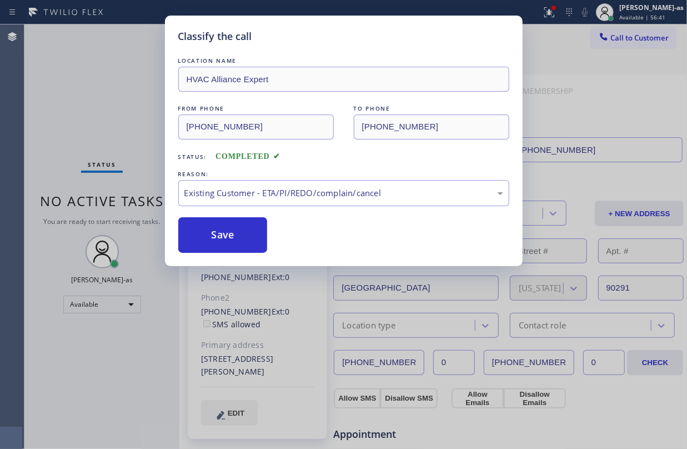
drag, startPoint x: 356, startPoint y: 258, endPoint x: 286, endPoint y: 227, distance: 77.1
drag, startPoint x: 246, startPoint y: 238, endPoint x: 239, endPoint y: 181, distance: 57.1
click at [245, 238] on button "Save" at bounding box center [222, 235] width 89 height 36
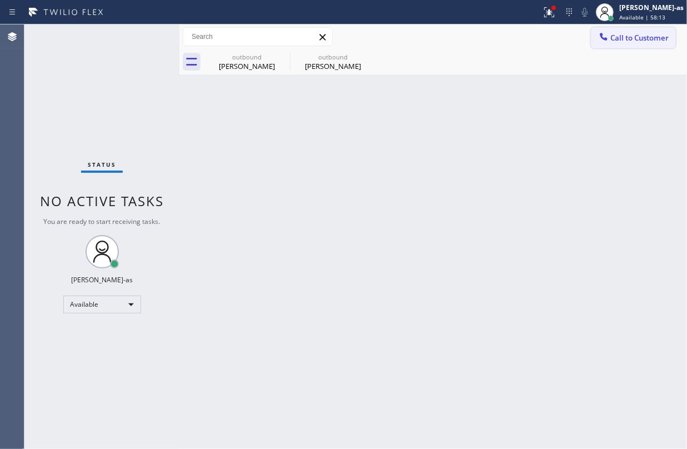
click at [613, 38] on span "Call to Customer" at bounding box center [639, 38] width 58 height 10
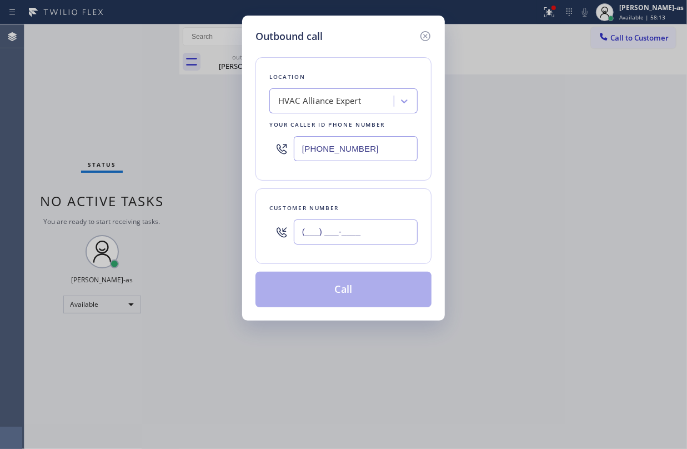
click at [367, 238] on input "(___) ___-____" at bounding box center [356, 231] width 124 height 25
paste input "310) 775-7055"
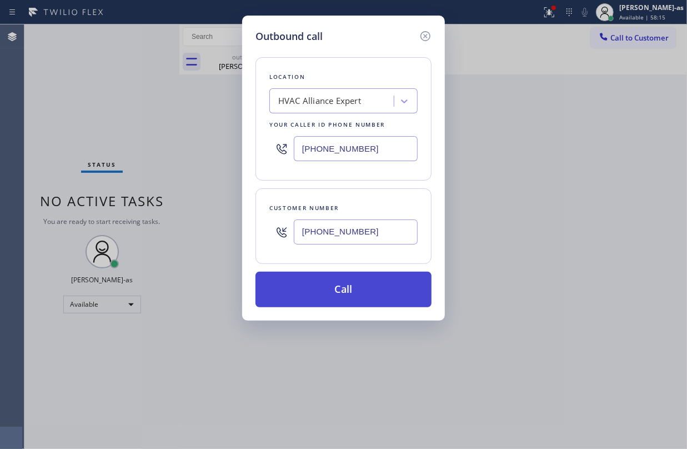
type input "(310) 775-7055"
click at [356, 289] on button "Call" at bounding box center [344, 290] width 176 height 36
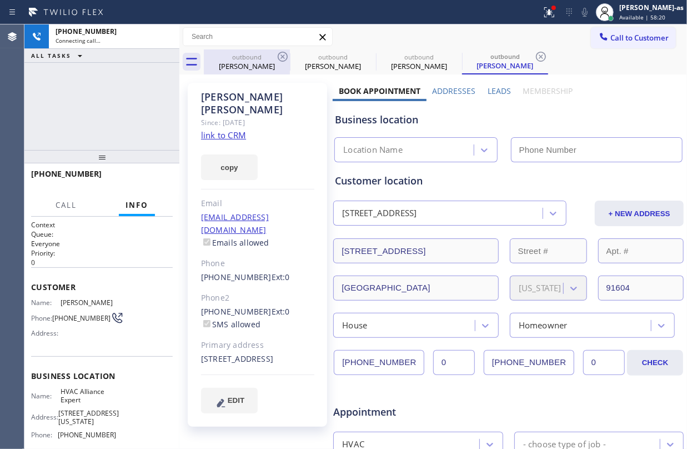
type input "[PHONE_NUMBER]"
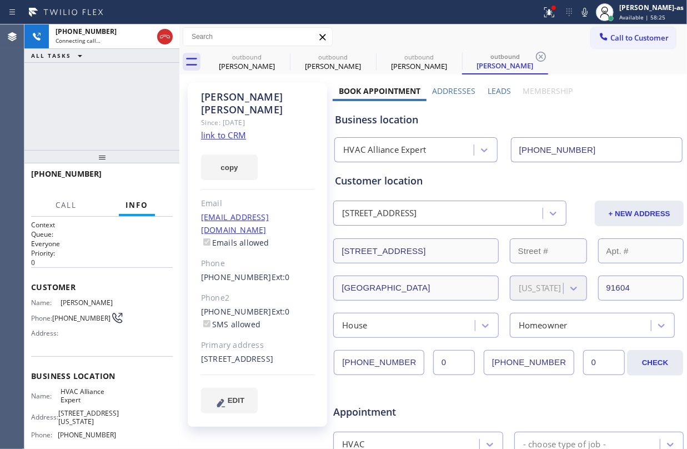
drag, startPoint x: 162, startPoint y: 38, endPoint x: 132, endPoint y: 127, distance: 94.0
click at [162, 38] on icon at bounding box center [164, 36] width 13 height 13
click at [226, 129] on link "link to CRM" at bounding box center [223, 134] width 45 height 11
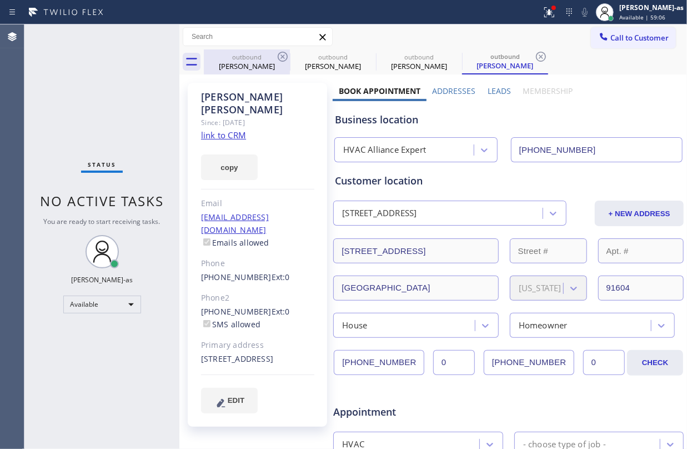
drag, startPoint x: 212, startPoint y: 71, endPoint x: 246, endPoint y: 67, distance: 33.6
click at [214, 71] on div "outbound Ken Kornbluh" at bounding box center [247, 61] width 84 height 25
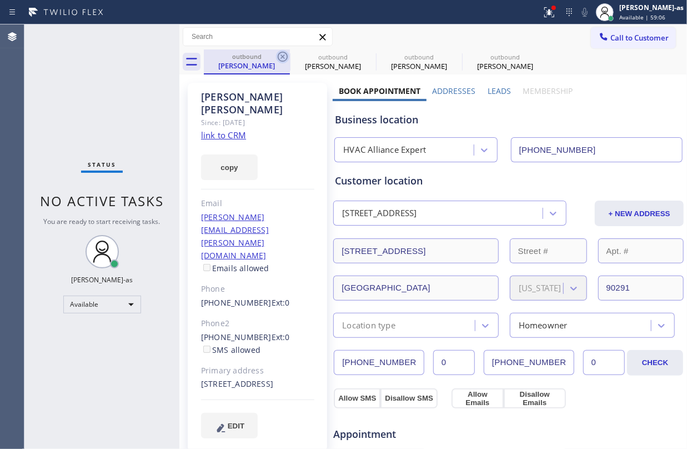
drag, startPoint x: 246, startPoint y: 67, endPoint x: 277, endPoint y: 61, distance: 31.6
click at [254, 66] on div "Ken Kornbluh" at bounding box center [247, 66] width 84 height 10
click at [280, 61] on icon at bounding box center [283, 57] width 10 height 10
click at [0, 0] on icon at bounding box center [0, 0] width 0 height 0
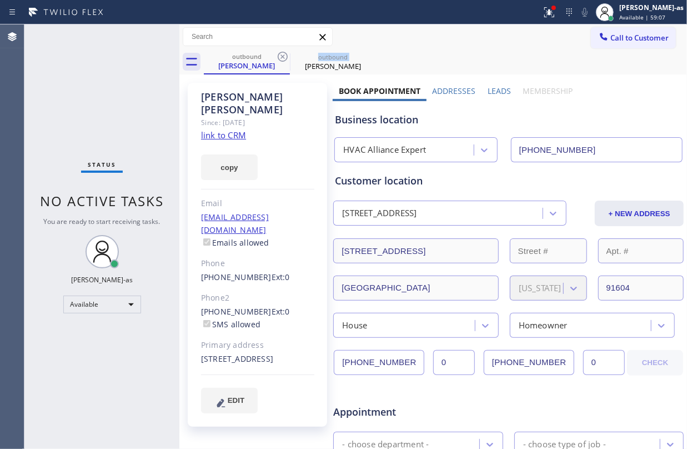
click at [280, 61] on icon at bounding box center [283, 57] width 10 height 10
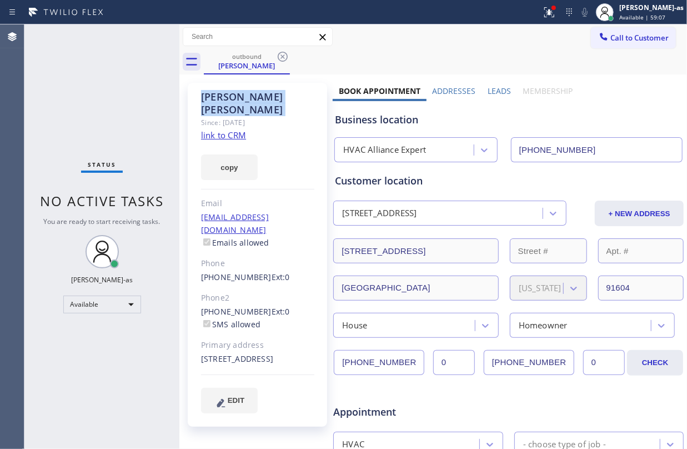
click at [280, 61] on icon at bounding box center [283, 57] width 10 height 10
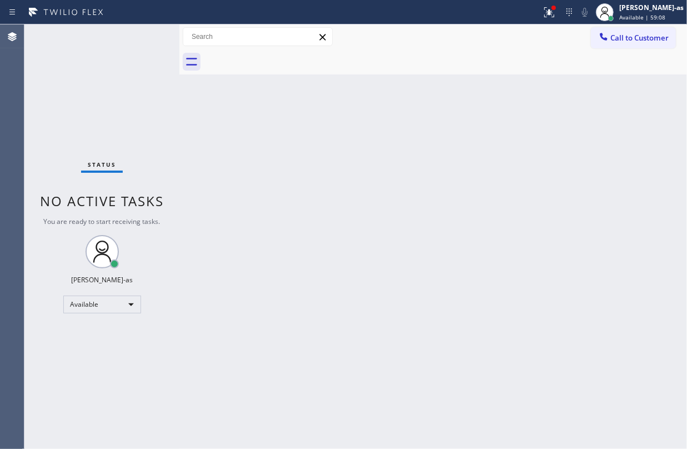
drag, startPoint x: 313, startPoint y: 213, endPoint x: 356, endPoint y: 214, distance: 42.2
click at [317, 214] on div "Back to Dashboard Change Sender ID Customers Technicians Select a contact Outbo…" at bounding box center [433, 236] width 508 height 424
click at [149, 141] on div "Status No active tasks You are ready to start receiving tasks. [PERSON_NAME]-as…" at bounding box center [101, 236] width 155 height 424
click at [647, 39] on span "Call to Customer" at bounding box center [639, 38] width 58 height 10
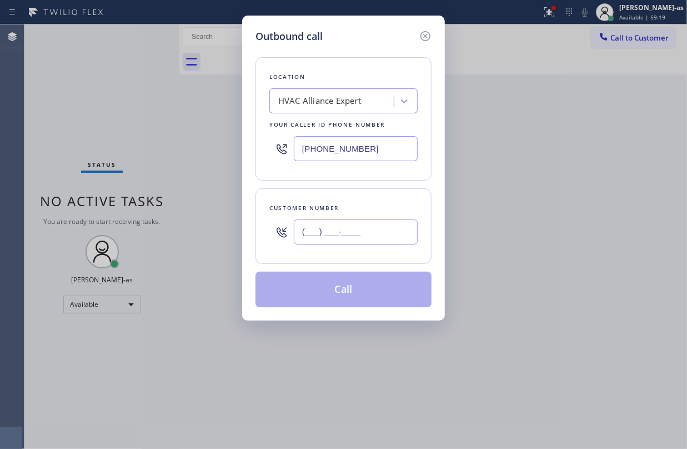
click at [348, 238] on input "(___) ___-____" at bounding box center [356, 231] width 124 height 25
paste input "626) 241-0206"
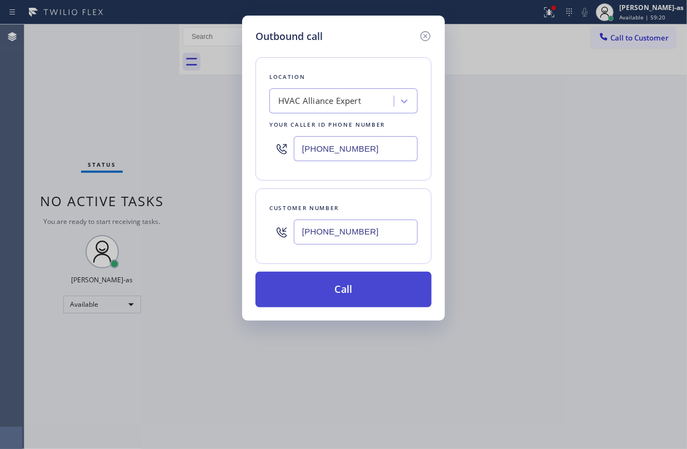
type input "(626) 241-0206"
click at [351, 290] on button "Call" at bounding box center [344, 290] width 176 height 36
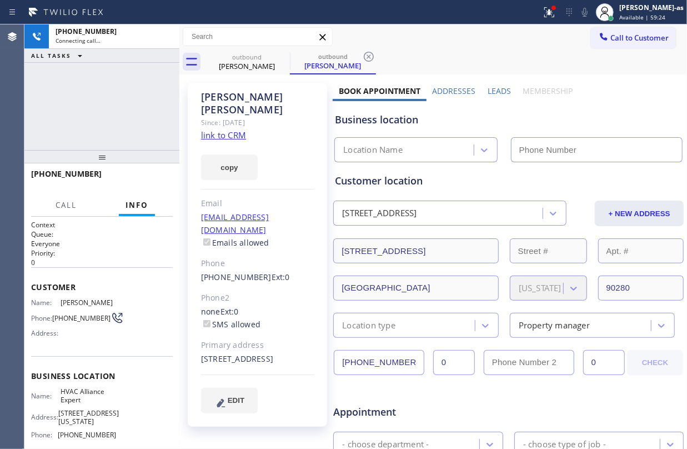
click at [234, 129] on link "link to CRM" at bounding box center [223, 134] width 45 height 11
type input "[PHONE_NUMBER]"
drag, startPoint x: 164, startPoint y: 32, endPoint x: 194, endPoint y: 72, distance: 49.6
click at [174, 47] on div at bounding box center [165, 36] width 20 height 24
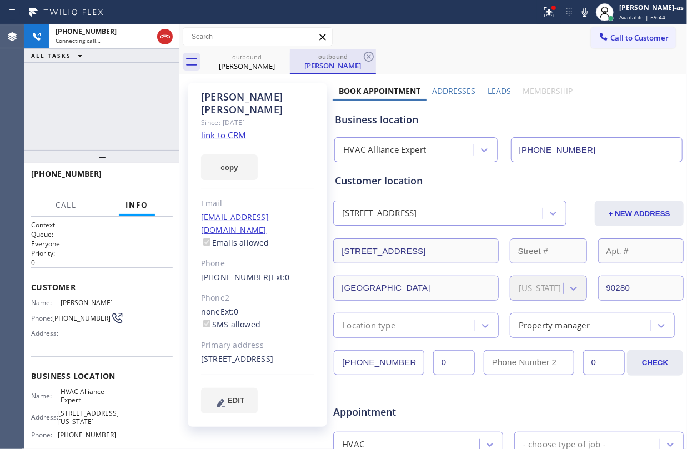
drag, startPoint x: 229, startPoint y: 70, endPoint x: 309, endPoint y: 69, distance: 80.0
click at [239, 72] on div "outbound George Zanelli" at bounding box center [247, 61] width 84 height 25
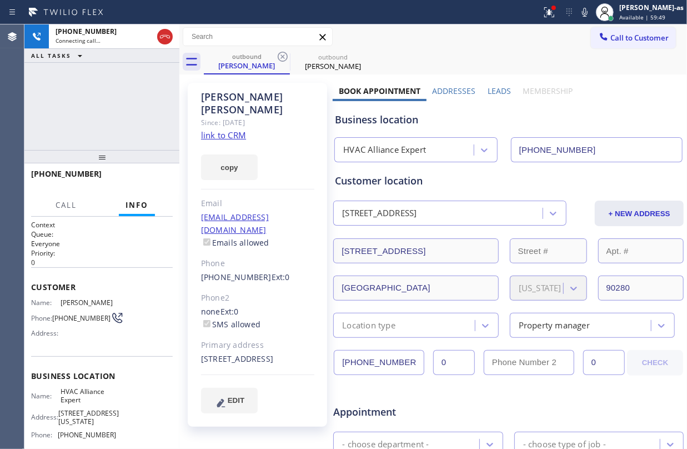
click at [282, 59] on icon at bounding box center [282, 56] width 13 height 13
click at [179, 92] on div at bounding box center [179, 236] width 0 height 424
drag, startPoint x: 161, startPoint y: 33, endPoint x: 166, endPoint y: 96, distance: 62.4
click at [165, 37] on icon at bounding box center [165, 36] width 13 height 13
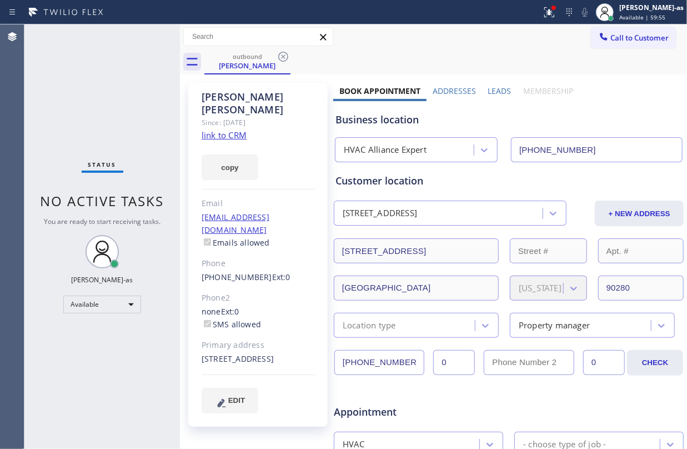
click at [247, 54] on div "outbound" at bounding box center [248, 56] width 84 height 8
drag, startPoint x: 284, startPoint y: 57, endPoint x: 325, endPoint y: 179, distance: 128.8
click at [284, 58] on icon at bounding box center [283, 56] width 13 height 13
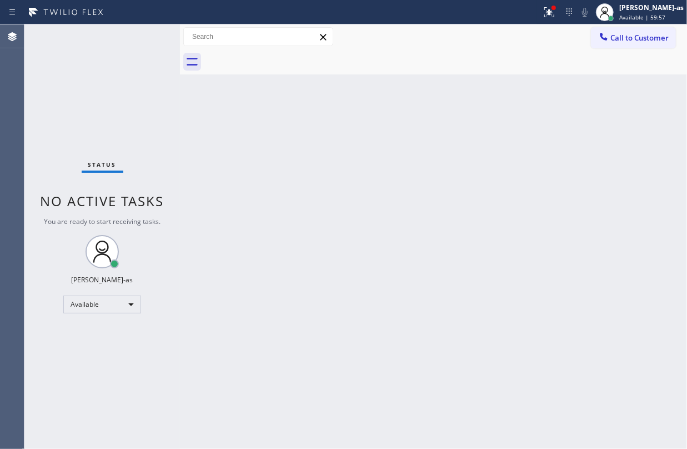
click at [316, 167] on div "Back to Dashboard Change Sender ID Customers Technicians Select a contact Outbo…" at bounding box center [433, 236] width 507 height 424
click at [372, 231] on div "Back to Dashboard Change Sender ID Customers Technicians Select a contact Outbo…" at bounding box center [433, 236] width 507 height 424
click at [645, 40] on span "Call to Customer" at bounding box center [639, 38] width 58 height 10
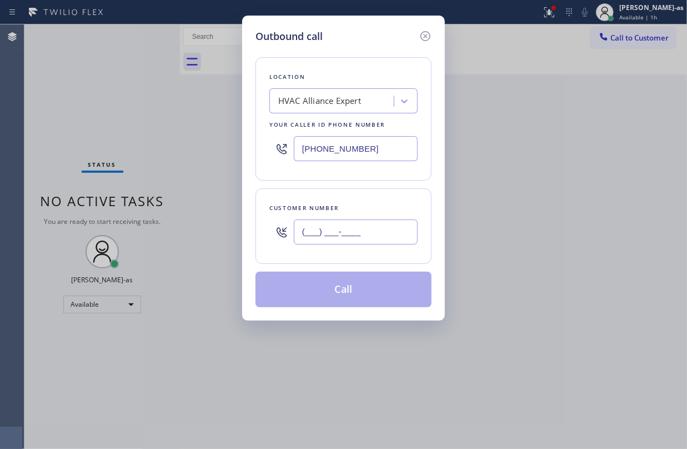
click at [396, 230] on input "(___) ___-____" at bounding box center [356, 231] width 124 height 25
paste input "541) 868-6740"
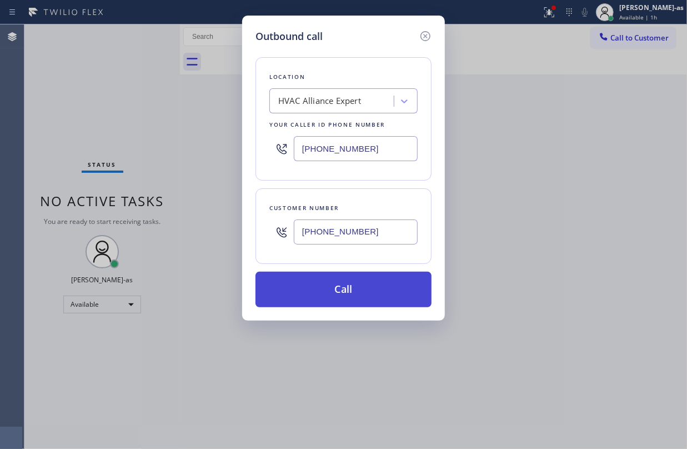
type input "(541) 868-6740"
click at [365, 288] on button "Call" at bounding box center [344, 290] width 176 height 36
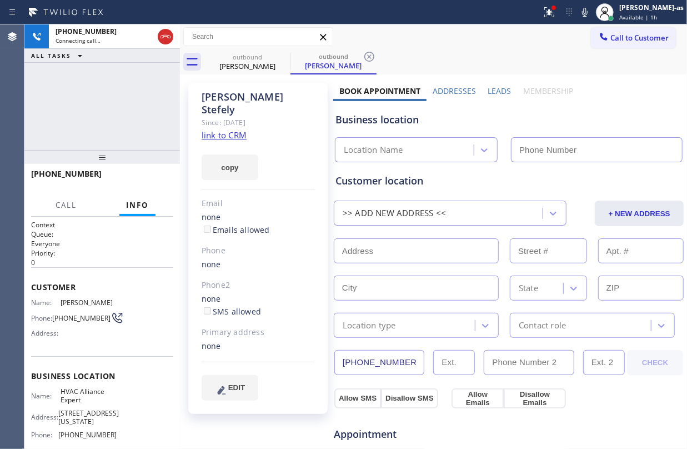
click at [227, 129] on link "link to CRM" at bounding box center [224, 134] width 45 height 11
type input "[PHONE_NUMBER]"
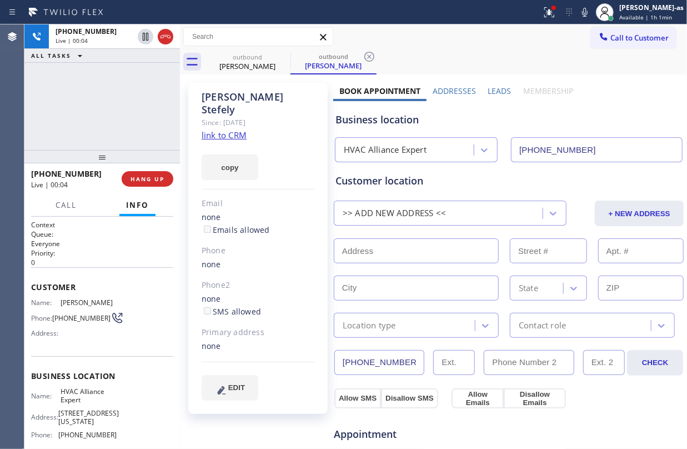
drag, startPoint x: 154, startPoint y: 50, endPoint x: 163, endPoint y: 63, distance: 15.3
click at [154, 57] on div "ALL TASKS ALL TASKS ACTIVE TASKS TASKS IN WRAP UP" at bounding box center [102, 56] width 156 height 14
click at [163, 28] on div at bounding box center [156, 36] width 40 height 24
drag, startPoint x: 163, startPoint y: 33, endPoint x: 140, endPoint y: 156, distance: 124.3
click at [164, 34] on icon at bounding box center [165, 36] width 13 height 13
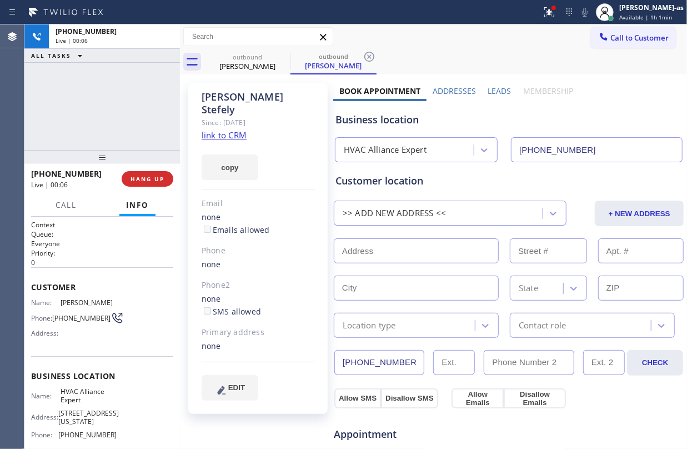
click at [138, 156] on div at bounding box center [102, 156] width 156 height 13
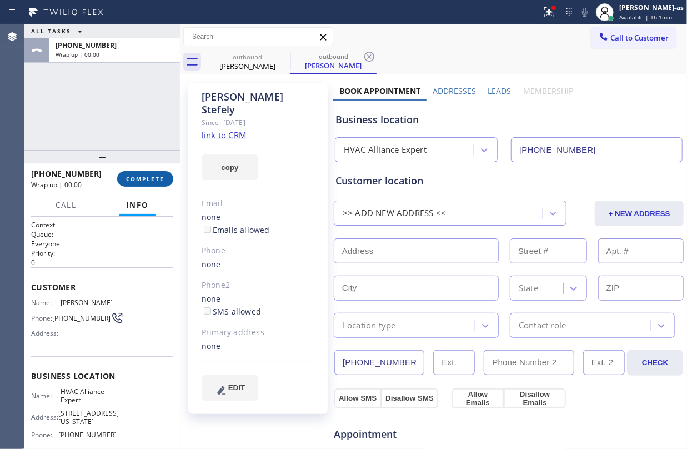
click at [139, 177] on span "COMPLETE" at bounding box center [145, 179] width 38 height 8
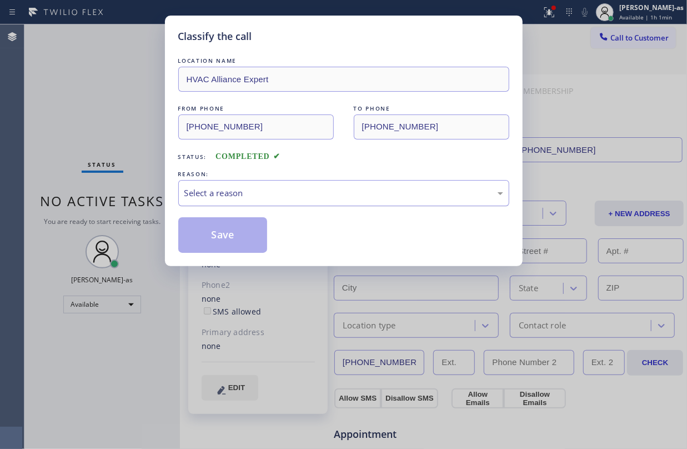
click at [364, 188] on div "Select a reason" at bounding box center [343, 193] width 319 height 13
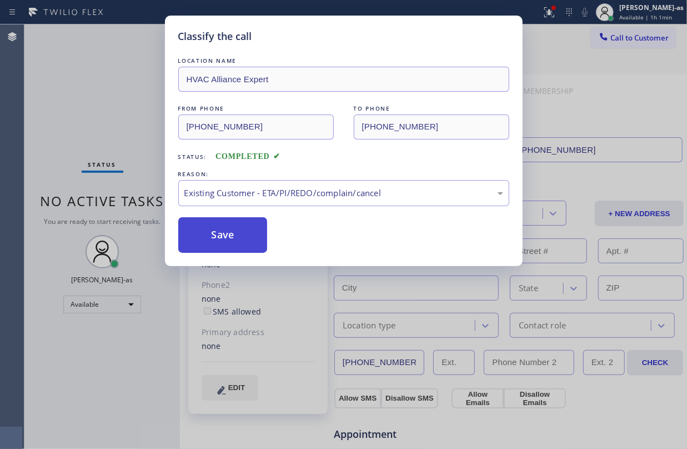
click at [223, 234] on button "Save" at bounding box center [222, 235] width 89 height 36
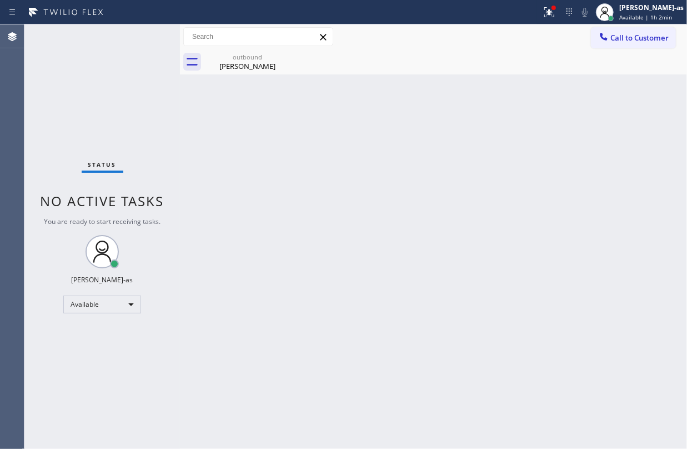
click at [180, 87] on div at bounding box center [180, 236] width 0 height 424
click at [238, 61] on div "Jason Stefely" at bounding box center [248, 66] width 84 height 10
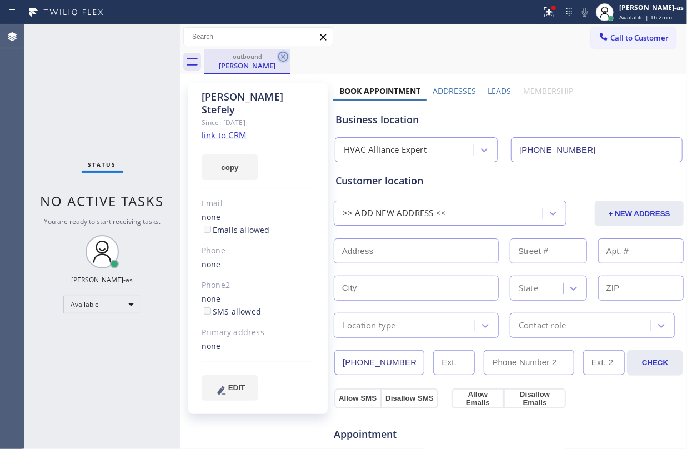
click at [285, 59] on icon at bounding box center [283, 56] width 13 height 13
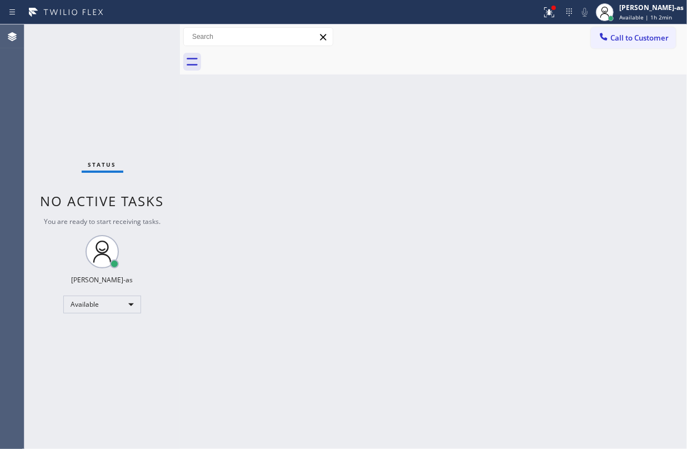
click at [369, 208] on div "Back to Dashboard Change Sender ID Customers Technicians Select a contact Outbo…" at bounding box center [433, 236] width 507 height 424
drag, startPoint x: 472, startPoint y: 346, endPoint x: 453, endPoint y: 447, distance: 102.8
click at [471, 347] on div "Back to Dashboard Change Sender ID Customers Technicians Select a contact Outbo…" at bounding box center [433, 236] width 507 height 424
click at [92, 300] on div "Available" at bounding box center [102, 305] width 78 height 18
click at [96, 361] on li "Break" at bounding box center [101, 360] width 75 height 13
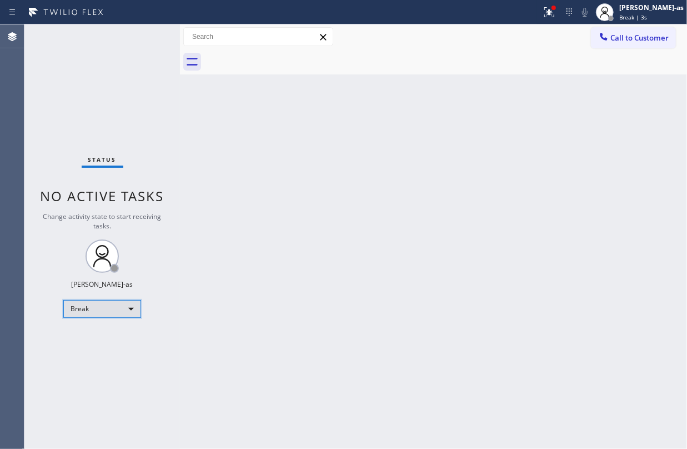
click at [101, 309] on div "Break" at bounding box center [102, 309] width 78 height 18
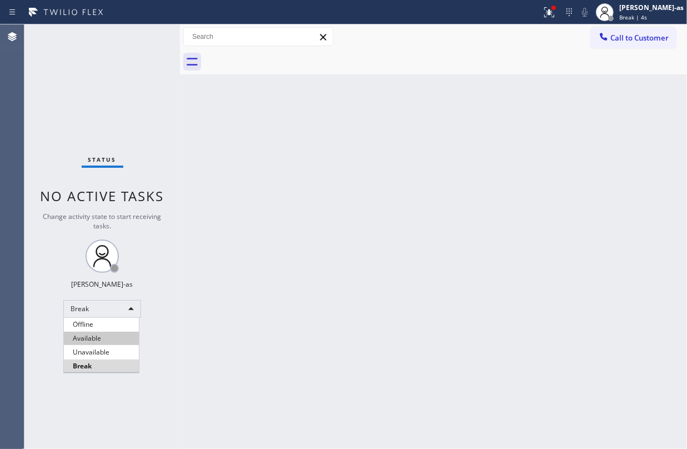
click at [103, 332] on li "Available" at bounding box center [101, 338] width 75 height 13
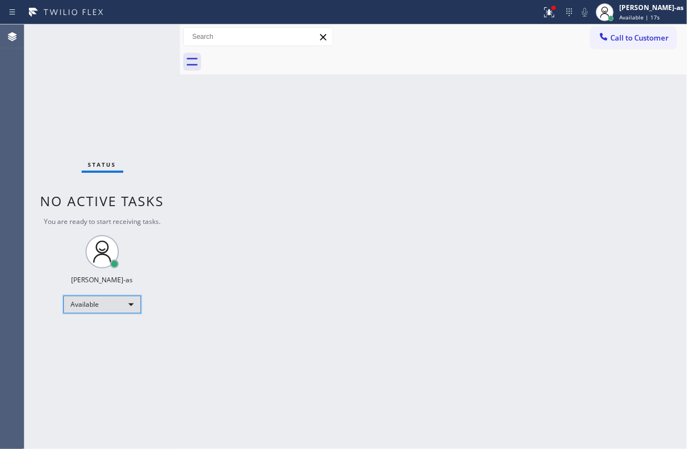
click at [99, 309] on div "Available" at bounding box center [102, 305] width 78 height 18
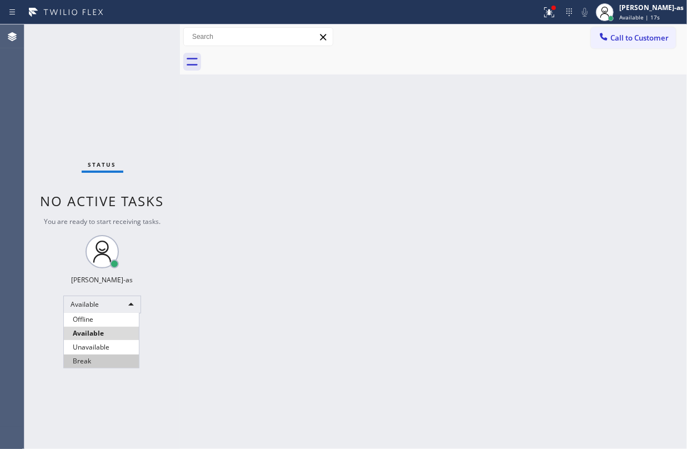
click at [110, 357] on li "Break" at bounding box center [101, 360] width 75 height 13
click at [340, 329] on div "Back to Dashboard Change Sender ID Customers Technicians Select a contact Outbo…" at bounding box center [433, 236] width 507 height 424
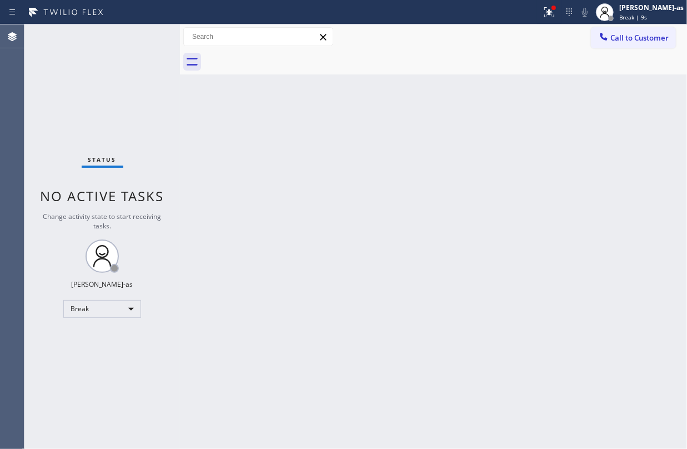
click at [109, 101] on div "Status No active tasks Change activity state to start receiving tasks. Jesica J…" at bounding box center [102, 236] width 156 height 424
